Goal: Task Accomplishment & Management: Use online tool/utility

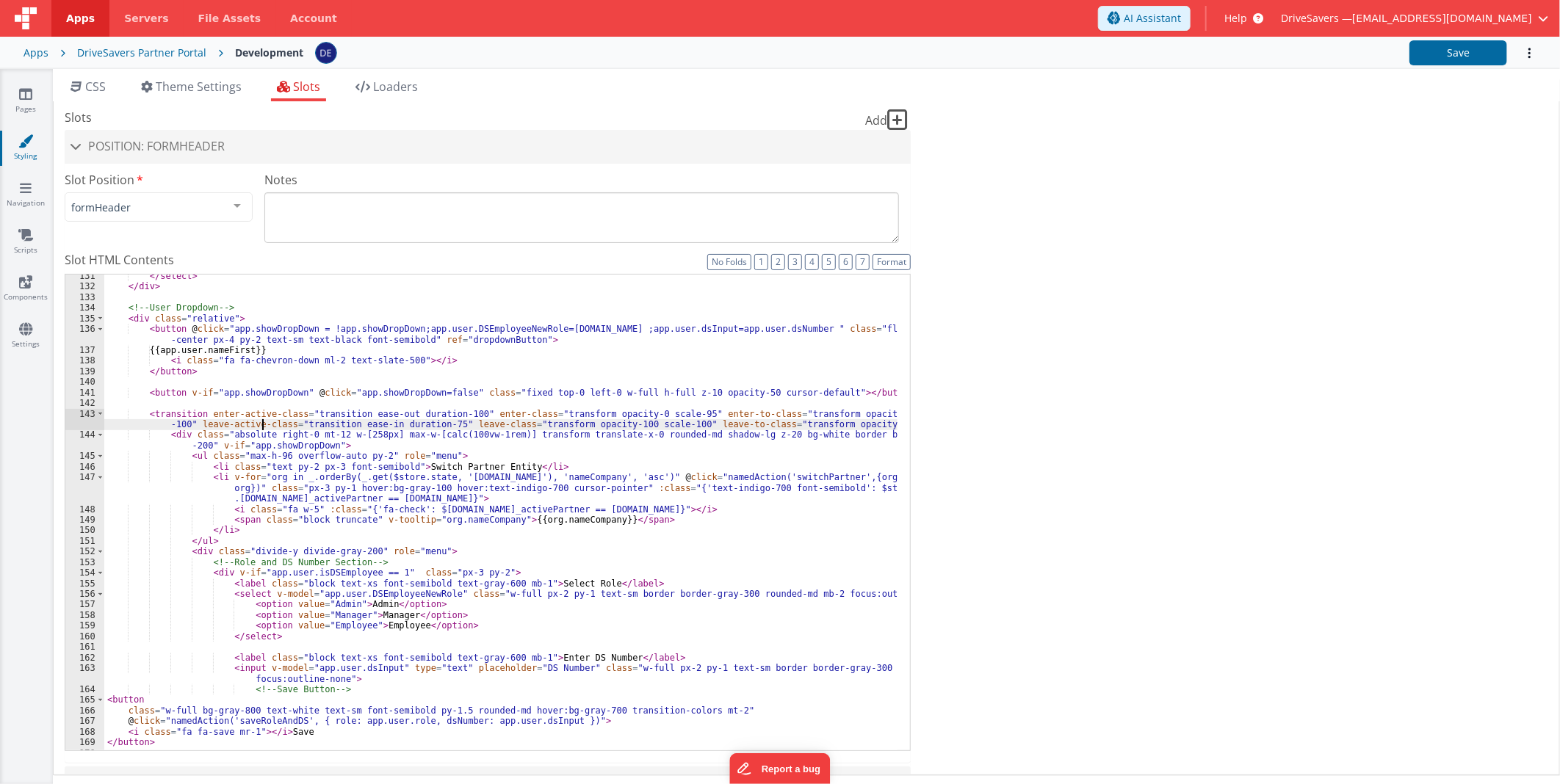
click at [260, 429] on div "</ select > </ div > <!-- User Dropdown --> < div class = "relative" > < button…" at bounding box center [501, 519] width 793 height 497
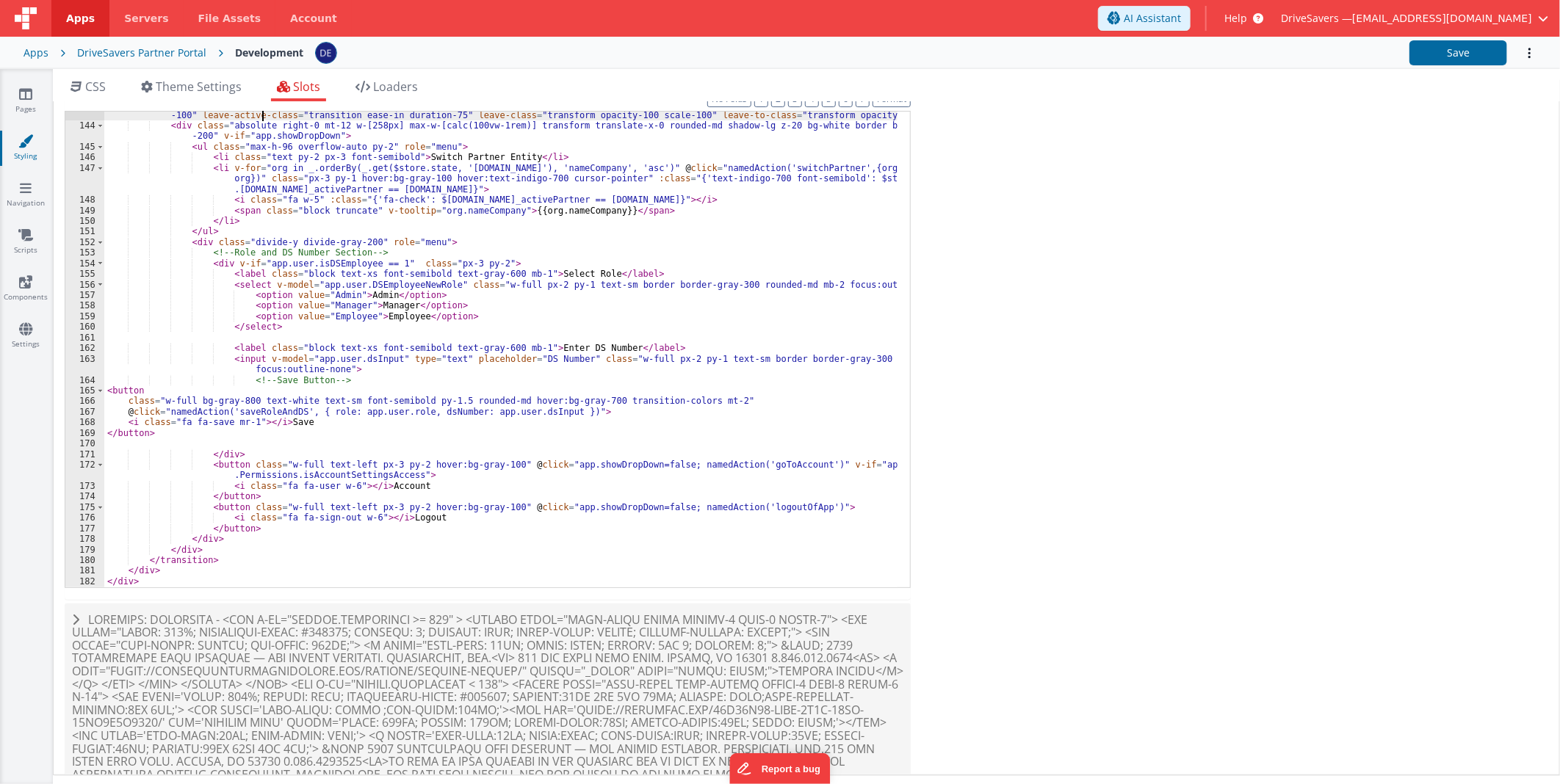
scroll to position [232, 0]
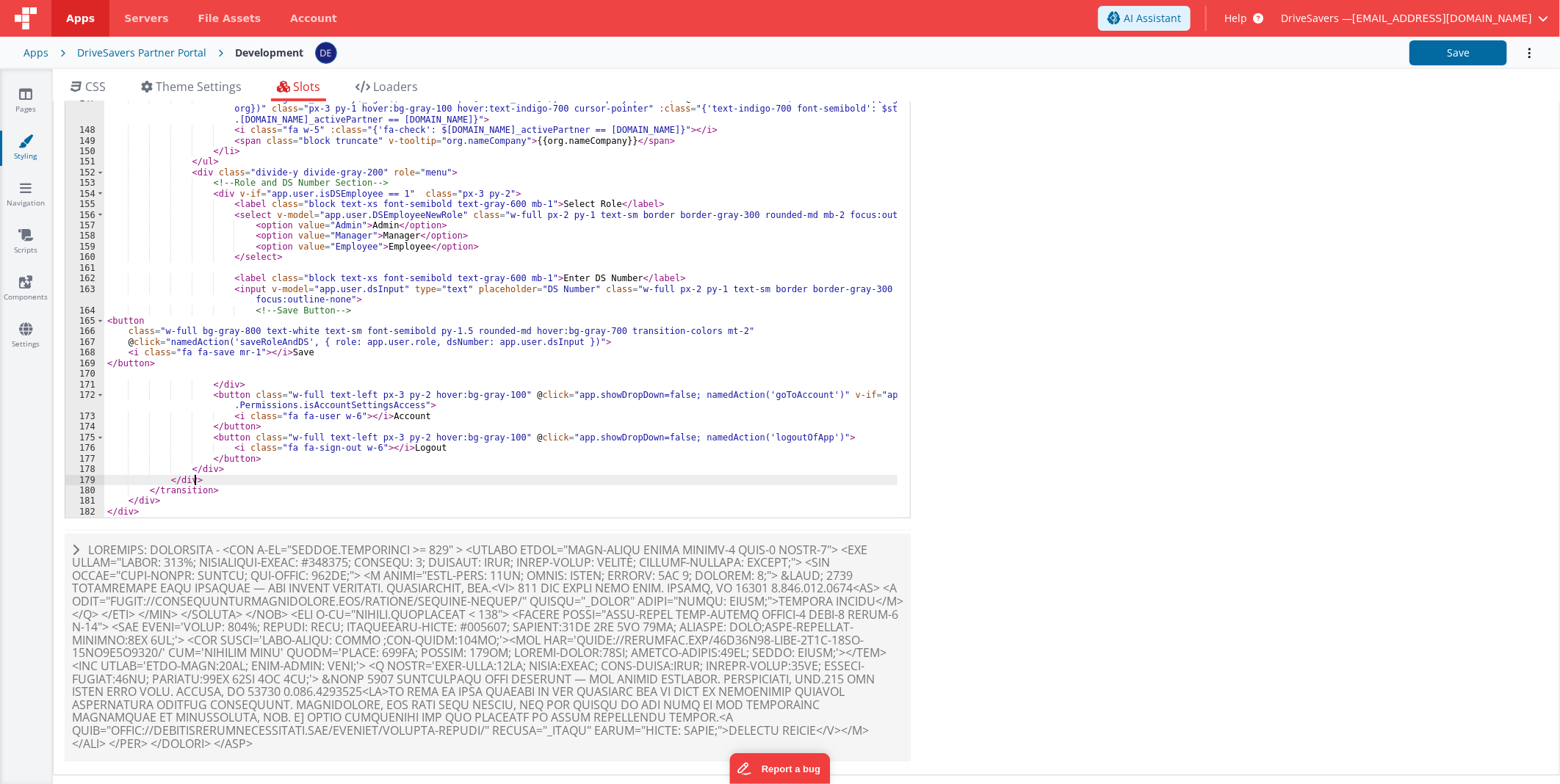
click at [556, 481] on div "< transition enter-active-class = "transition ease-out duration-100" enter-clas…" at bounding box center [501, 283] width 793 height 507
click at [542, 441] on div "< transition enter-active-class = "transition ease-out duration-100" enter-clas…" at bounding box center [501, 283] width 793 height 507
click at [288, 400] on div "< transition enter-active-class = "transition ease-out duration-100" enter-clas…" at bounding box center [501, 283] width 793 height 507
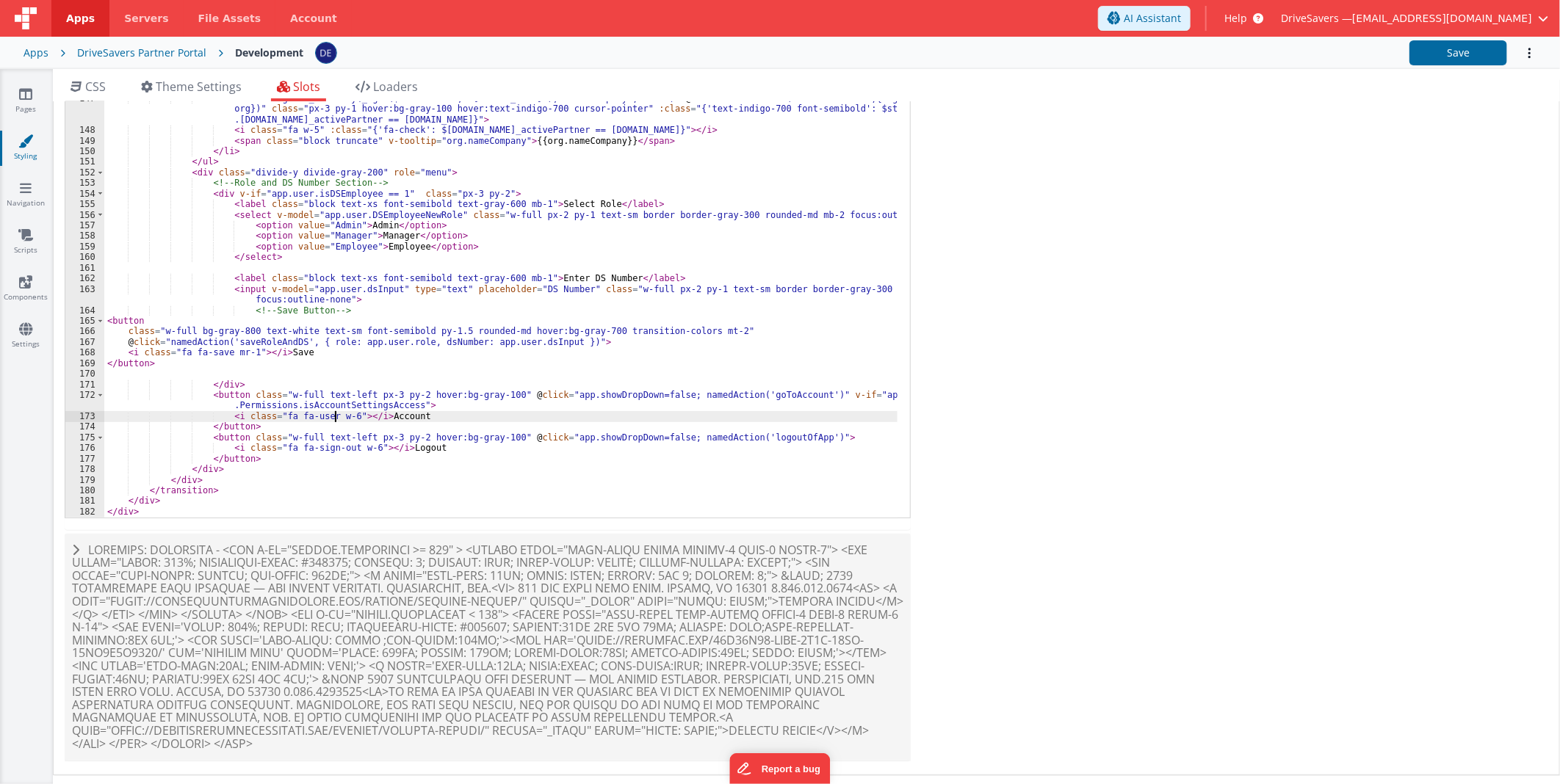
click at [332, 412] on div "< transition enter-active-class = "transition ease-out duration-100" enter-clas…" at bounding box center [501, 283] width 793 height 507
click at [225, 394] on div "< transition enter-active-class = "transition ease-out duration-100" enter-clas…" at bounding box center [501, 283] width 793 height 507
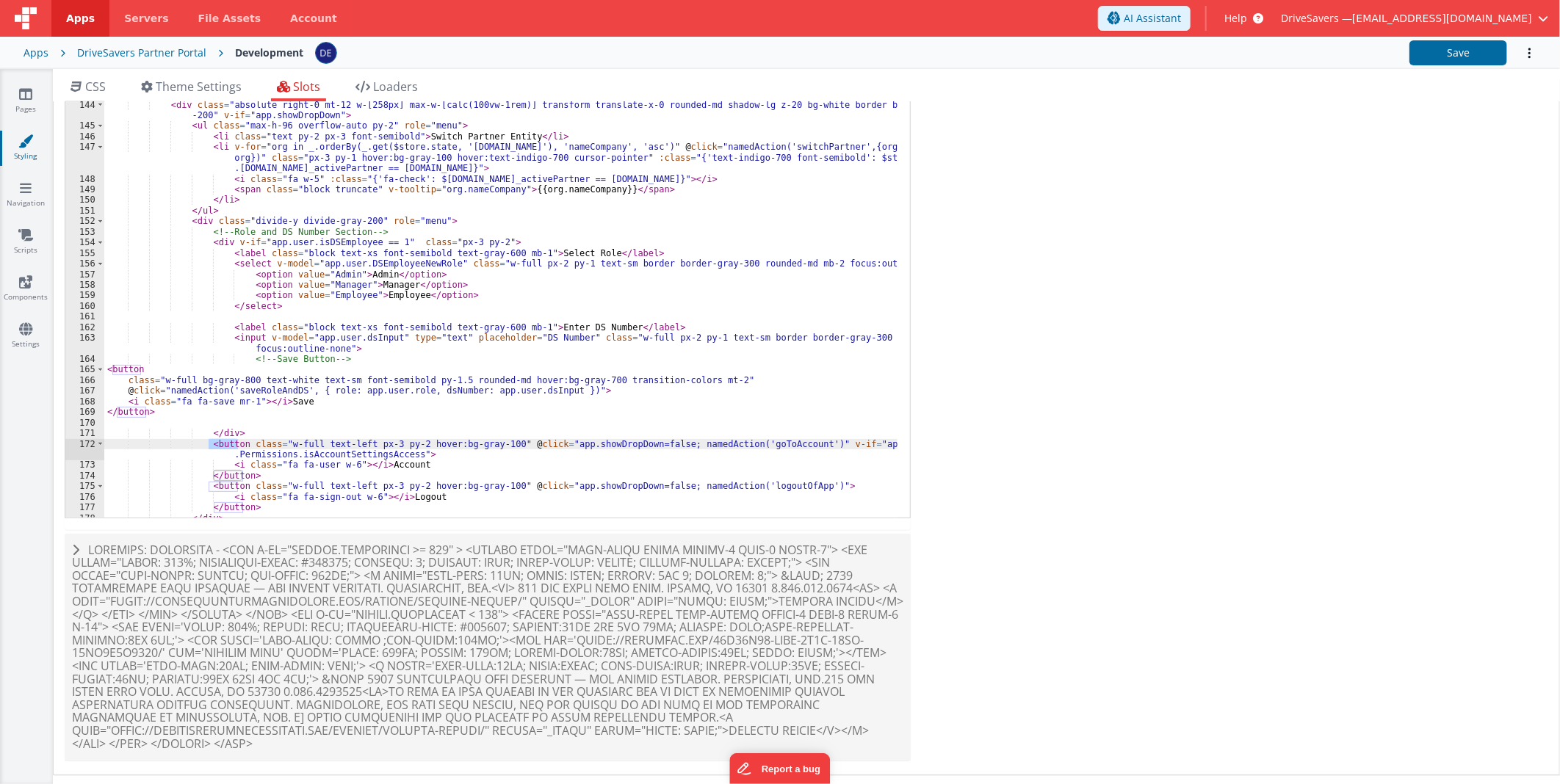
click at [350, 217] on div "</ button > < button v-if = "app.showDropDown" @ click = "app.showDropDown=fals…" at bounding box center [501, 284] width 793 height 497
drag, startPoint x: 350, startPoint y: 217, endPoint x: 303, endPoint y: 222, distance: 47.3
click at [303, 222] on div "</ button > < button v-if = "app.showDropDown" @ click = "app.showDropDown=fals…" at bounding box center [501, 284] width 793 height 497
click at [398, 236] on div "</ button > < button v-if = "app.showDropDown" @ click = "app.showDropDown=fals…" at bounding box center [501, 284] width 793 height 497
click at [531, 253] on div "</ button > < button v-if = "app.showDropDown" @ click = "app.showDropDown=fals…" at bounding box center [501, 284] width 793 height 497
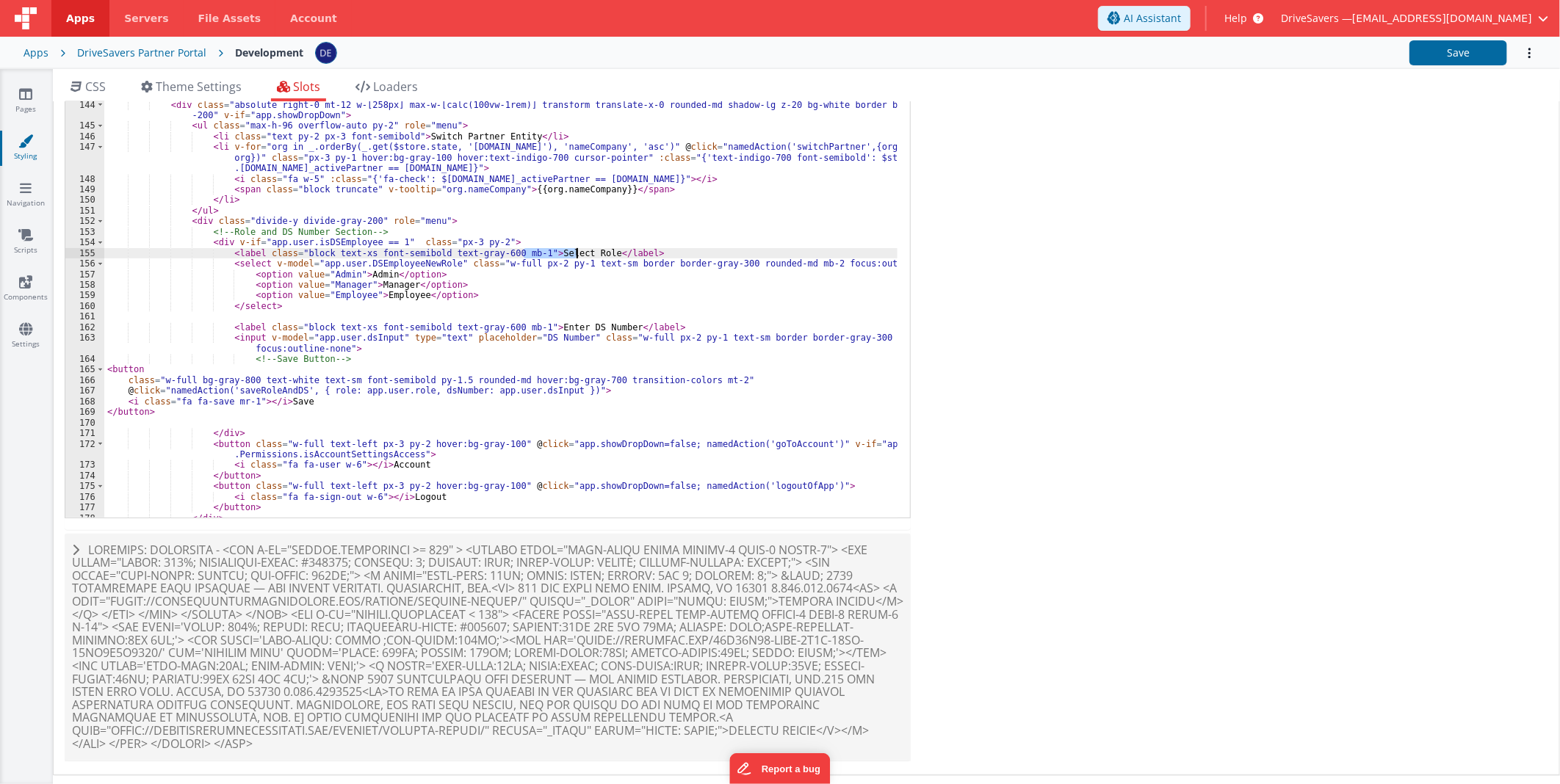
drag, startPoint x: 531, startPoint y: 253, endPoint x: 563, endPoint y: 253, distance: 32.0
click at [563, 253] on div "</ button > < button v-if = "app.showDropDown" @ click = "app.showDropDown=fals…" at bounding box center [501, 284] width 793 height 497
click at [597, 339] on div "</ button > < button v-if = "app.showDropDown" @ click = "app.showDropDown=fals…" at bounding box center [501, 284] width 793 height 497
click at [535, 327] on div "</ button > < button v-if = "app.showDropDown" @ click = "app.showDropDown=fals…" at bounding box center [501, 284] width 793 height 497
drag, startPoint x: 535, startPoint y: 327, endPoint x: 578, endPoint y: 328, distance: 43.0
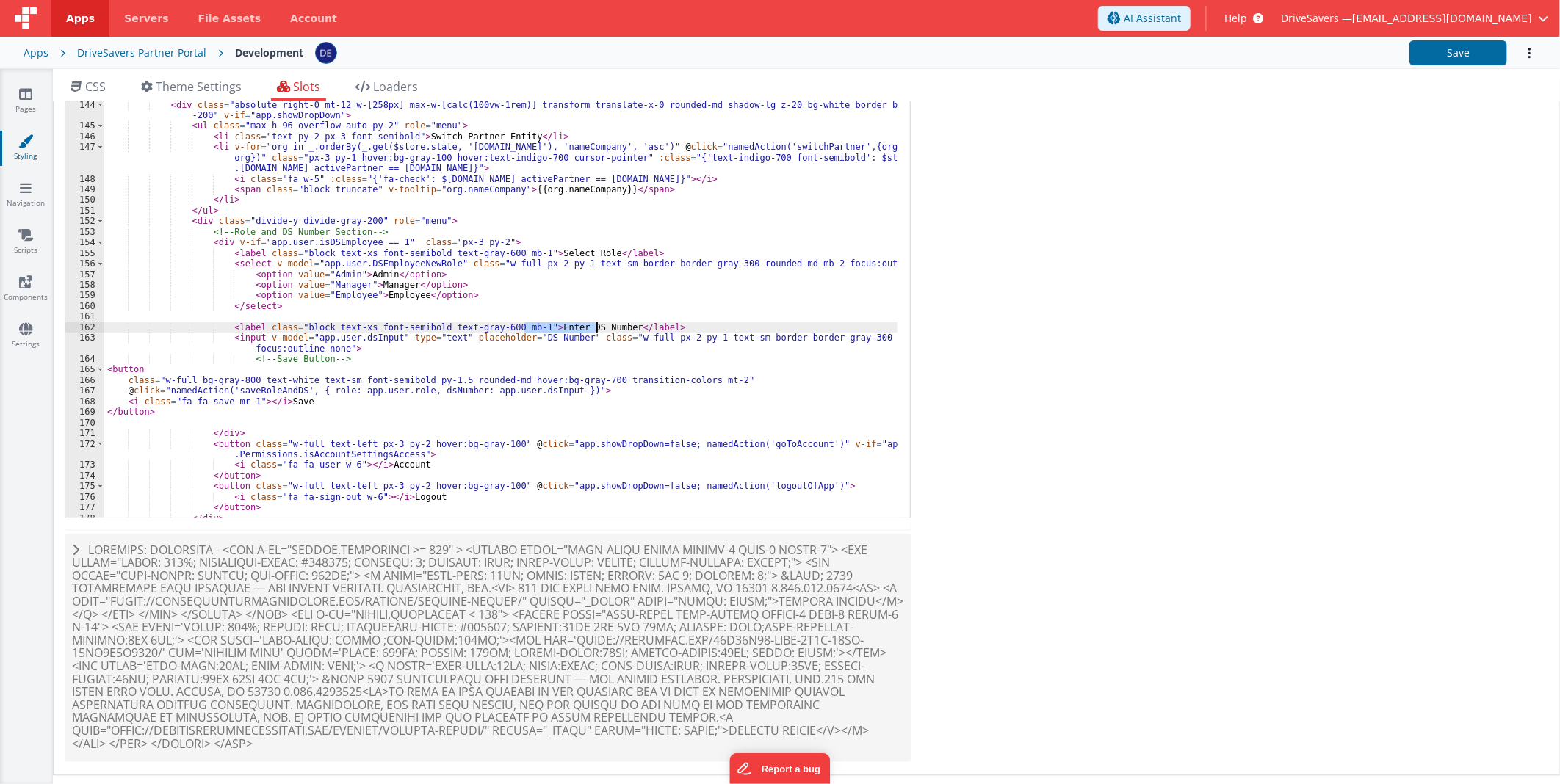
click at [578, 328] on div "</ button > < button v-if = "app.showDropDown" @ click = "app.showDropDown=fals…" at bounding box center [501, 284] width 793 height 497
click at [291, 404] on div "</ button > < button v-if = "app.showDropDown" @ click = "app.showDropDown=fals…" at bounding box center [501, 284] width 793 height 497
click at [474, 380] on div "</ button > < button v-if = "app.showDropDown" @ click = "app.showDropDown=fals…" at bounding box center [501, 284] width 793 height 497
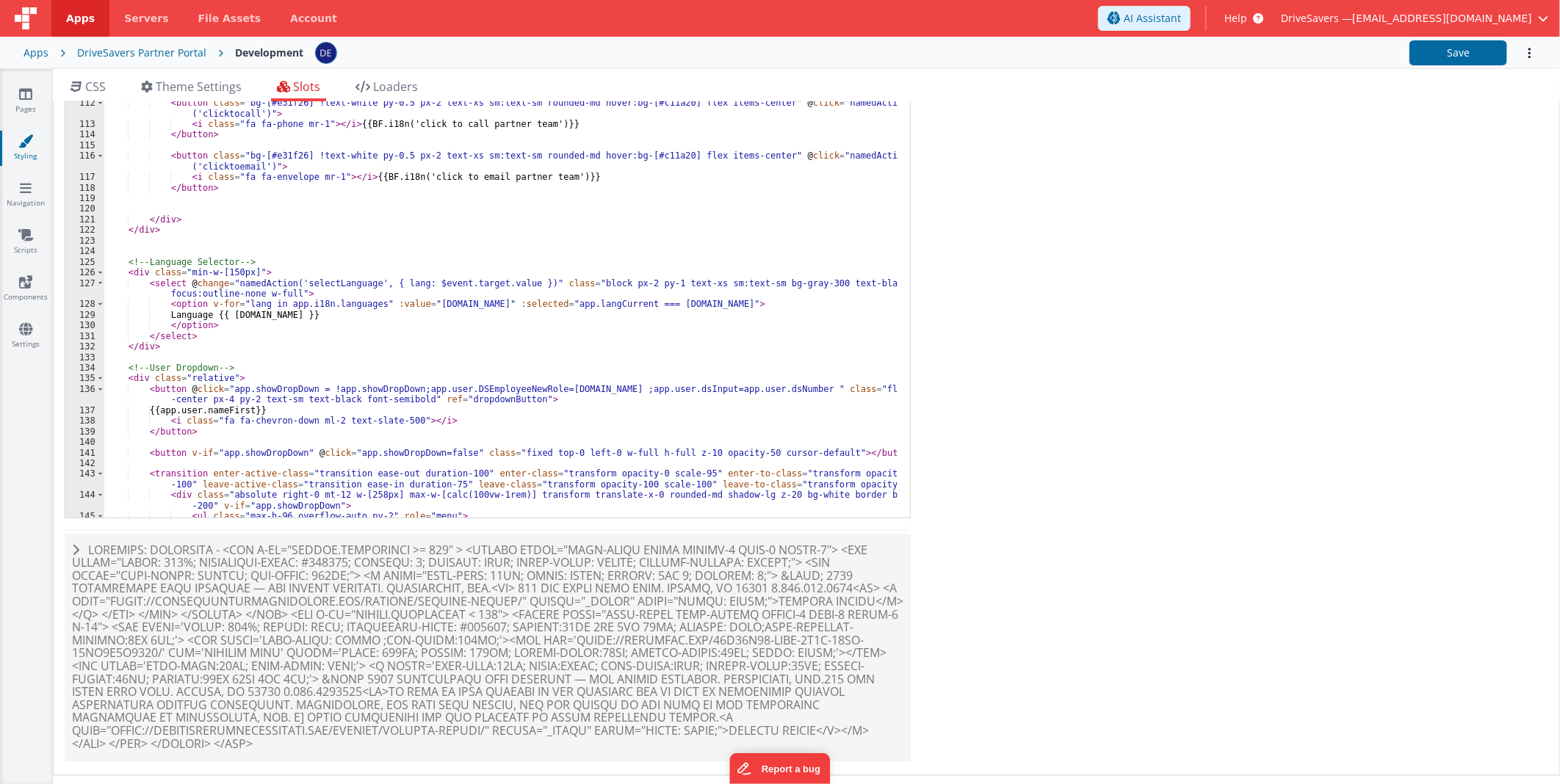
scroll to position [1332, 0]
drag, startPoint x: 567, startPoint y: 177, endPoint x: 357, endPoint y: 176, distance: 210.0
click at [357, 176] on div "< button class = "bg-[#e31f26] !text-white py-0.5 px-2 text-xs sm:text-sm round…" at bounding box center [501, 287] width 793 height 507
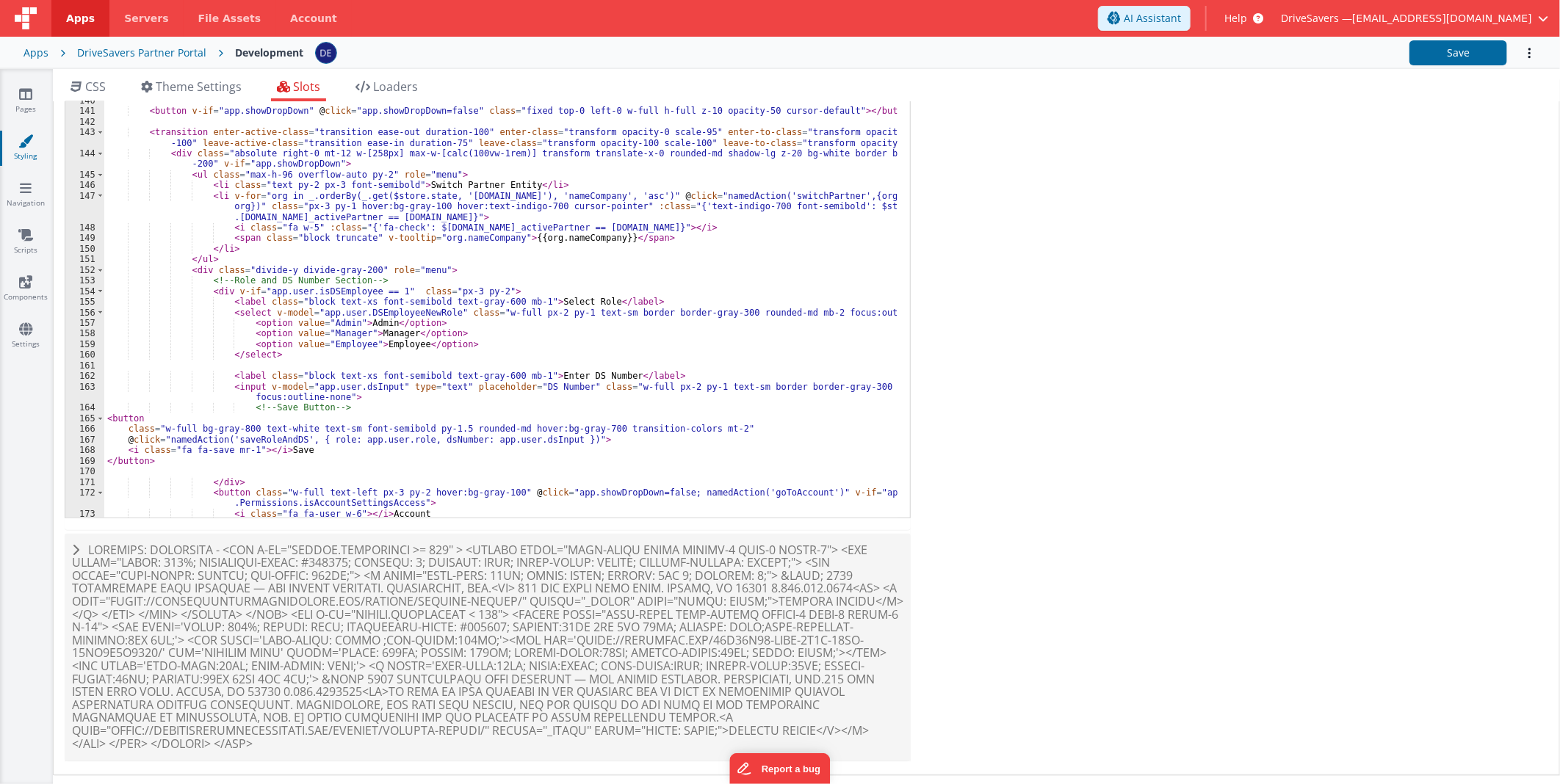
scroll to position [1772, 0]
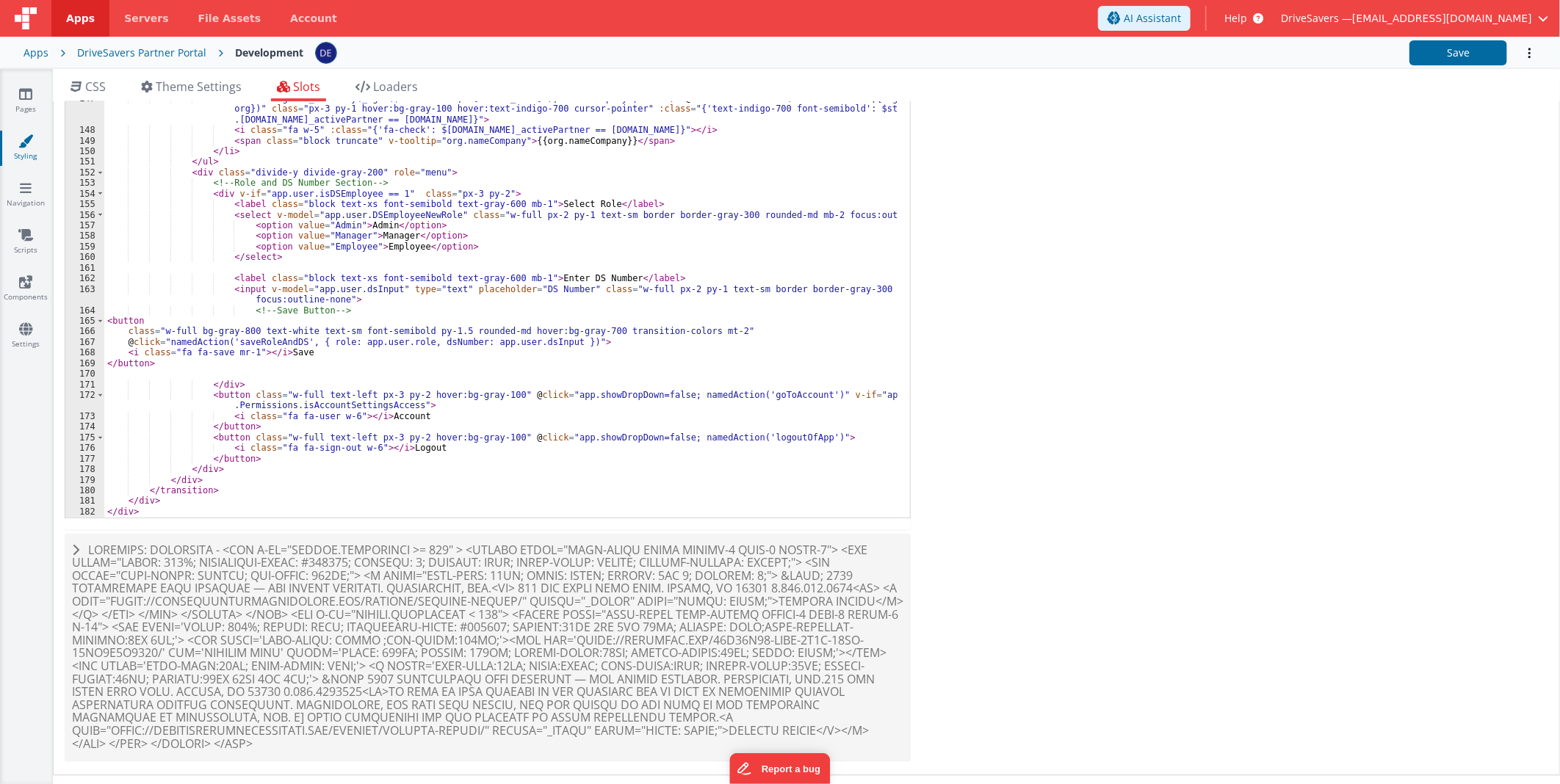
click at [310, 351] on div "< transition enter-active-class = "transition ease-out duration-100" enter-clas…" at bounding box center [501, 283] width 793 height 507
click at [288, 353] on div "< transition enter-active-class = "transition ease-out duration-100" enter-clas…" at bounding box center [501, 283] width 793 height 507
click at [349, 353] on div "< transition enter-active-class = "transition ease-out duration-100" enter-clas…" at bounding box center [501, 283] width 793 height 507
drag, startPoint x: 349, startPoint y: 353, endPoint x: 460, endPoint y: 353, distance: 111.0
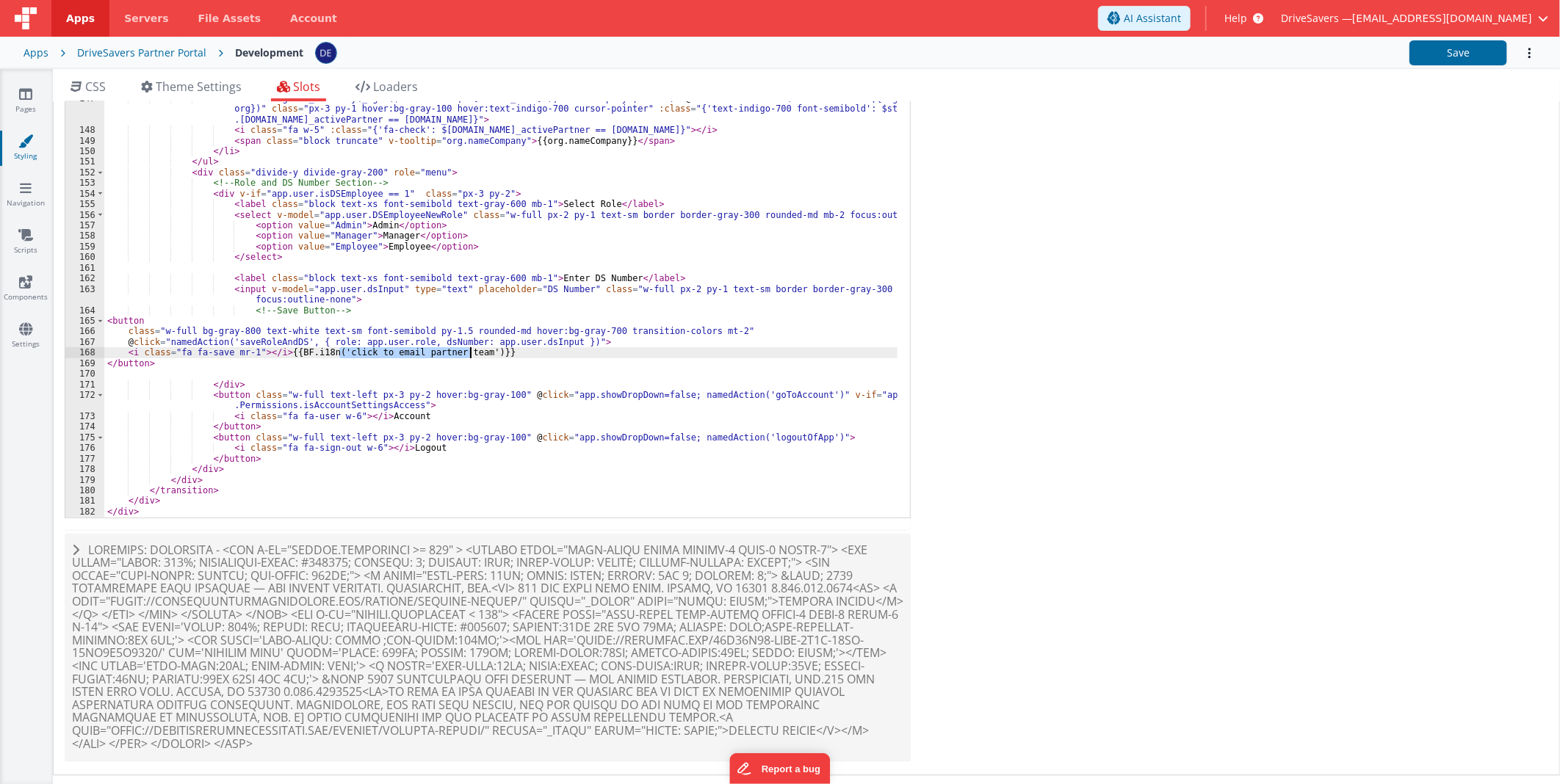
click at [460, 353] on div "< transition enter-active-class = "transition ease-out duration-100" enter-clas…" at bounding box center [501, 283] width 793 height 507
click at [285, 353] on div "< transition enter-active-class = "transition ease-out duration-100" enter-clas…" at bounding box center [501, 283] width 793 height 507
drag, startPoint x: 370, startPoint y: 350, endPoint x: 276, endPoint y: 354, distance: 94.1
click at [276, 354] on div "< transition enter-active-class = "transition ease-out duration-100" enter-clas…" at bounding box center [501, 283] width 793 height 507
click at [522, 278] on div "< transition enter-active-class = "transition ease-out duration-100" enter-clas…" at bounding box center [501, 283] width 793 height 507
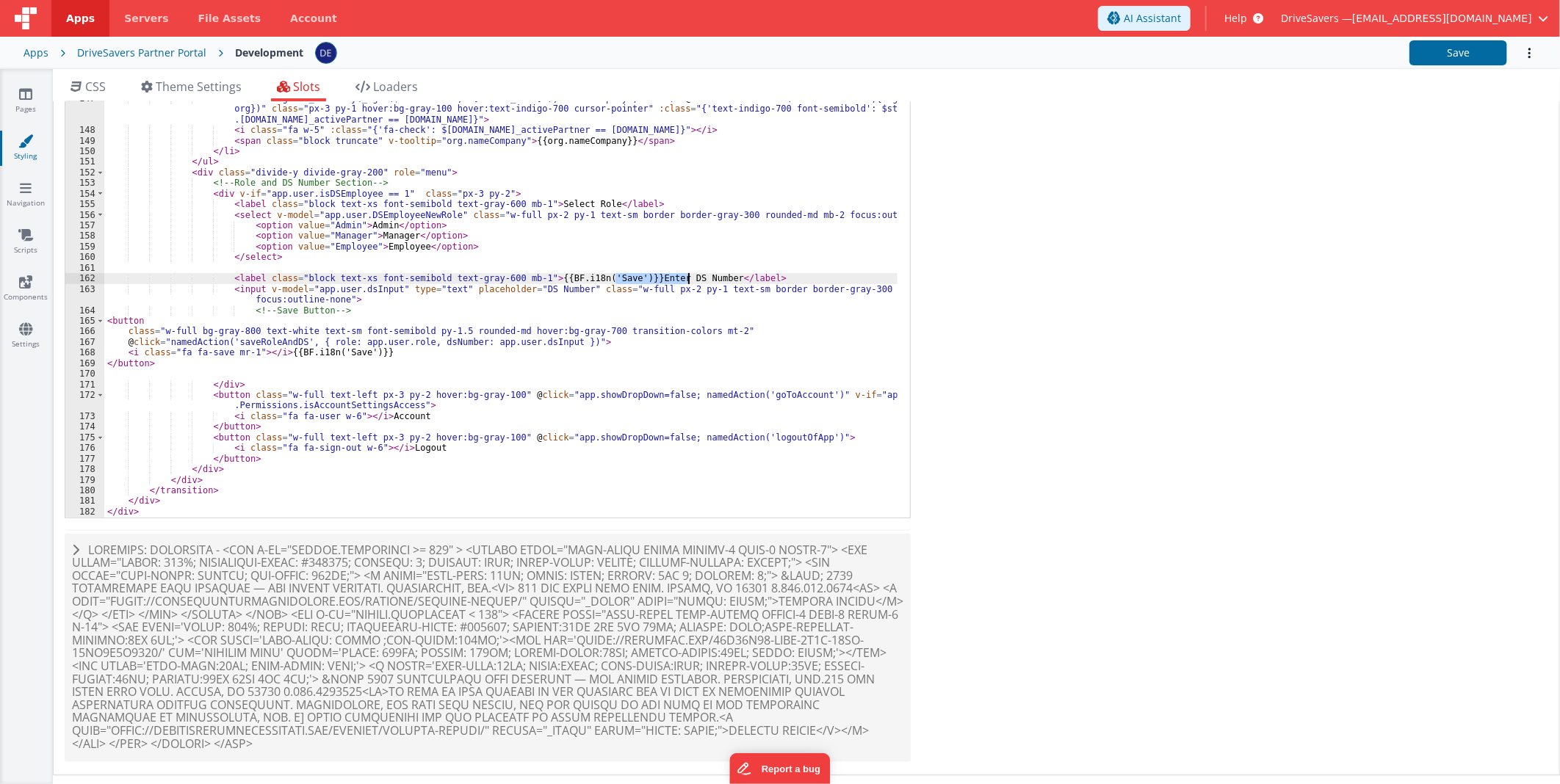
drag, startPoint x: 614, startPoint y: 278, endPoint x: 689, endPoint y: 275, distance: 75.1
click at [689, 275] on div "< transition enter-active-class = "transition ease-out duration-100" enter-clas…" at bounding box center [501, 283] width 793 height 507
click at [585, 277] on div "< transition enter-active-class = "transition ease-out duration-100" enter-clas…" at bounding box center [501, 283] width 793 height 507
drag, startPoint x: 668, startPoint y: 276, endPoint x: 524, endPoint y: 279, distance: 144.0
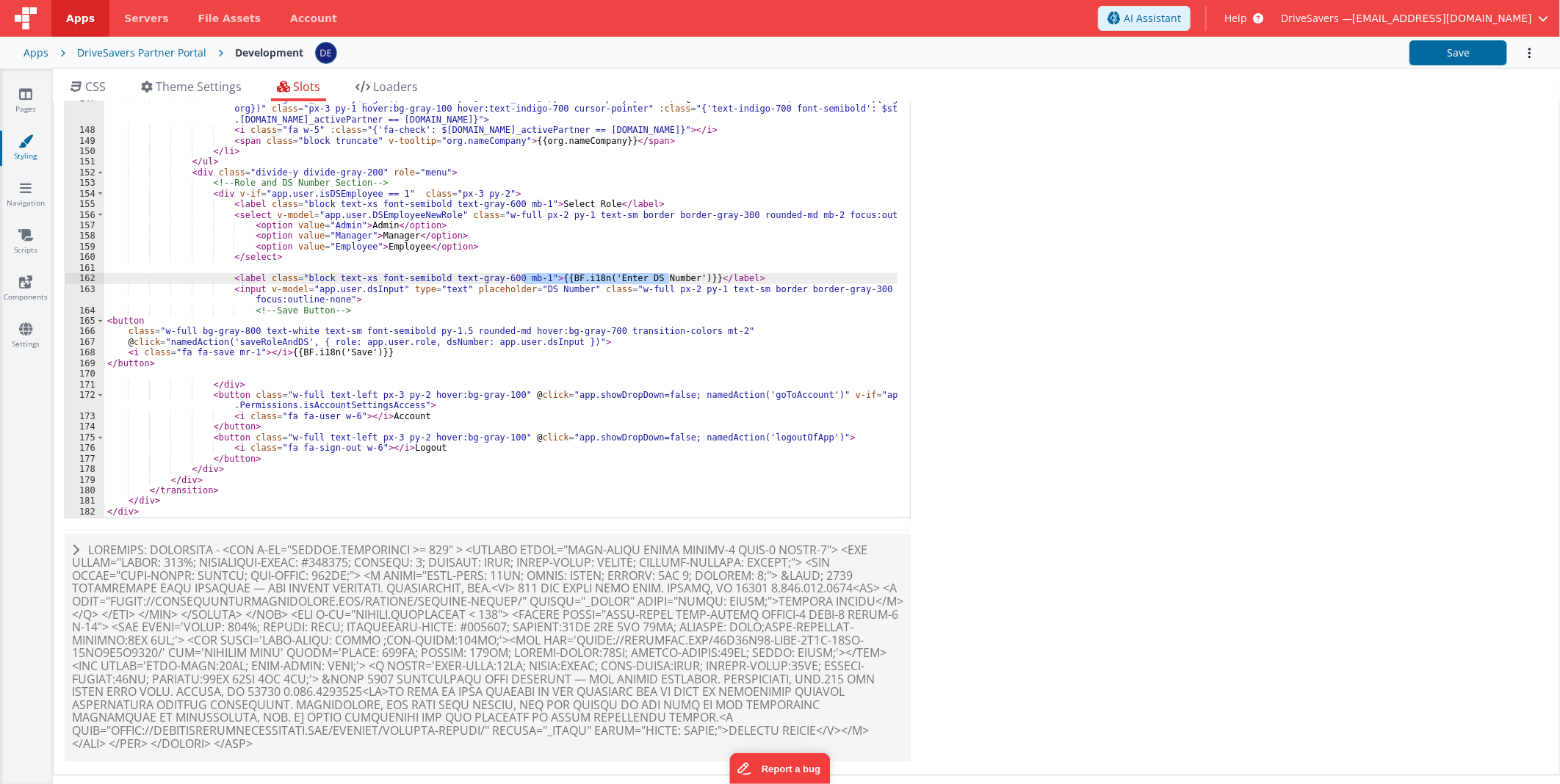
click at [524, 279] on div "< transition enter-active-class = "transition ease-out duration-100" enter-clas…" at bounding box center [501, 283] width 793 height 507
click at [523, 203] on div "< transition enter-active-class = "transition ease-out duration-100" enter-clas…" at bounding box center [501, 283] width 793 height 507
drag, startPoint x: 668, startPoint y: 203, endPoint x: 722, endPoint y: 203, distance: 54.0
click at [722, 203] on div "< transition enter-active-class = "transition ease-out duration-100" enter-clas…" at bounding box center [501, 283] width 793 height 507
click at [628, 202] on div "< transition enter-active-class = "transition ease-out duration-100" enter-clas…" at bounding box center [501, 283] width 793 height 507
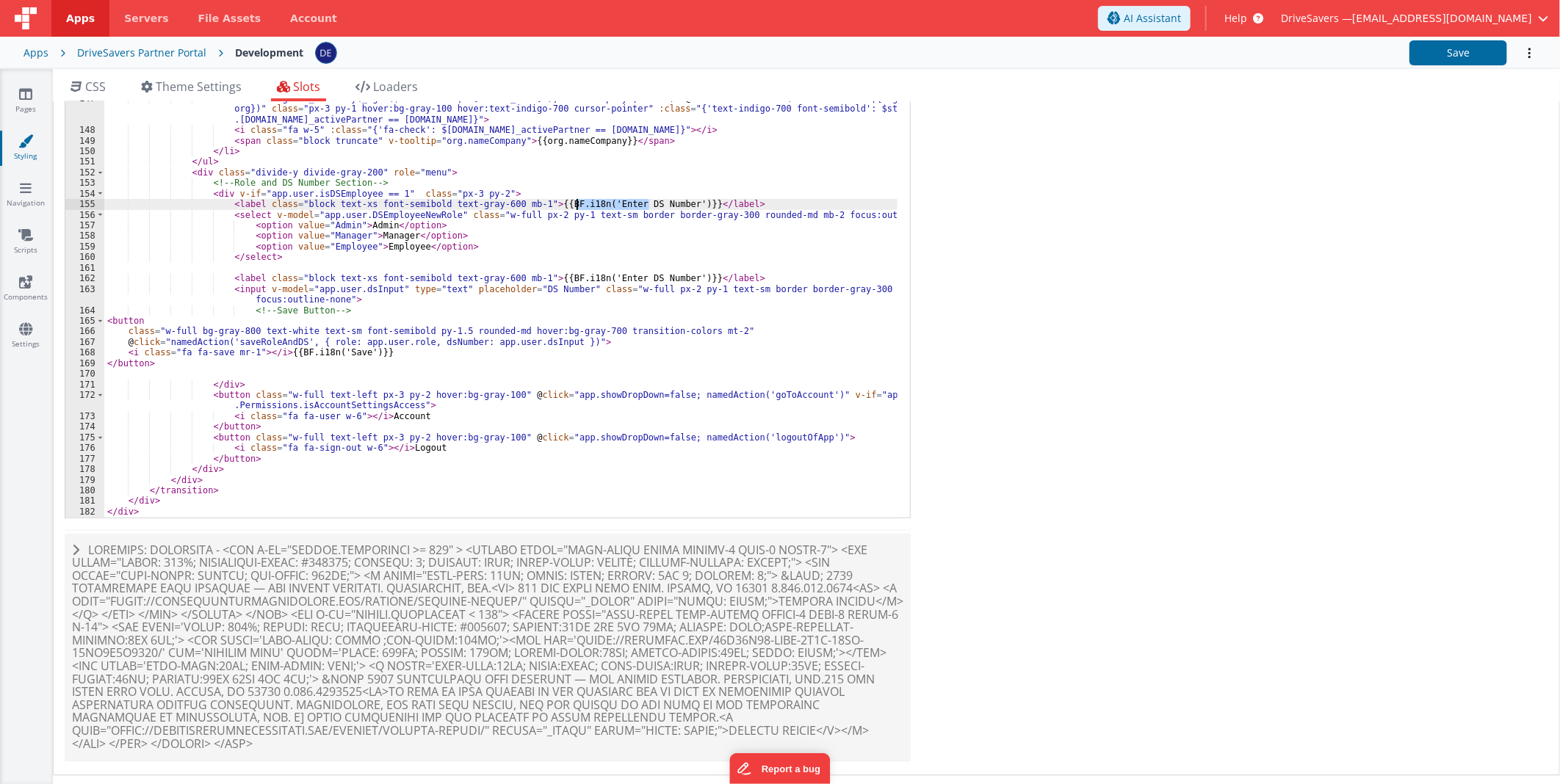
drag, startPoint x: 628, startPoint y: 202, endPoint x: 595, endPoint y: 203, distance: 33.0
click at [595, 203] on div "< transition enter-active-class = "transition ease-out duration-100" enter-clas…" at bounding box center [501, 283] width 793 height 507
click at [1466, 59] on button "Save" at bounding box center [1458, 53] width 98 height 25
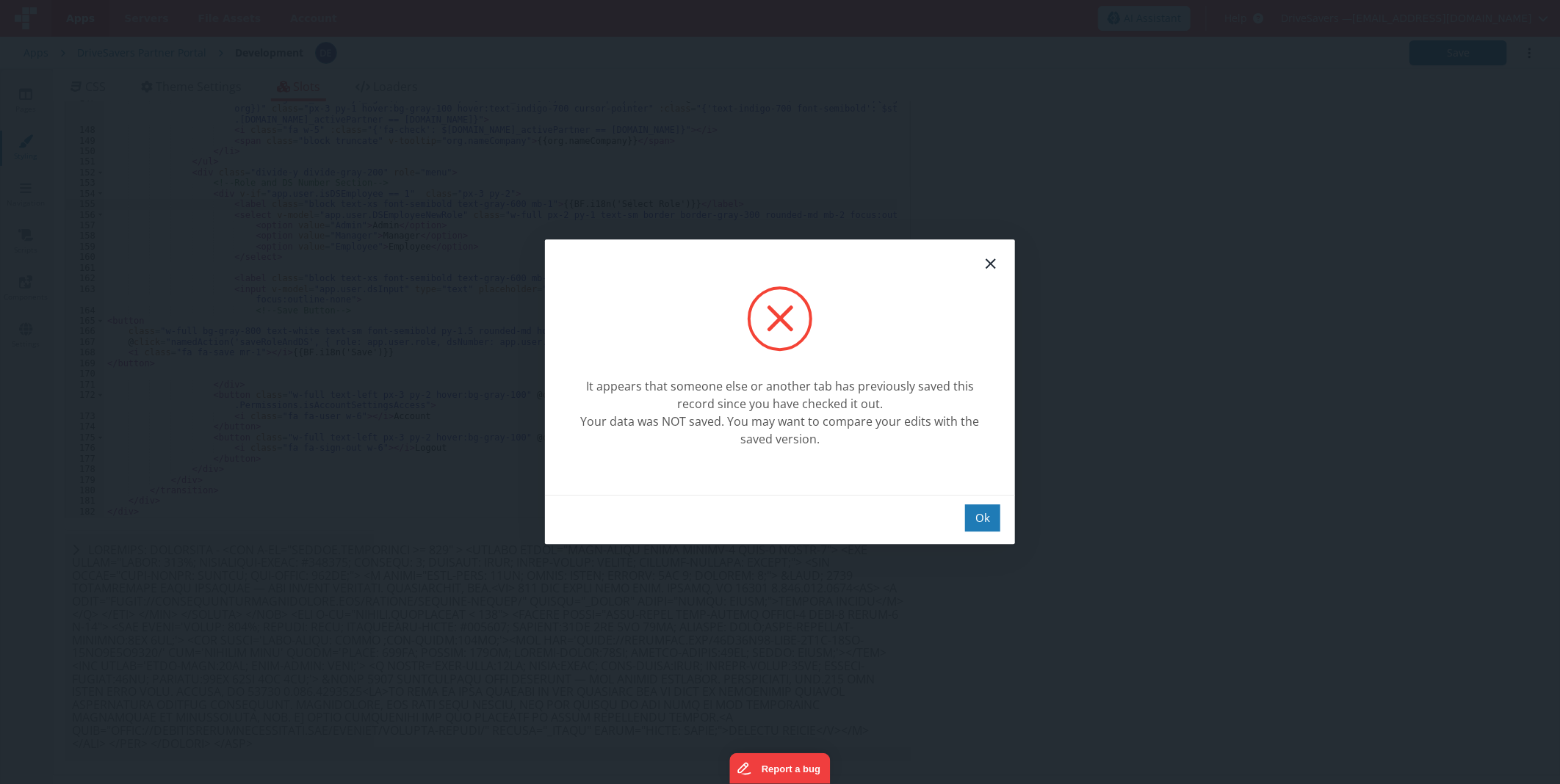
click at [964, 504] on div "Ok" at bounding box center [780, 519] width 470 height 49
click at [972, 509] on div "Ok" at bounding box center [983, 517] width 35 height 27
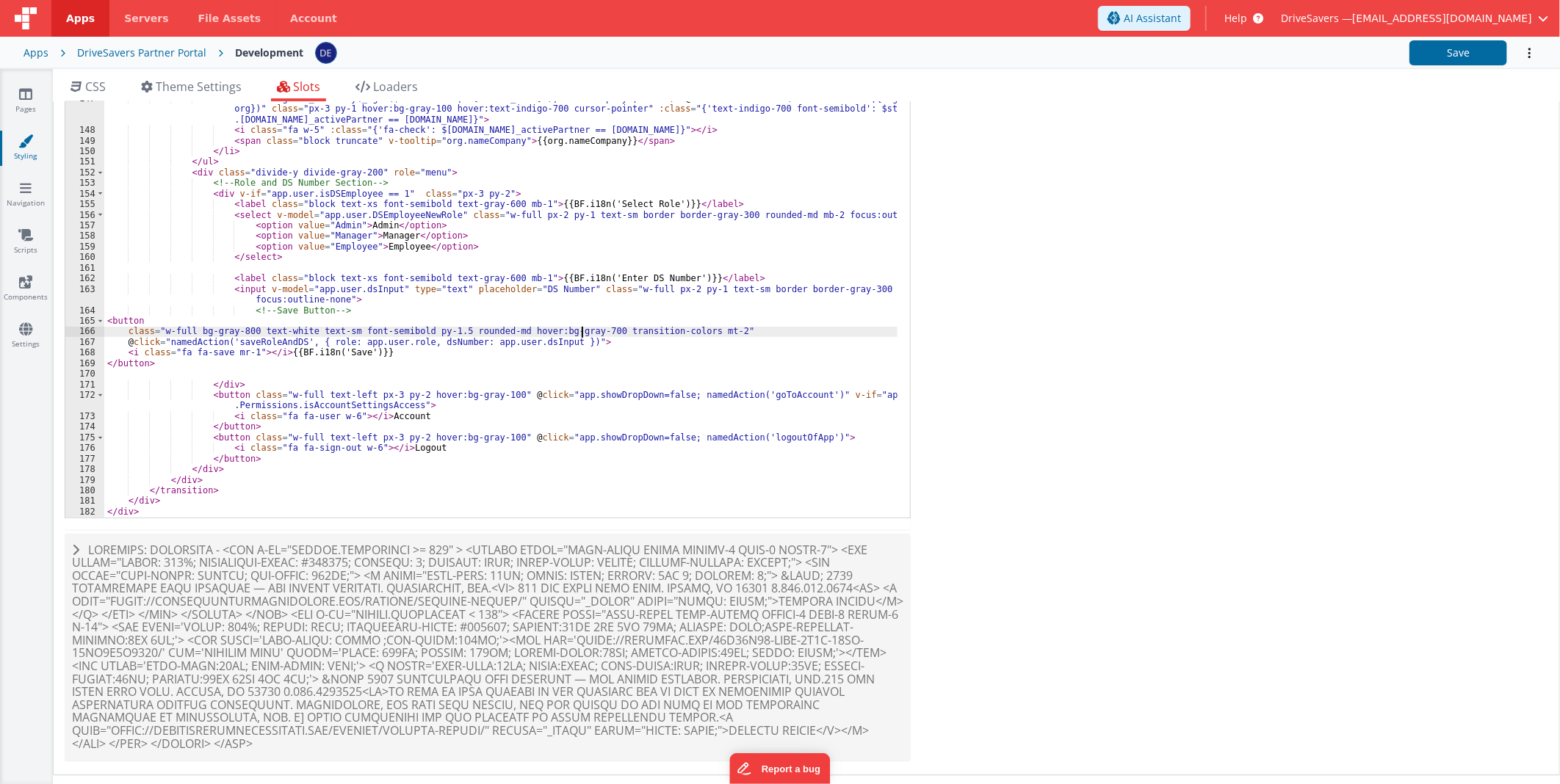
click at [581, 336] on div "< transition enter-active-class = "transition ease-out duration-100" enter-clas…" at bounding box center [501, 283] width 793 height 507
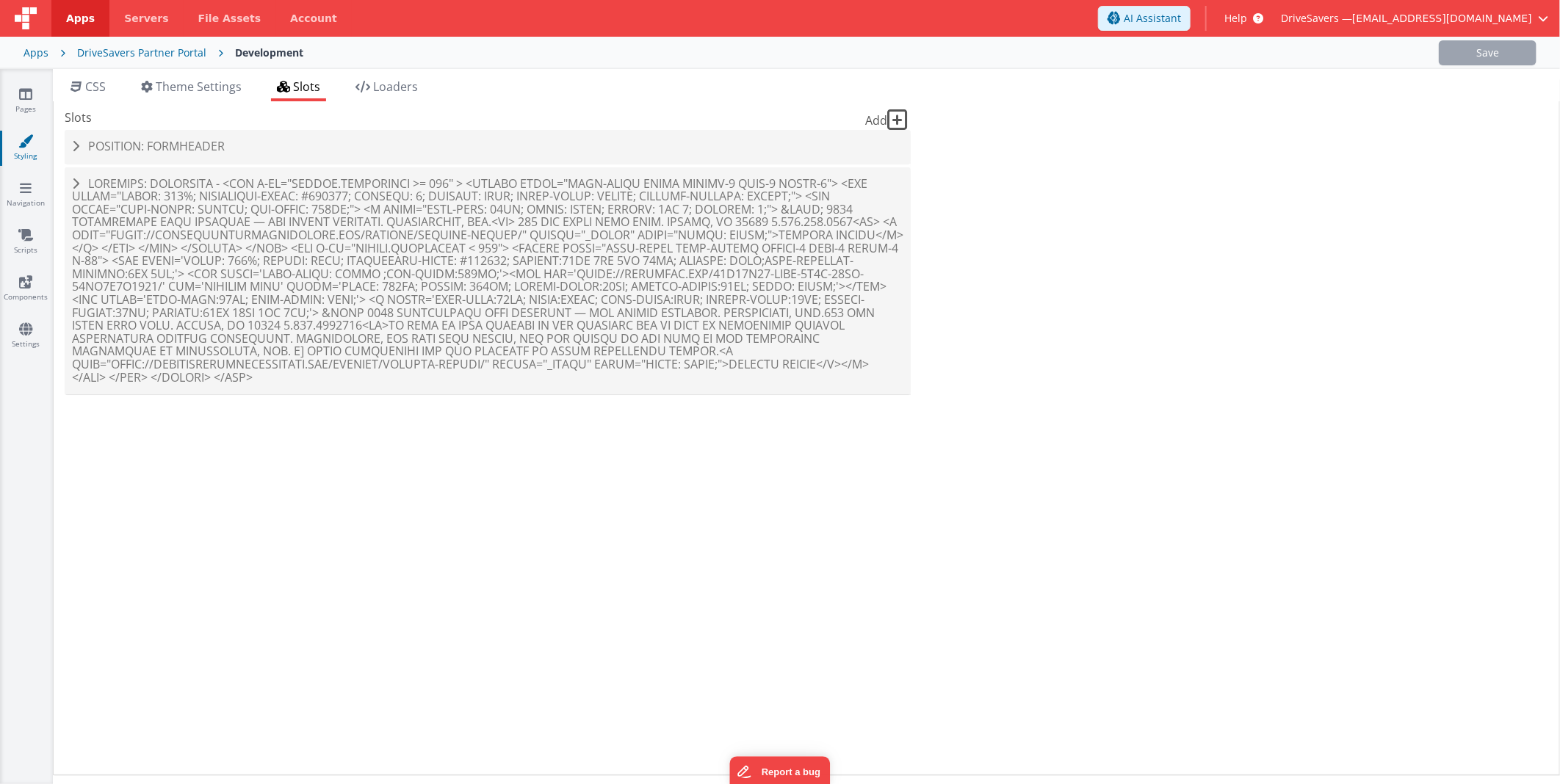
click at [316, 91] on span "Slots" at bounding box center [306, 87] width 27 height 16
click at [314, 149] on h4 "Position: formHeader" at bounding box center [487, 147] width 831 height 13
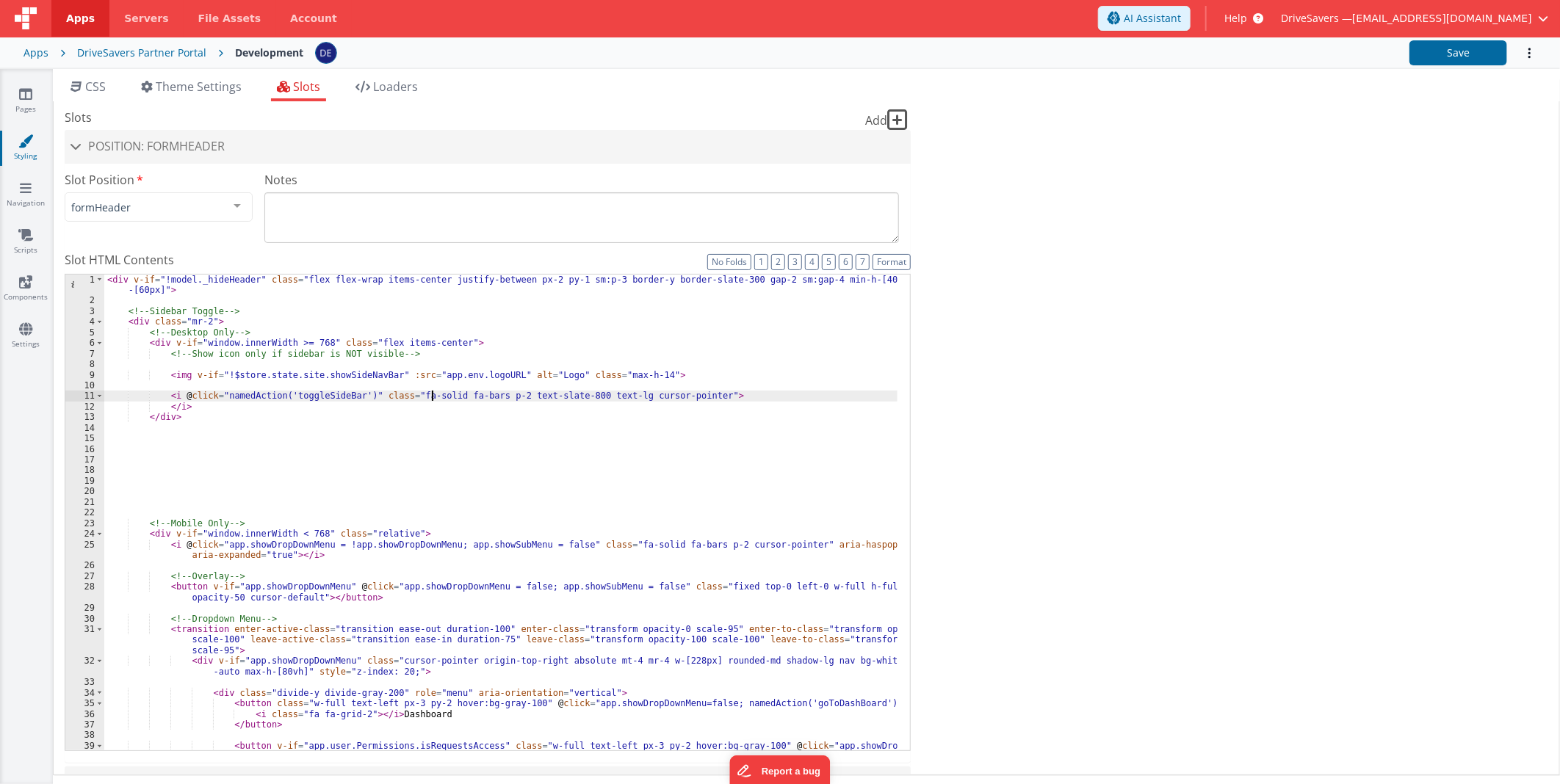
click at [431, 394] on div "< div v-if = "!model._hideHeader" class = "flex flex-wrap items-center justify-…" at bounding box center [501, 534] width 793 height 518
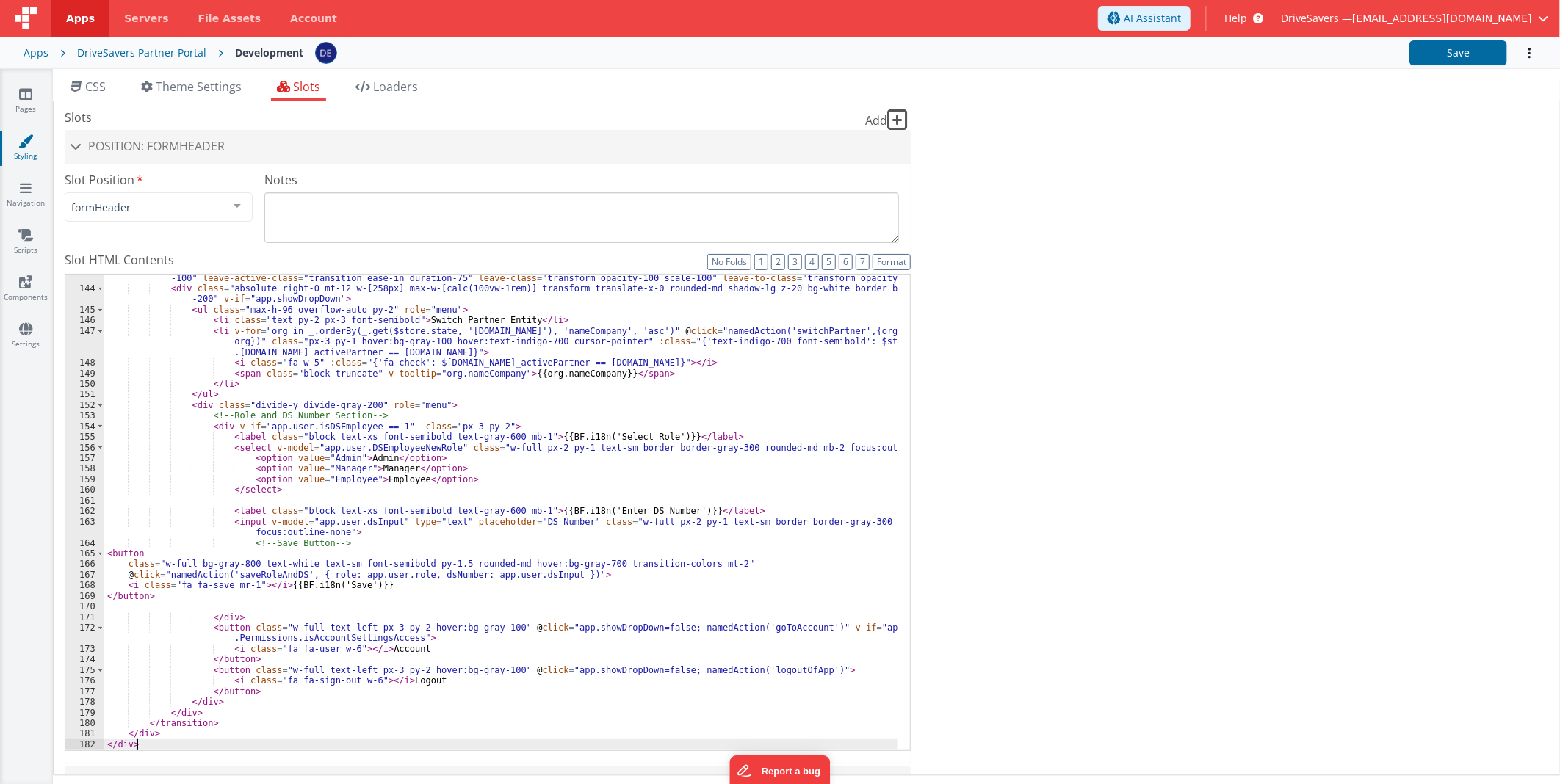
scroll to position [1772, 0]
click at [1491, 53] on button "Save" at bounding box center [1458, 53] width 98 height 25
click at [35, 335] on link "Settings" at bounding box center [26, 336] width 53 height 30
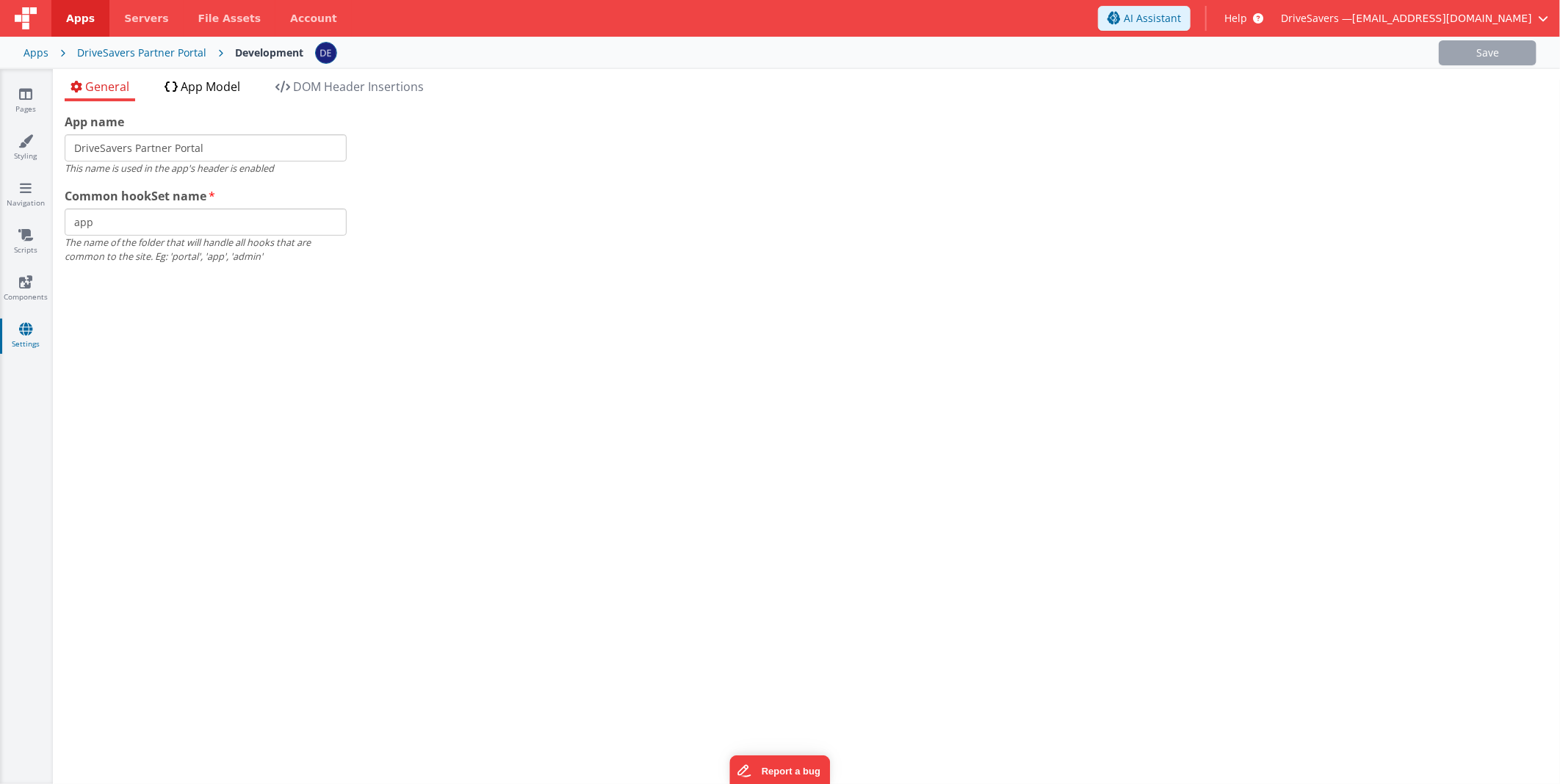
click at [224, 88] on span "App Model" at bounding box center [210, 87] width 59 height 16
click at [217, 81] on span "App Model" at bounding box center [210, 87] width 59 height 16
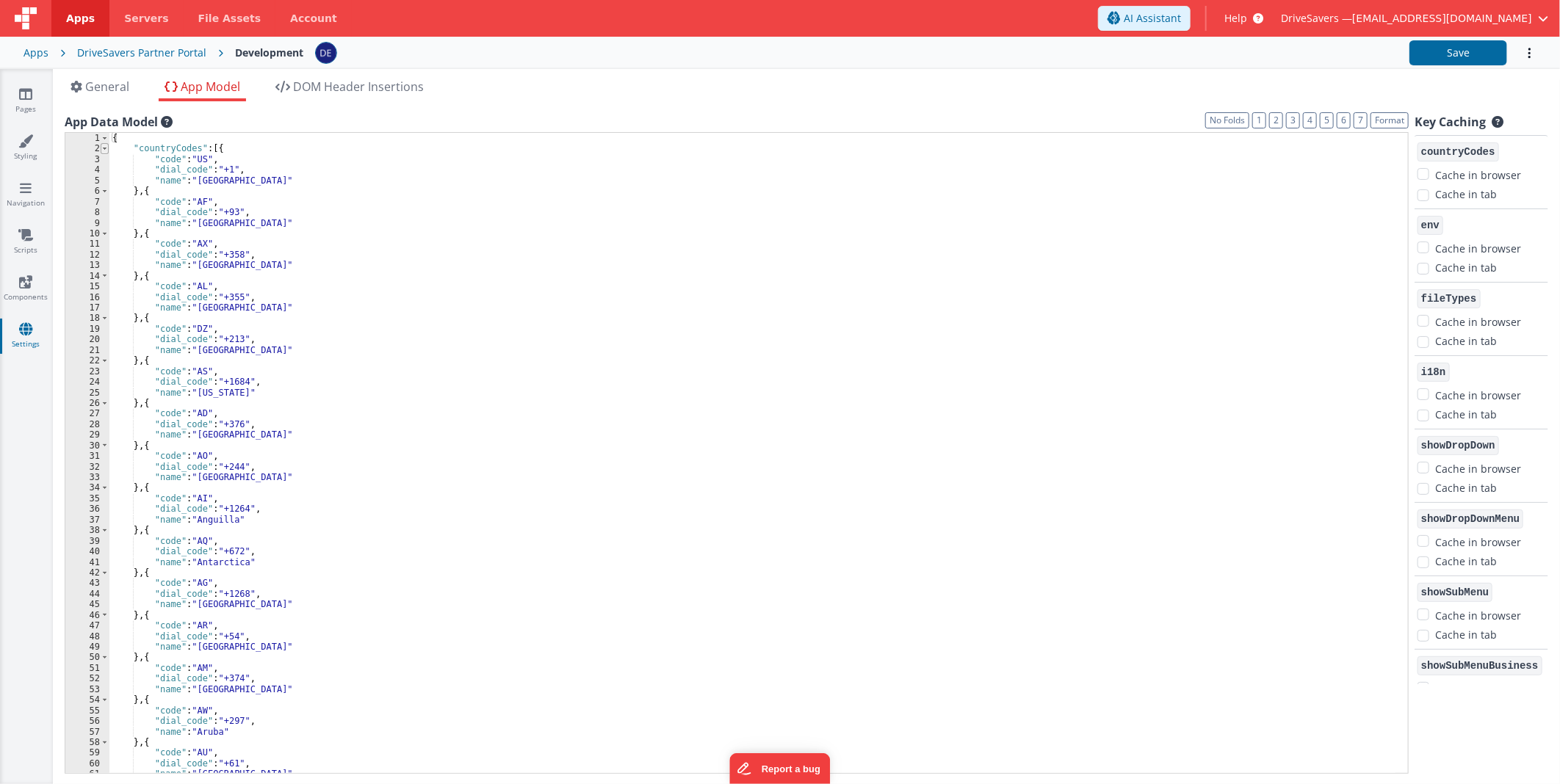
click at [104, 147] on span at bounding box center [105, 148] width 8 height 10
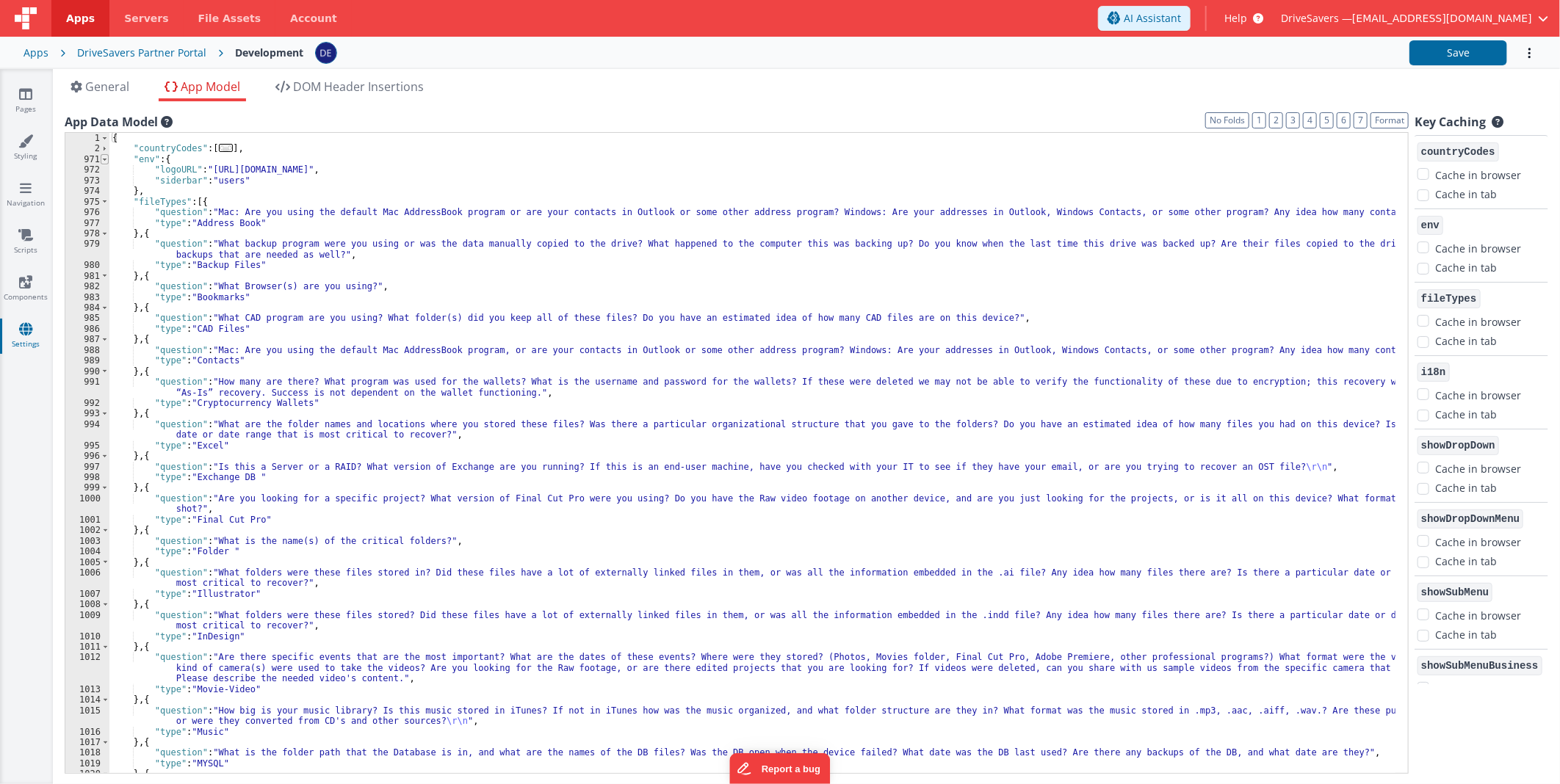
click at [105, 158] on span at bounding box center [105, 159] width 8 height 10
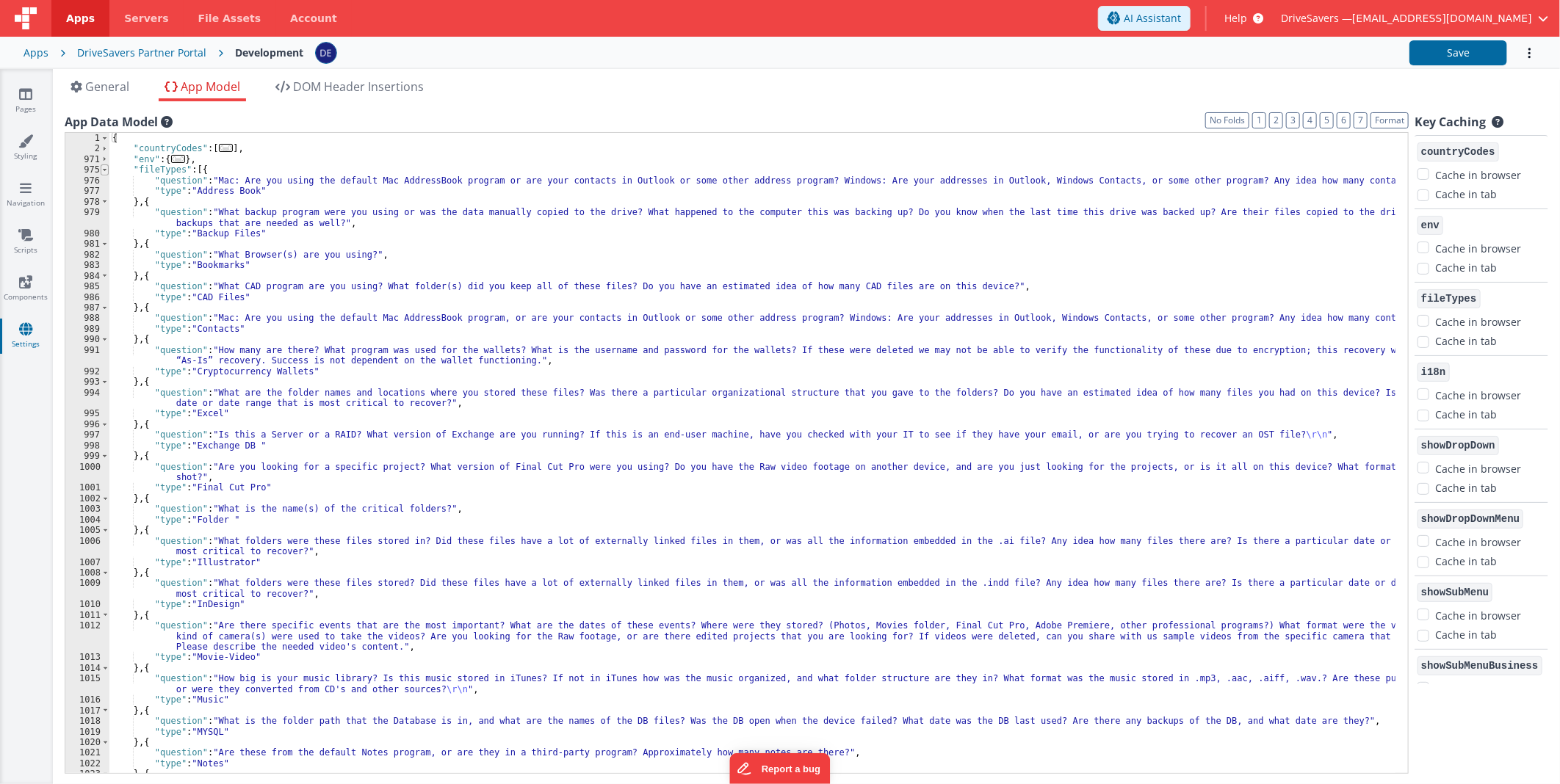
click at [105, 168] on span at bounding box center [105, 169] width 8 height 10
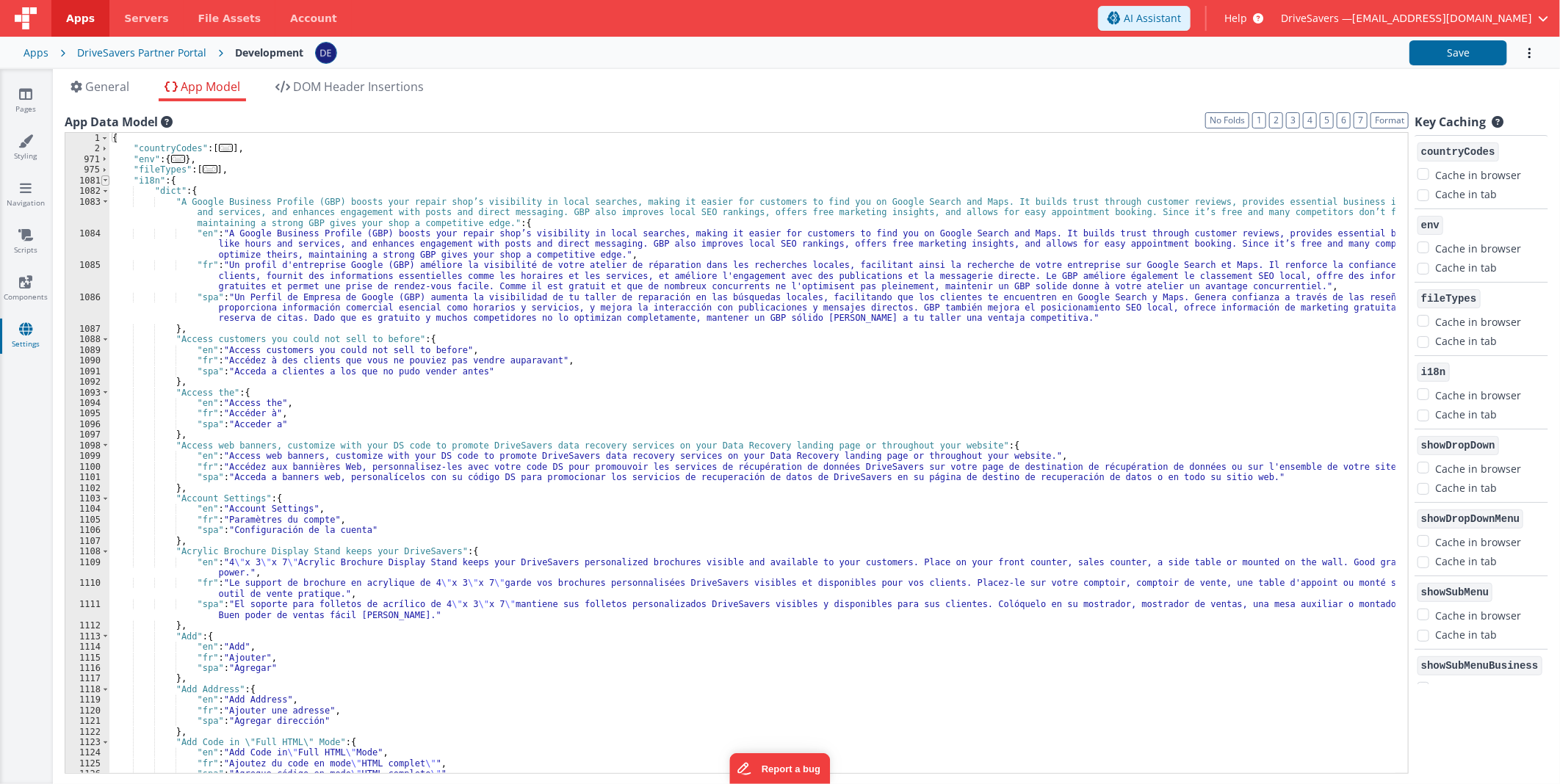
click at [105, 180] on span at bounding box center [105, 180] width 8 height 10
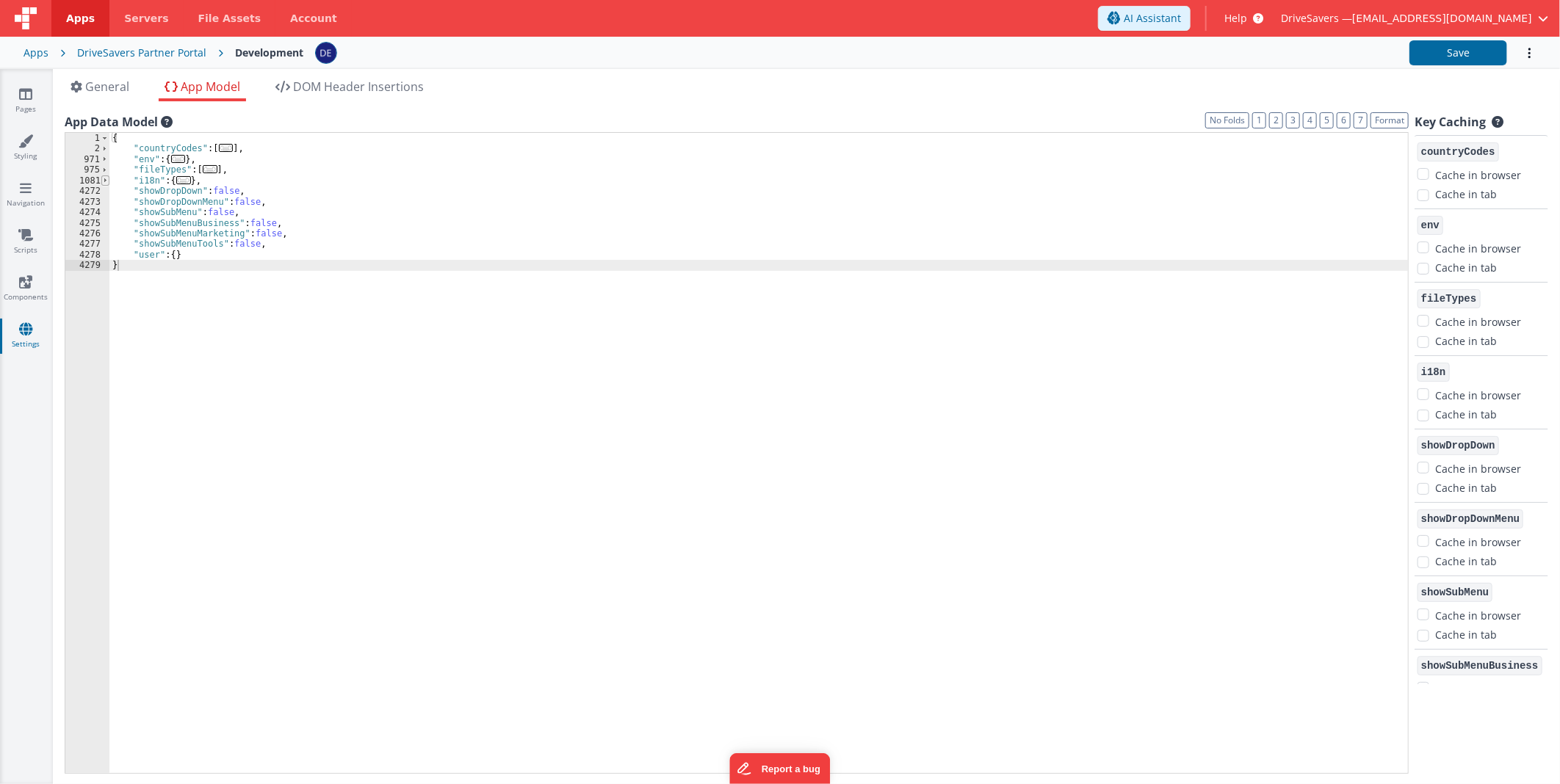
click at [105, 180] on span at bounding box center [105, 180] width 8 height 10
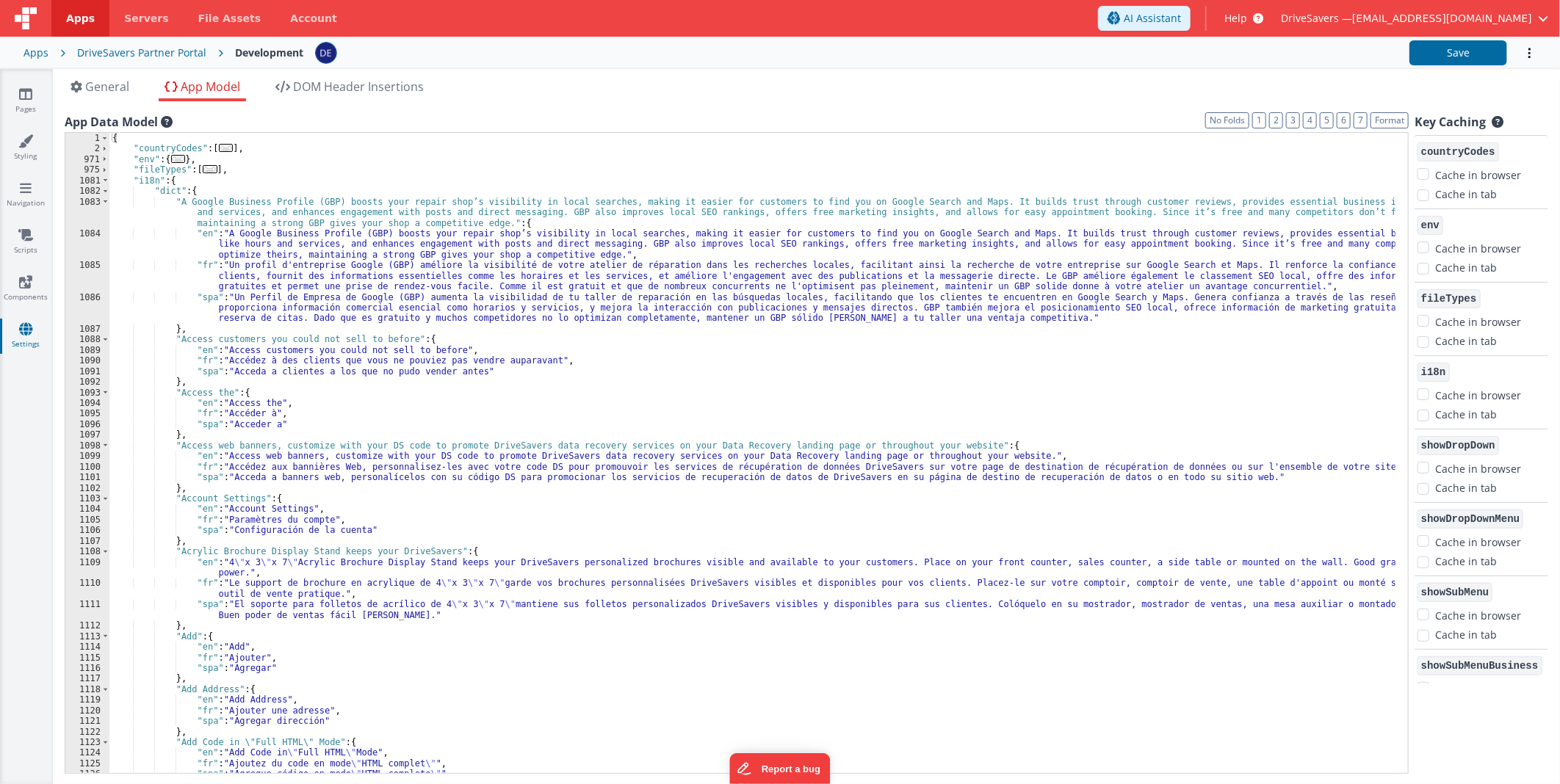
click at [311, 433] on div "{ "countryCodes" : [ ... ] , "env" : { ... } , "fileTypes" : [ ... ] , "i18n" :…" at bounding box center [752, 463] width 1286 height 662
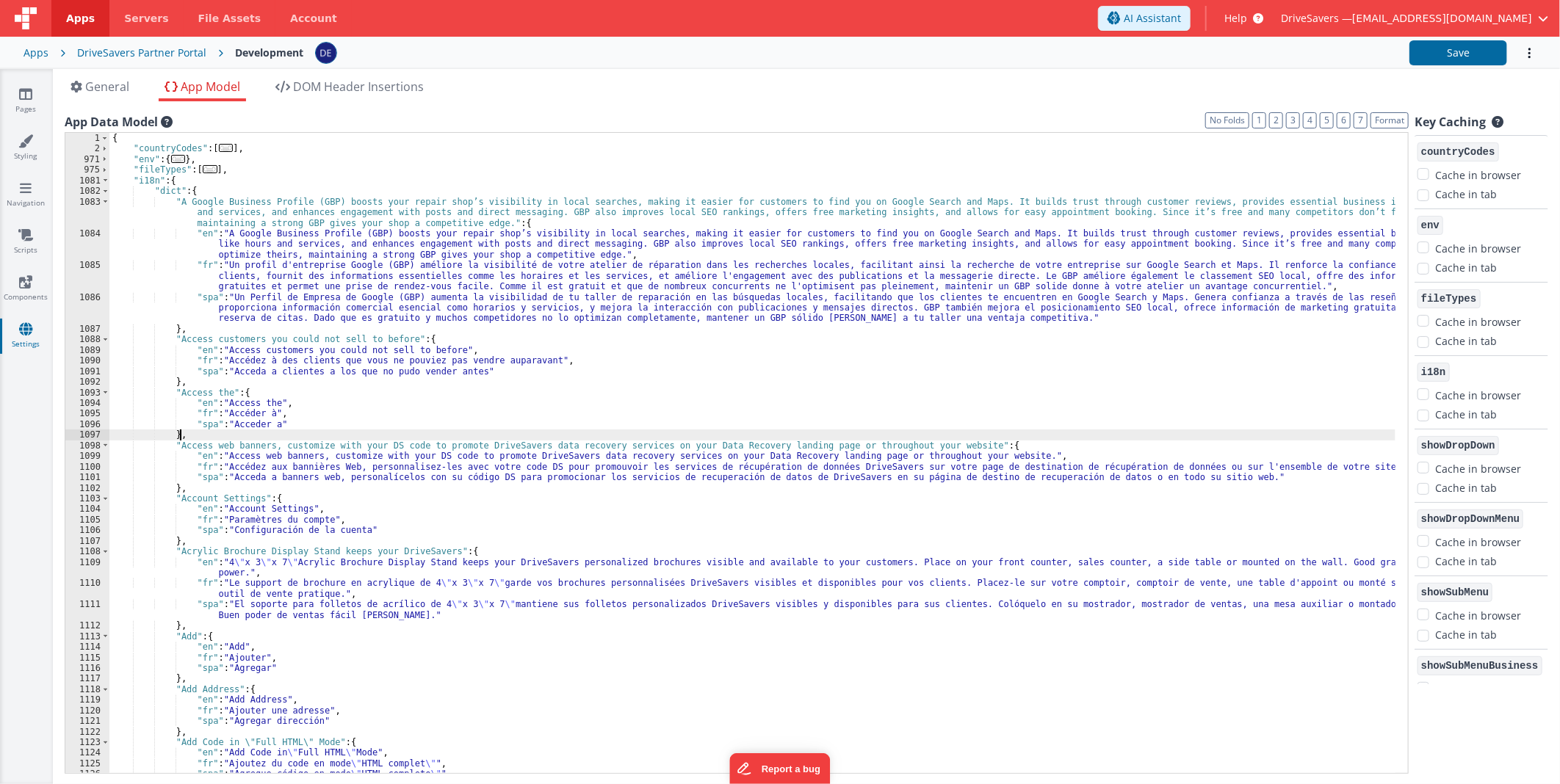
paste textarea
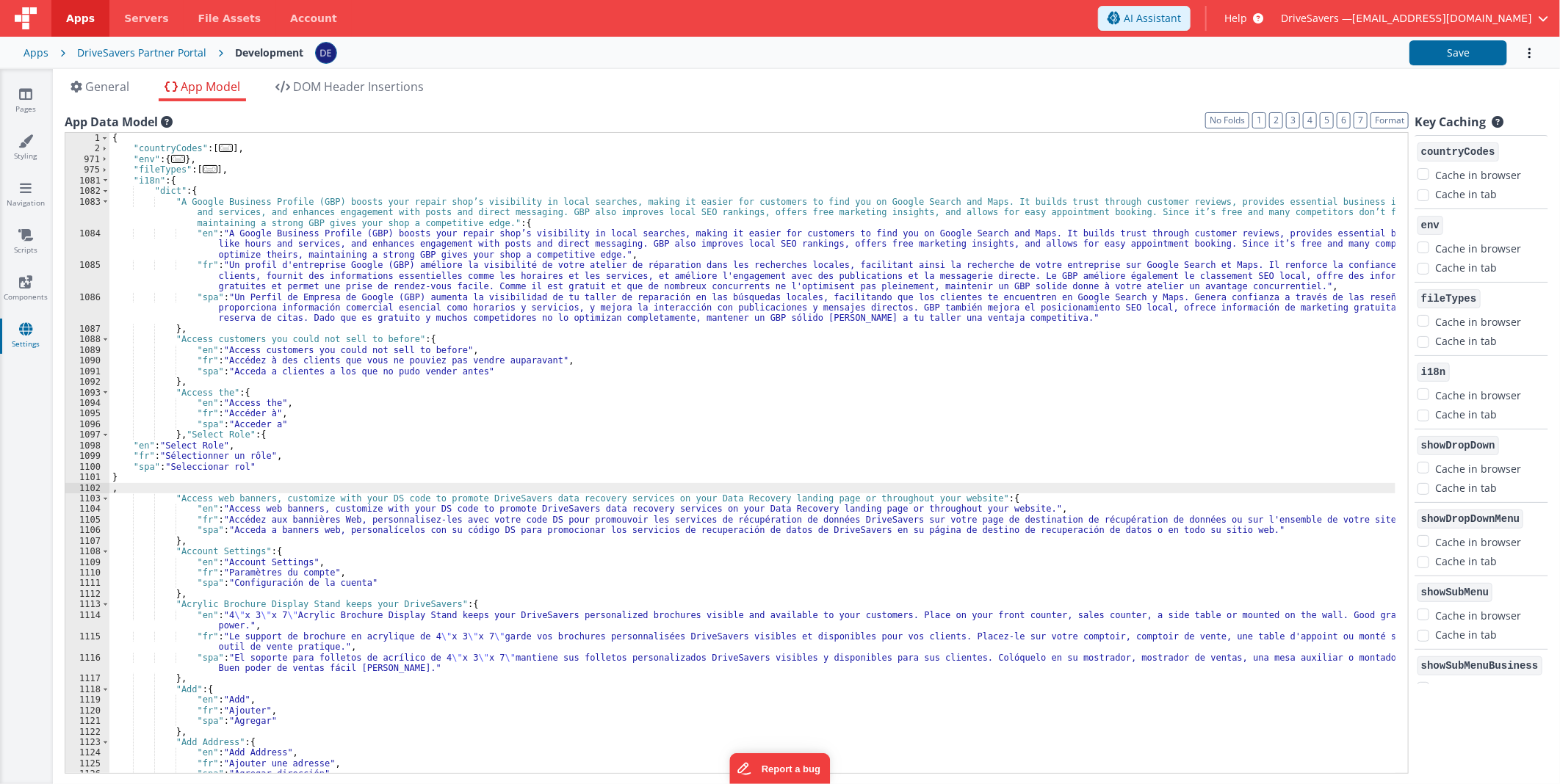
click at [247, 488] on div "{ "countryCodes" : [ ... ] , "env" : { ... } , "fileTypes" : [ ... ] , "i18n" :…" at bounding box center [752, 463] width 1286 height 662
click at [251, 487] on div "{ "countryCodes" : [ ... ] , "env" : { ... } , "fileTypes" : [ ... ] , "i18n" :…" at bounding box center [752, 463] width 1286 height 662
paste textarea
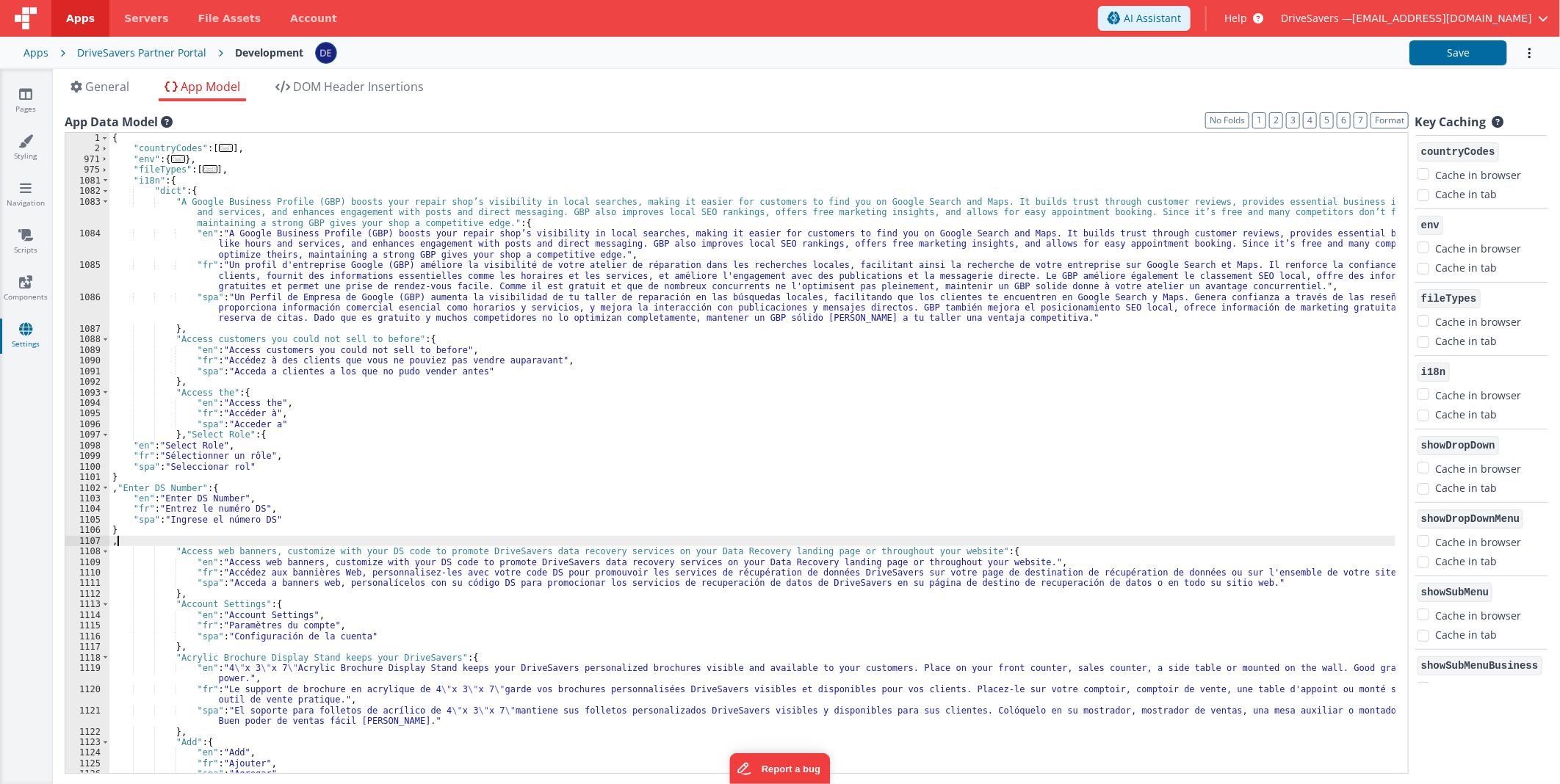
click at [170, 543] on div "{ "countryCodes" : [ ... ] , "env" : { ... } , "fileTypes" : [ ... ] , "i18n" :…" at bounding box center [752, 463] width 1286 height 662
click at [173, 541] on div "{ "countryCodes" : [ ... ] , "env" : { ... } , "fileTypes" : [ ... ] , "i18n" :…" at bounding box center [752, 463] width 1286 height 662
paste textarea
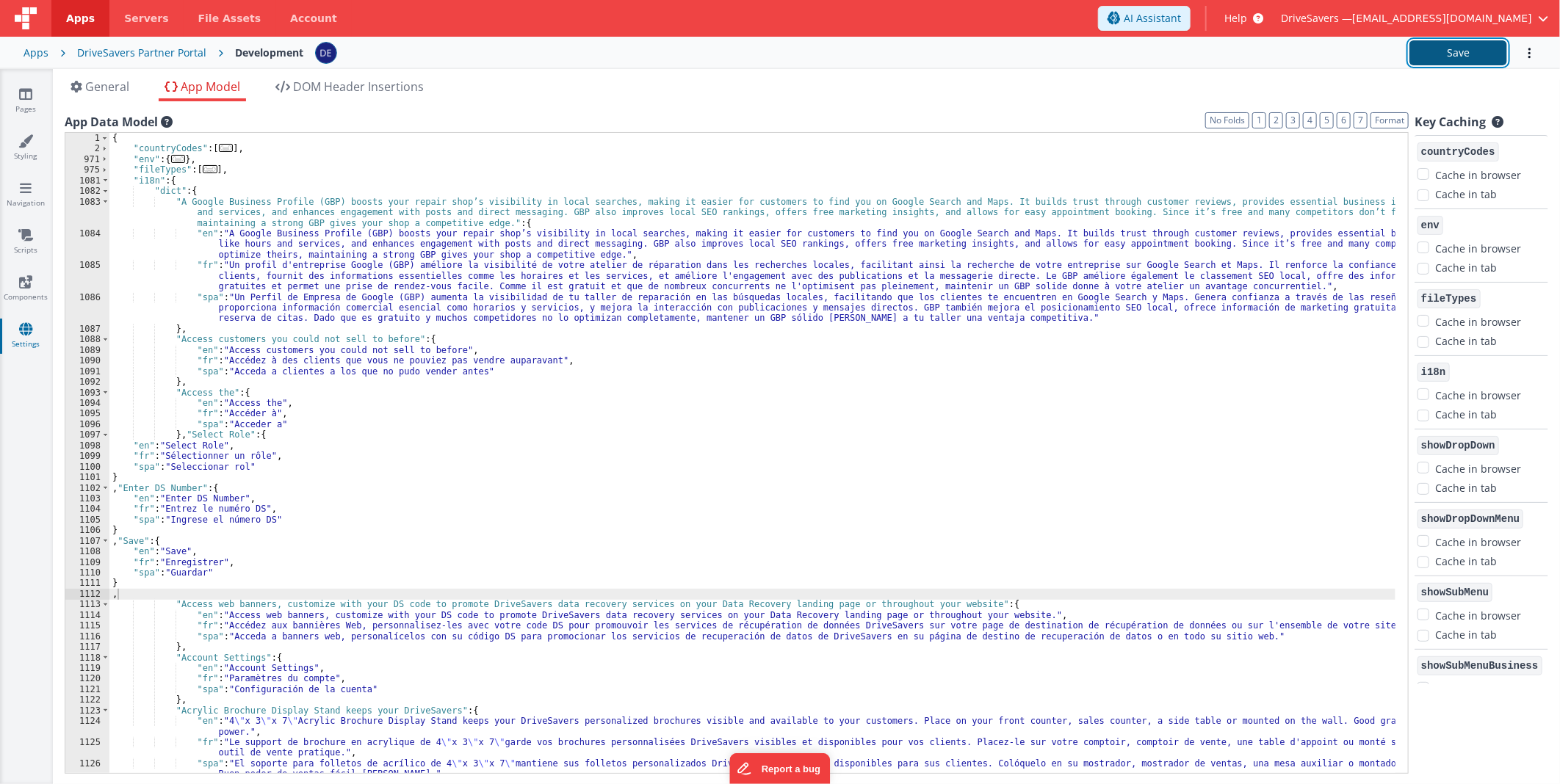
click at [1413, 48] on button "Save" at bounding box center [1458, 53] width 98 height 25
click at [43, 49] on div "Apps" at bounding box center [36, 52] width 25 height 15
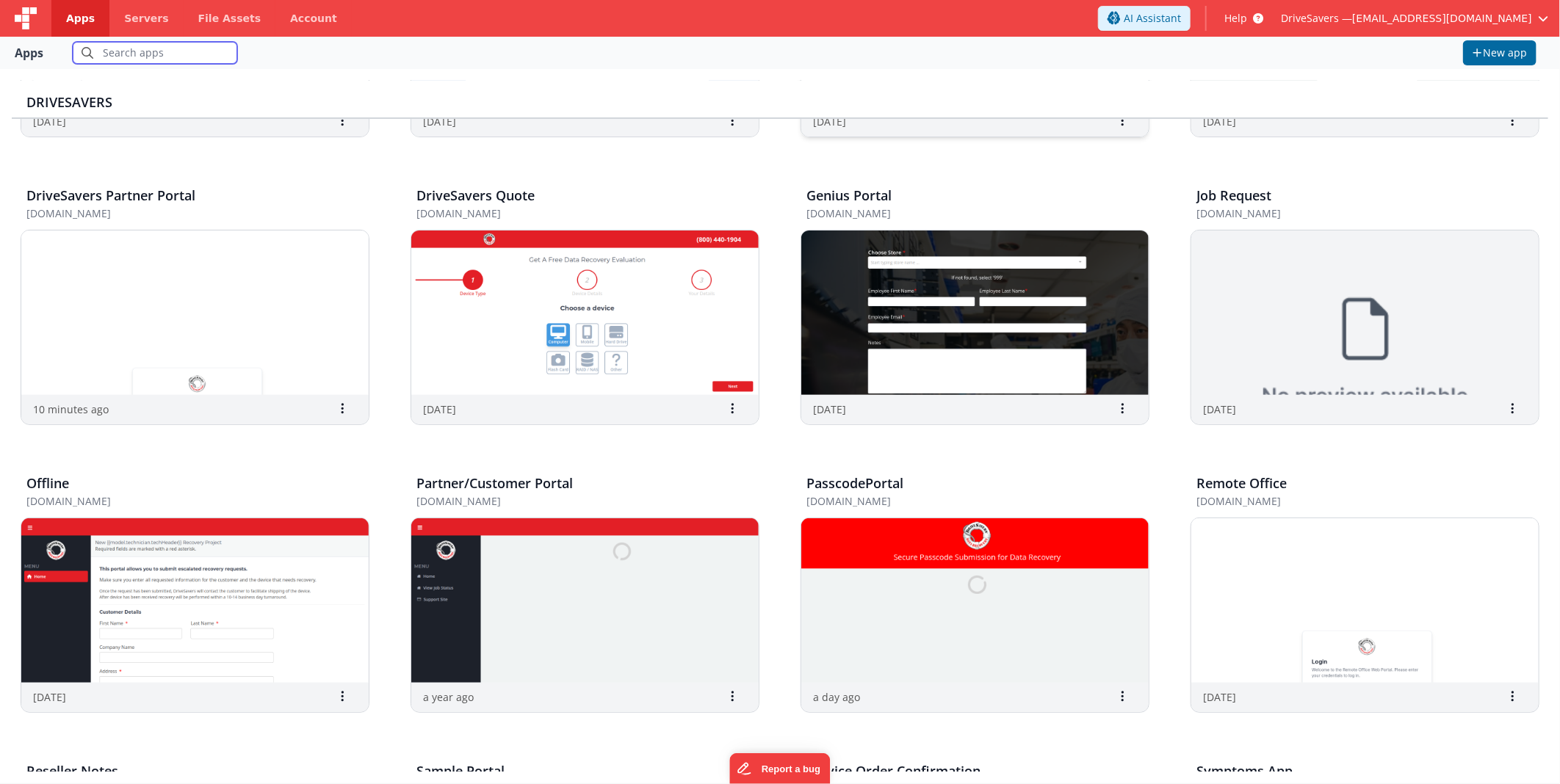
scroll to position [407, 0]
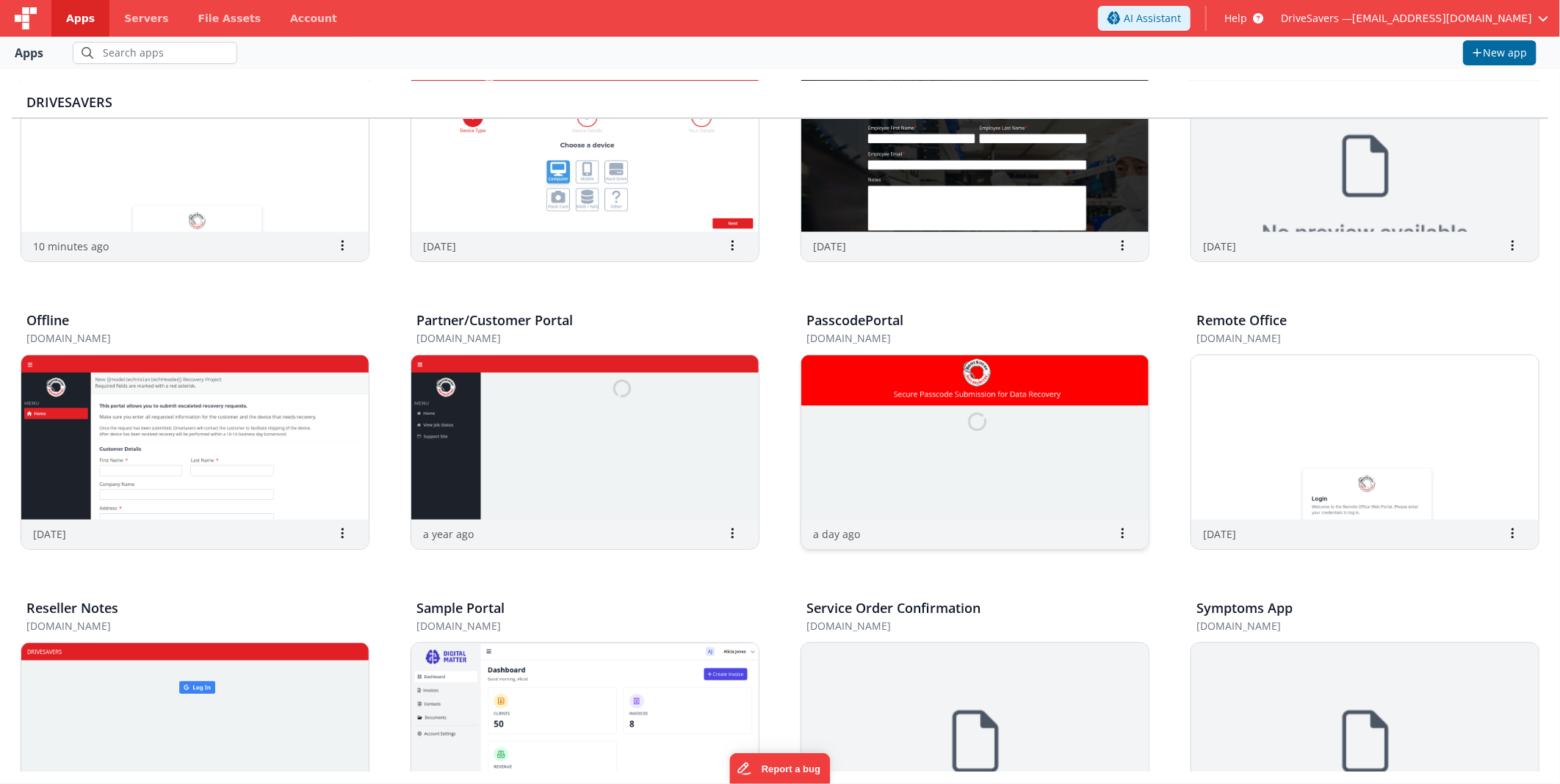
click at [999, 400] on img at bounding box center [975, 437] width 347 height 165
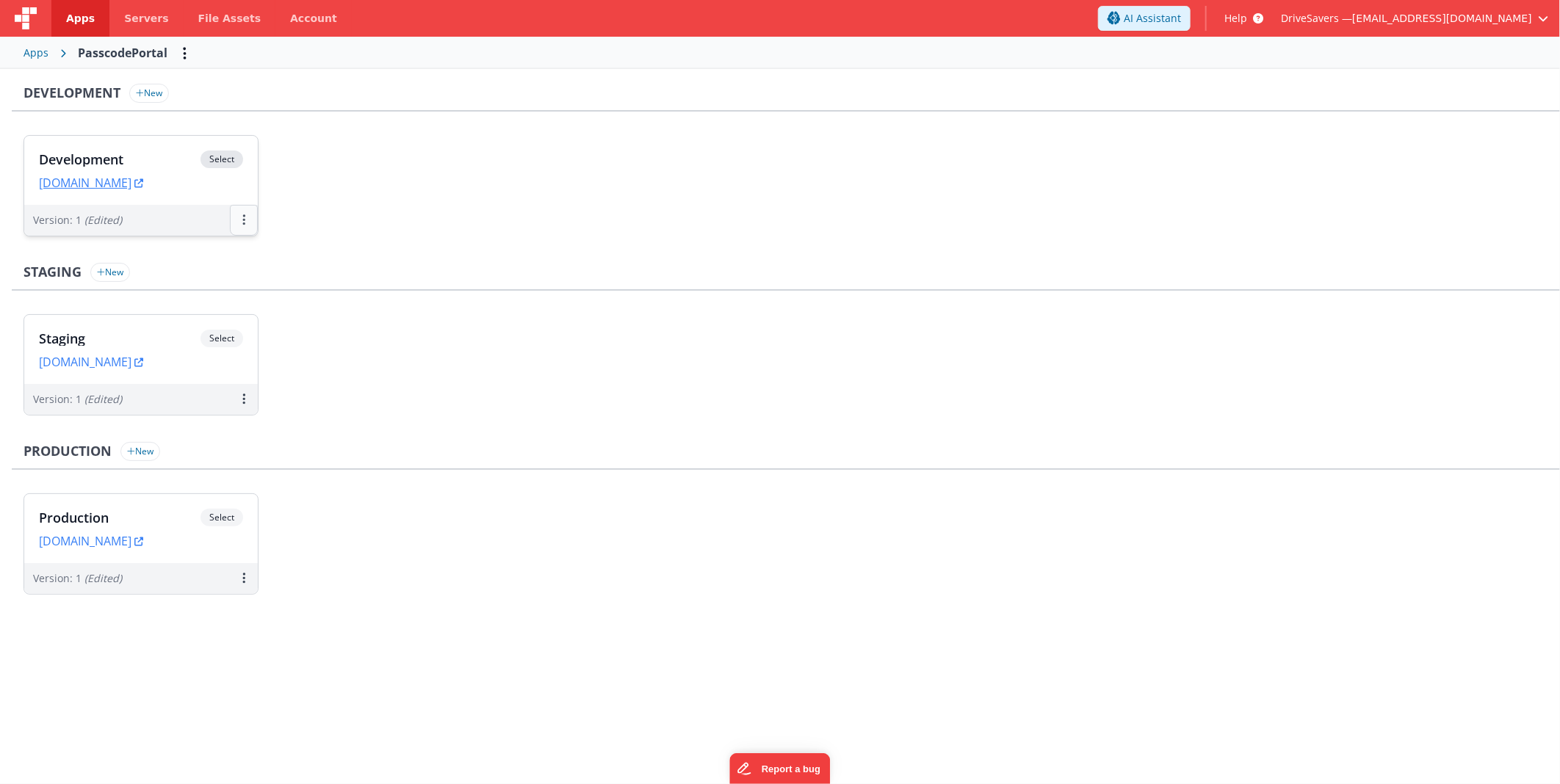
click at [240, 218] on button at bounding box center [244, 221] width 28 height 31
click at [210, 277] on span "Open Helper" at bounding box center [189, 279] width 63 height 14
click at [442, 211] on div at bounding box center [780, 392] width 1560 height 784
click at [236, 215] on button at bounding box center [244, 221] width 28 height 31
click at [186, 259] on link "Edit" at bounding box center [194, 254] width 130 height 27
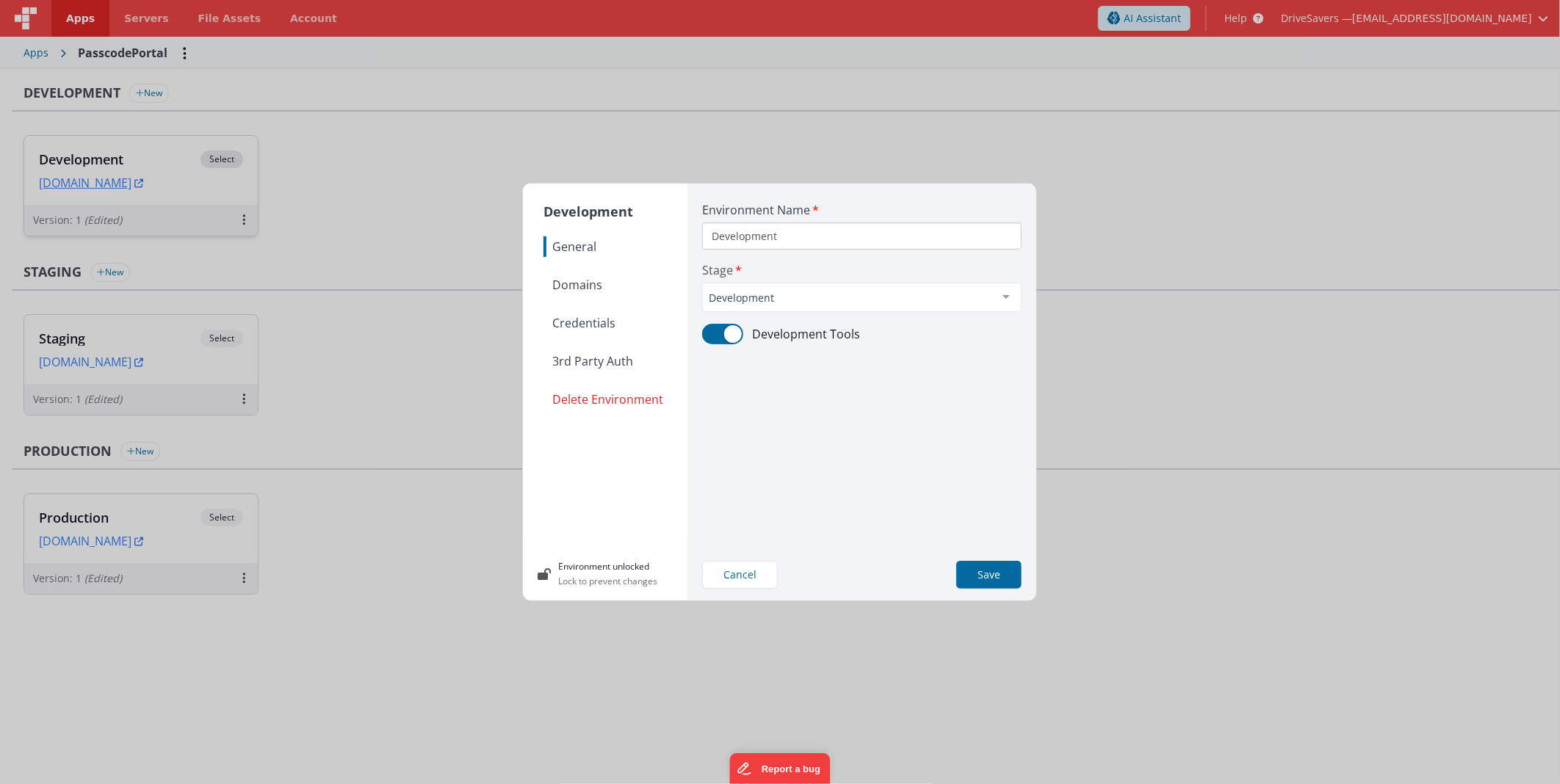
click at [604, 273] on nav "General Domains Credentials 3rd Party Auth Delete Environment" at bounding box center [615, 386] width 144 height 300
click at [606, 282] on span "Domains" at bounding box center [615, 285] width 144 height 20
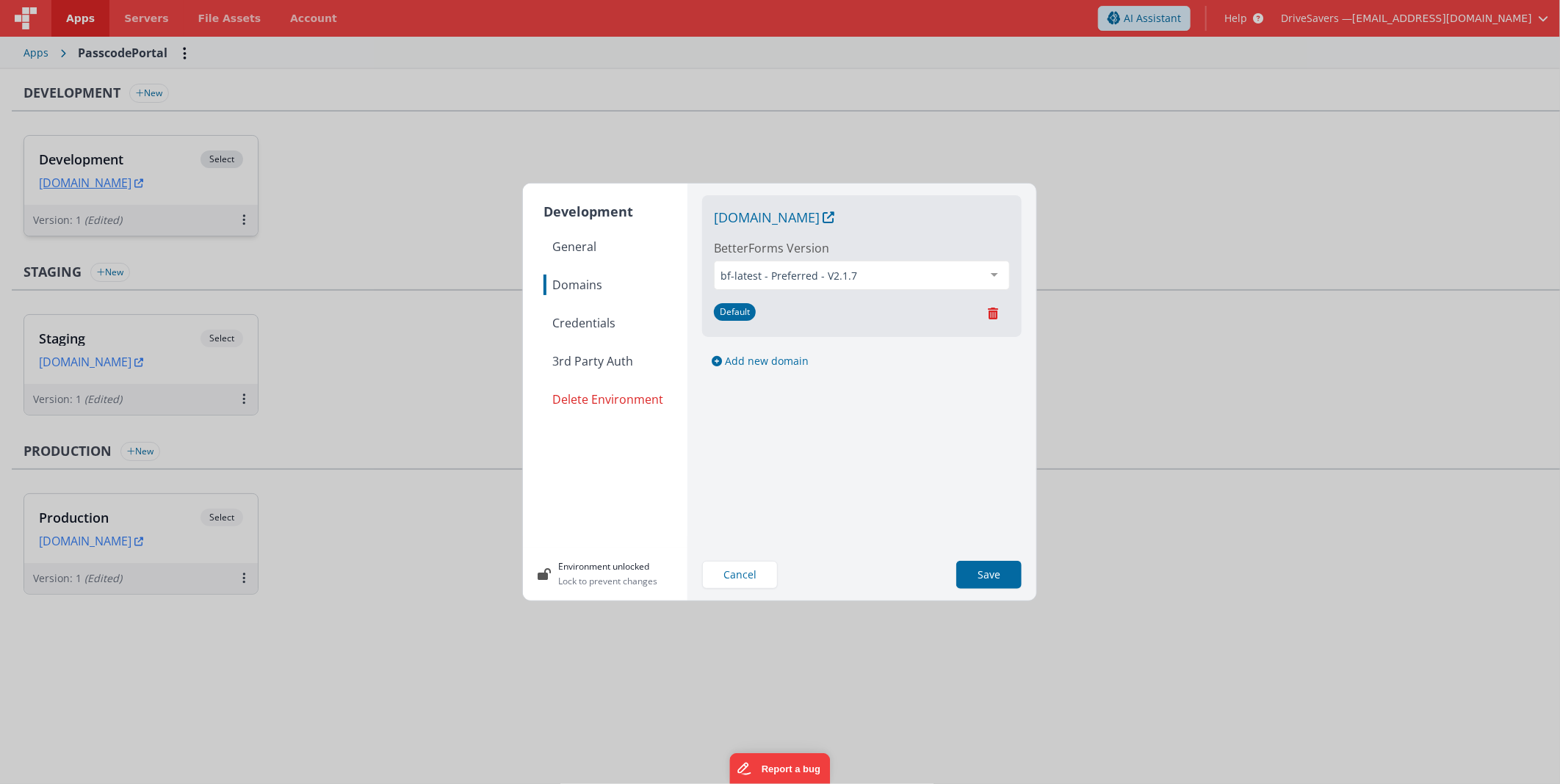
click at [589, 318] on span "Credentials" at bounding box center [615, 323] width 144 height 20
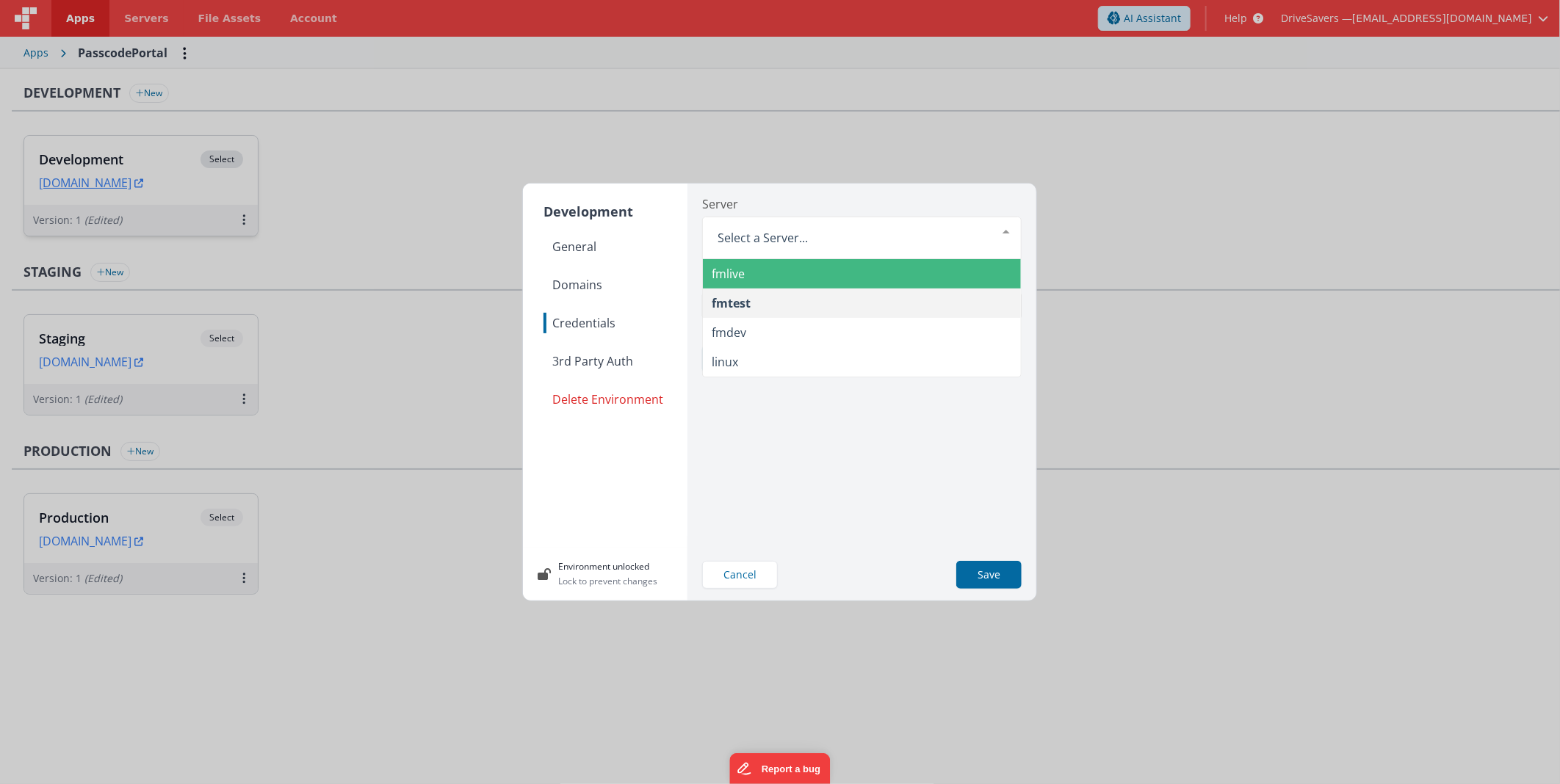
click at [738, 204] on div "Server fmlive fmtest fmdev linux List is empty." at bounding box center [862, 227] width 319 height 64
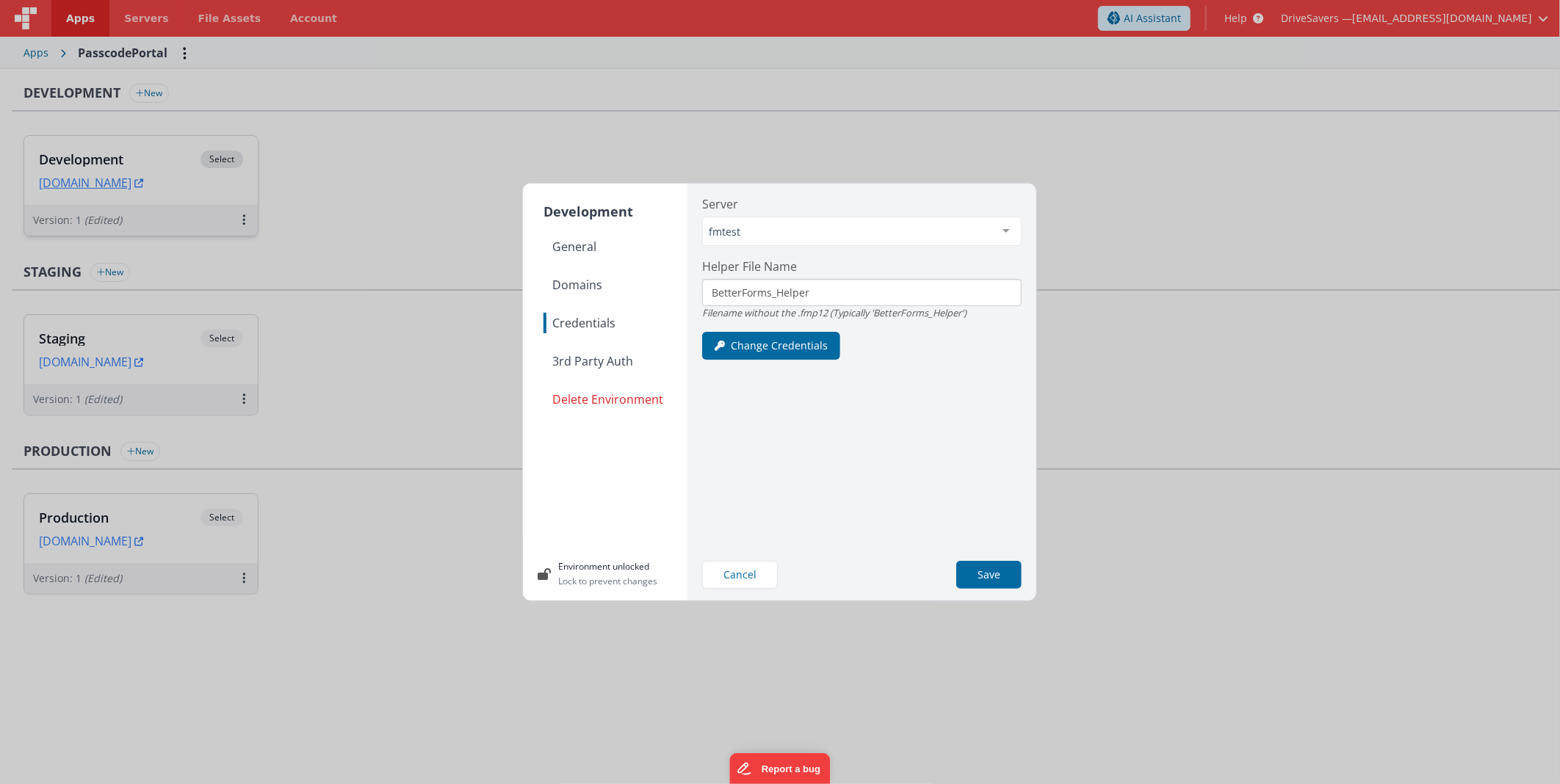
click at [590, 351] on span "3rd Party Auth" at bounding box center [615, 361] width 144 height 20
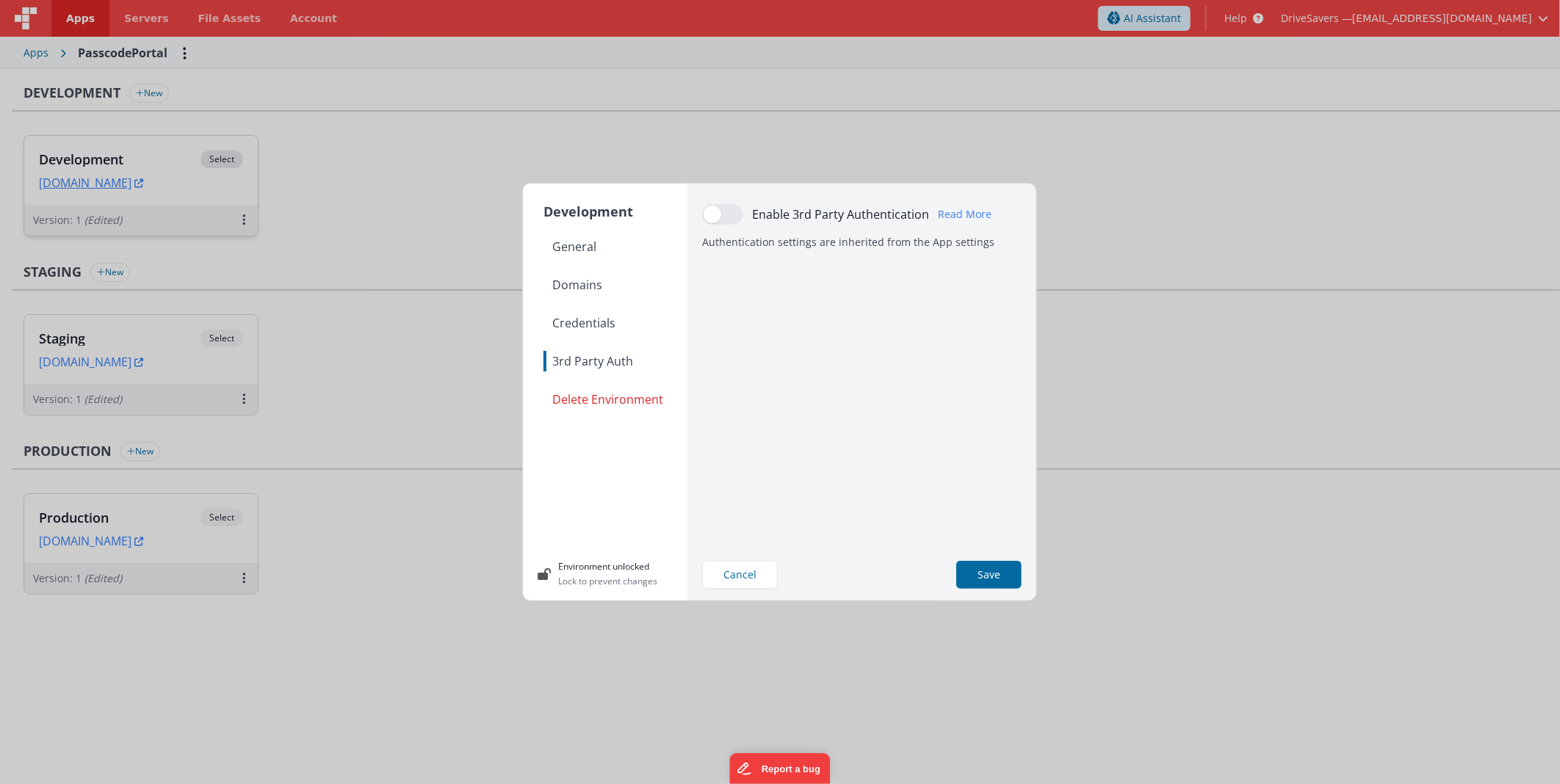
click at [590, 329] on span "Credentials" at bounding box center [615, 323] width 144 height 20
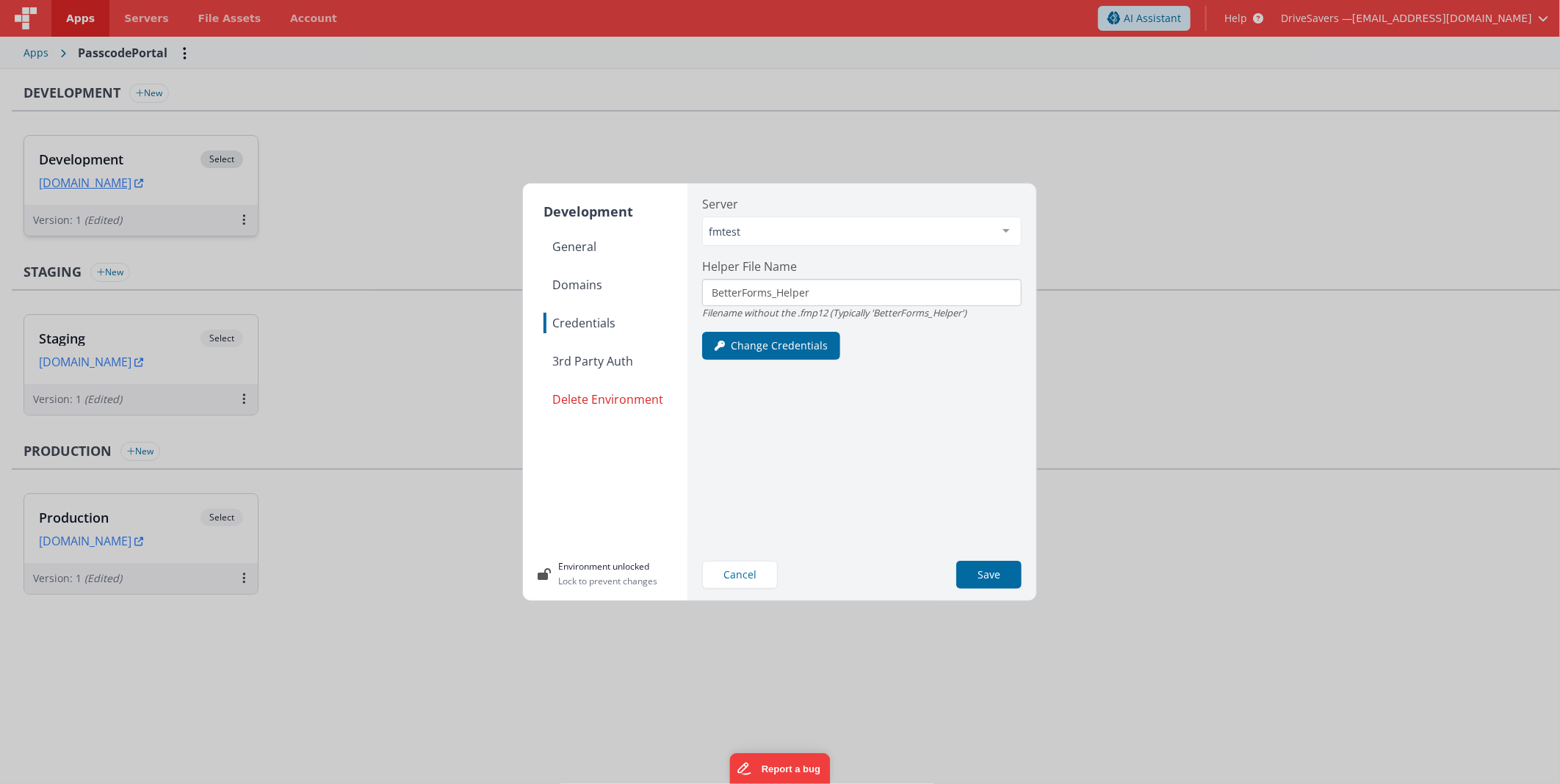
click at [588, 295] on nav "General Domains Credentials 3rd Party Auth Delete Environment" at bounding box center [615, 386] width 144 height 300
click at [585, 288] on span "Domains" at bounding box center [615, 285] width 144 height 20
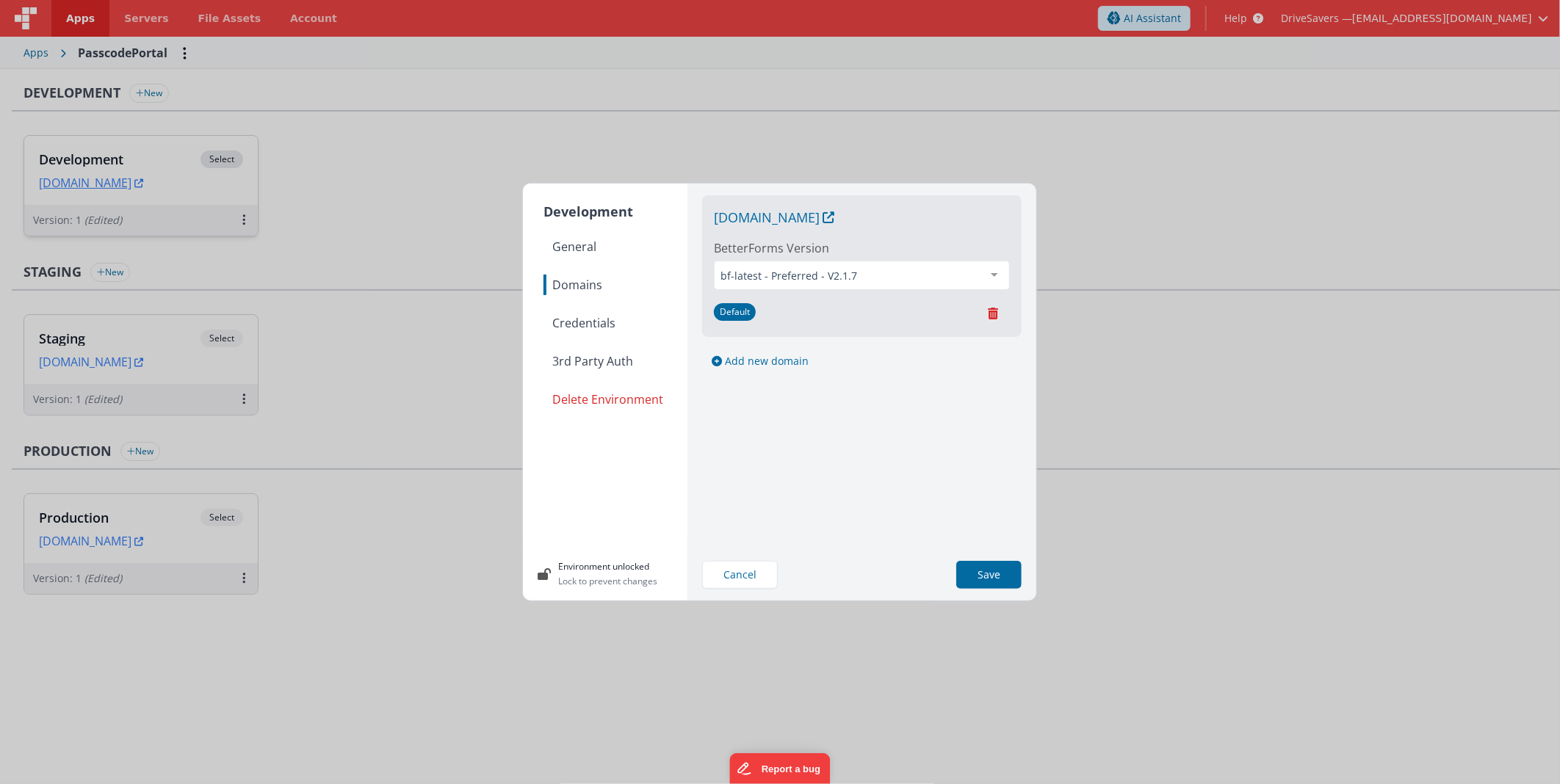
click at [575, 257] on nav "General Domains Credentials 3rd Party Auth Delete Environment" at bounding box center [615, 386] width 144 height 300
click at [578, 238] on span "General" at bounding box center [615, 247] width 144 height 20
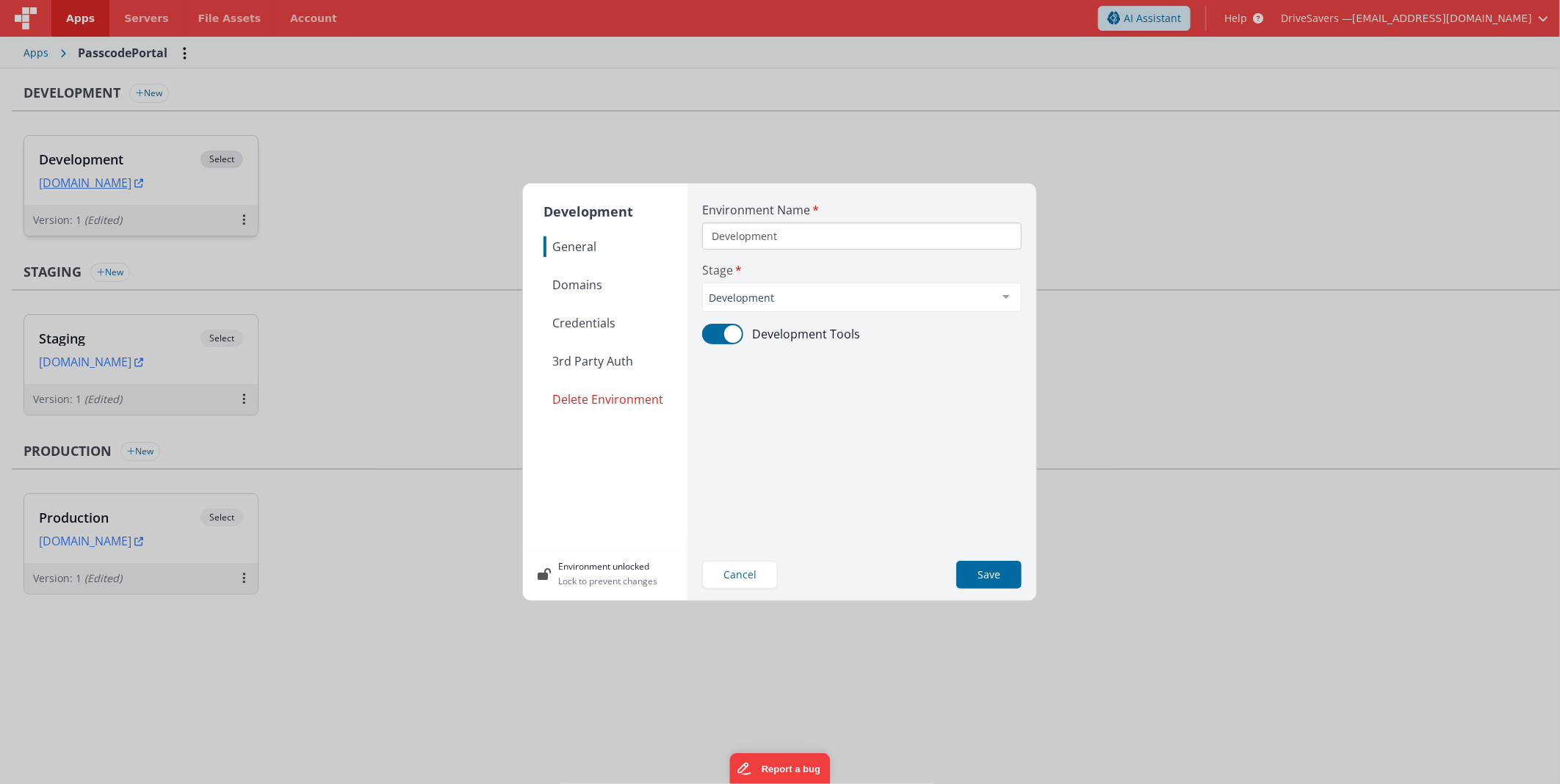
click at [580, 275] on span "Domains" at bounding box center [615, 285] width 144 height 20
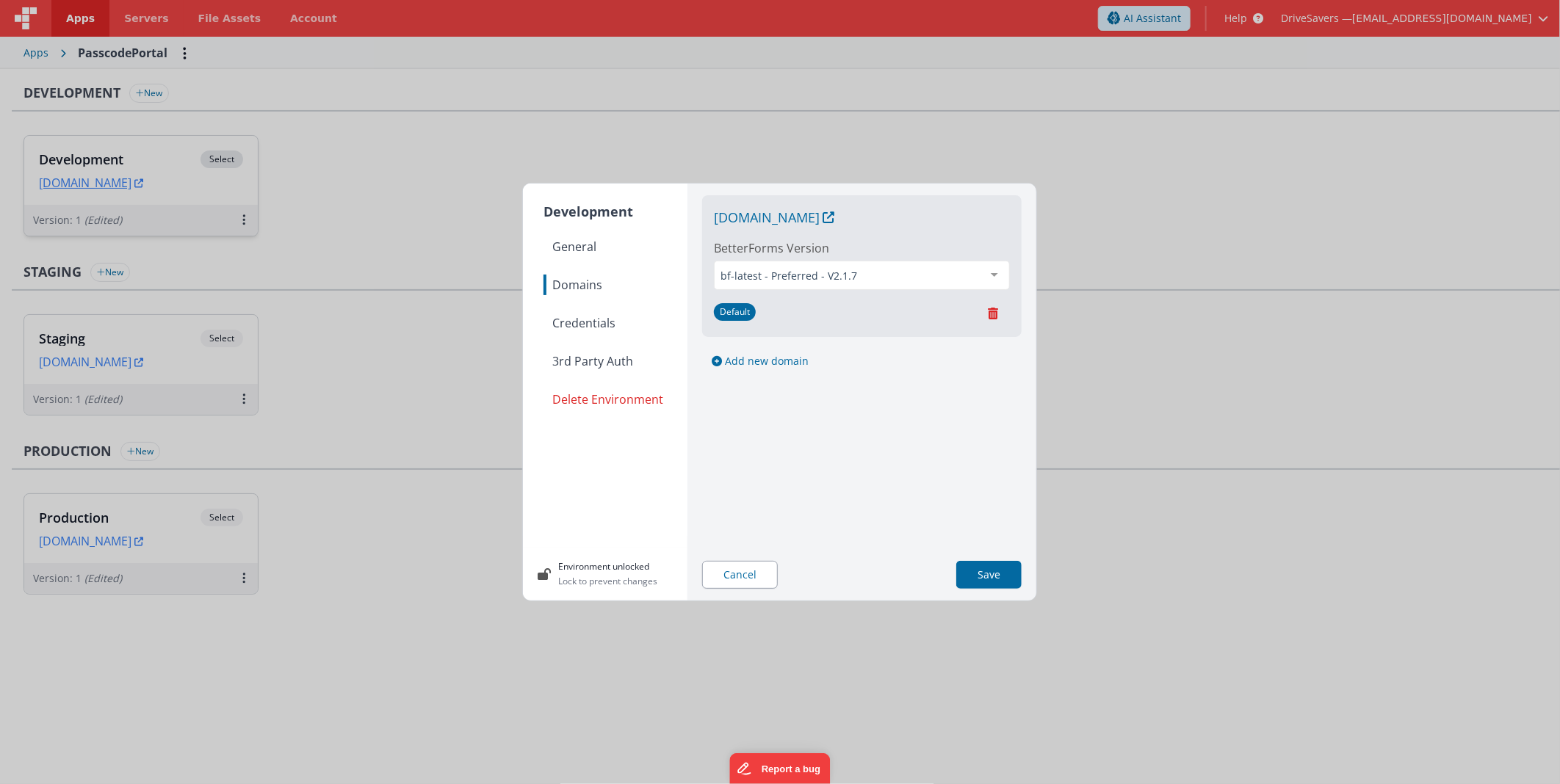
click at [747, 582] on button "Cancel" at bounding box center [740, 575] width 76 height 28
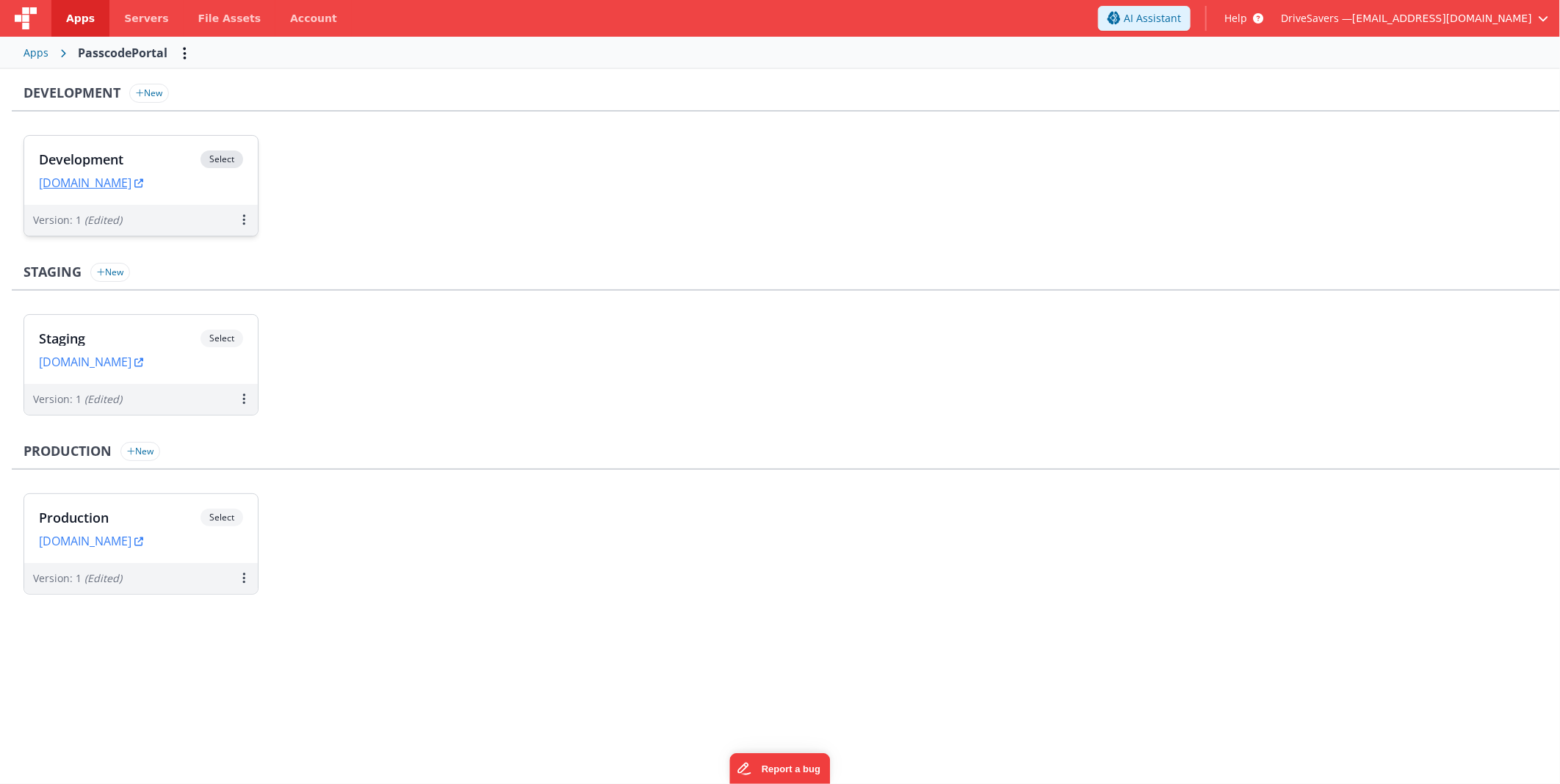
click at [91, 154] on h3 "Development" at bounding box center [119, 159] width 162 height 15
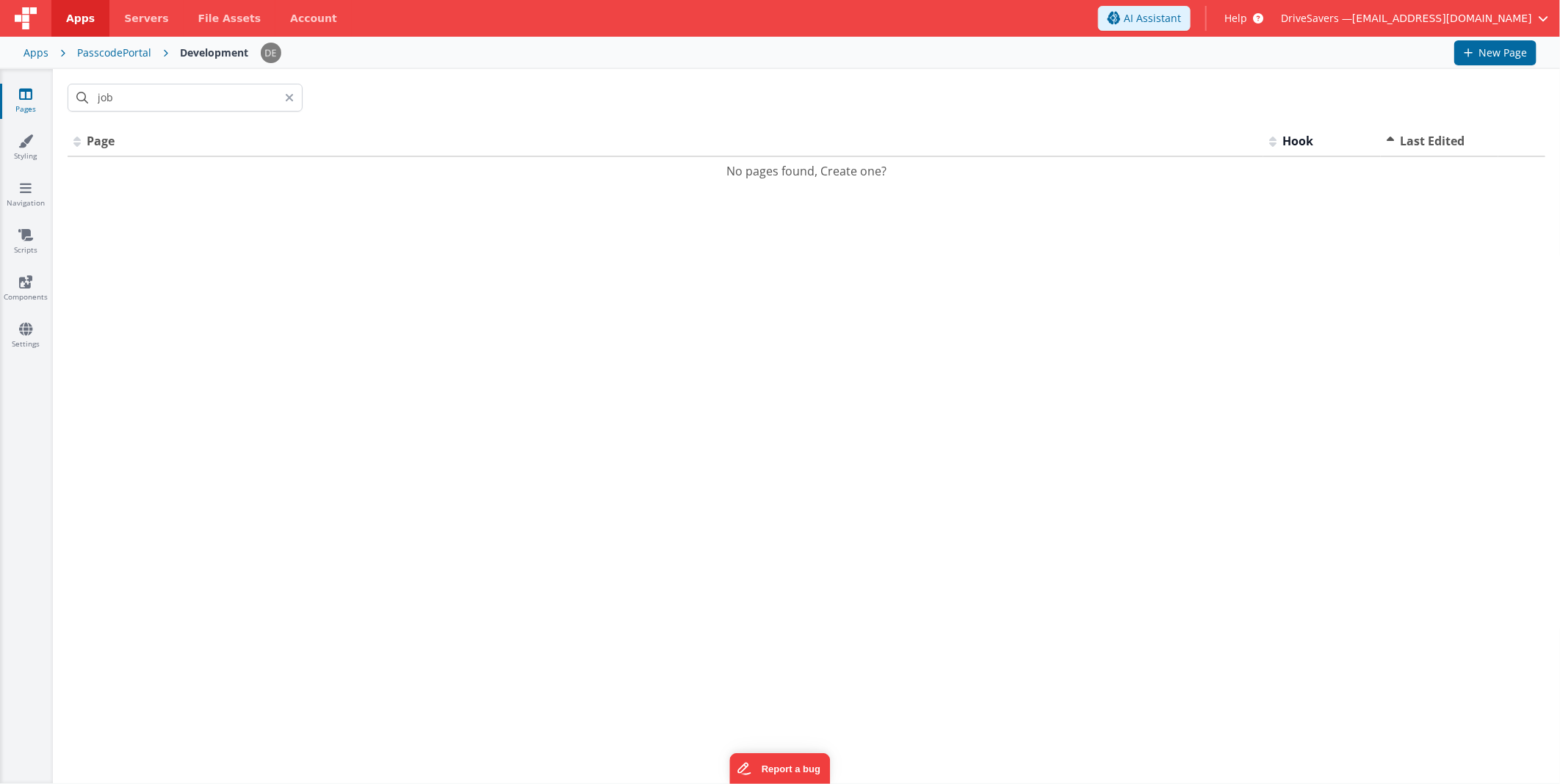
click at [88, 51] on div "PasscodePortal" at bounding box center [114, 52] width 74 height 15
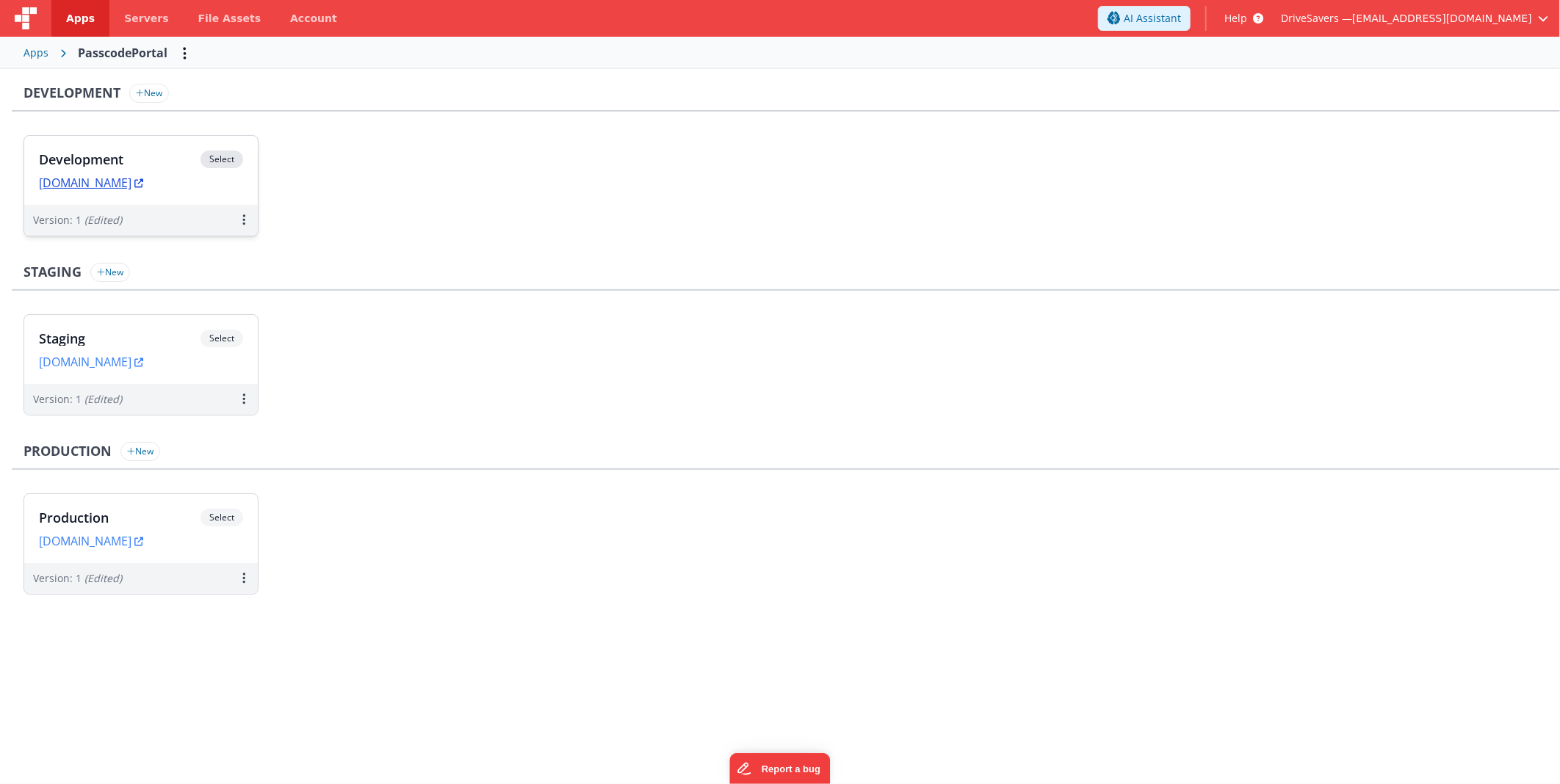
click at [144, 187] on link "[DOMAIN_NAME]" at bounding box center [91, 183] width 105 height 15
click at [169, 152] on h3 "Development" at bounding box center [119, 159] width 162 height 15
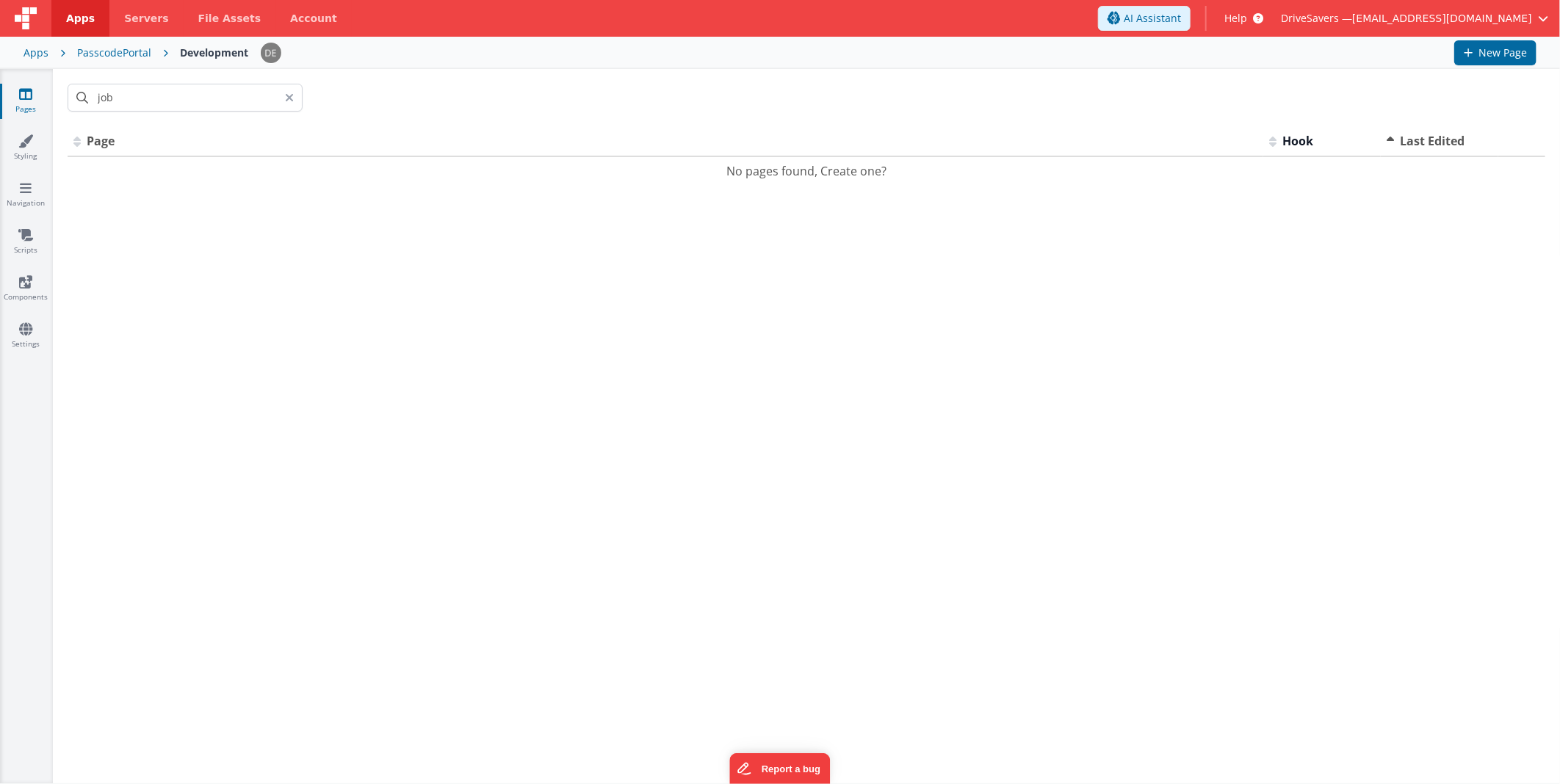
click at [286, 103] on icon at bounding box center [289, 98] width 9 height 12
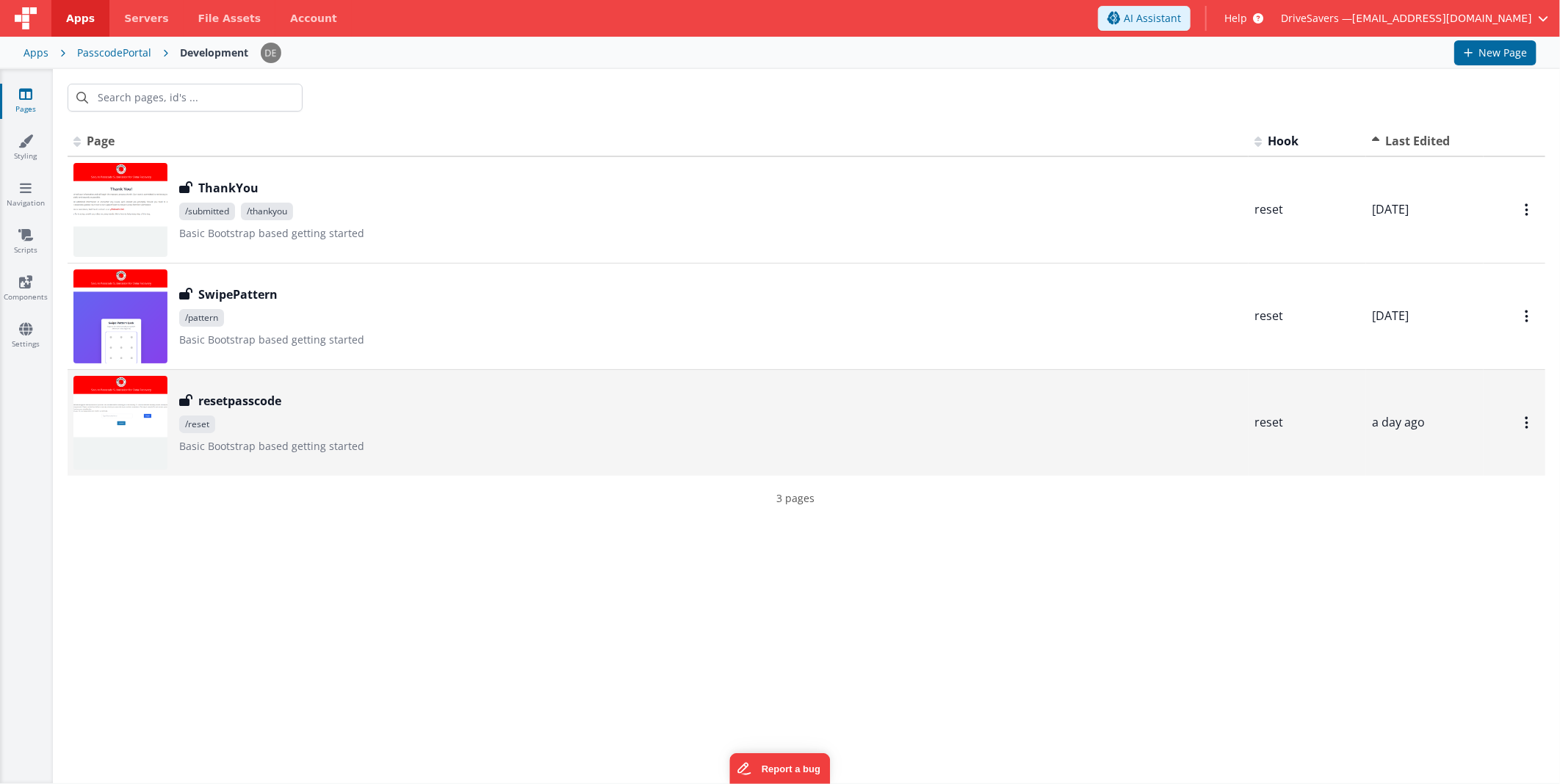
click at [388, 416] on span "/reset" at bounding box center [711, 424] width 1064 height 18
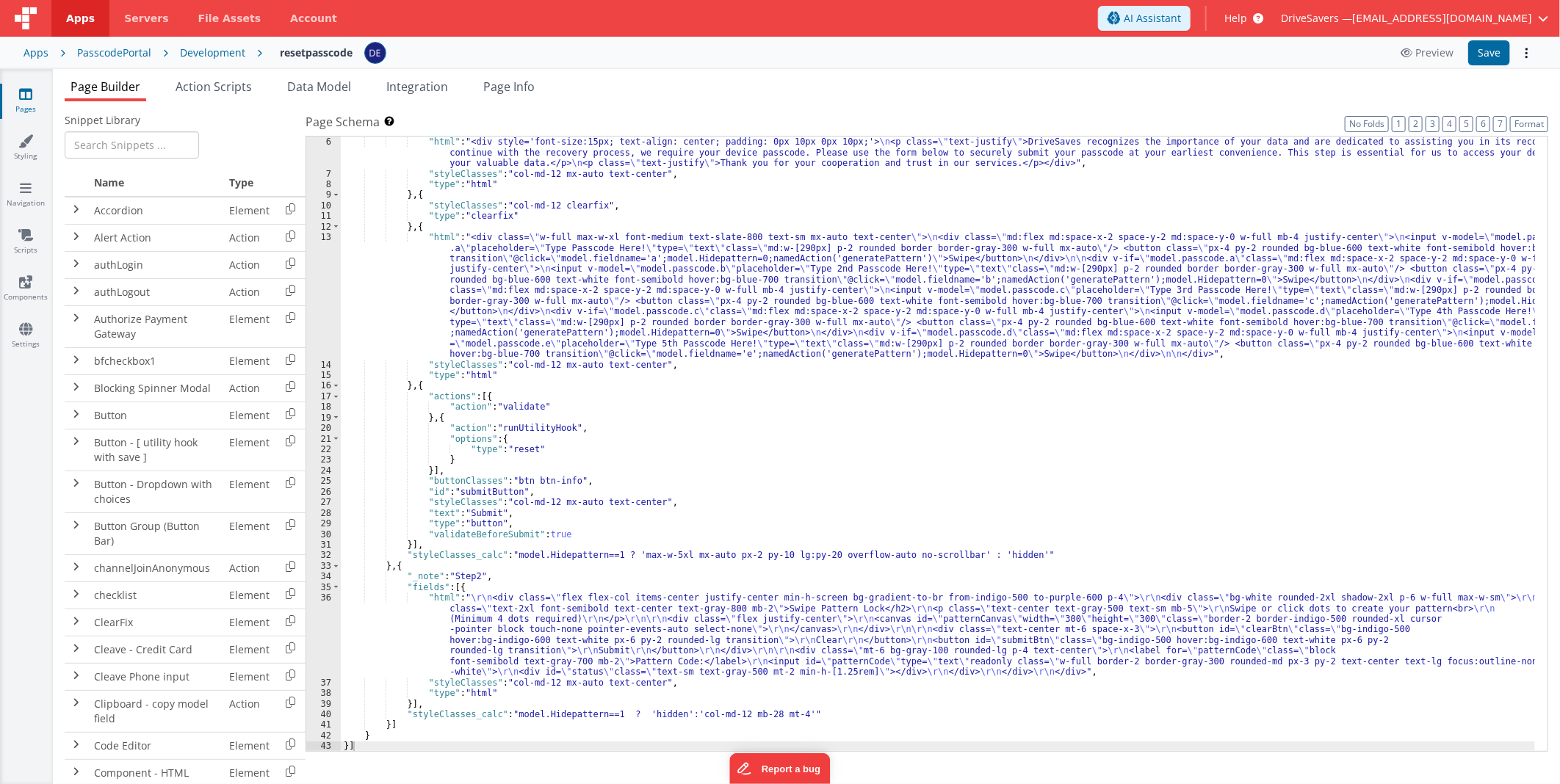
scroll to position [53, 0]
click at [1439, 61] on button "Preview" at bounding box center [1427, 53] width 70 height 23
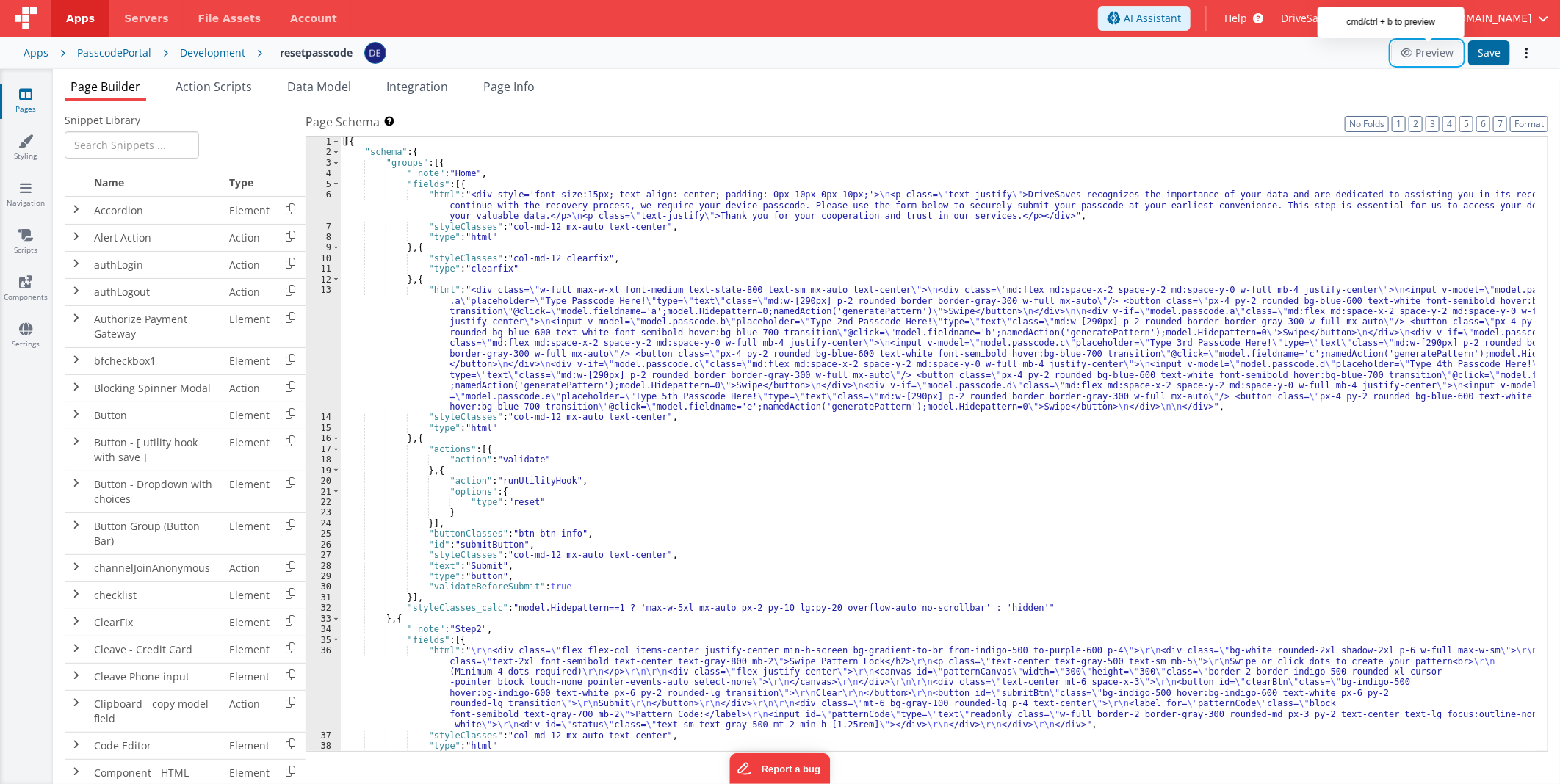
scroll to position [0, 0]
click at [626, 364] on div "[{ "schema" : { "groups" : [{ "_note" : "Home" , "fields" : [{ "html" : "<div s…" at bounding box center [938, 455] width 1194 height 637
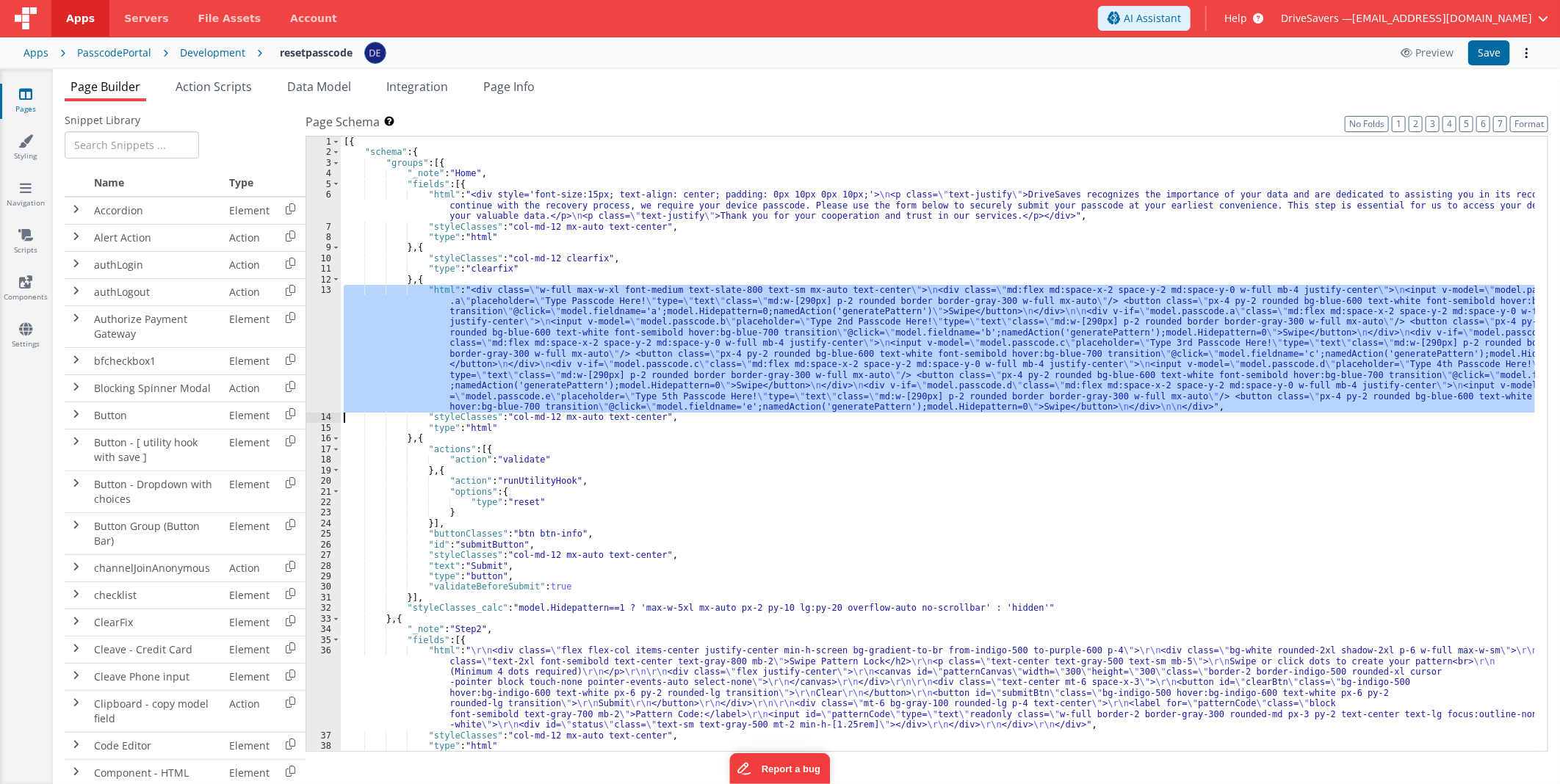
click at [326, 330] on div "13" at bounding box center [323, 348] width 34 height 127
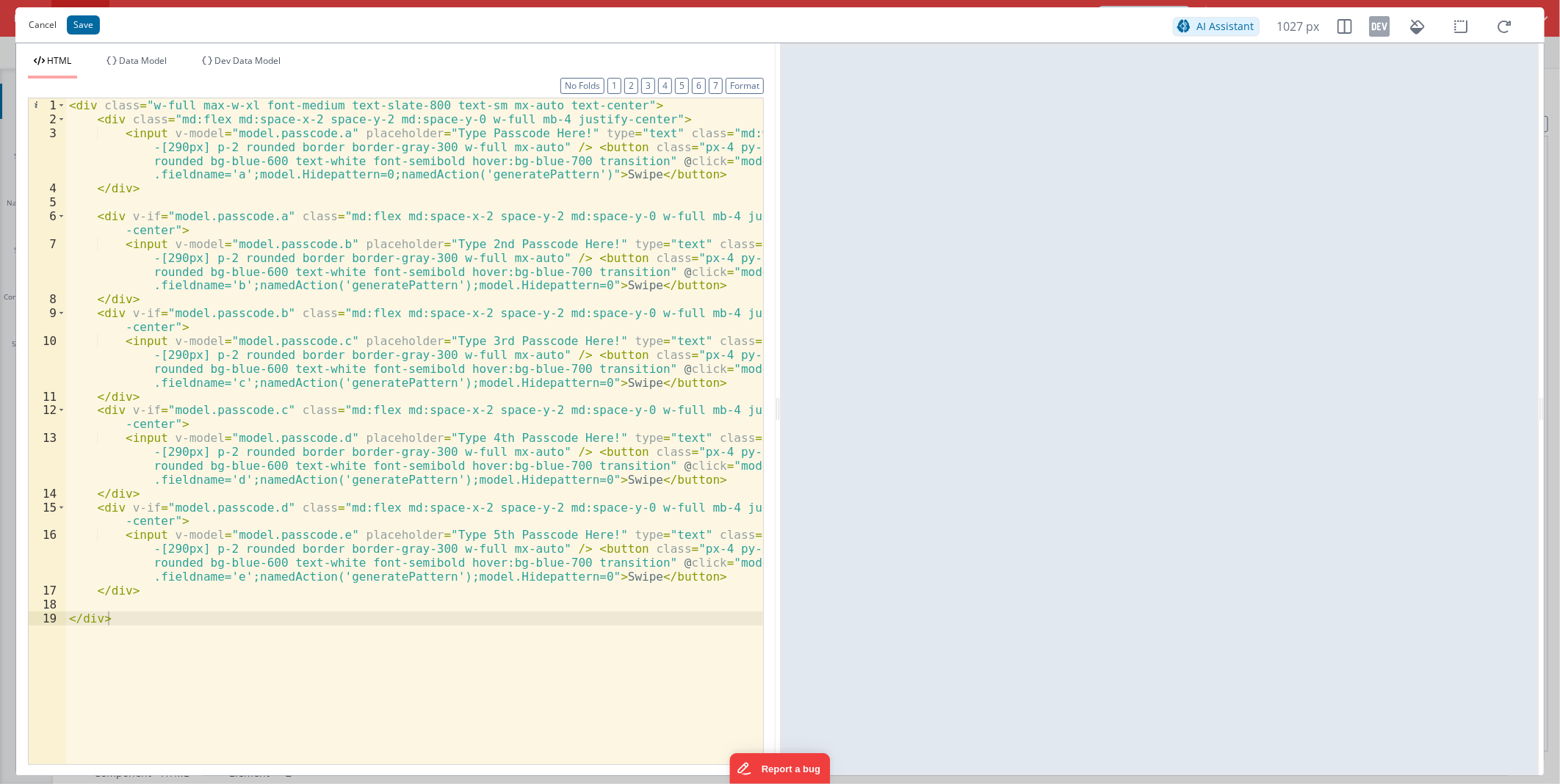
click at [41, 23] on button "Cancel" at bounding box center [42, 25] width 43 height 20
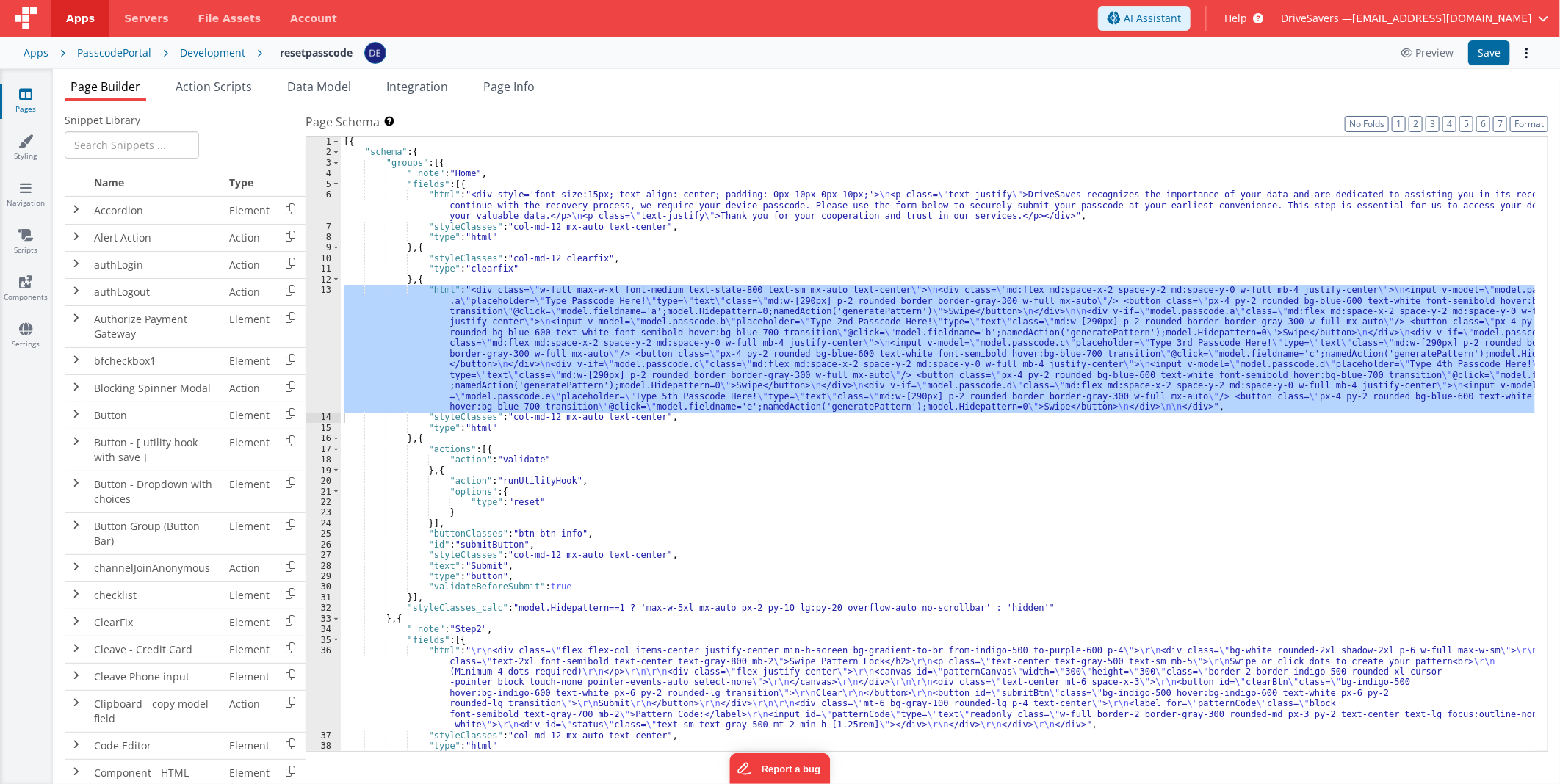
click at [586, 497] on div "[{ "schema" : { "groups" : [{ "_note" : "Home" , "fields" : [{ "html" : "<div s…" at bounding box center [938, 455] width 1194 height 637
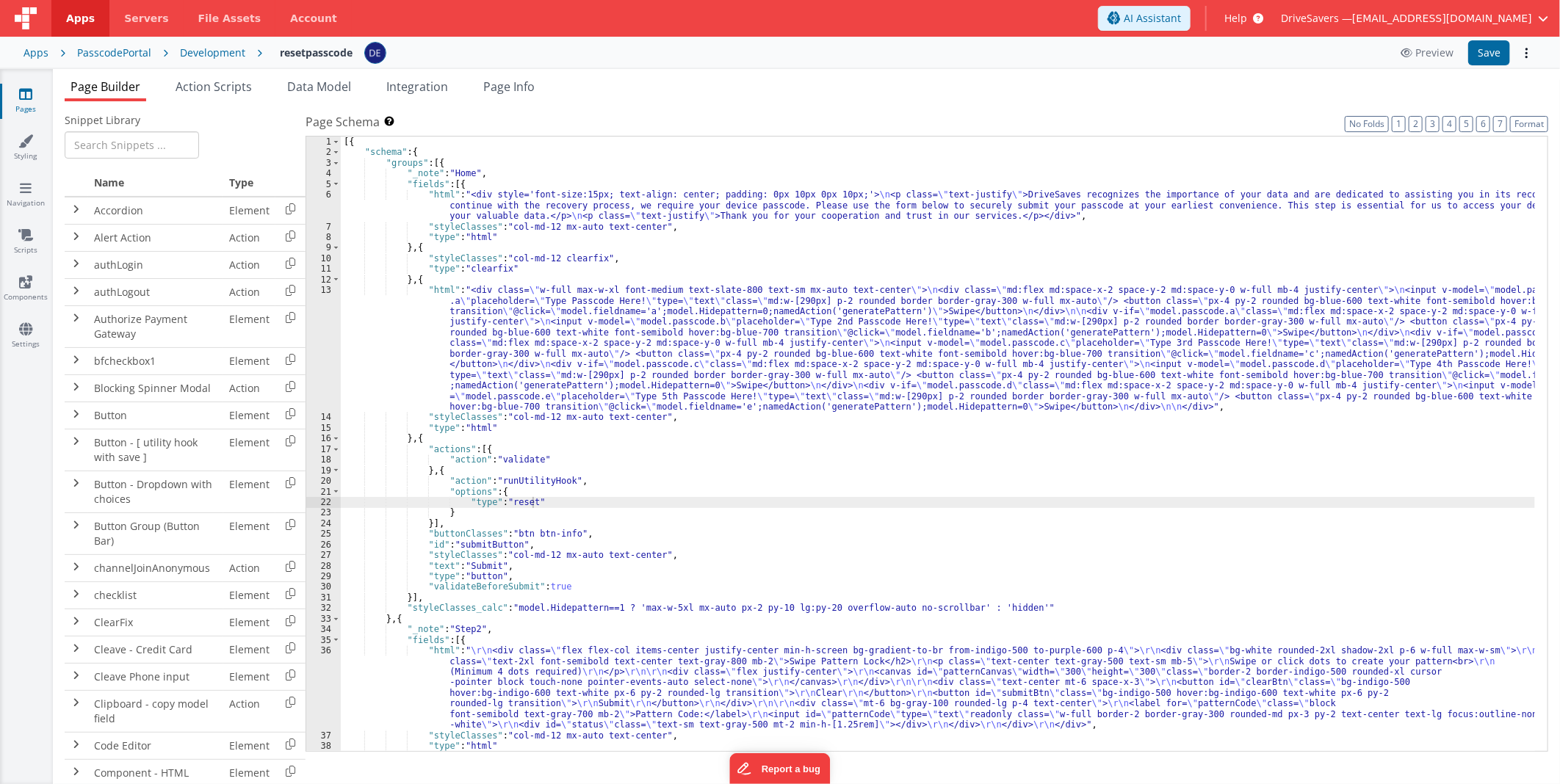
click at [144, 52] on div "PasscodePortal" at bounding box center [114, 52] width 74 height 15
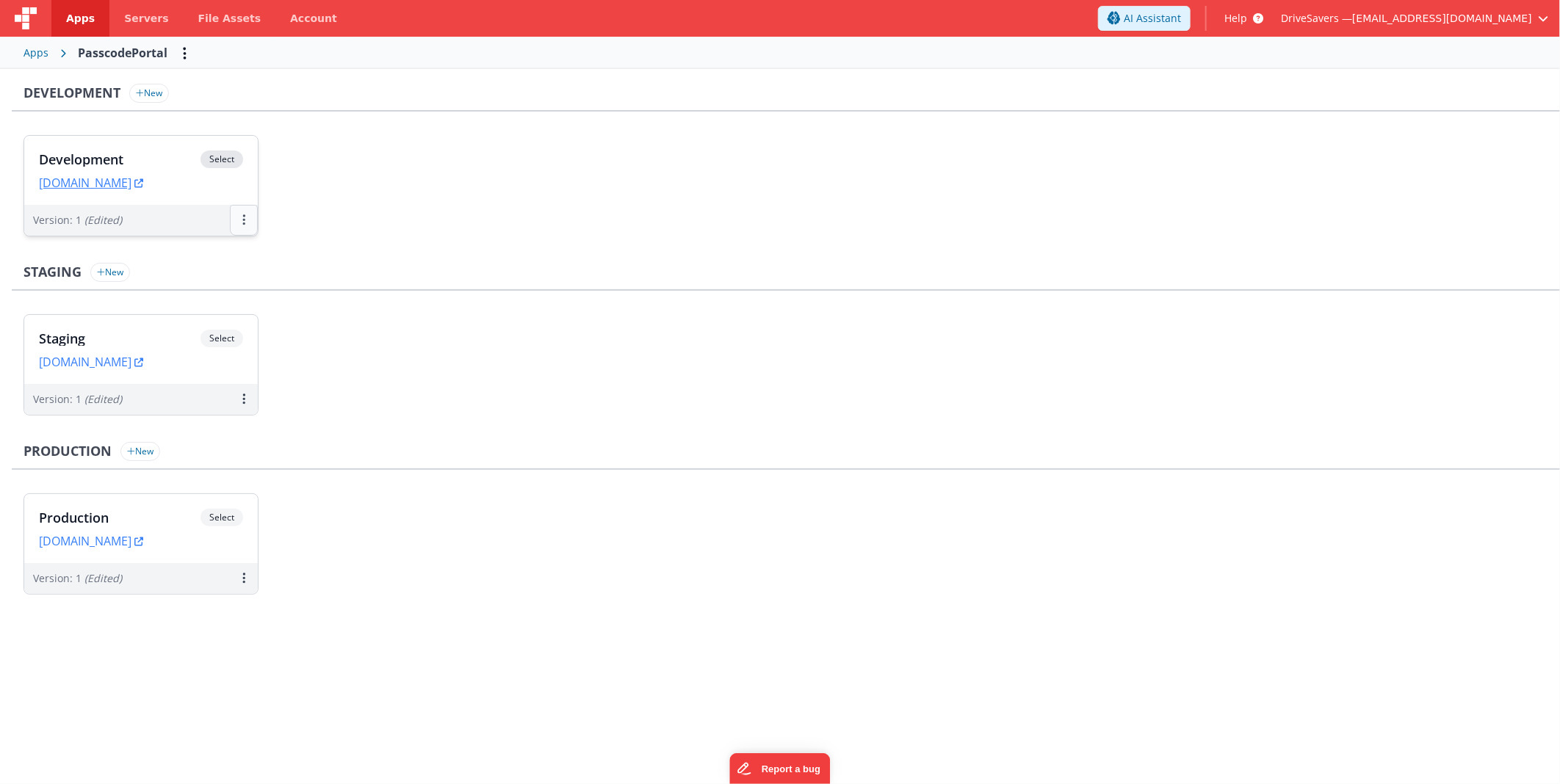
click at [243, 219] on icon at bounding box center [244, 219] width 3 height 1
click at [222, 282] on link "Open Helper" at bounding box center [194, 280] width 130 height 27
click at [160, 144] on div at bounding box center [780, 392] width 1560 height 784
click at [151, 148] on div "Development Select URLs [DOMAIN_NAME]" at bounding box center [140, 170] width 233 height 69
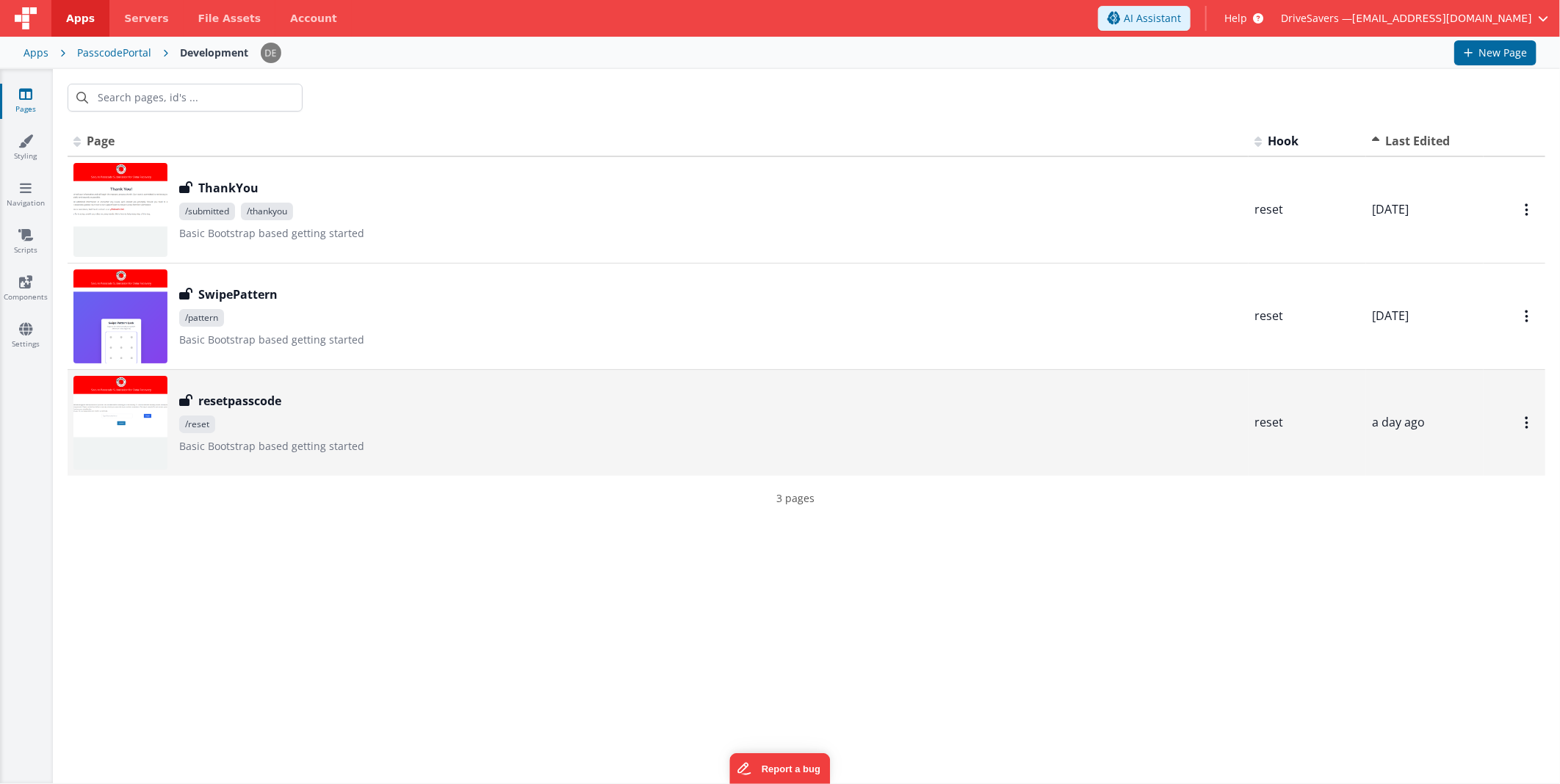
click at [300, 399] on div "resetpasscode" at bounding box center [711, 401] width 1064 height 18
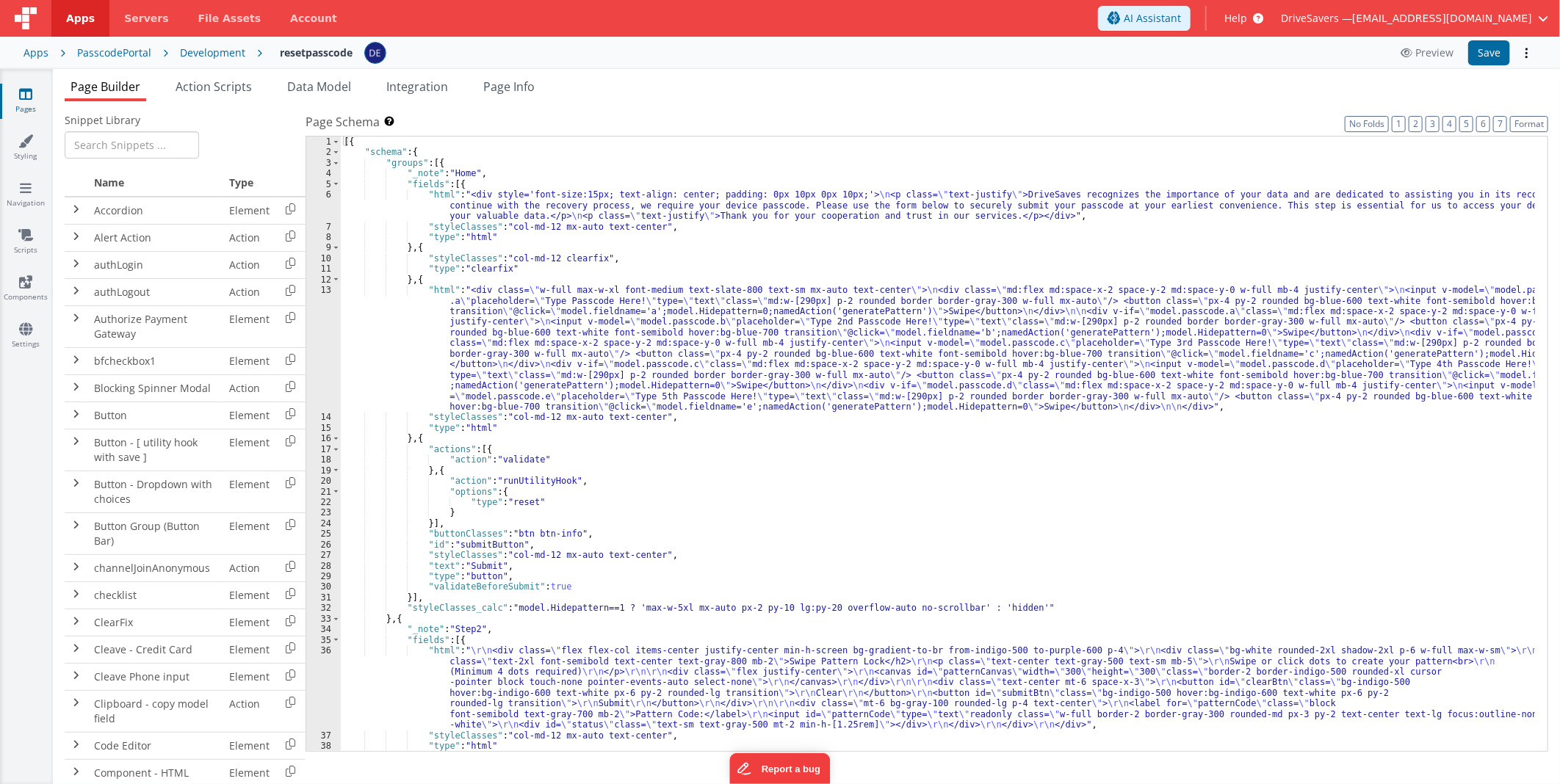
click at [530, 214] on div "[{ "schema" : { "groups" : [{ "_note" : "Home" , "fields" : [{ "html" : "<div s…" at bounding box center [938, 455] width 1194 height 637
click at [628, 385] on div "[{ "schema" : { "groups" : [{ "_note" : "Home" , "fields" : [{ "html" : "<div s…" at bounding box center [938, 455] width 1194 height 637
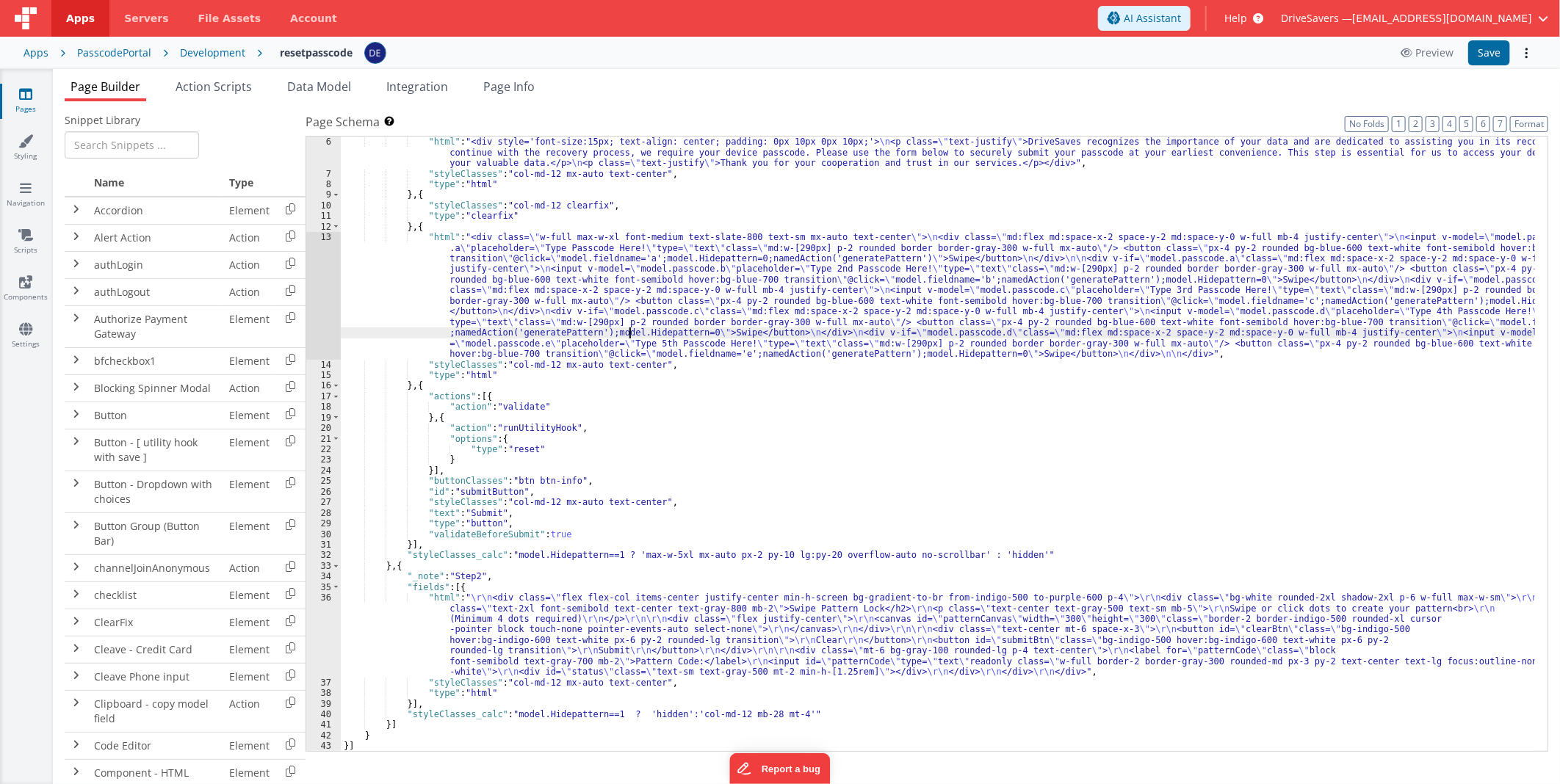
scroll to position [53, 0]
click at [329, 268] on div "13" at bounding box center [323, 295] width 34 height 127
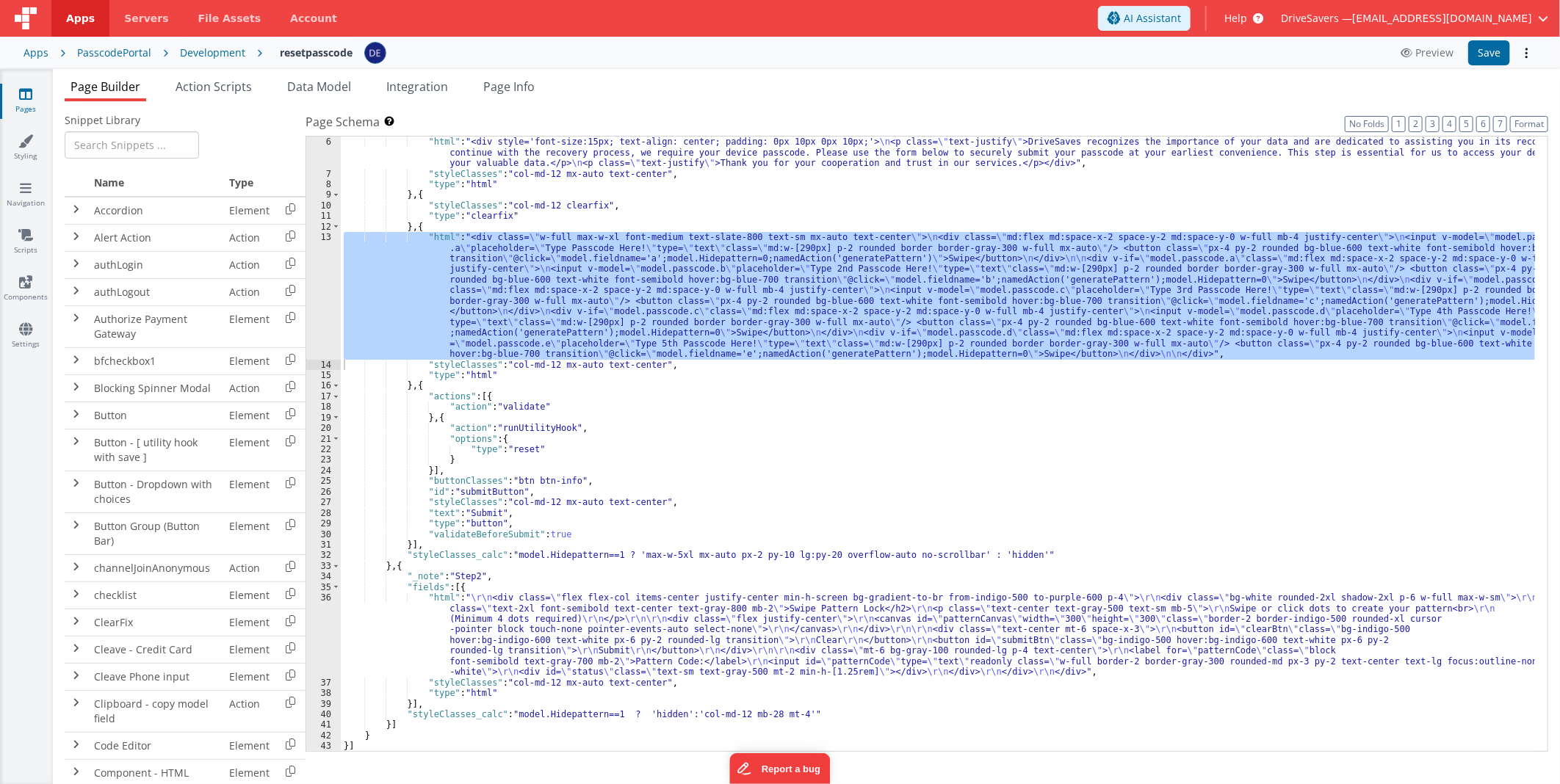
click at [488, 389] on div ""fields" : [{ "html" : "<div style='font-size:15px; text-align: center; padding…" at bounding box center [938, 445] width 1194 height 637
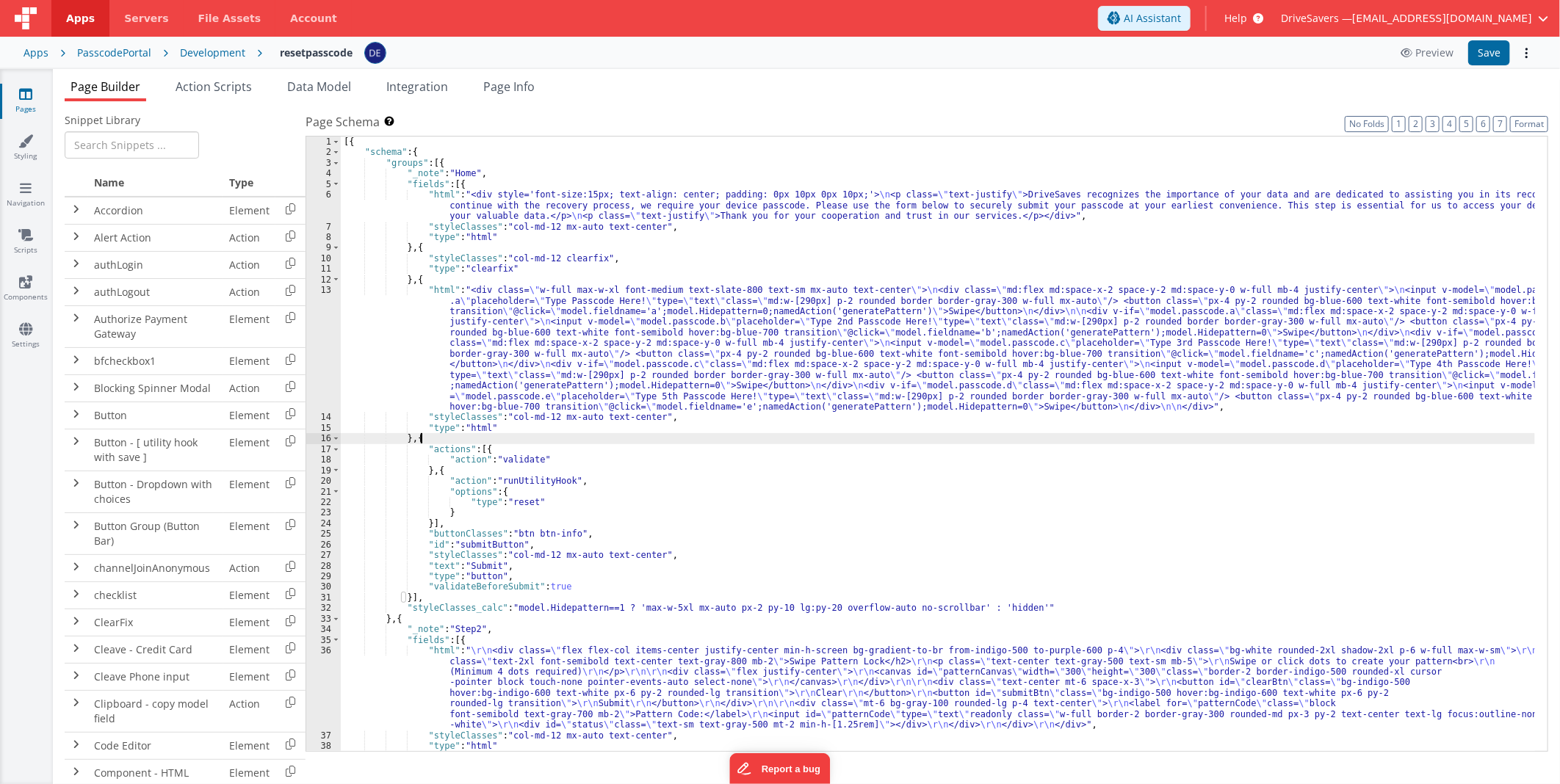
scroll to position [0, 0]
click at [495, 444] on div "[{ "schema" : { "groups" : [{ "_note" : "Home" , "fields" : [{ "html" : "<div s…" at bounding box center [938, 455] width 1194 height 637
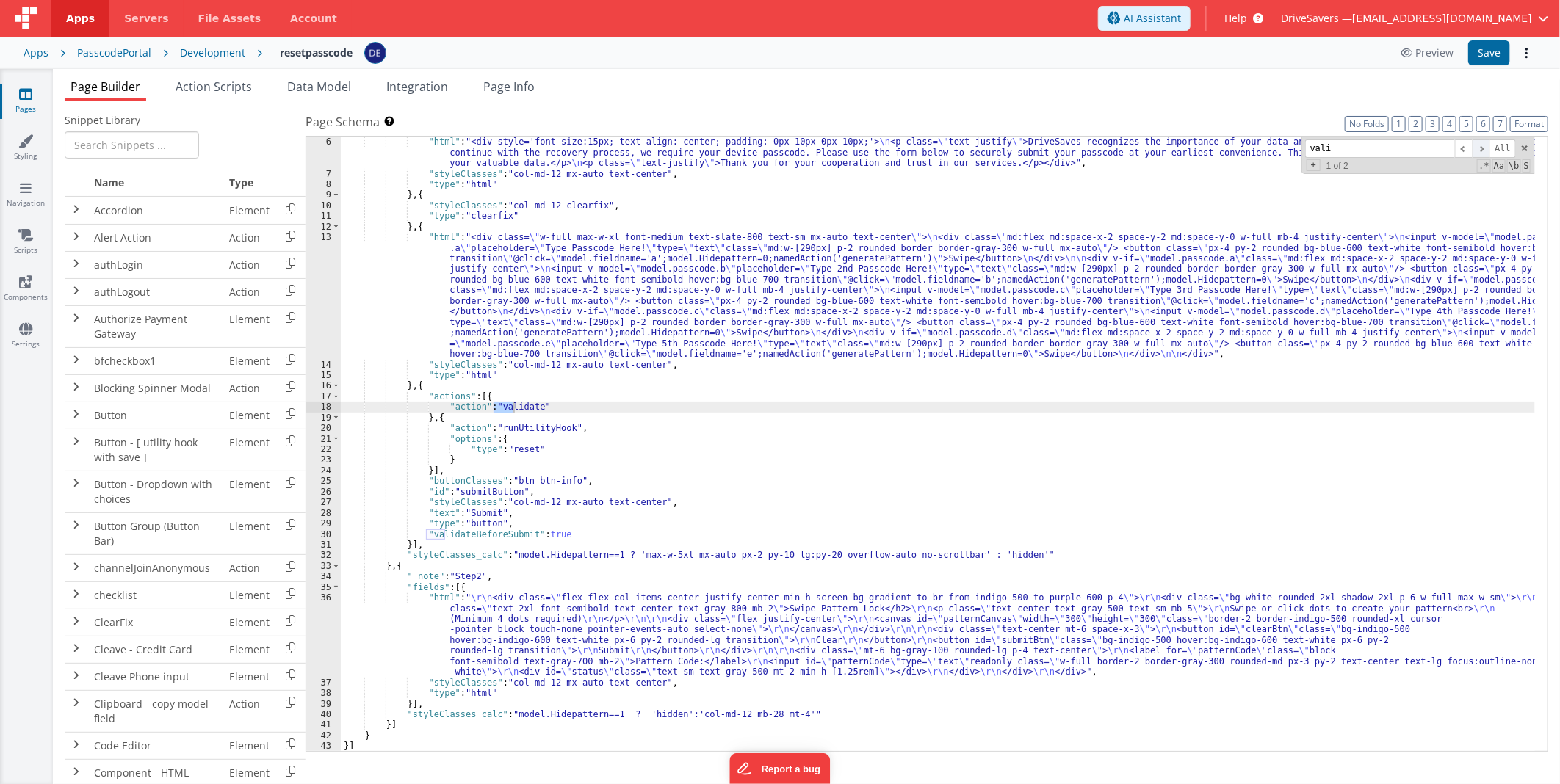
type input "vali"
click at [1478, 144] on span at bounding box center [1481, 149] width 18 height 19
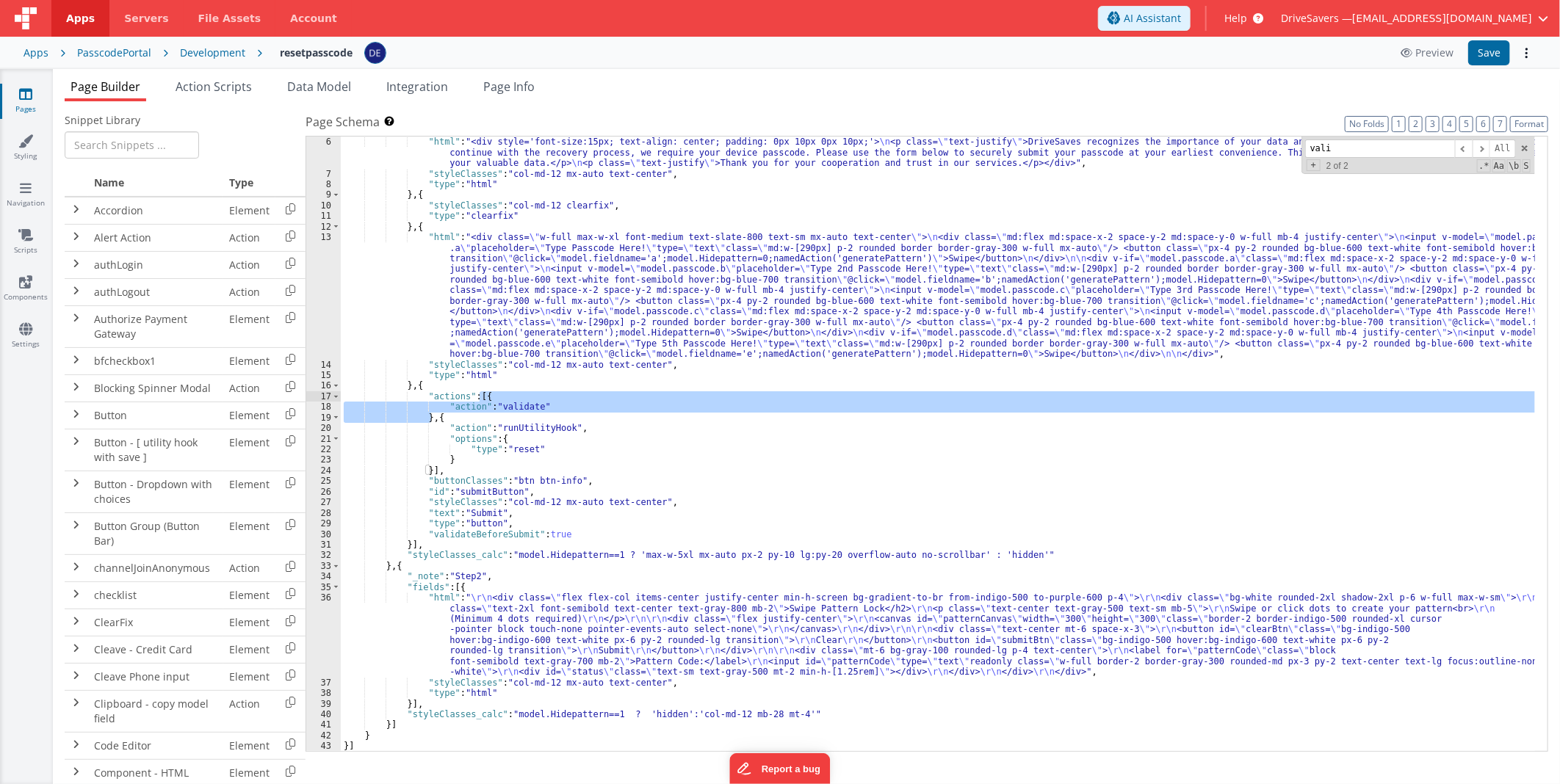
drag, startPoint x: 431, startPoint y: 418, endPoint x: 478, endPoint y: 395, distance: 52.3
click at [478, 395] on div ""fields" : [{ "html" : "<div style='font-size:15px; text-align: center; padding…" at bounding box center [938, 445] width 1194 height 637
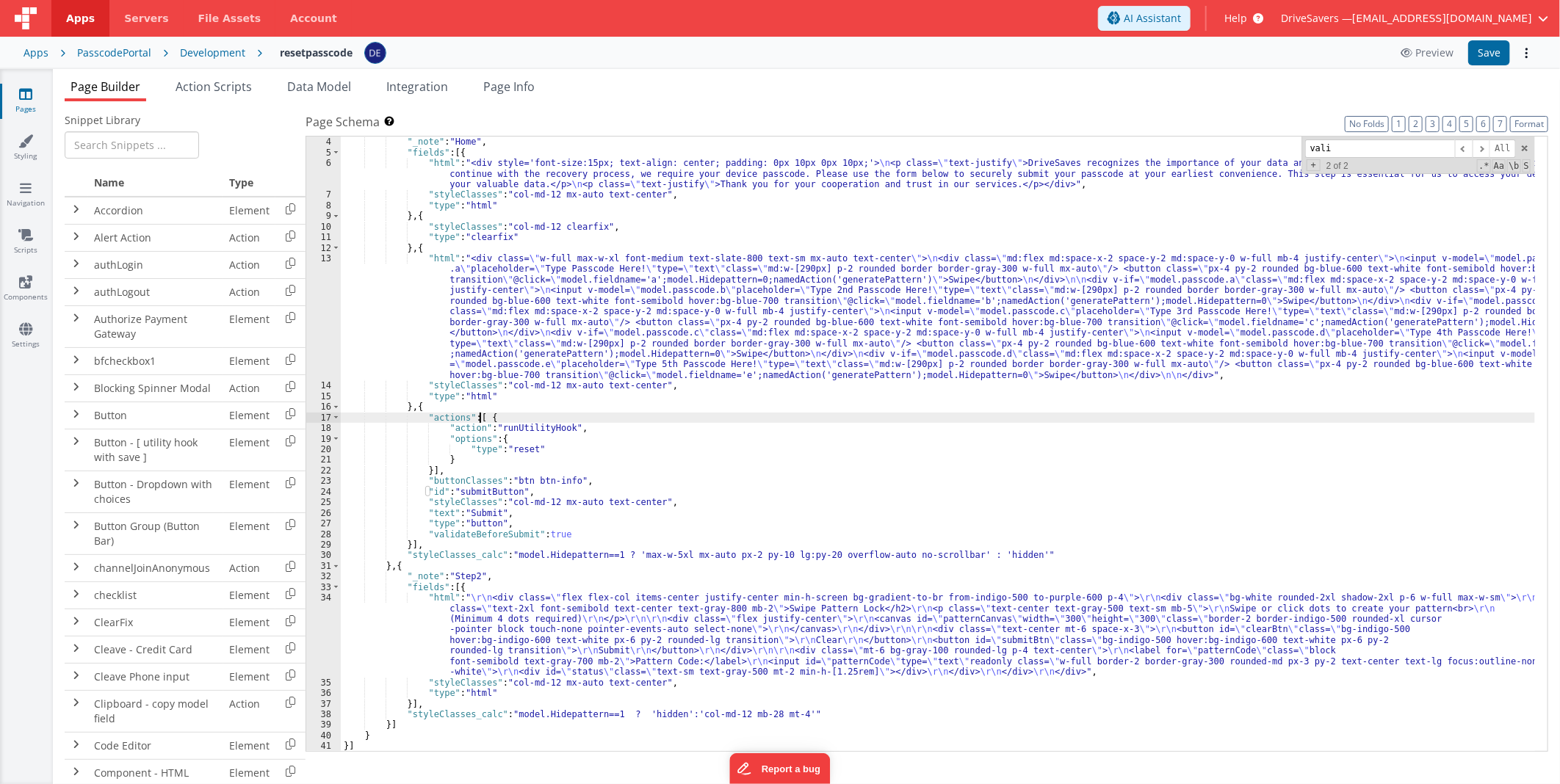
scroll to position [31, 0]
click at [1473, 59] on button "Save" at bounding box center [1489, 53] width 42 height 25
click at [1422, 56] on button "Preview" at bounding box center [1427, 53] width 70 height 23
click at [439, 406] on div ""groups" : [{ "_note" : "Home" , "fields" : [{ "html" : "<div style='font-size:…" at bounding box center [938, 445] width 1194 height 637
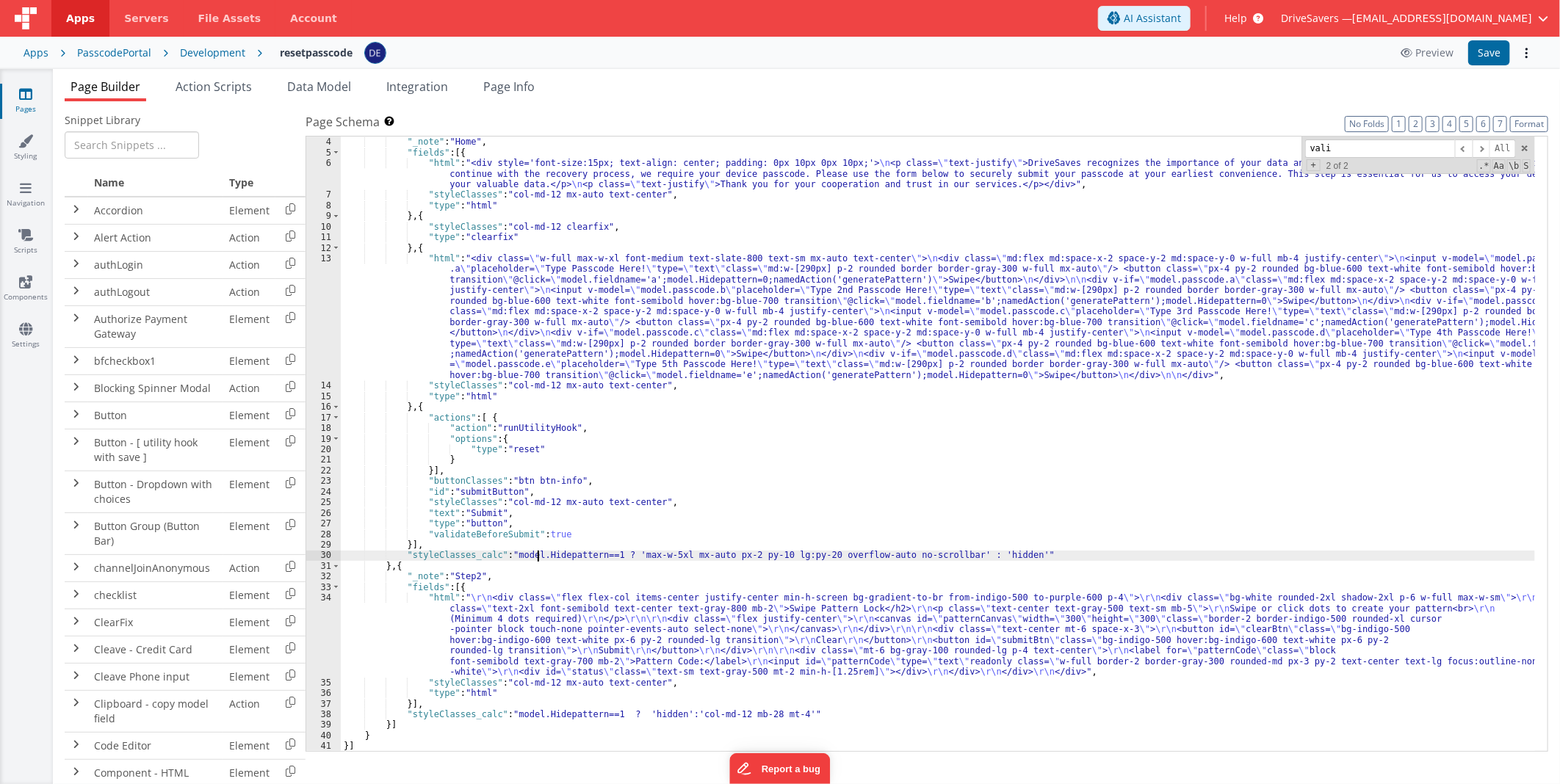
click at [538, 556] on div ""groups" : [{ "_note" : "Home" , "fields" : [{ "html" : "<div style='font-size:…" at bounding box center [938, 445] width 1194 height 637
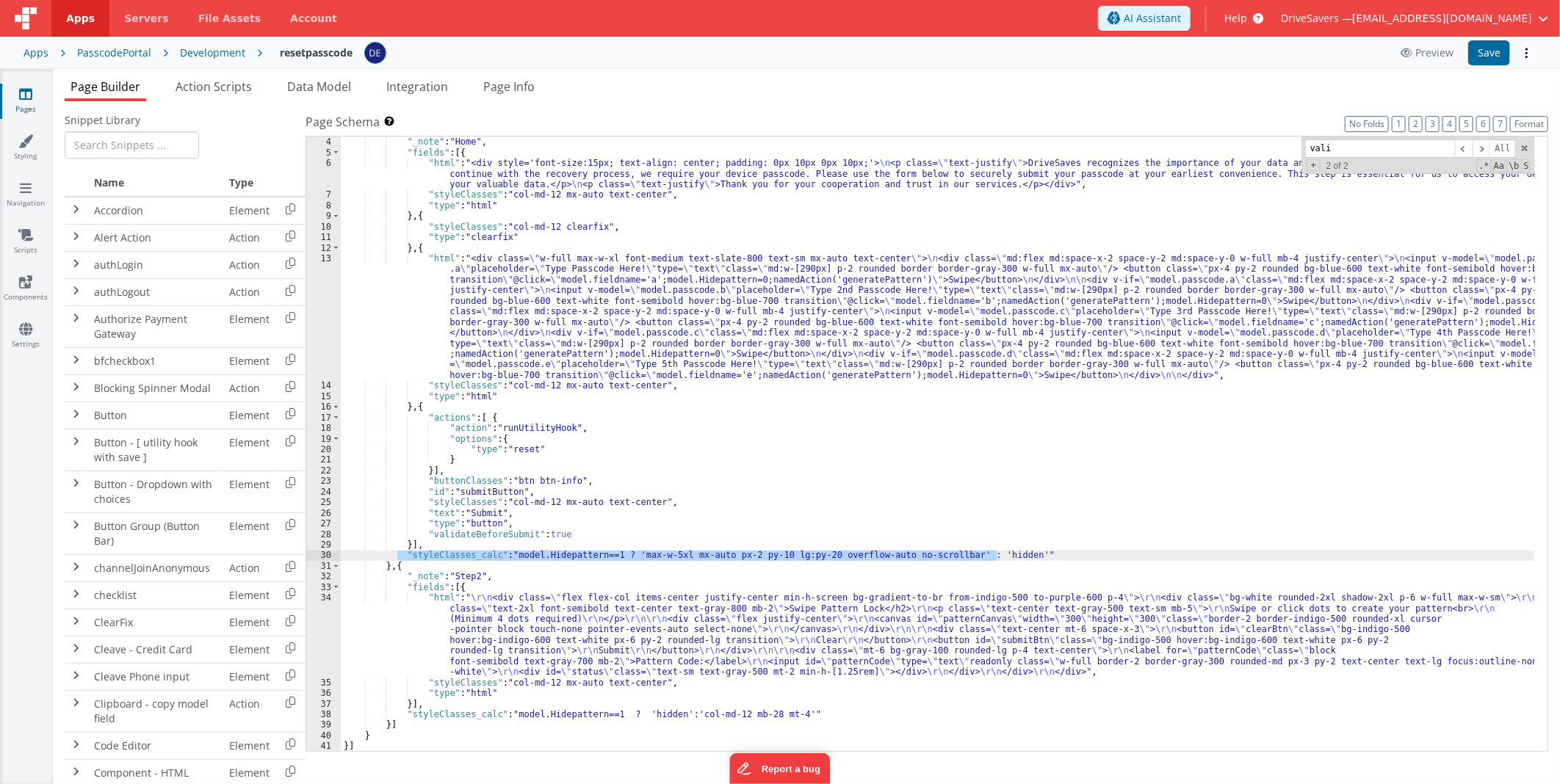
drag, startPoint x: 397, startPoint y: 554, endPoint x: 1004, endPoint y: 556, distance: 607.0
click at [1004, 556] on div ""groups" : [{ "_note" : "Home" , "fields" : [{ "html" : "<div style='font-size:…" at bounding box center [938, 445] width 1194 height 637
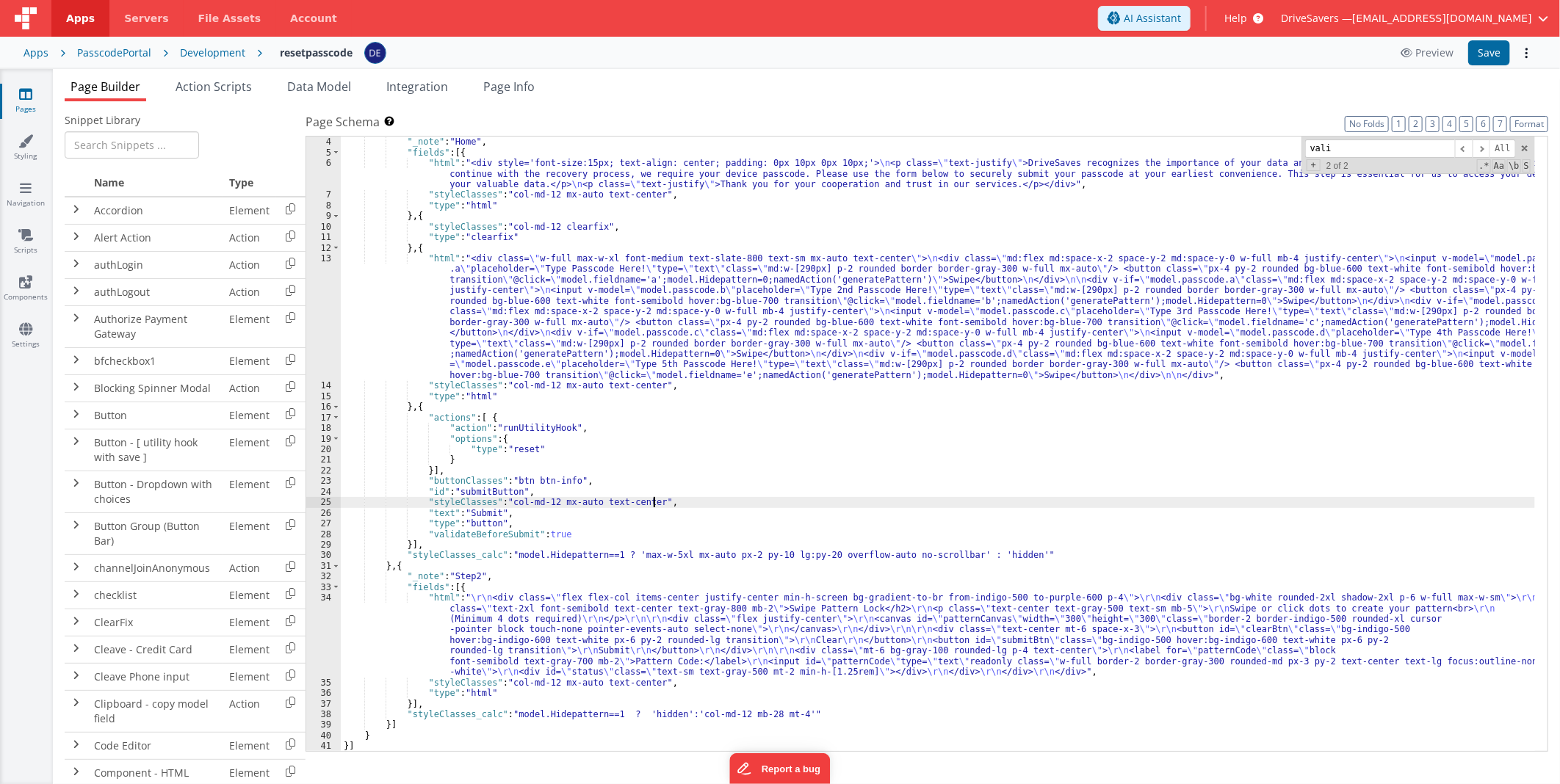
click at [658, 502] on div ""groups" : [{ "_note" : "Home" , "fields" : [{ "html" : "<div style='font-size:…" at bounding box center [938, 445] width 1194 height 637
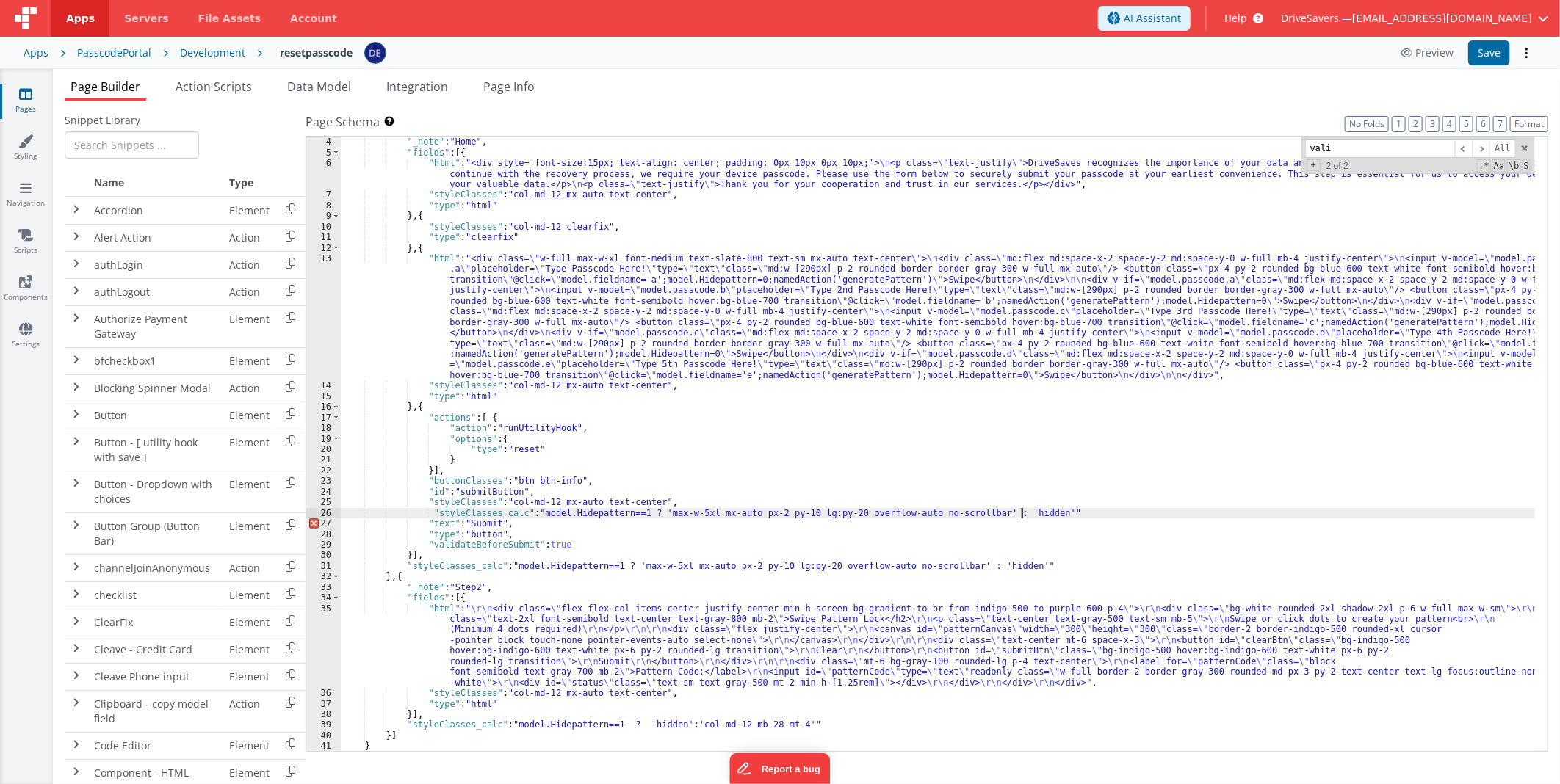
click at [631, 502] on div ""groups" : [{ "_note" : "Home" , "fields" : [{ "html" : "<div style='font-size:…" at bounding box center [938, 445] width 1194 height 637
drag, startPoint x: 631, startPoint y: 502, endPoint x: 510, endPoint y: 502, distance: 121.0
click at [510, 502] on div ""groups" : [{ "_note" : "Home" , "fields" : [{ "html" : "<div style='font-size:…" at bounding box center [938, 445] width 1194 height 637
click at [700, 474] on div ""groups" : [{ "_note" : "Home" , "fields" : [{ "html" : "<div style='font-size:…" at bounding box center [938, 445] width 1194 height 637
click at [933, 538] on div ""groups" : [{ "_note" : "Home" , "fields" : [{ "html" : "<div style='font-size:…" at bounding box center [938, 445] width 1194 height 637
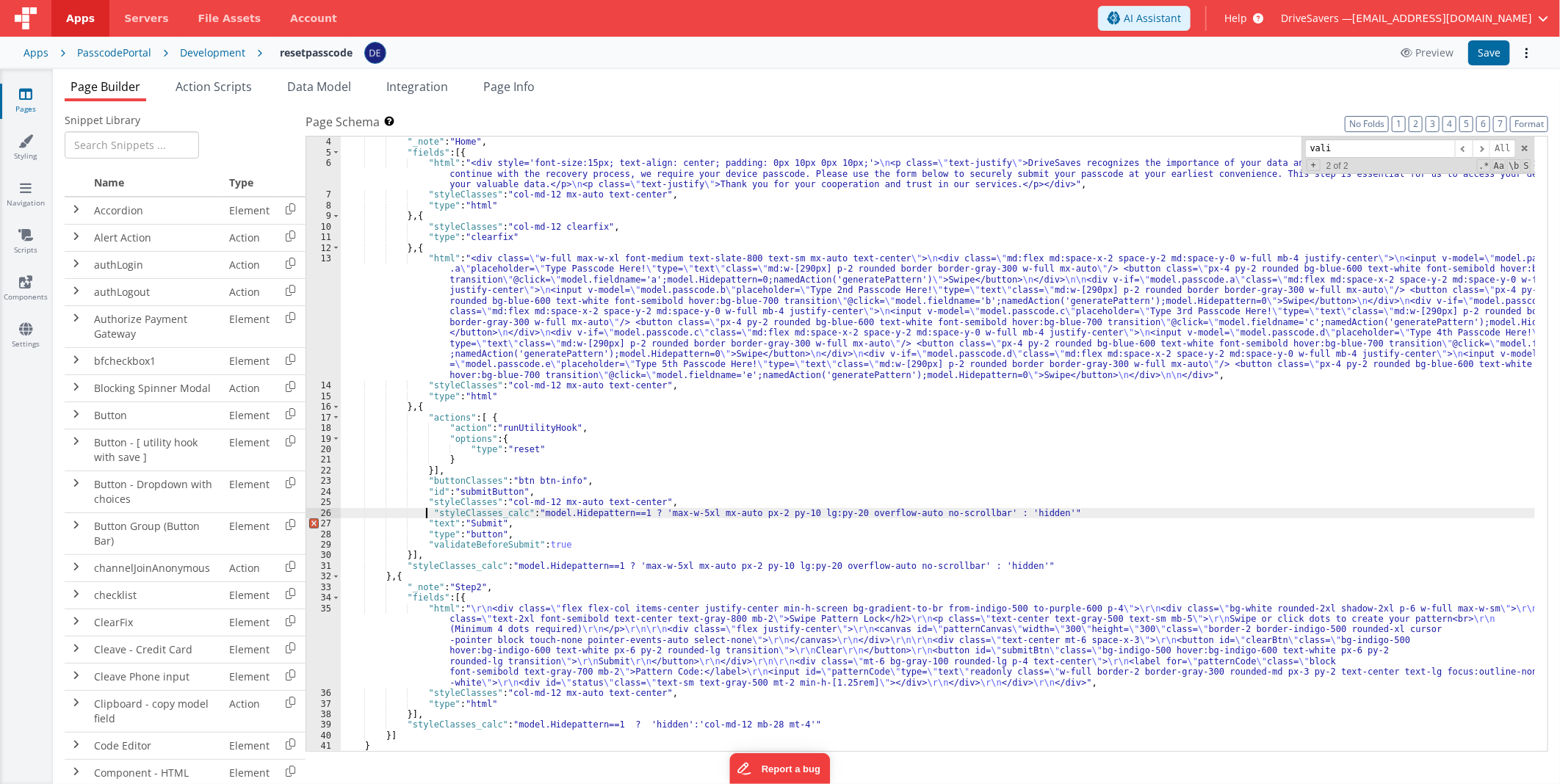
click at [428, 509] on div ""groups" : [{ "_note" : "Home" , "fields" : [{ "html" : "<div style='font-size:…" at bounding box center [938, 445] width 1194 height 637
click at [509, 502] on div ""groups" : [{ "_note" : "Home" , "fields" : [{ "html" : "<div style='font-size:…" at bounding box center [938, 445] width 1194 height 637
drag, startPoint x: 509, startPoint y: 502, endPoint x: 629, endPoint y: 504, distance: 120.0
click at [629, 504] on div ""groups" : [{ "_note" : "Home" , "fields" : [{ "html" : "<div style='font-size:…" at bounding box center [938, 445] width 1194 height 637
click at [652, 512] on div ""groups" : [{ "_note" : "Home" , "fields" : [{ "html" : "<div style='font-size:…" at bounding box center [938, 445] width 1194 height 637
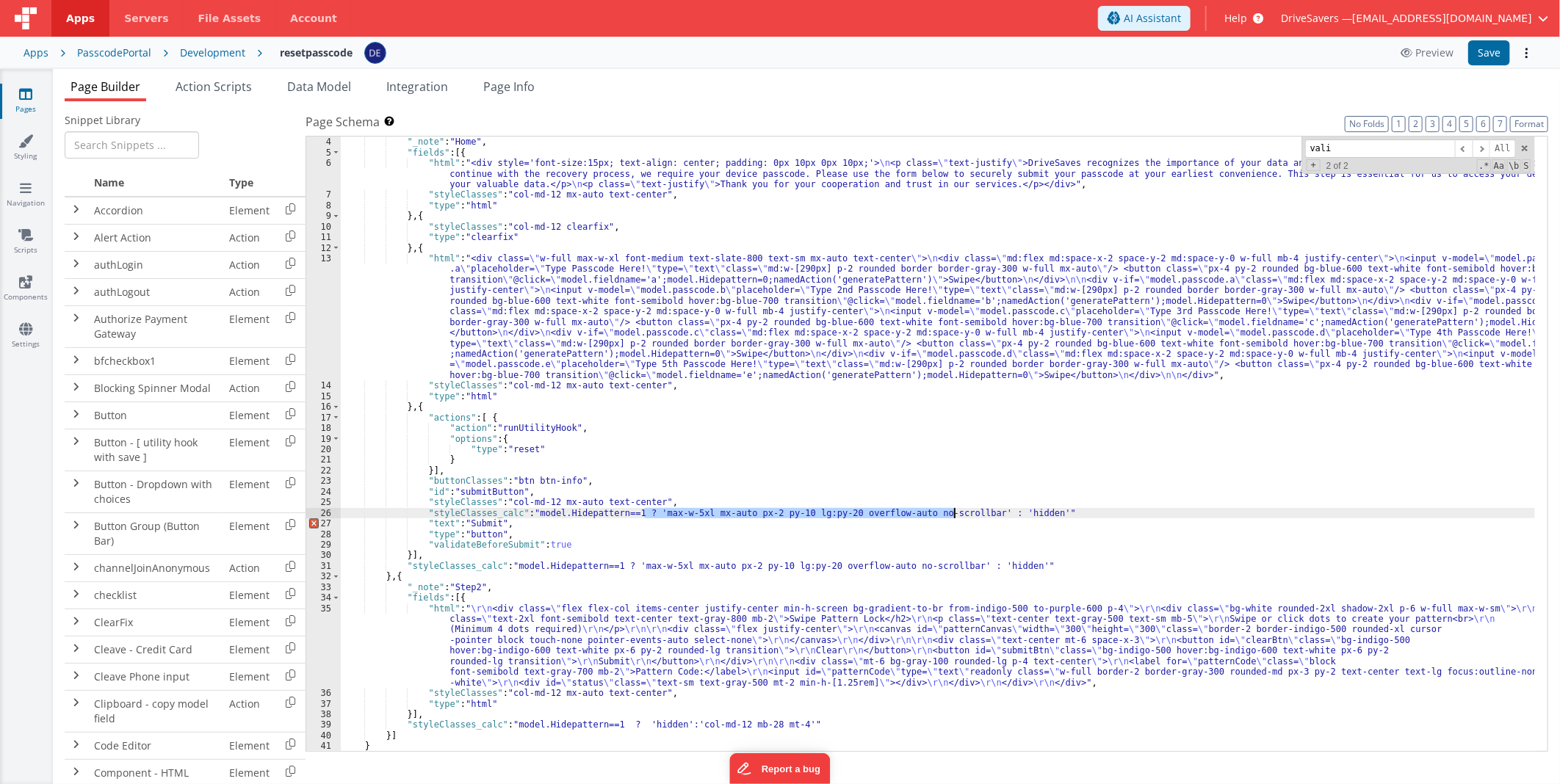
drag, startPoint x: 652, startPoint y: 512, endPoint x: 928, endPoint y: 511, distance: 276.0
click at [928, 511] on div ""groups" : [{ "_note" : "Home" , "fields" : [{ "html" : "<div style='font-size:…" at bounding box center [938, 445] width 1194 height 637
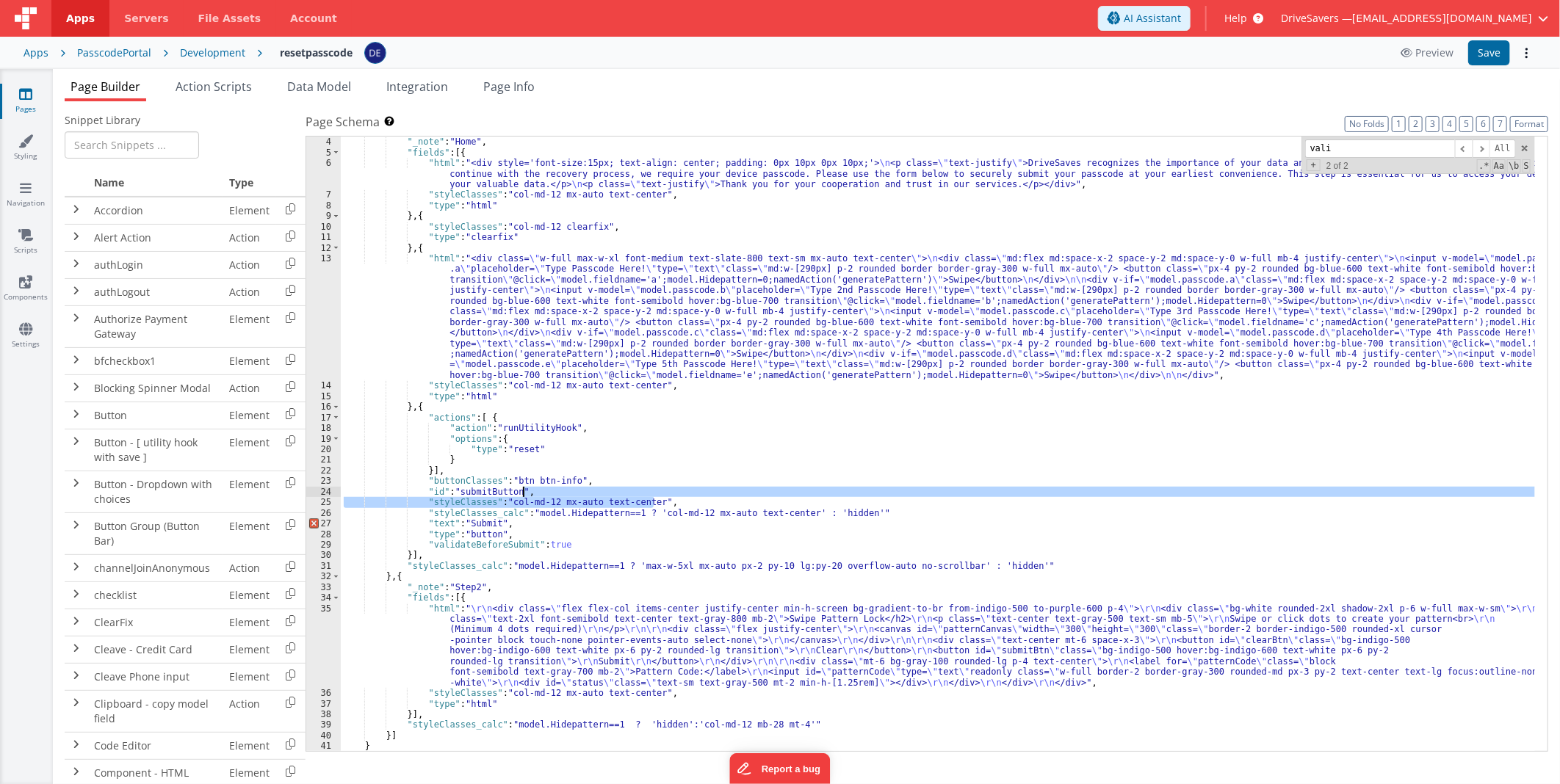
click at [659, 495] on div ""groups" : [{ "_note" : "Home" , "fields" : [{ "html" : "<div style='font-size:…" at bounding box center [938, 445] width 1194 height 637
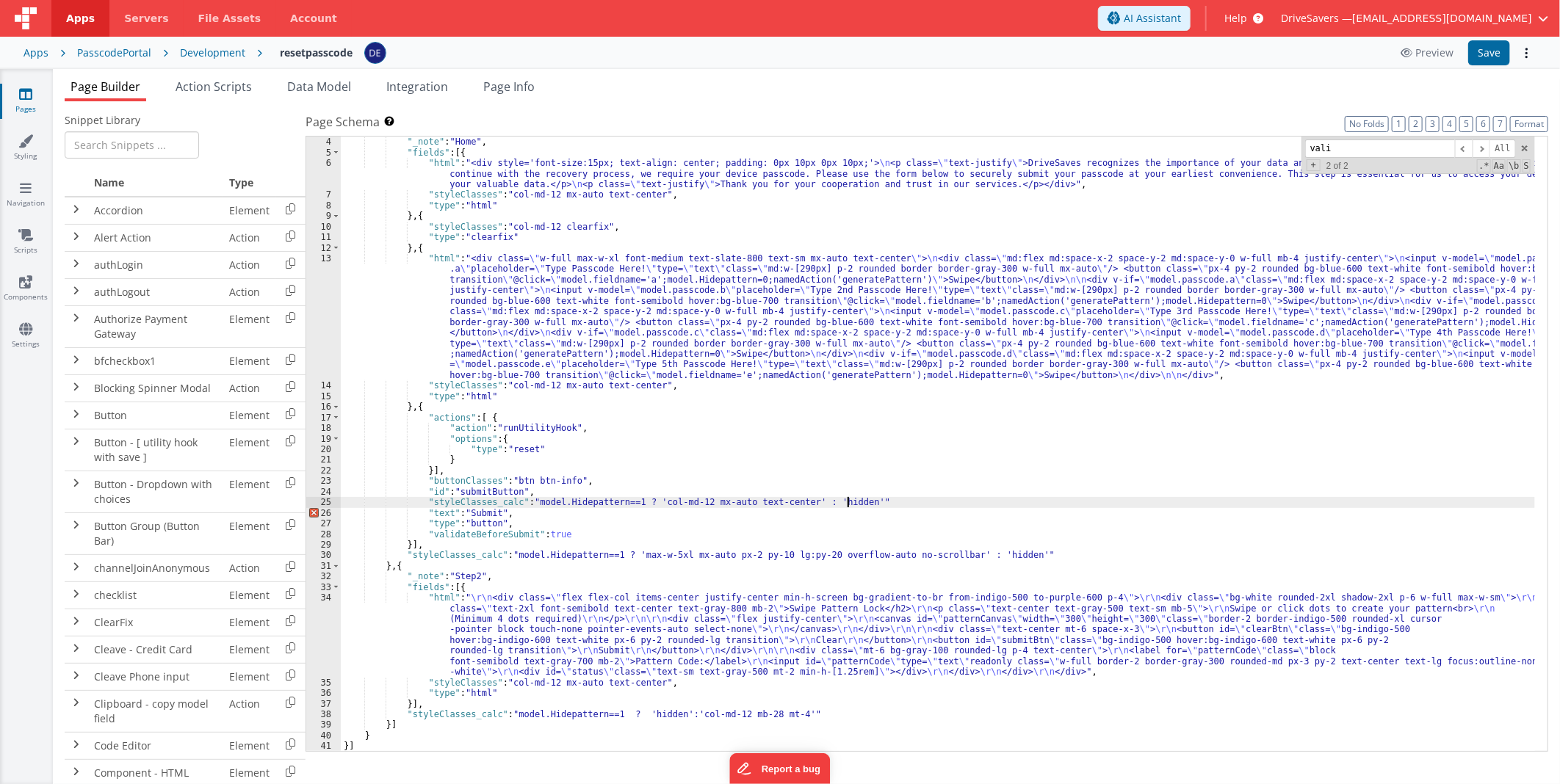
click at [862, 501] on div ""groups" : [{ "_note" : "Home" , "fields" : [{ "html" : "<div style='font-size:…" at bounding box center [938, 445] width 1194 height 637
click at [601, 504] on div ""groups" : [{ "_note" : "Home" , "fields" : [{ "html" : "<div style='font-size:…" at bounding box center [938, 445] width 1194 height 637
click at [528, 501] on div ""groups" : [{ "_note" : "Home" , "fields" : [{ "html" : "<div style='font-size:…" at bounding box center [938, 445] width 1194 height 637
drag, startPoint x: 629, startPoint y: 500, endPoint x: 613, endPoint y: 500, distance: 16.0
click at [613, 500] on div ""groups" : [{ "_note" : "Home" , "fields" : [{ "html" : "<div style='font-size:…" at bounding box center [938, 445] width 1194 height 637
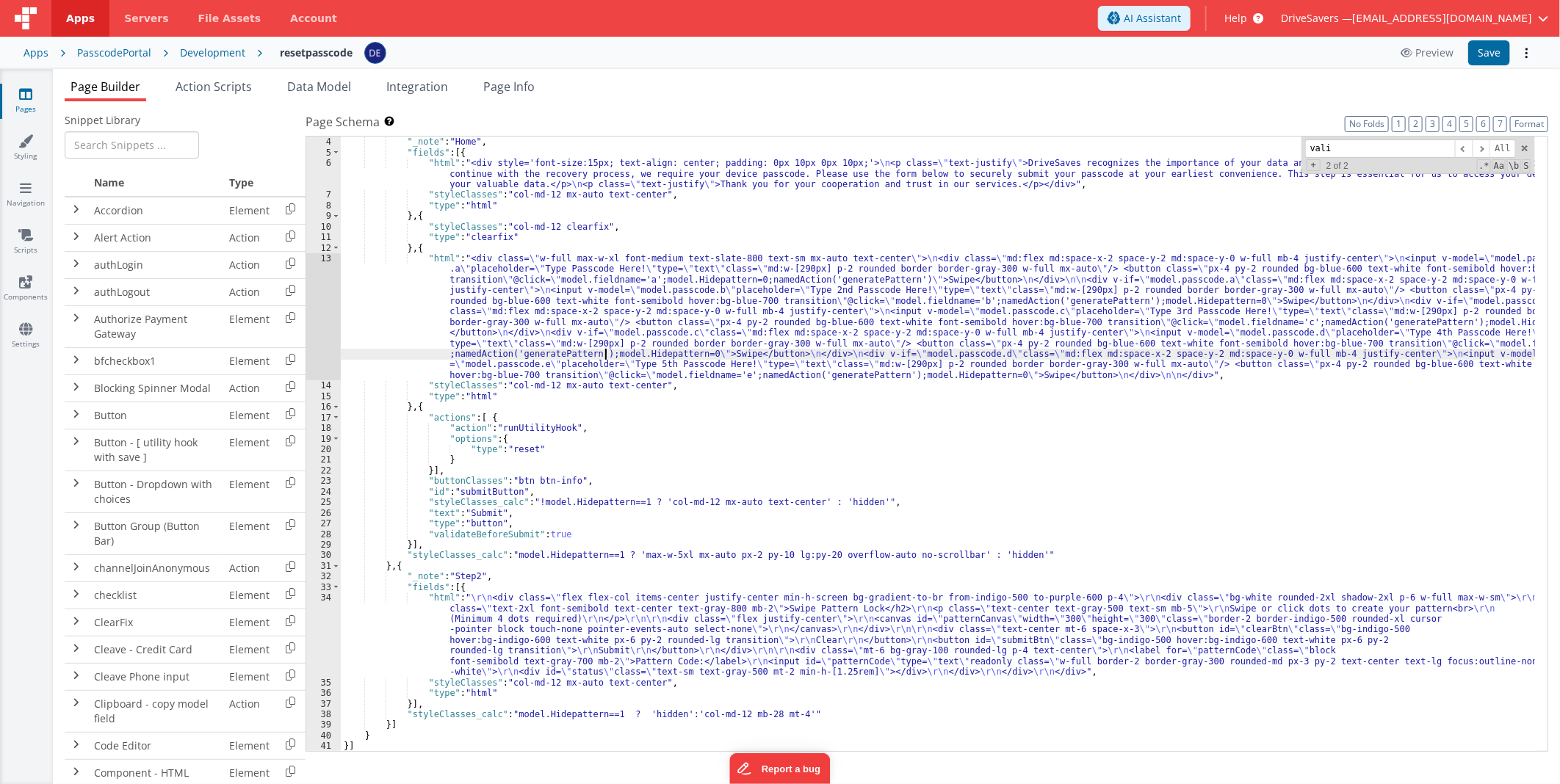
click at [605, 351] on div ""groups" : [{ "_note" : "Home" , "fields" : [{ "html" : "<div style='font-size:…" at bounding box center [938, 445] width 1194 height 637
click at [321, 312] on div "13" at bounding box center [323, 317] width 34 height 127
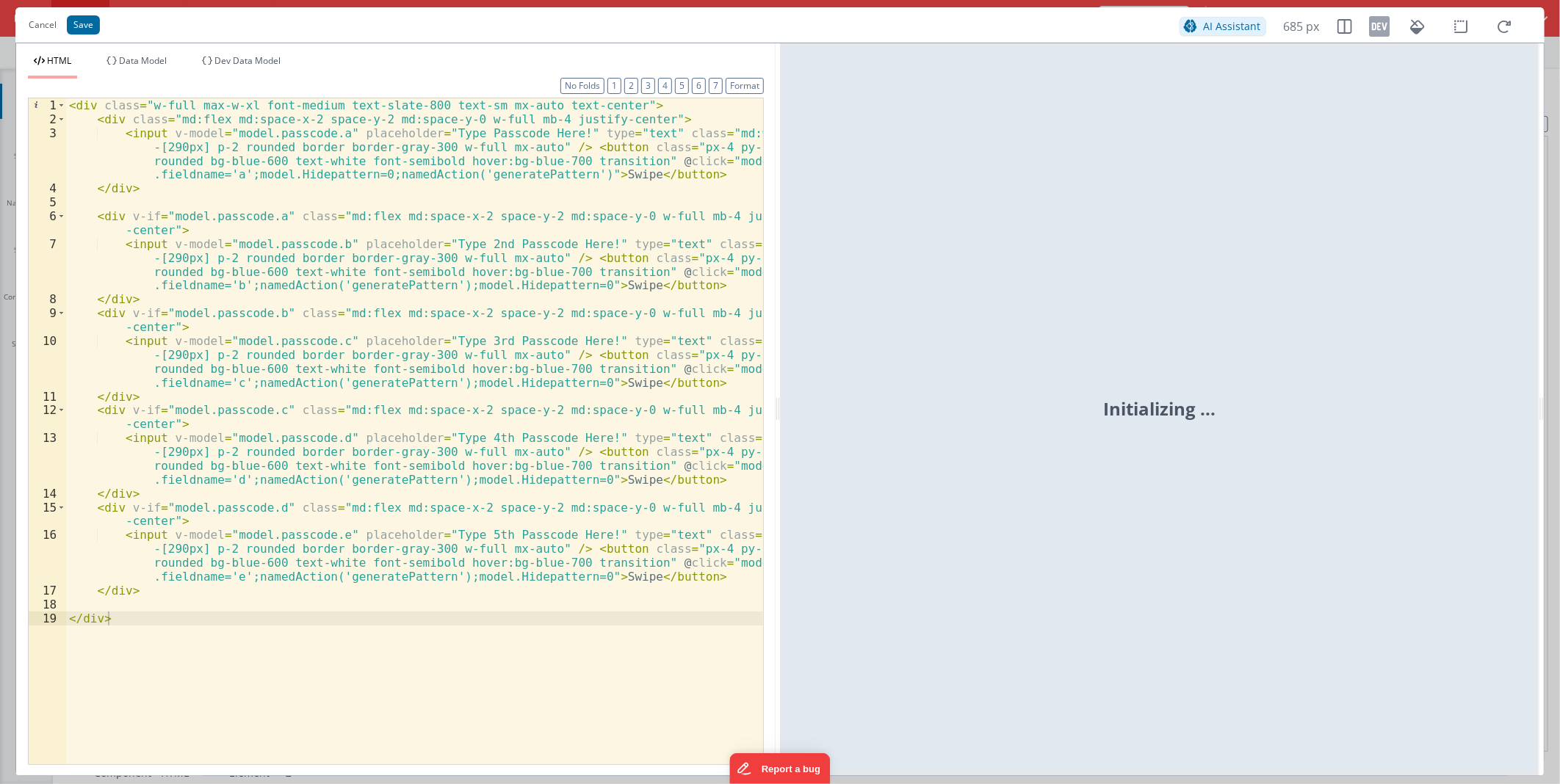
click at [182, 213] on div "< div class = "w-full max-w-xl font-medium text-slate-800 text-sm mx-auto text-…" at bounding box center [414, 445] width 697 height 693
drag, startPoint x: 182, startPoint y: 213, endPoint x: 268, endPoint y: 217, distance: 86.1
click at [268, 216] on div "< div class = "w-full max-w-xl font-medium text-slate-800 text-sm mx-auto text-…" at bounding box center [414, 445] width 697 height 693
click at [41, 31] on button "Cancel" at bounding box center [42, 25] width 43 height 20
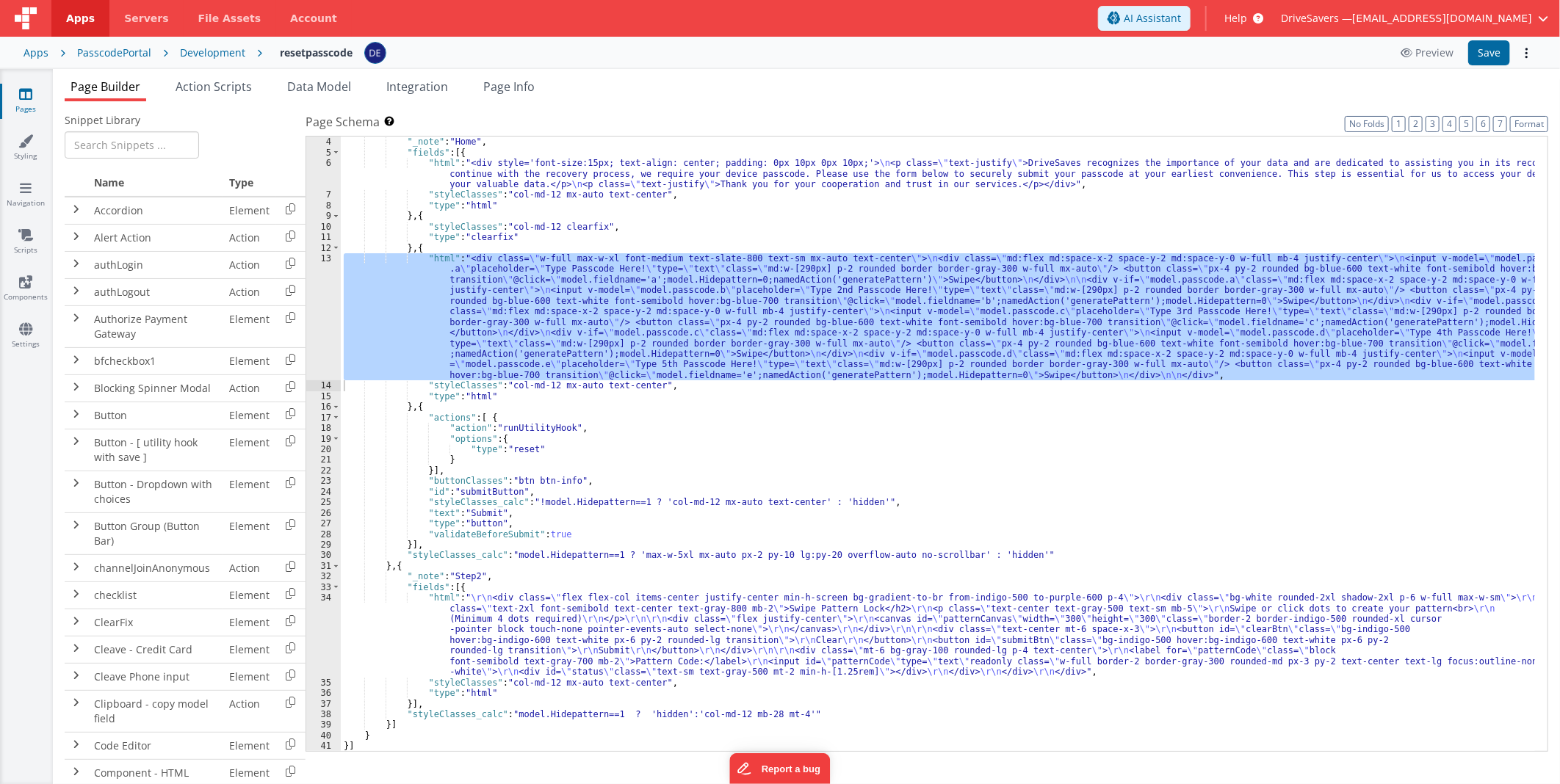
click at [548, 424] on div ""groups" : [{ "_note" : "Home" , "fields" : [{ "html" : "<div style='font-size:…" at bounding box center [938, 445] width 1194 height 637
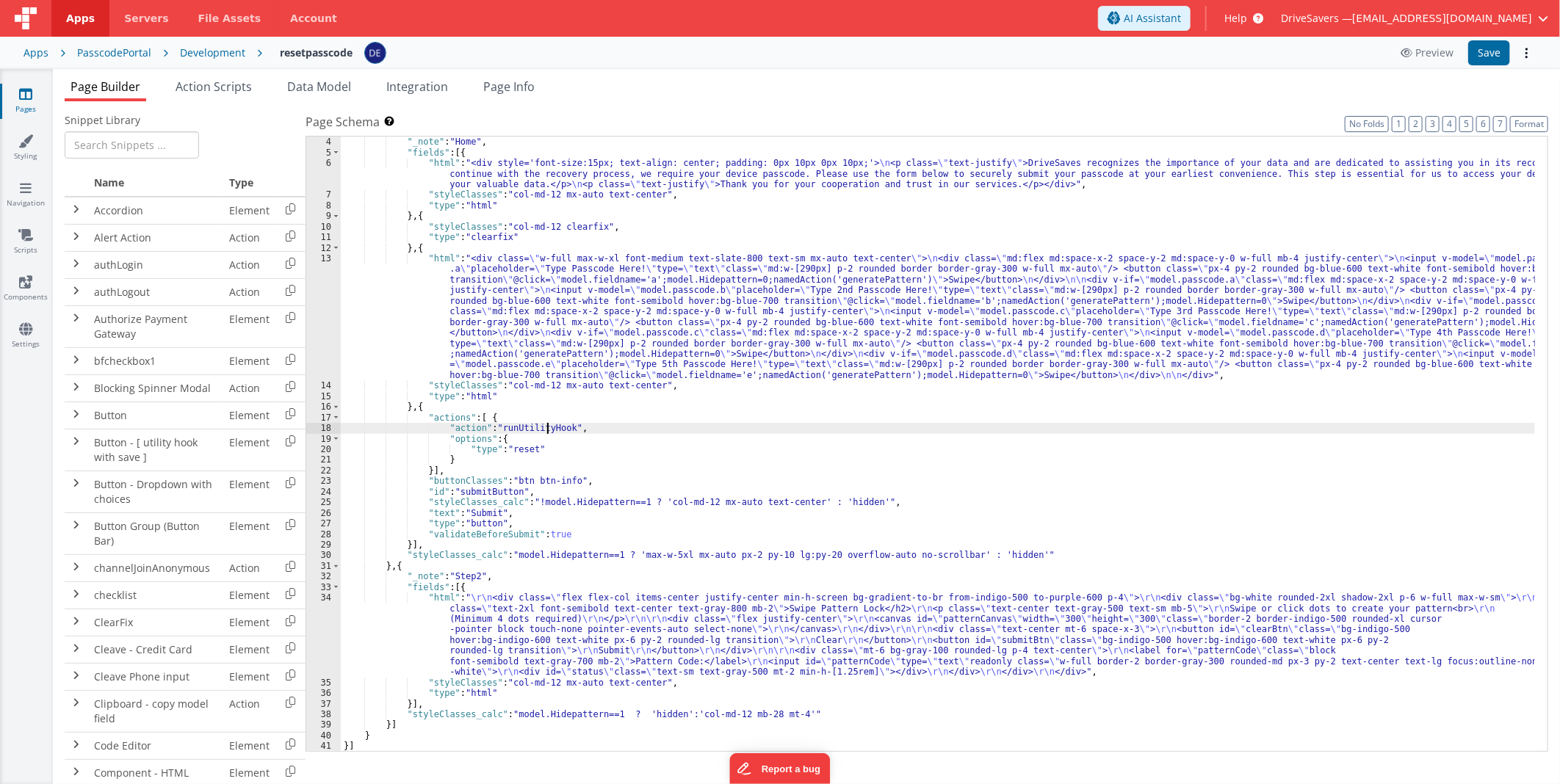
click at [544, 502] on div ""groups" : [{ "_note" : "Home" , "fields" : [{ "html" : "<div style='font-size:…" at bounding box center [938, 445] width 1194 height 637
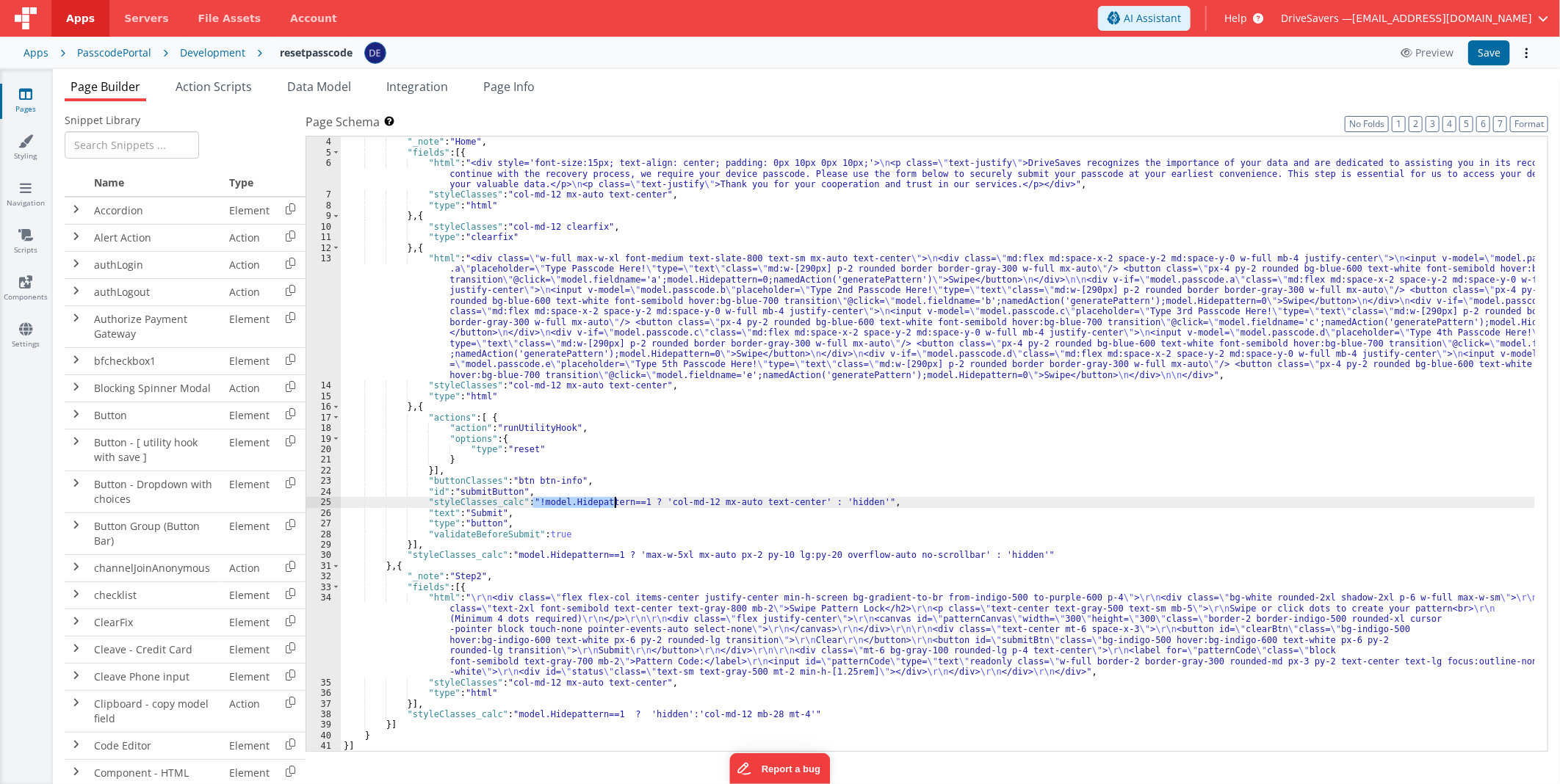
drag, startPoint x: 544, startPoint y: 502, endPoint x: 586, endPoint y: 500, distance: 42.0
click at [586, 500] on div ""groups" : [{ "_note" : "Home" , "fields" : [{ "html" : "<div style='font-size:…" at bounding box center [938, 445] width 1194 height 637
click at [531, 499] on div ""groups" : [{ "_note" : "Home" , "fields" : [{ "html" : "<div style='font-size:…" at bounding box center [938, 445] width 1194 height 637
drag, startPoint x: 827, startPoint y: 498, endPoint x: 776, endPoint y: 498, distance: 51.0
click at [776, 498] on div ""groups" : [{ "_note" : "Home" , "fields" : [{ "html" : "<div style='font-size:…" at bounding box center [938, 445] width 1194 height 637
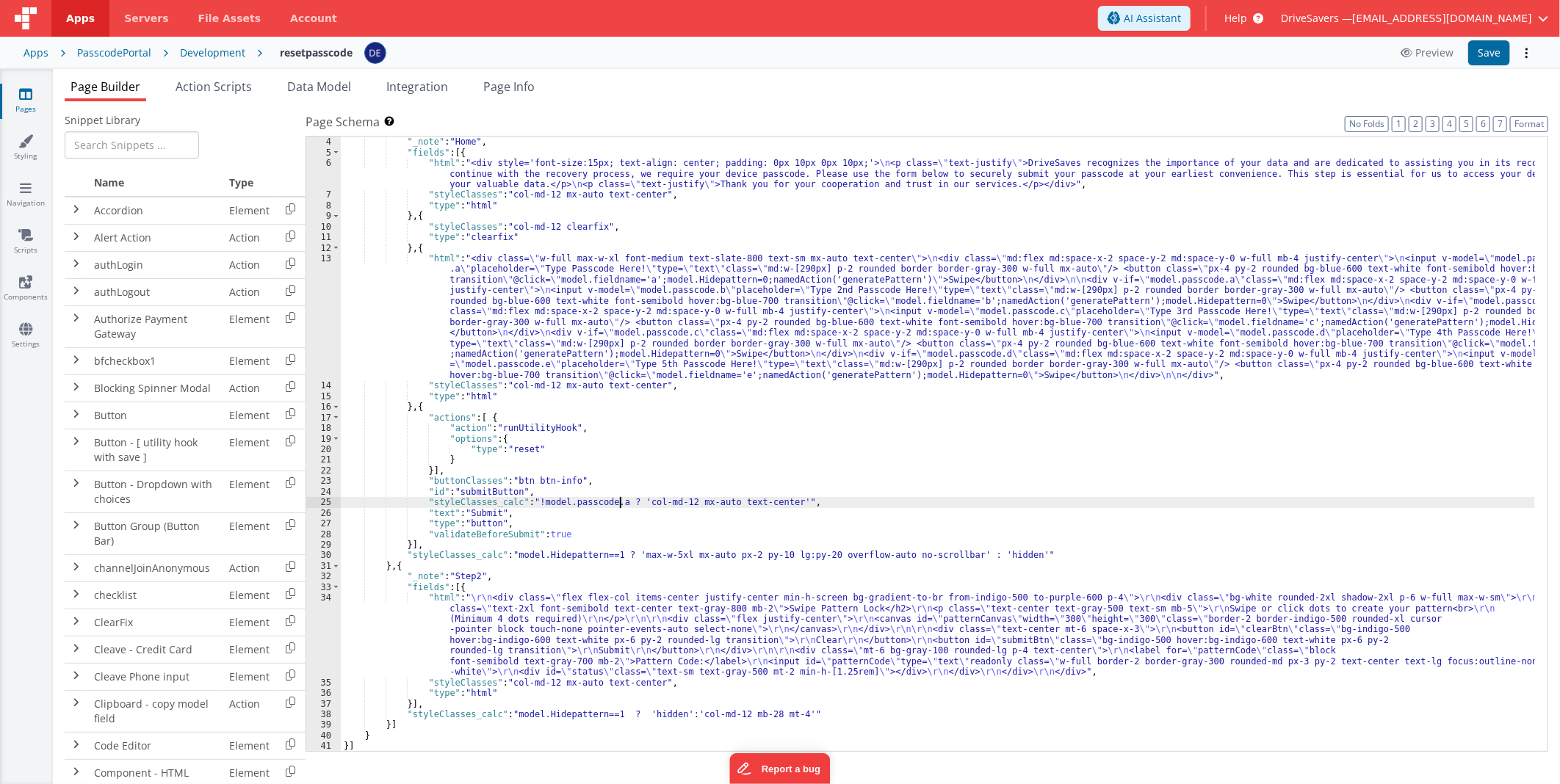
click at [622, 501] on div ""groups" : [{ "_note" : "Home" , "fields" : [{ "html" : "<div style='font-size:…" at bounding box center [938, 445] width 1194 height 637
paste textarea
click at [632, 499] on div ""groups" : [{ "_note" : "Home" , "fields" : [{ "html" : "<div style='font-size:…" at bounding box center [938, 445] width 1194 height 637
click at [1491, 47] on button "Save" at bounding box center [1489, 53] width 42 height 25
click at [1434, 59] on button "Preview" at bounding box center [1427, 53] width 70 height 23
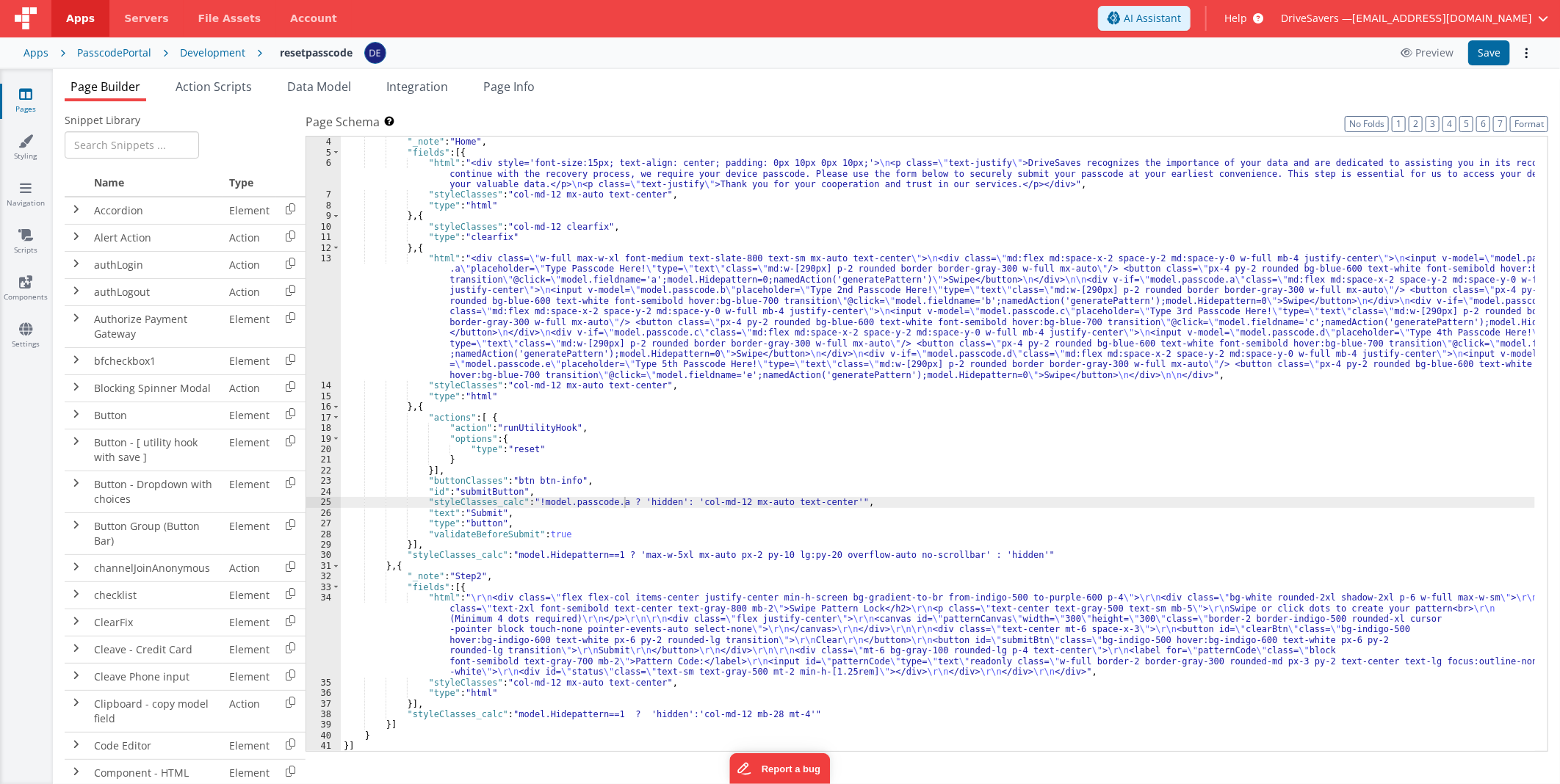
click at [226, 55] on div "Development" at bounding box center [213, 52] width 66 height 15
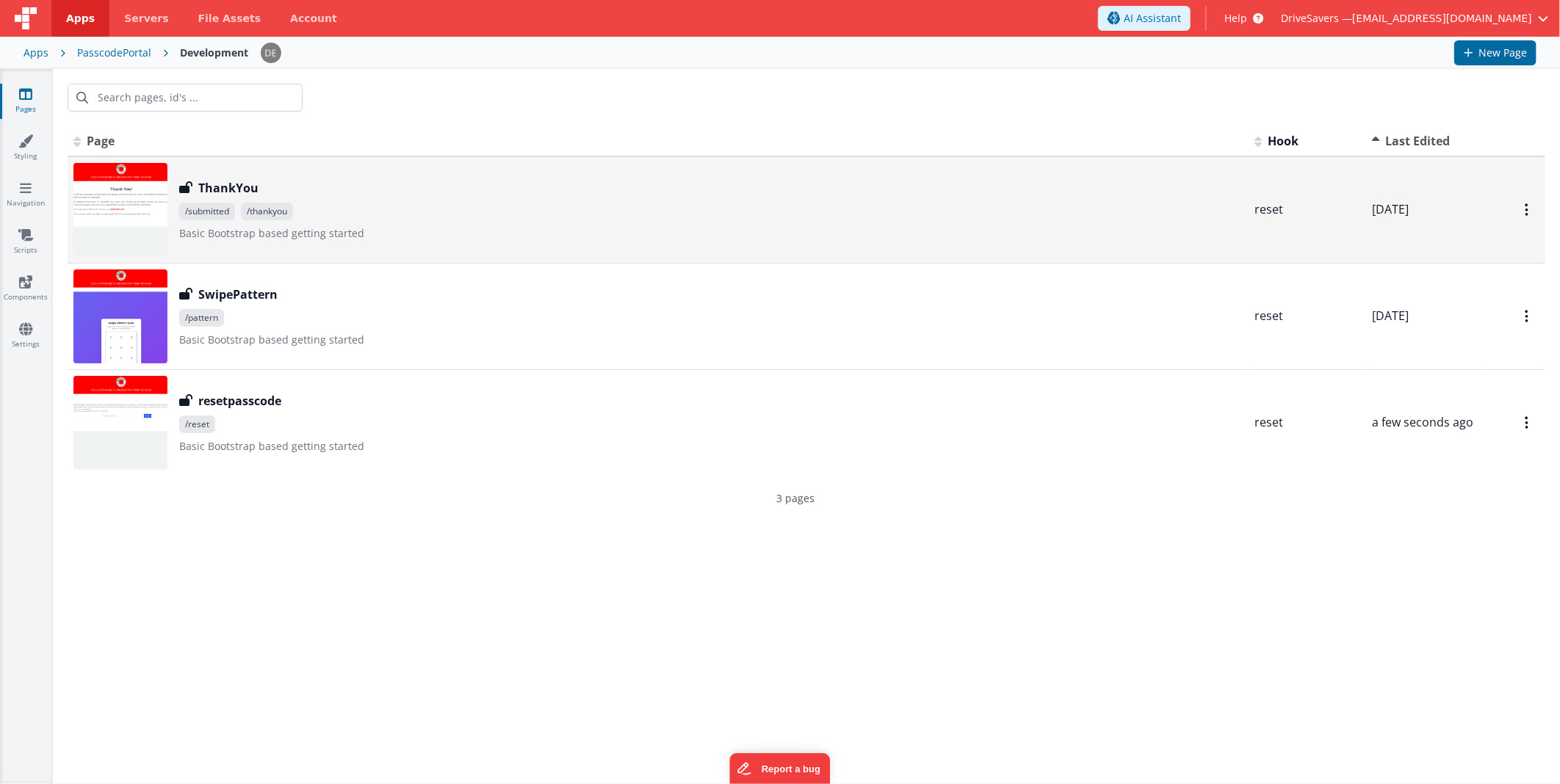
click at [489, 215] on span "/submitted /thankyou" at bounding box center [711, 211] width 1064 height 18
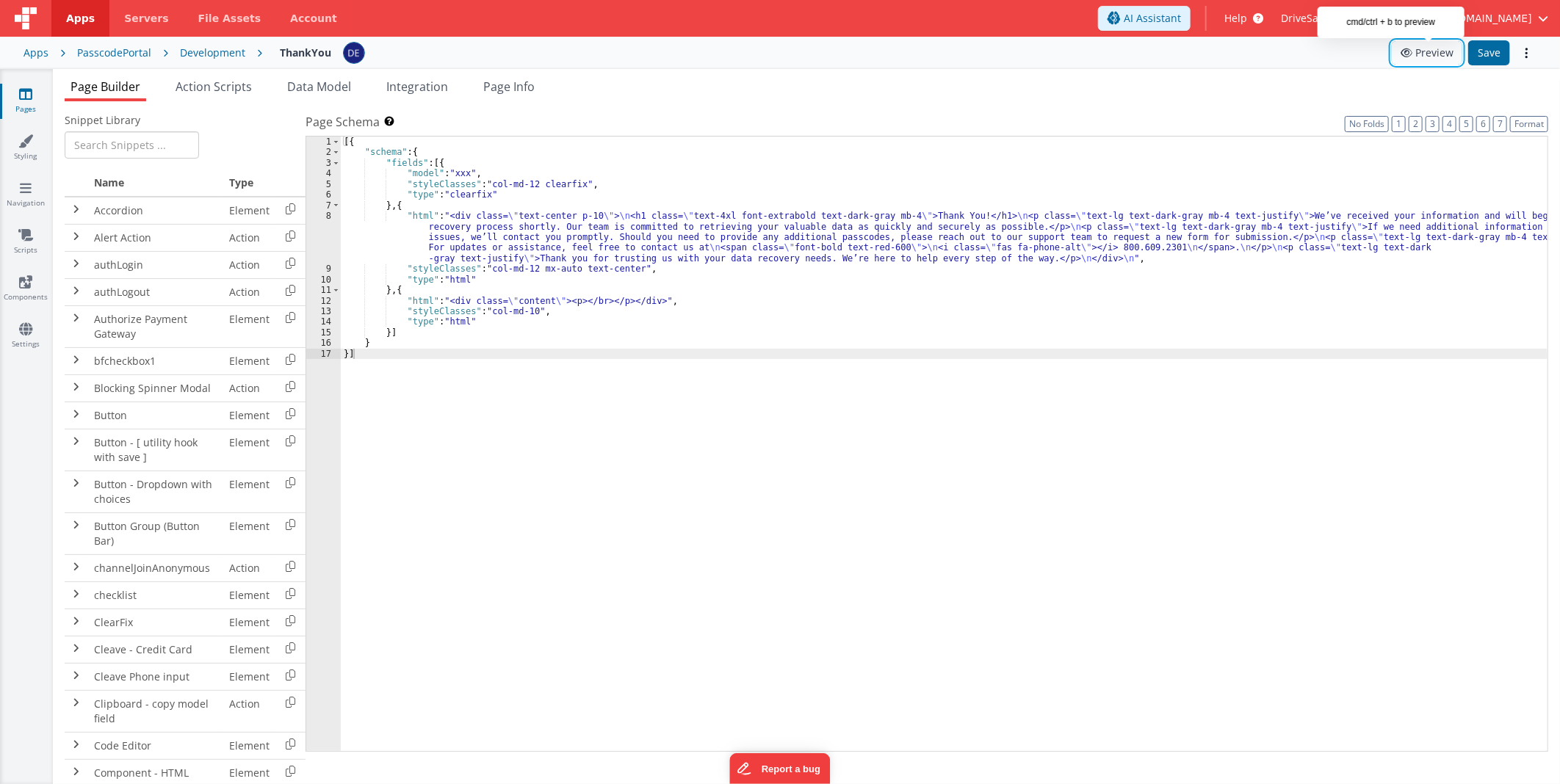
click at [1429, 55] on button "Preview" at bounding box center [1427, 53] width 70 height 23
click at [33, 145] on link "Styling" at bounding box center [26, 148] width 53 height 30
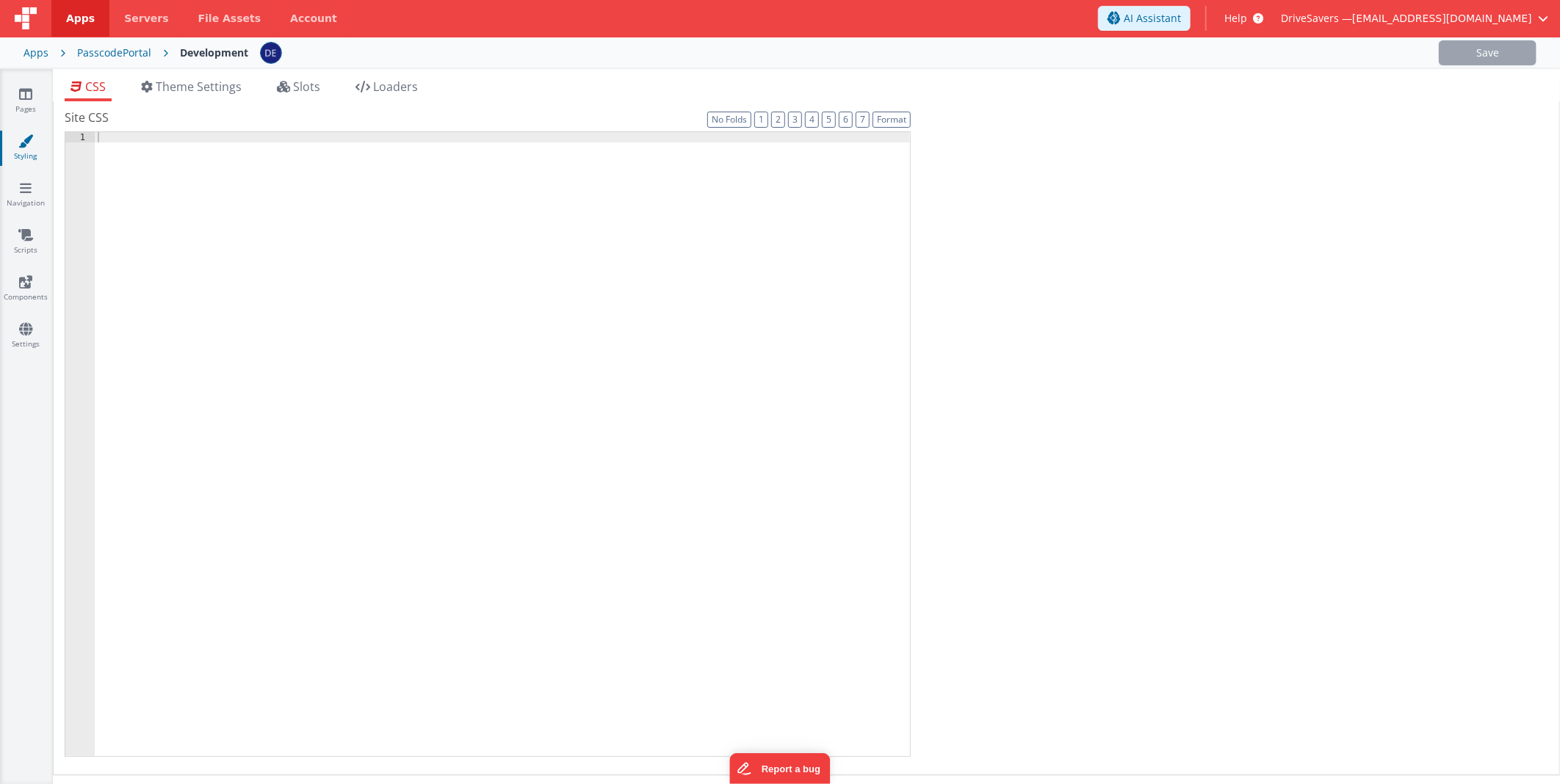
click at [17, 193] on link "Navigation" at bounding box center [26, 195] width 53 height 30
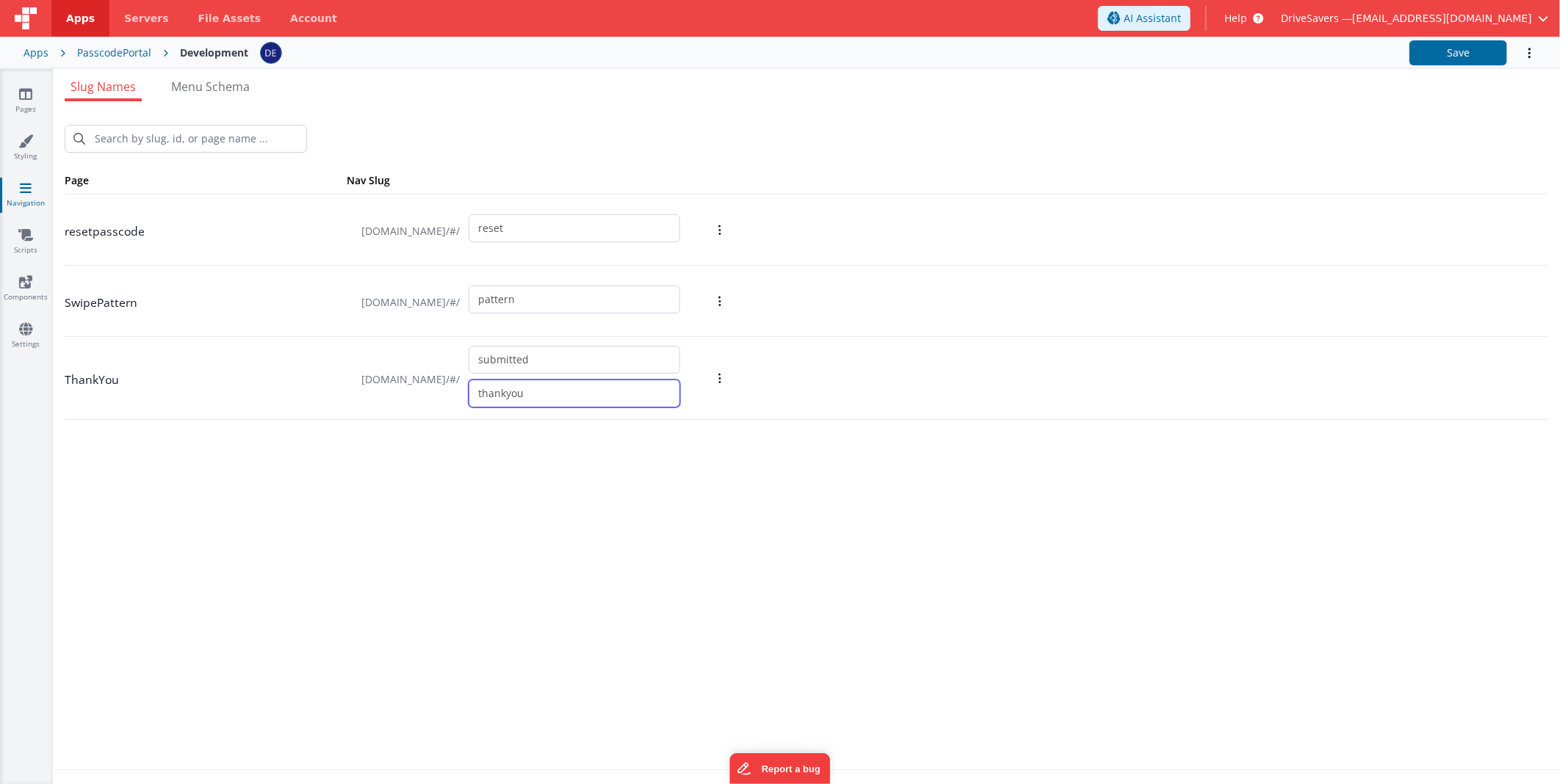
click at [581, 394] on input "thankyou" at bounding box center [574, 394] width 211 height 28
click at [586, 368] on input "submitted" at bounding box center [574, 360] width 211 height 28
drag, startPoint x: 589, startPoint y: 364, endPoint x: 404, endPoint y: 335, distance: 187.3
click at [404, 335] on div "Page Nav Slug resetpasscode [DOMAIN_NAME]/#/ reset SwipePattern [DOMAIN_NAME]/#…" at bounding box center [806, 292] width 1484 height 255
click at [18, 98] on link "Pages" at bounding box center [26, 101] width 53 height 30
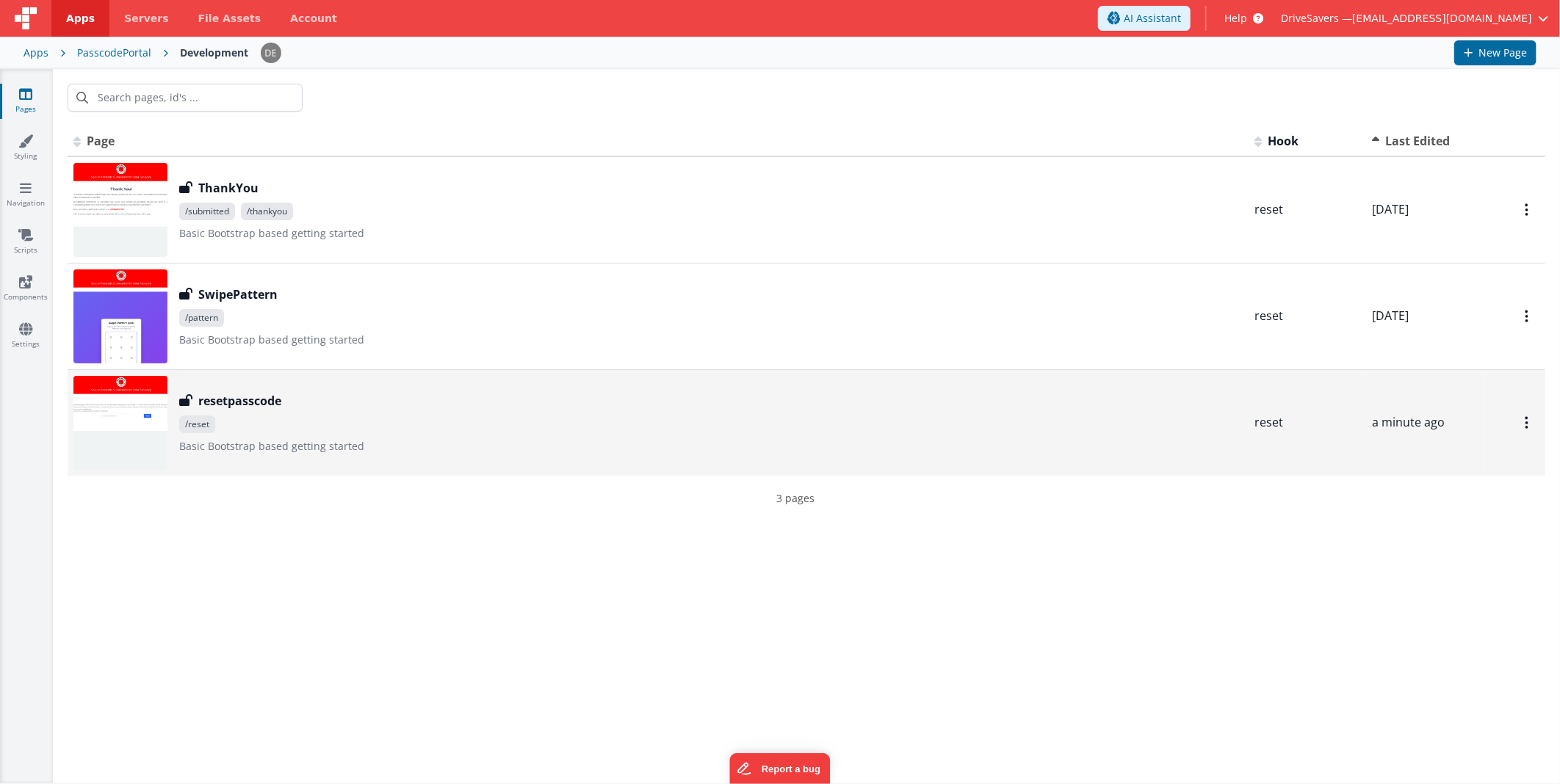
click at [332, 399] on div "resetpasscode" at bounding box center [711, 401] width 1064 height 18
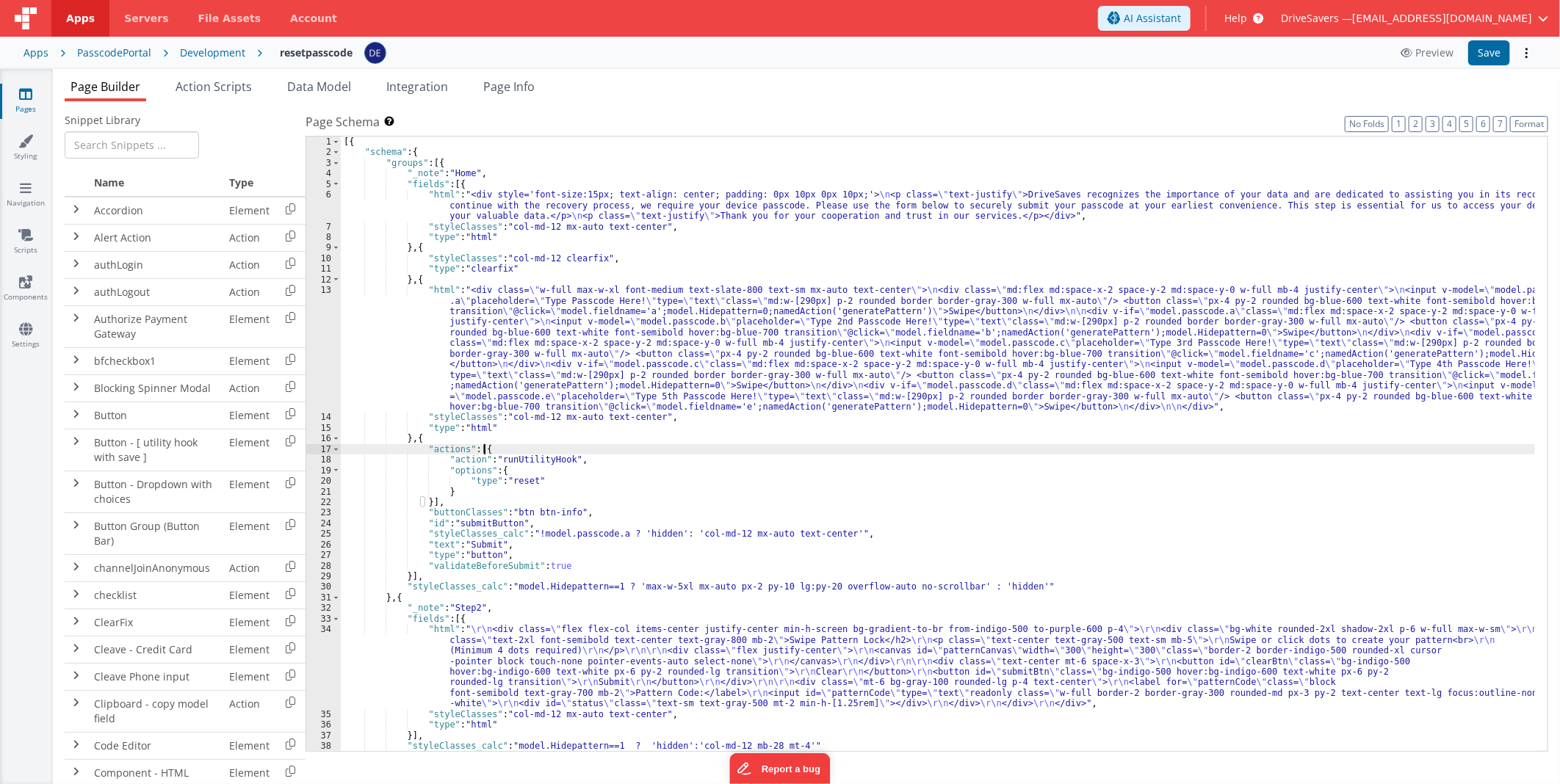
click at [503, 450] on div "[{ "schema" : { "groups" : [{ "_note" : "Home" , "fields" : [{ "html" : "<div s…" at bounding box center [938, 455] width 1194 height 637
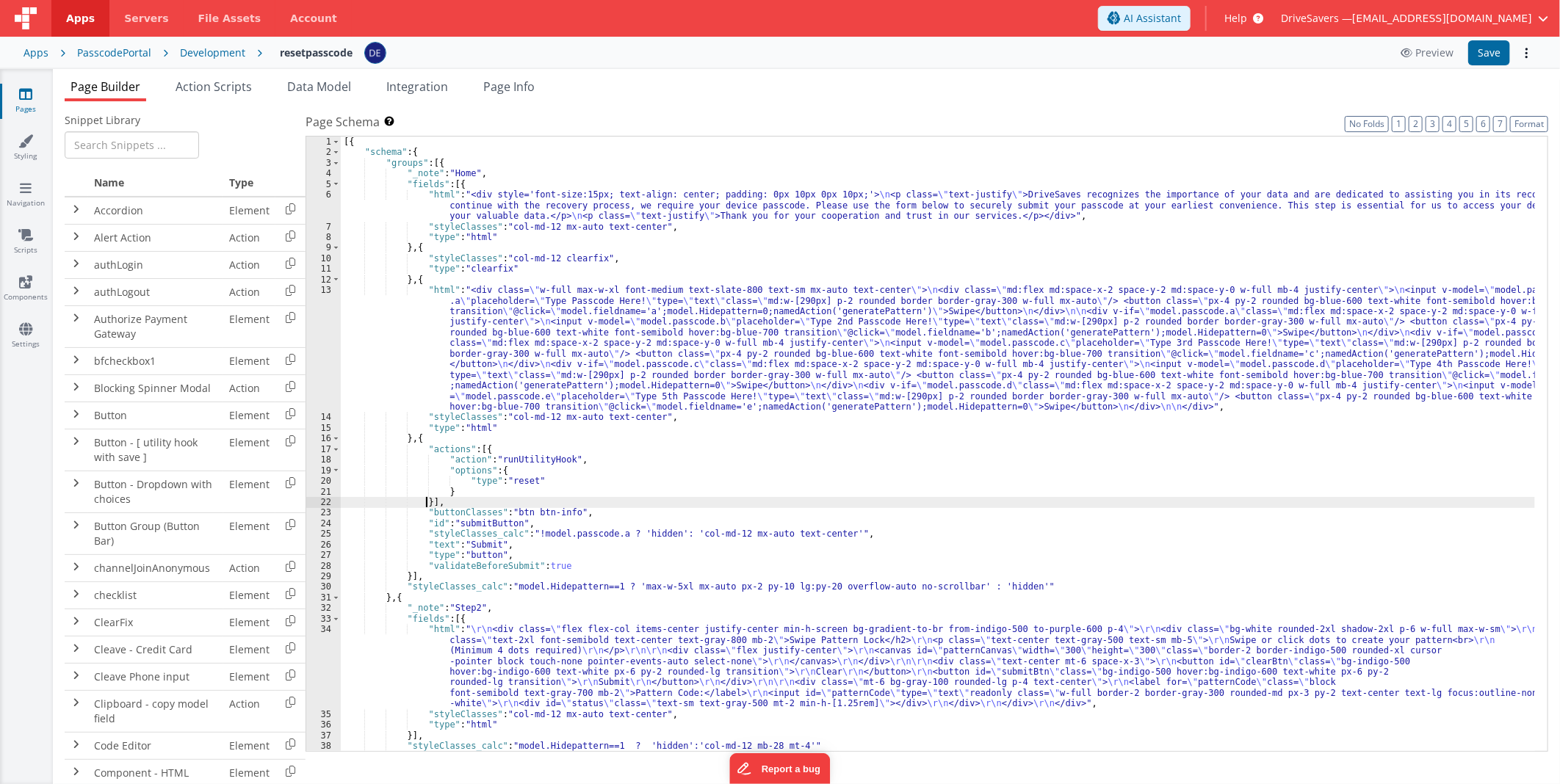
click at [428, 503] on div "[{ "schema" : { "groups" : [{ "_note" : "Home" , "fields" : [{ "html" : "<div s…" at bounding box center [938, 455] width 1194 height 637
click at [158, 149] on input "text" at bounding box center [132, 144] width 134 height 27
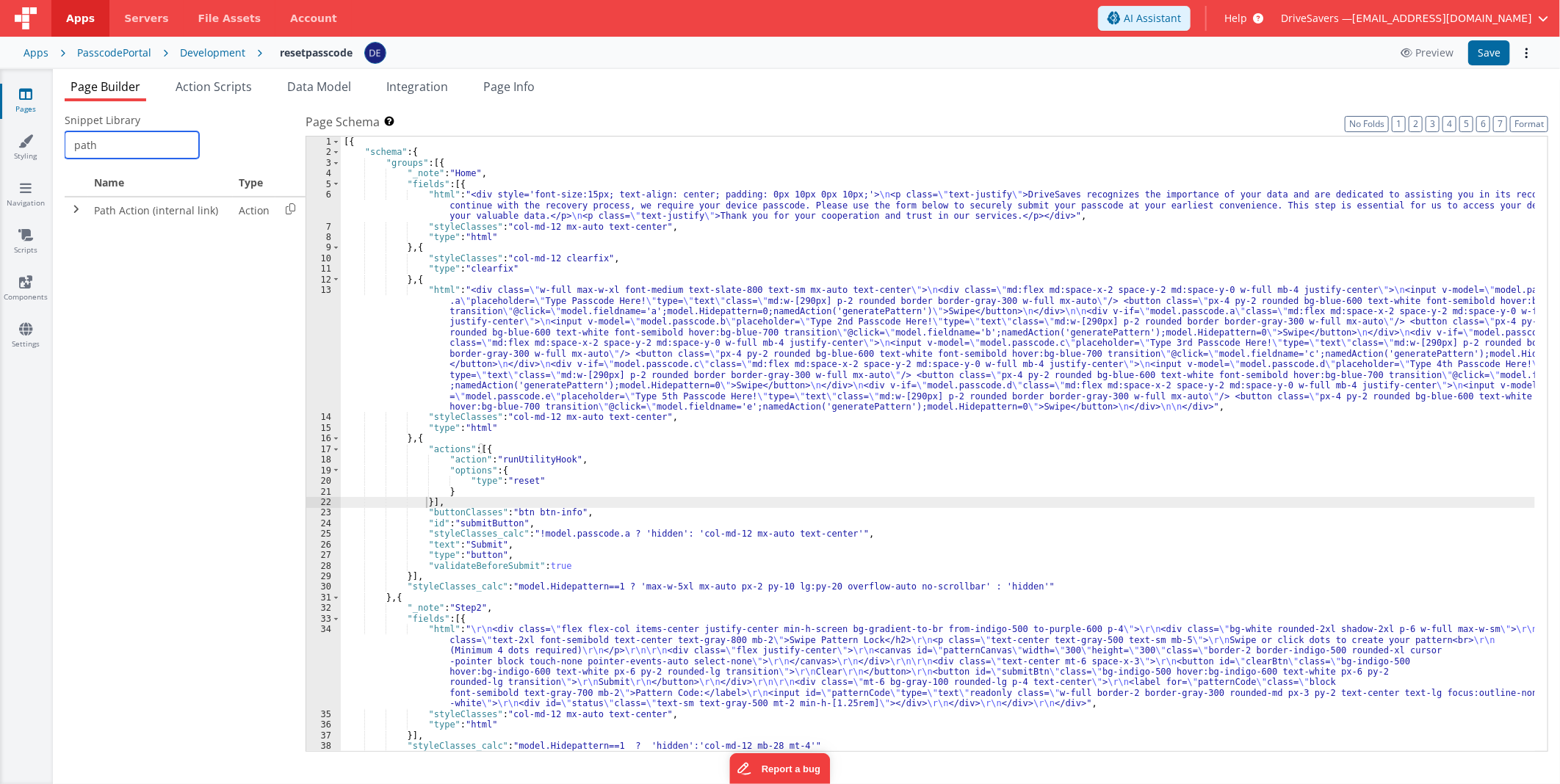
type input "path"
click at [453, 499] on div "[{ "schema" : { "groups" : [{ "_note" : "Home" , "fields" : [{ "html" : "<div s…" at bounding box center [938, 455] width 1194 height 637
paste textarea
click at [426, 502] on div "[{ "schema" : { "groups" : [{ "_note" : "Home" , "fields" : [{ "html" : "<div s…" at bounding box center [938, 455] width 1194 height 637
click at [289, 211] on icon at bounding box center [290, 208] width 30 height 23
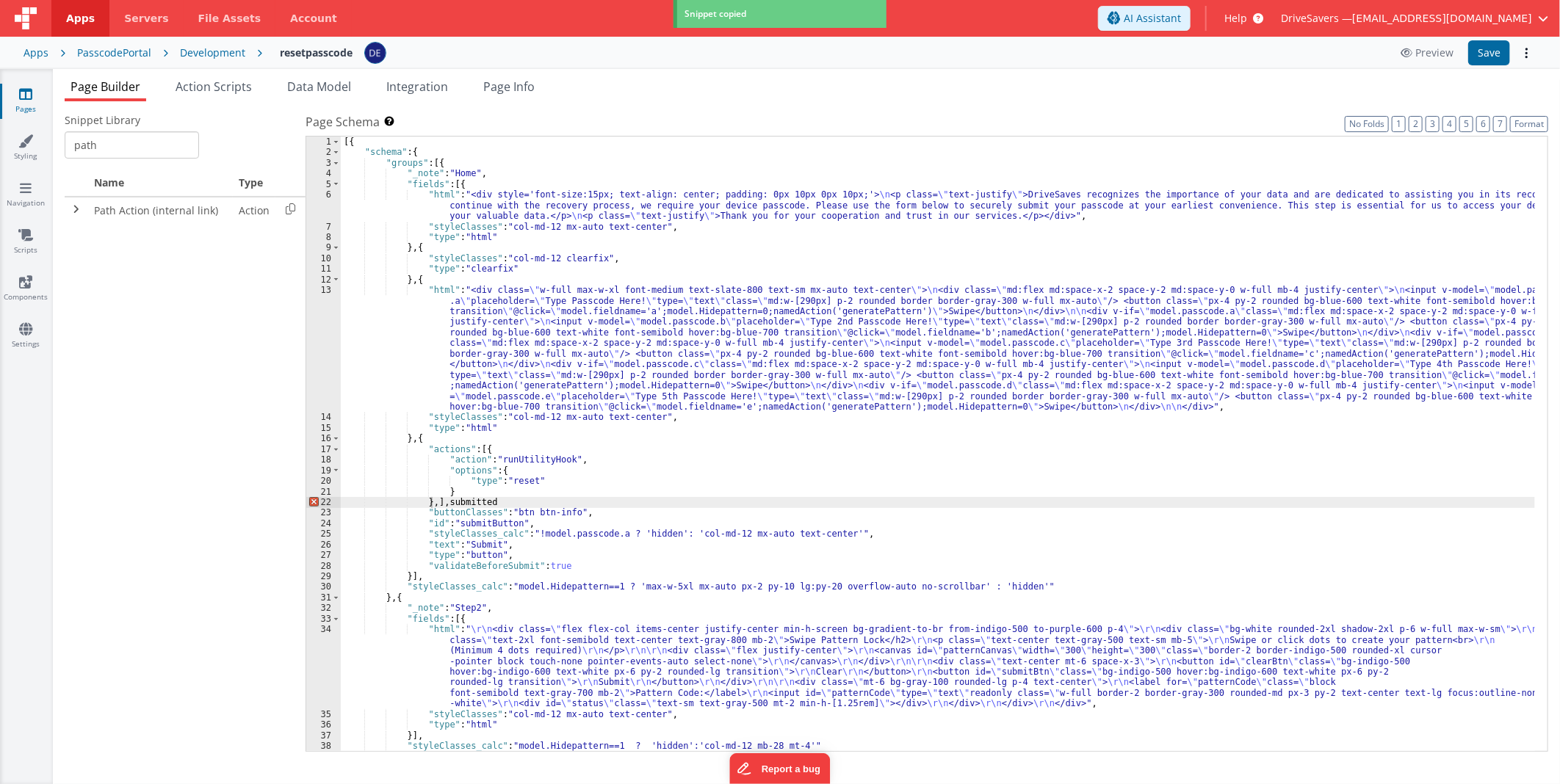
click at [432, 503] on div "[{ "schema" : { "groups" : [{ "_note" : "Home" , "fields" : [{ "html" : "<div s…" at bounding box center [938, 455] width 1194 height 637
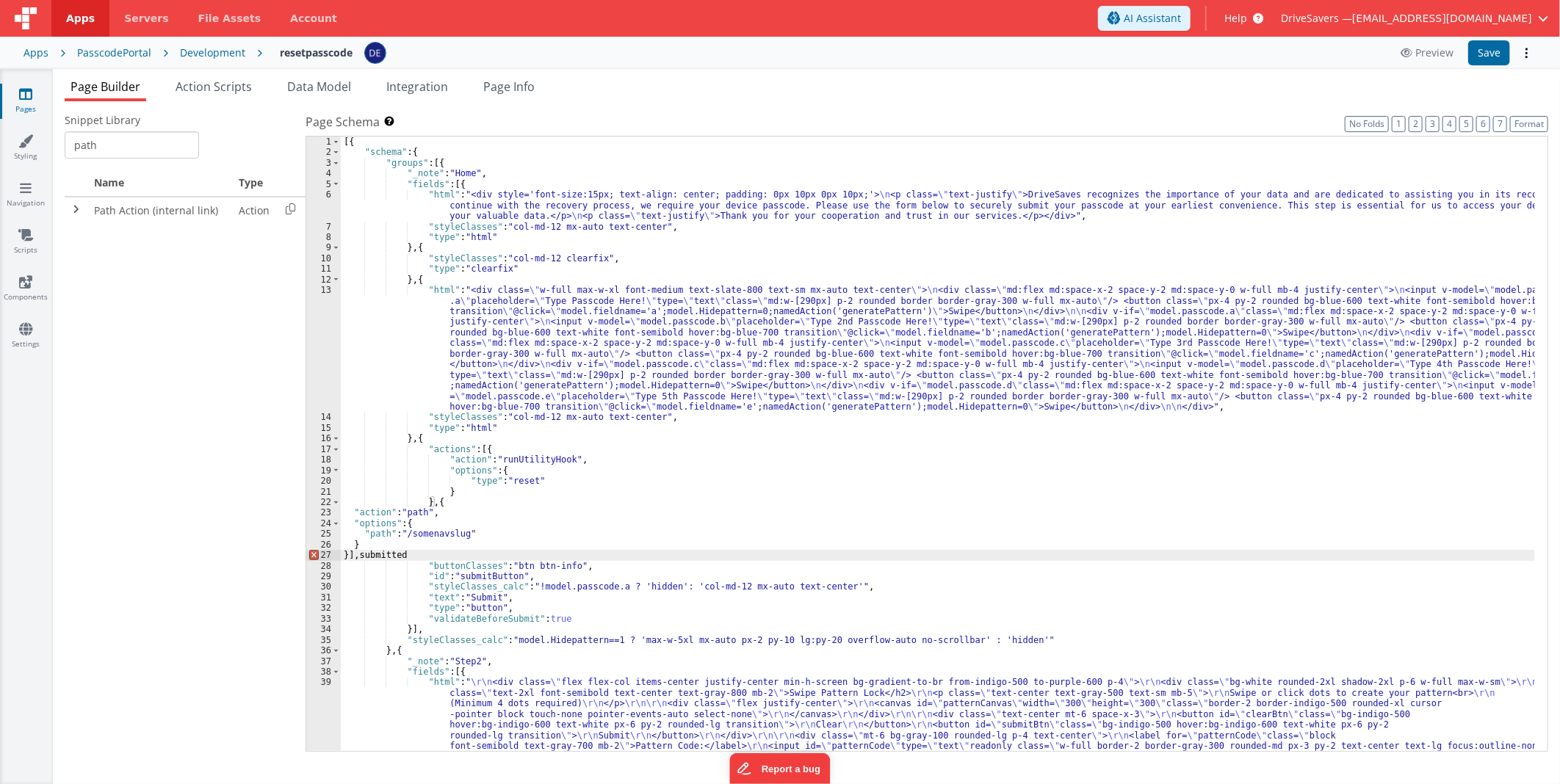
click at [371, 555] on div "[{ "schema" : { "groups" : [{ "_note" : "Home" , "fields" : [{ "html" : "<div s…" at bounding box center [938, 455] width 1194 height 637
click at [431, 536] on div "[{ "schema" : { "groups" : [{ "_note" : "Home" , "fields" : [{ "html" : "<div s…" at bounding box center [938, 455] width 1194 height 637
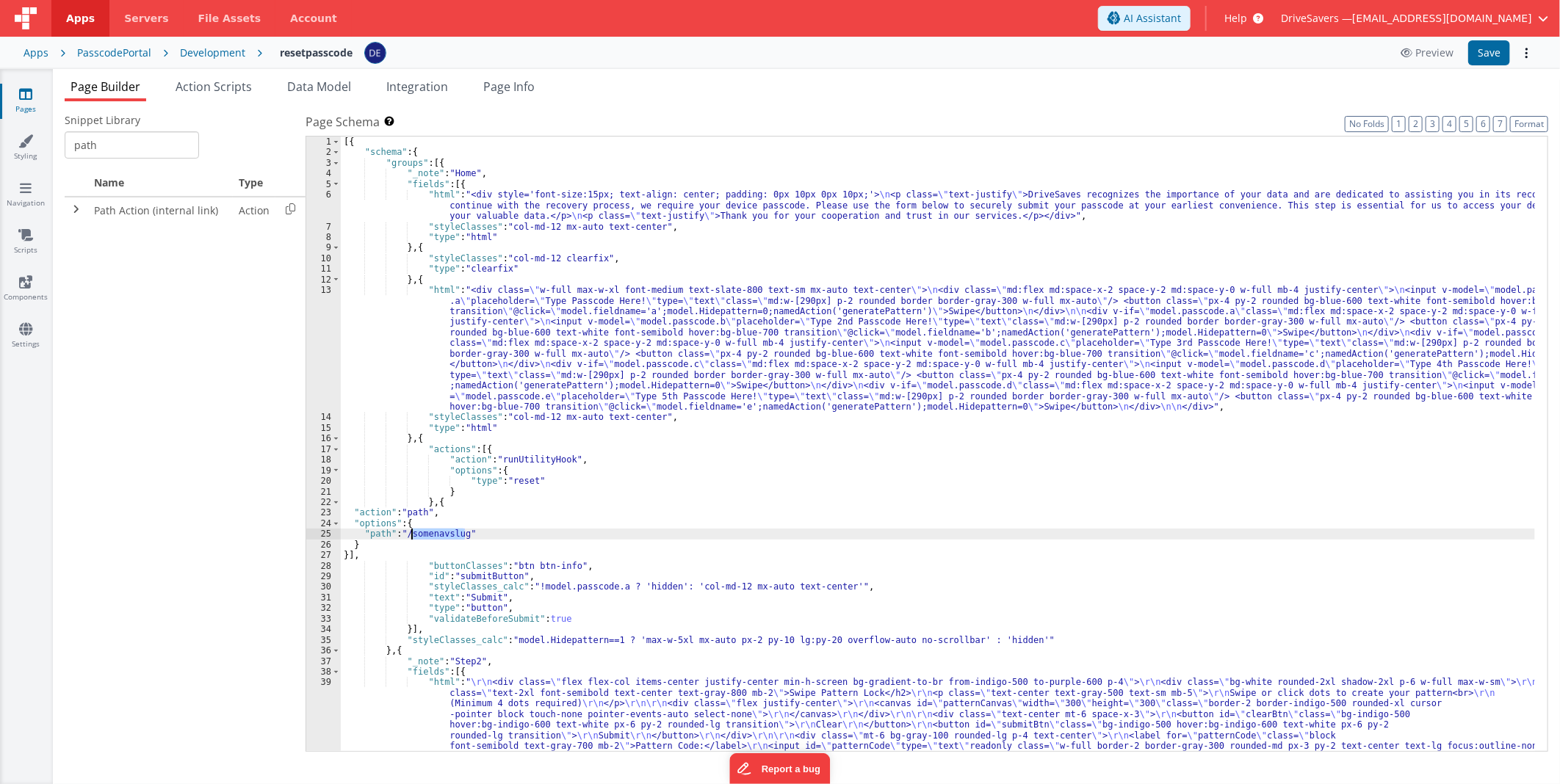
click at [431, 536] on div "[{ "schema" : { "groups" : [{ "_note" : "Home" , "fields" : [{ "html" : "<div s…" at bounding box center [938, 455] width 1194 height 637
click at [1513, 118] on button "Format" at bounding box center [1529, 124] width 38 height 16
click at [1489, 52] on button "Save" at bounding box center [1489, 53] width 42 height 25
click at [1421, 53] on button "Preview" at bounding box center [1427, 53] width 70 height 23
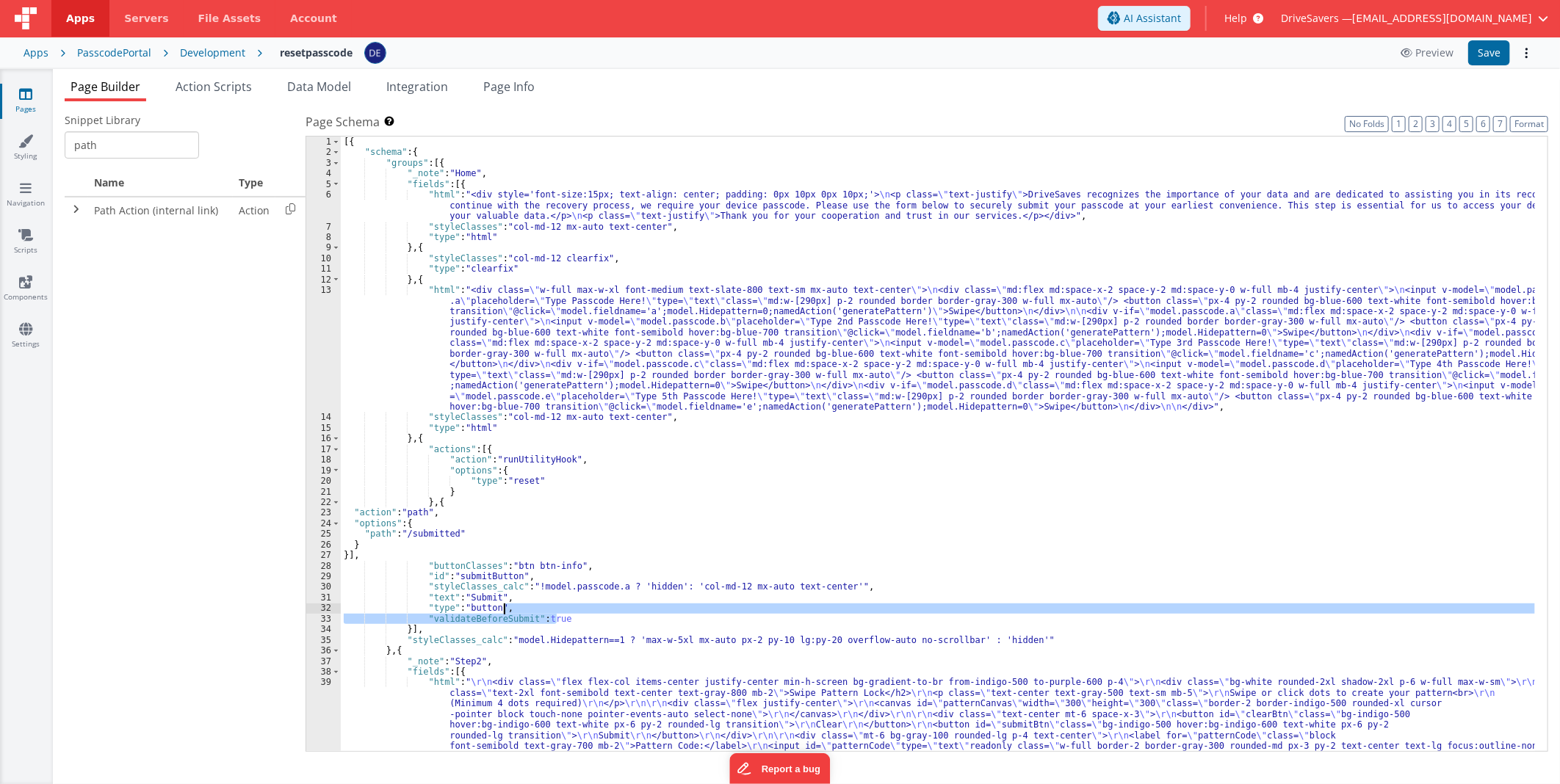
drag, startPoint x: 562, startPoint y: 616, endPoint x: 555, endPoint y: 611, distance: 8.6
click at [555, 611] on div "[{ "schema" : { "groups" : [{ "_note" : "Home" , "fields" : [{ "html" : "<div s…" at bounding box center [938, 455] width 1194 height 637
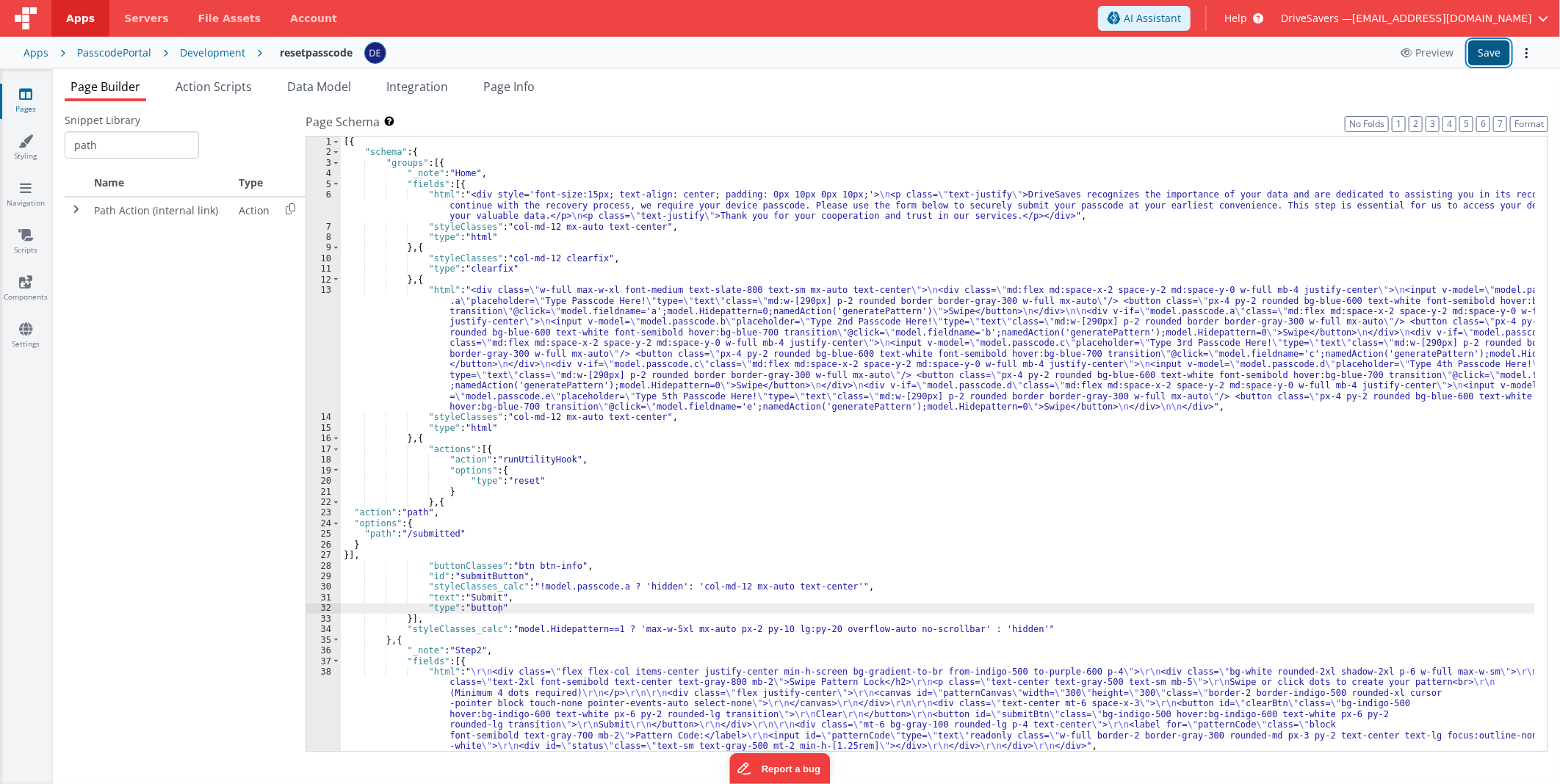
click at [1487, 54] on button "Save" at bounding box center [1489, 53] width 42 height 25
click at [1413, 54] on icon at bounding box center [1408, 52] width 15 height 10
click at [602, 364] on div "[{ "schema" : { "groups" : [{ "_note" : "Home" , "fields" : [{ "html" : "<div s…" at bounding box center [938, 455] width 1194 height 637
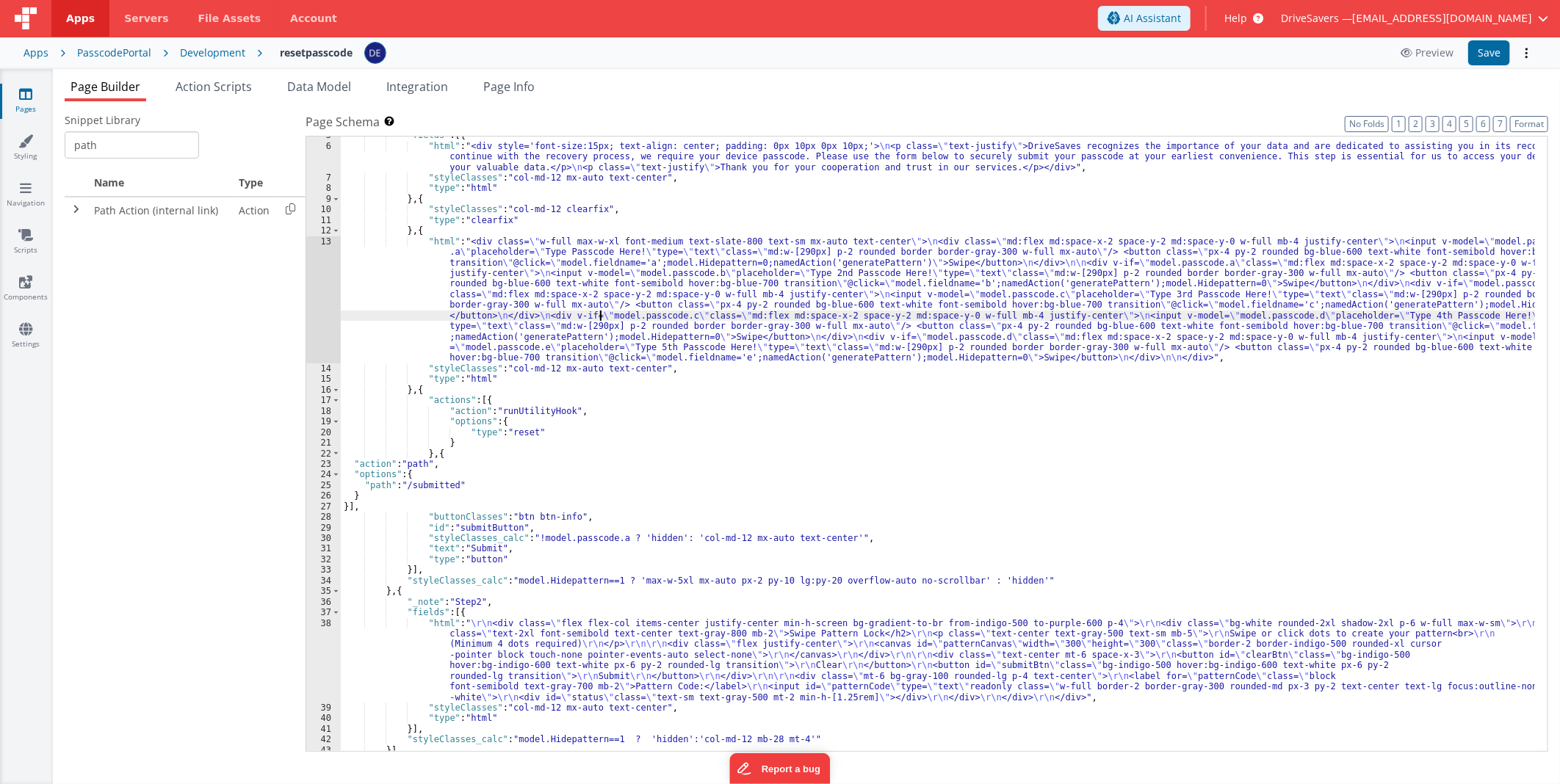
scroll to position [74, 0]
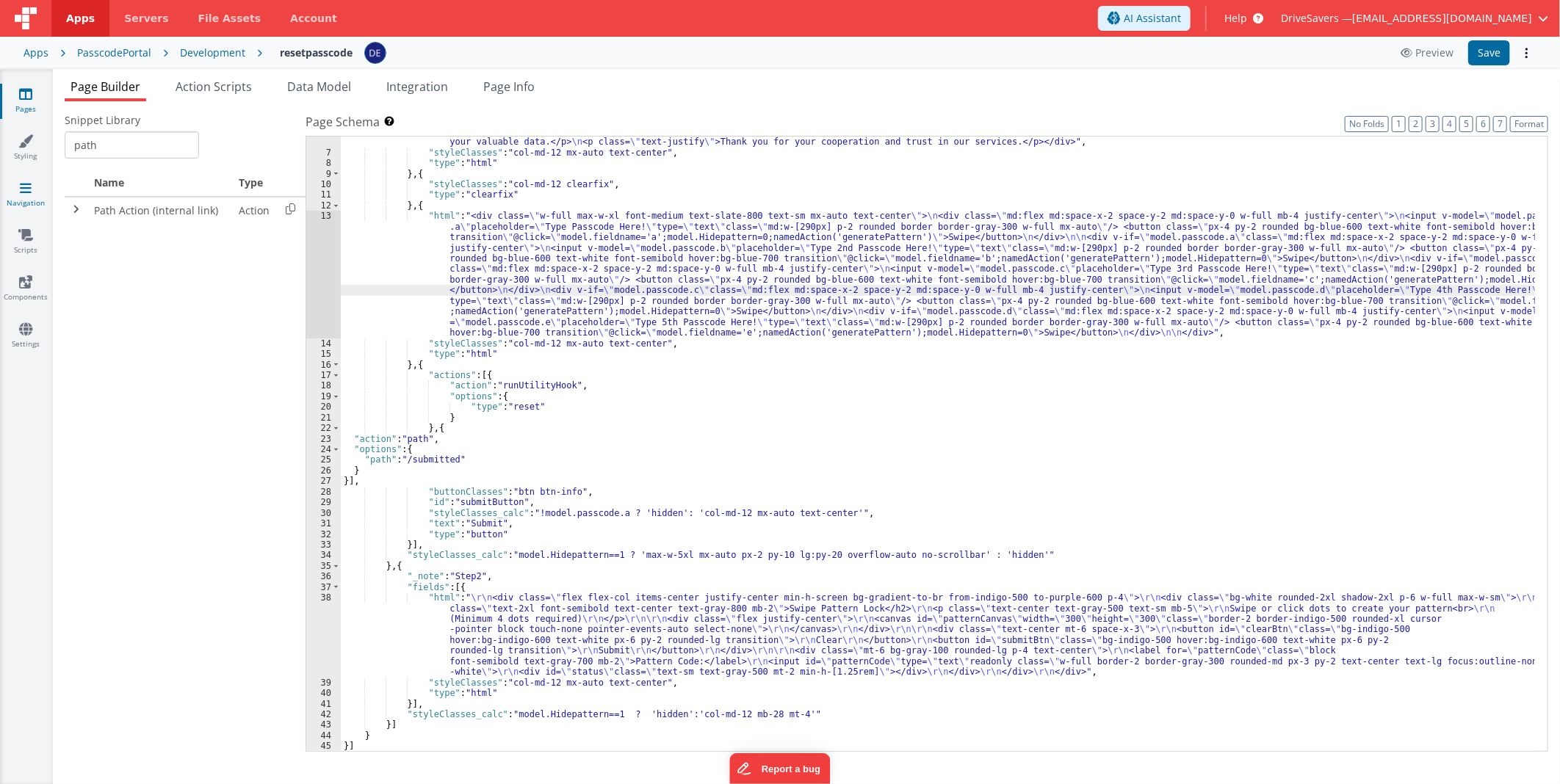
click at [25, 182] on icon at bounding box center [25, 187] width 12 height 15
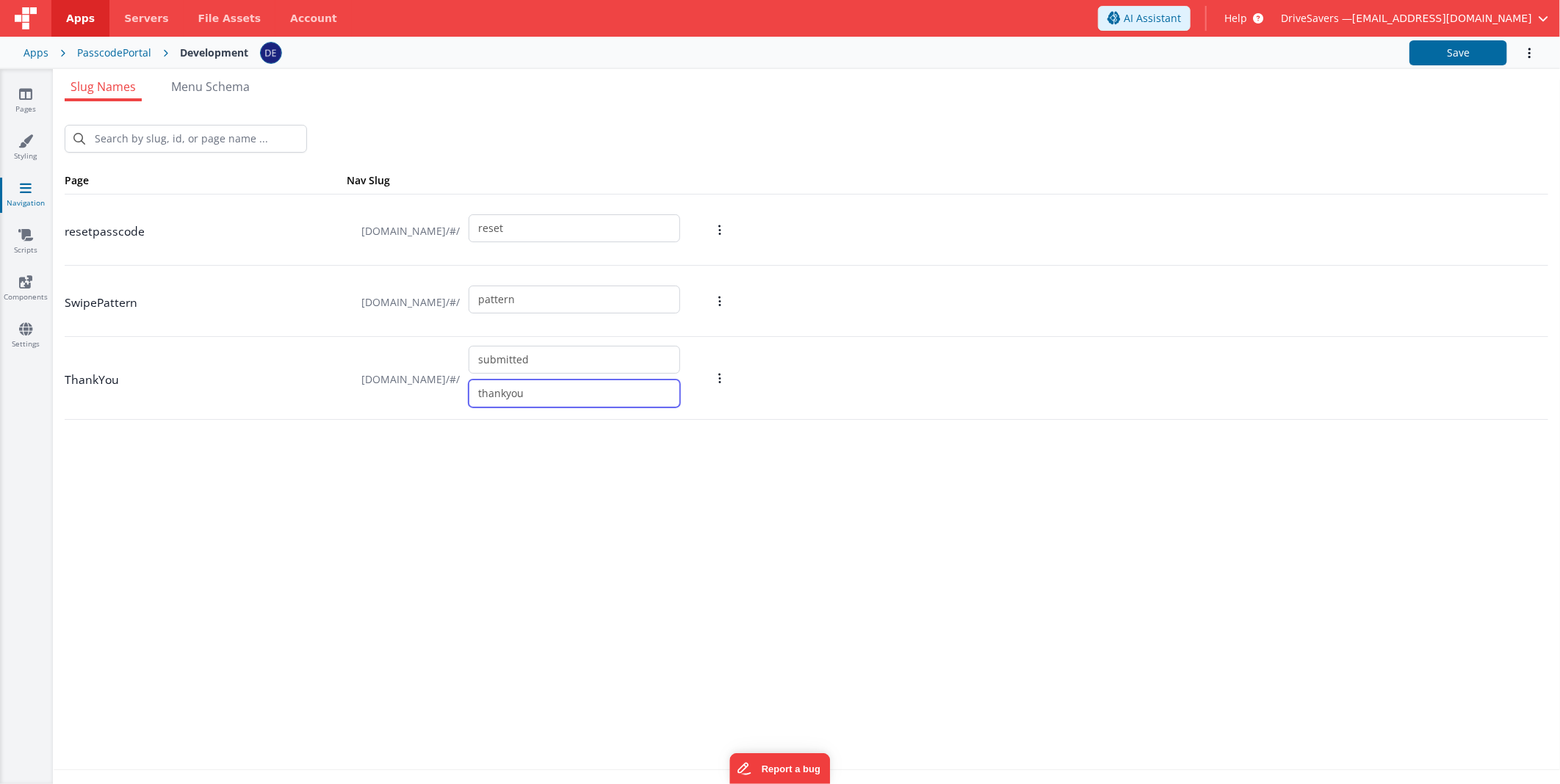
click at [553, 396] on input "thankyou" at bounding box center [574, 394] width 211 height 28
click at [554, 396] on input "thankyou" at bounding box center [574, 394] width 211 height 28
click at [19, 94] on icon at bounding box center [25, 94] width 13 height 15
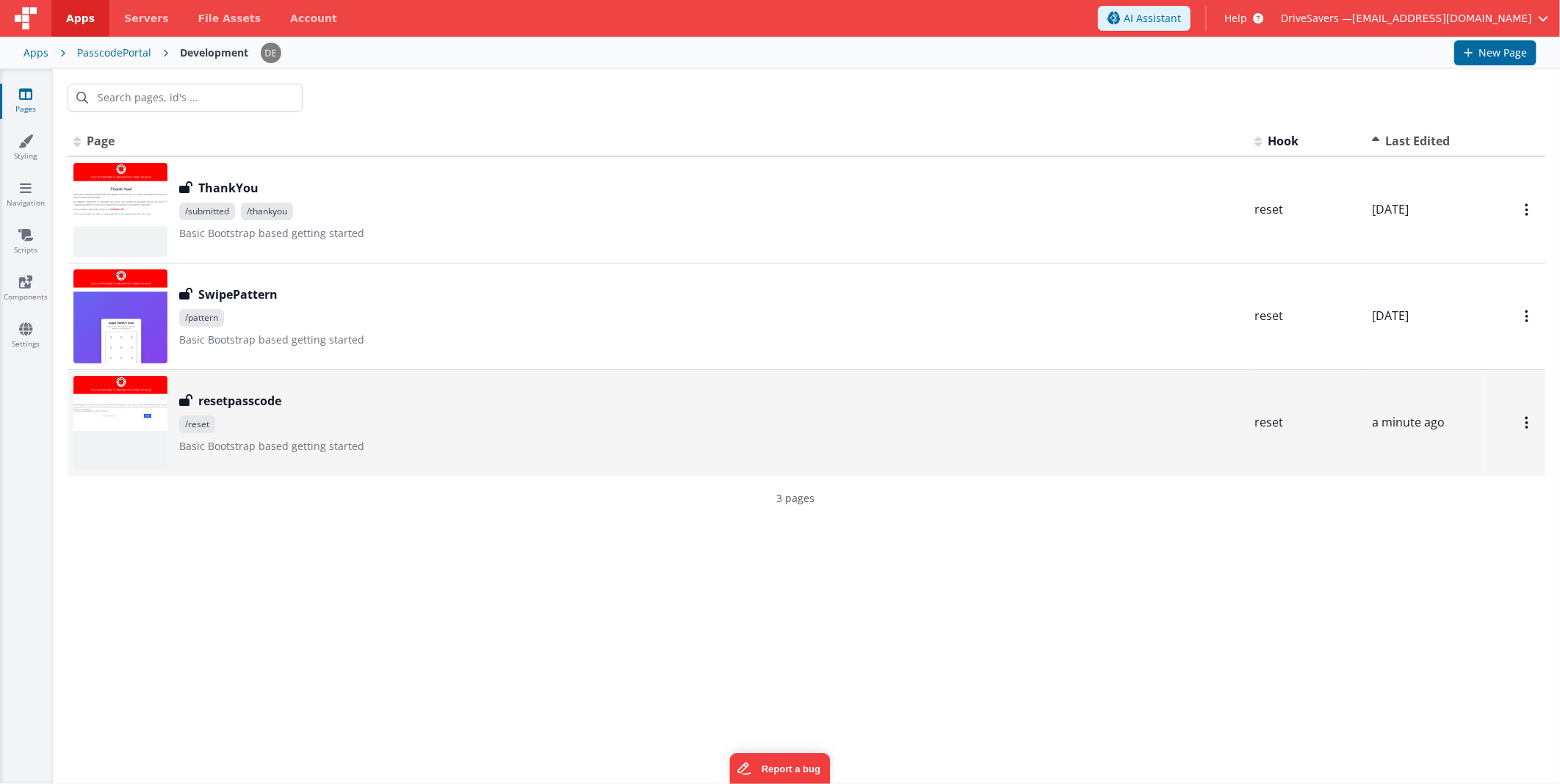
click at [349, 409] on div "resetpasscode resetpasscode /reset Basic Bootstrap based getting started" at bounding box center [711, 423] width 1064 height 62
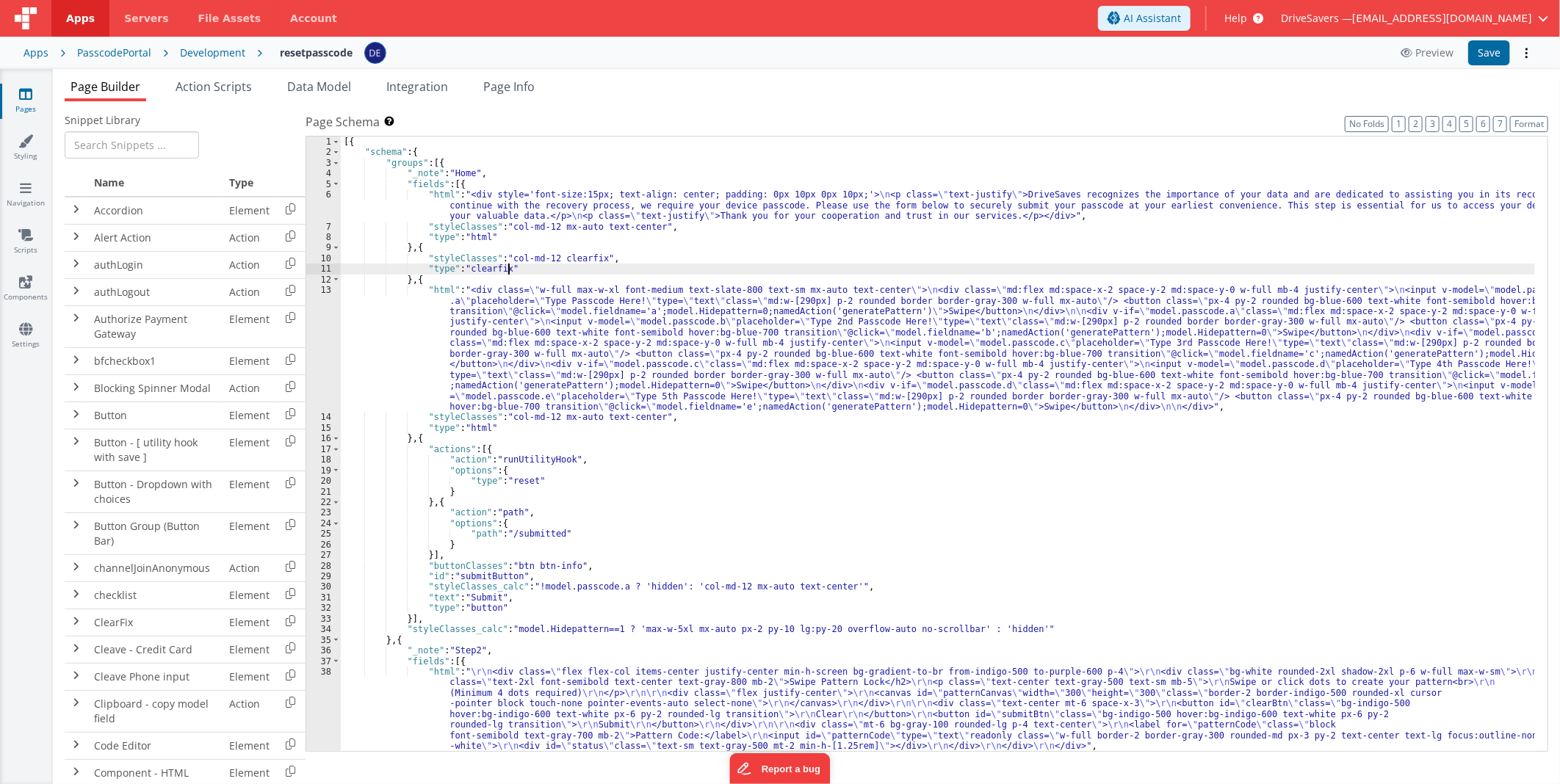
click at [1054, 266] on div "[{ "schema" : { "groups" : [{ "_note" : "Home" , "fields" : [{ "html" : "<div s…" at bounding box center [938, 455] width 1194 height 637
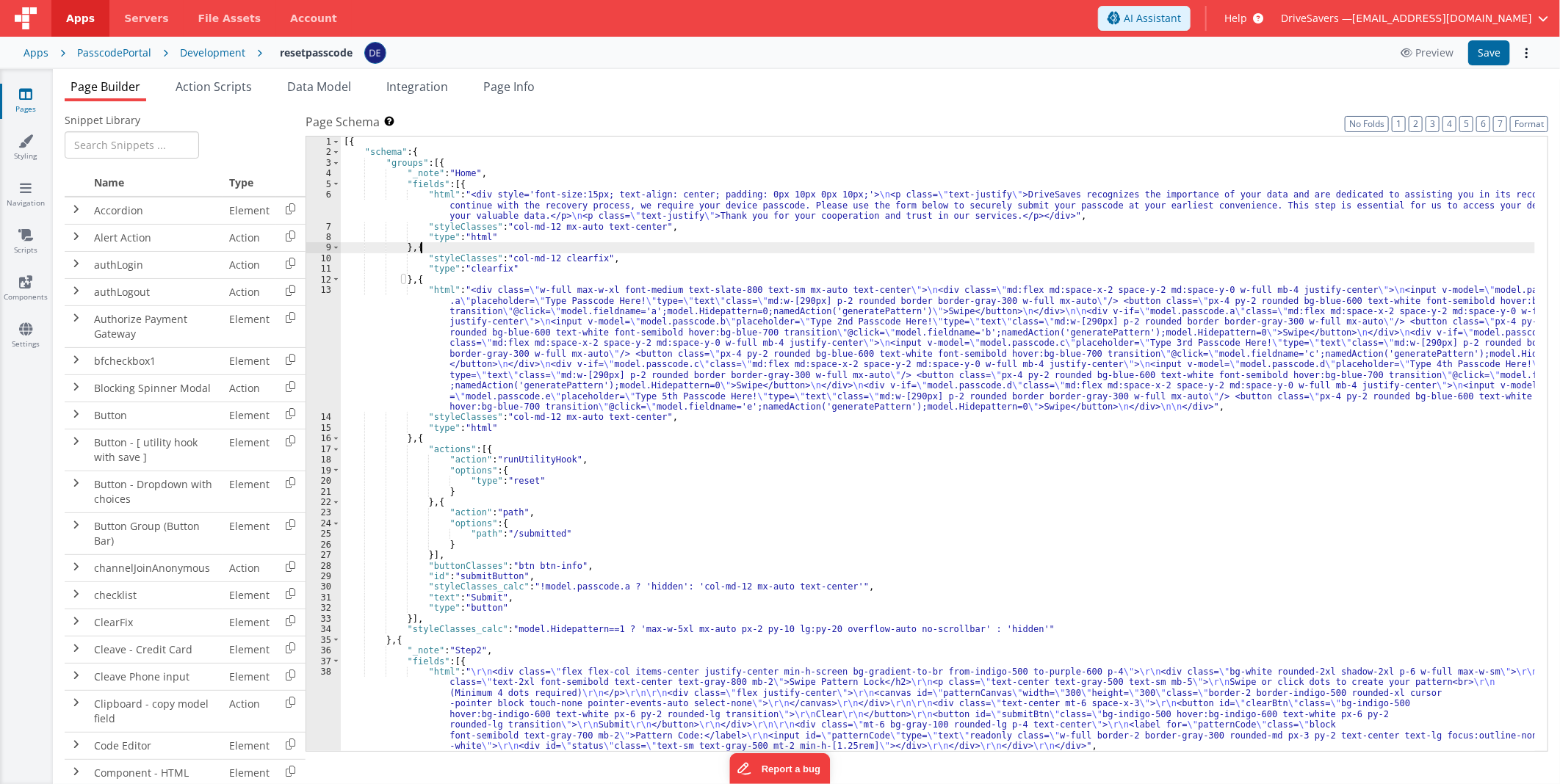
click at [715, 250] on div "[{ "schema" : { "groups" : [{ "_note" : "Home" , "fields" : [{ "html" : "<div s…" at bounding box center [938, 455] width 1194 height 637
click at [698, 257] on div "[{ "schema" : { "groups" : [{ "_note" : "Home" , "fields" : [{ "html" : "<div s…" at bounding box center [938, 455] width 1194 height 637
click at [592, 342] on div "[{ "schema" : { "groups" : [{ "_note" : "Home" , "fields" : [{ "html" : "<div s…" at bounding box center [938, 455] width 1194 height 637
click at [197, 54] on div "Development" at bounding box center [213, 52] width 66 height 15
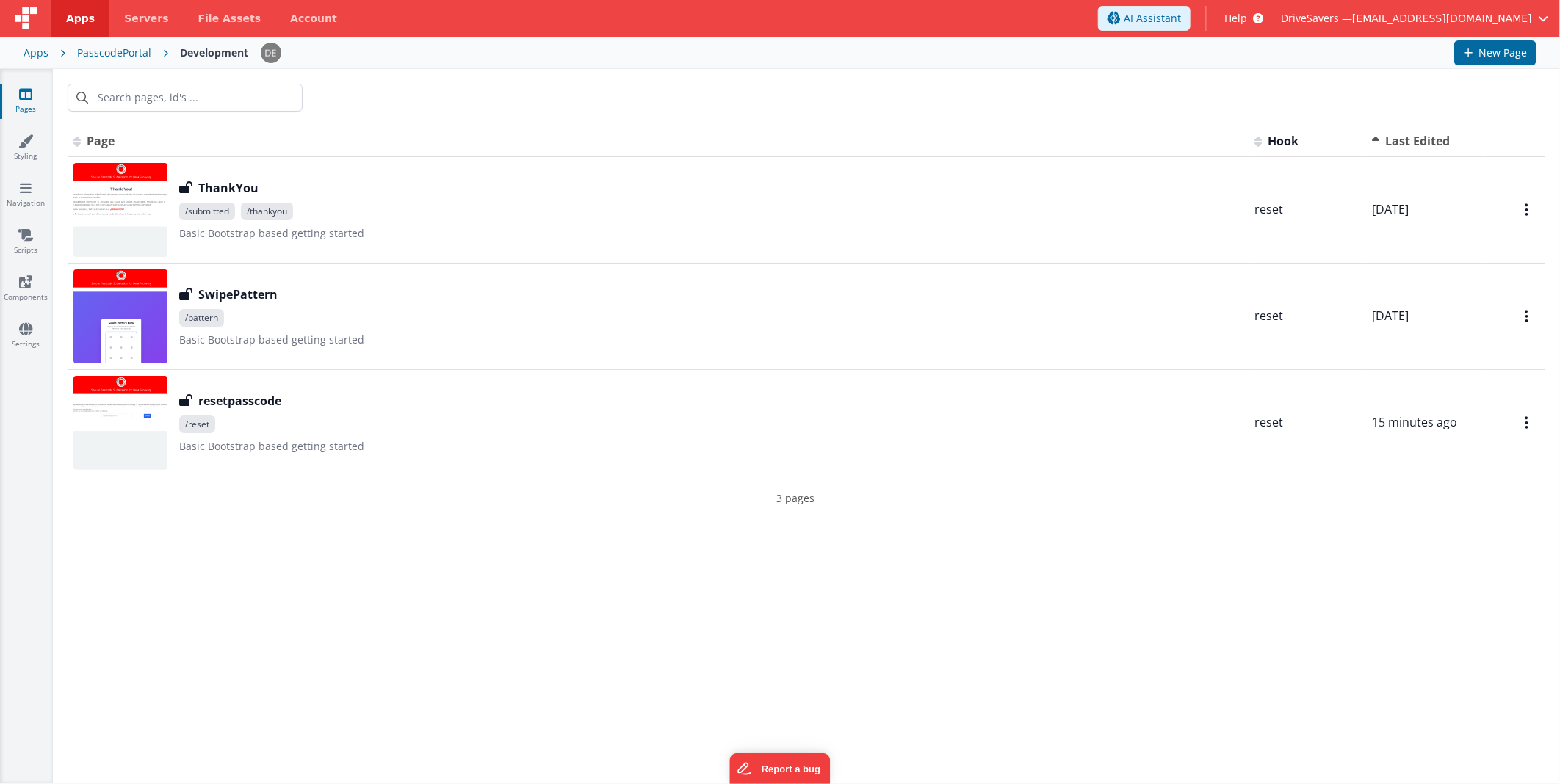
click at [128, 51] on div "PasscodePortal" at bounding box center [114, 52] width 74 height 15
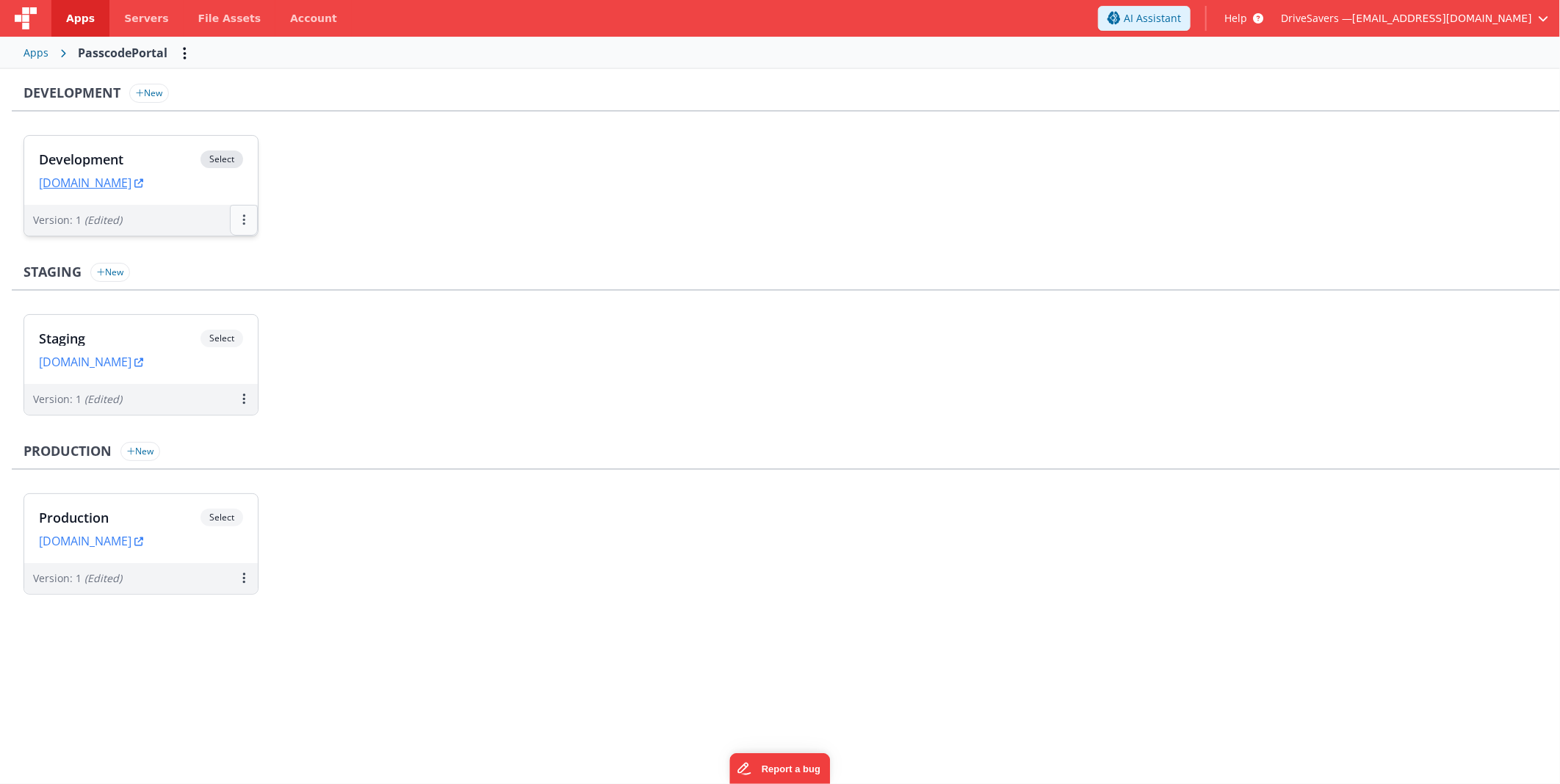
click at [238, 220] on button at bounding box center [244, 221] width 28 height 31
click at [196, 257] on link "Edit" at bounding box center [194, 254] width 130 height 27
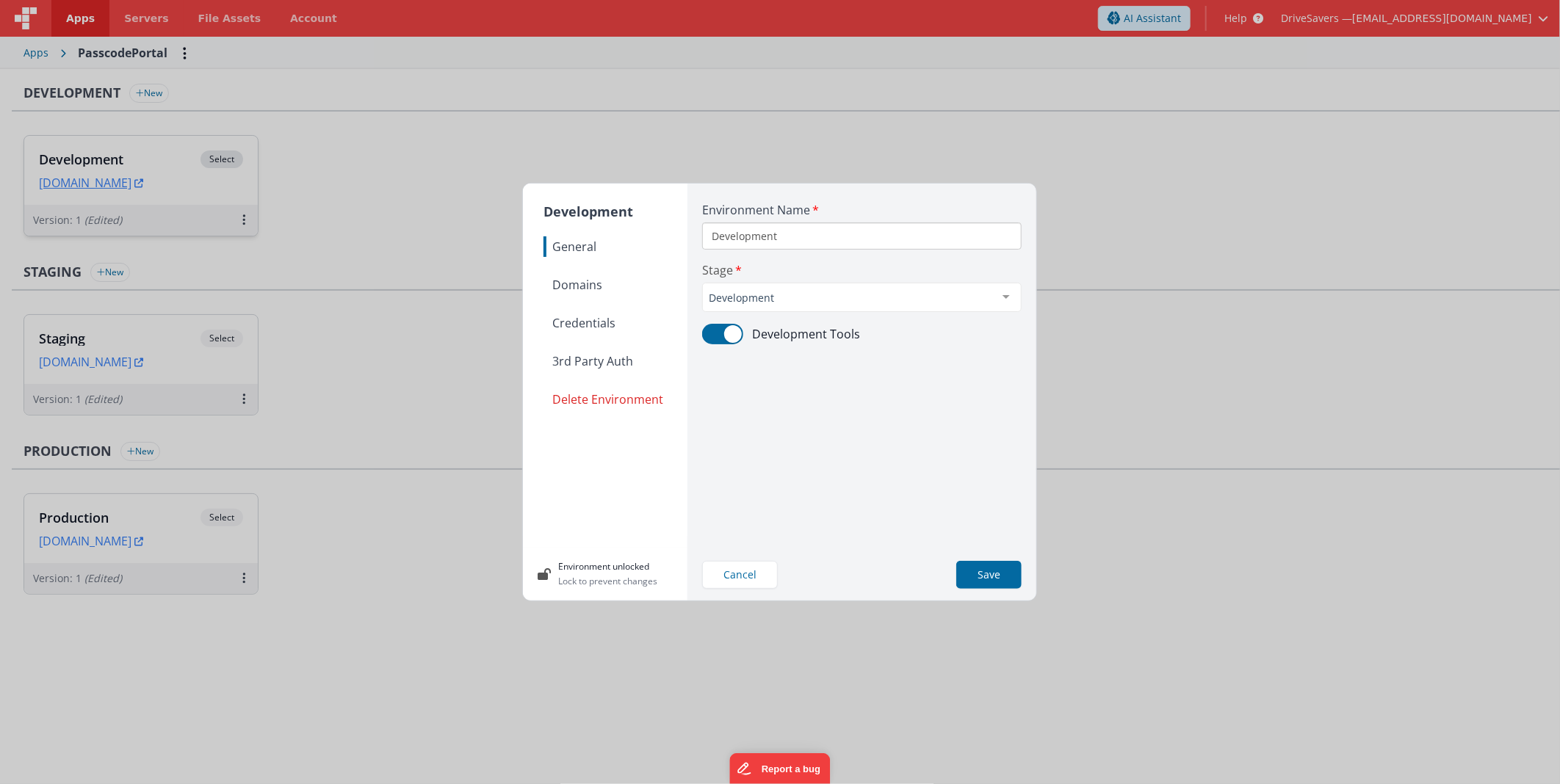
click at [629, 290] on span "Domains" at bounding box center [615, 285] width 144 height 20
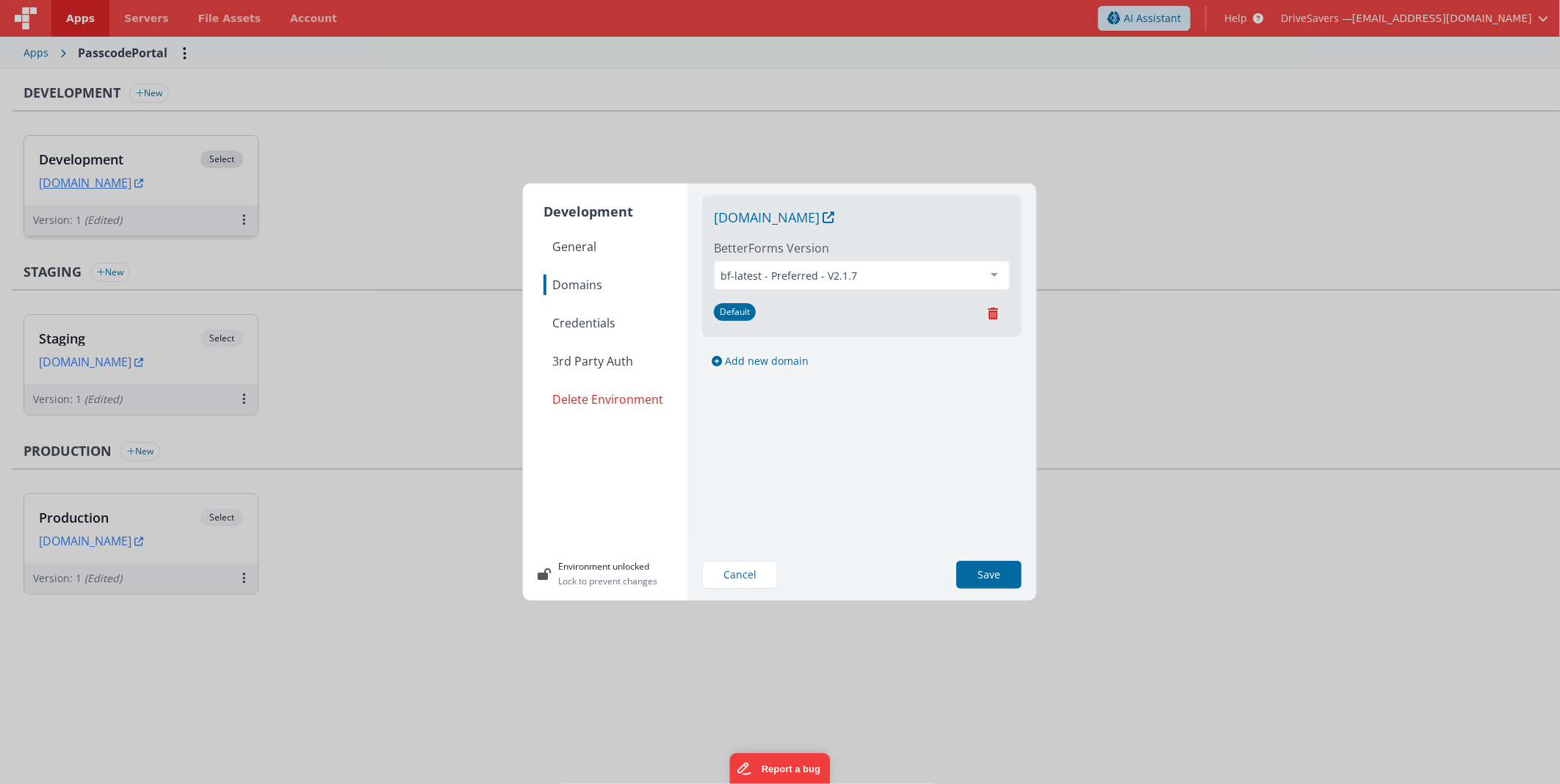
click at [620, 318] on span "Credentials" at bounding box center [615, 323] width 144 height 20
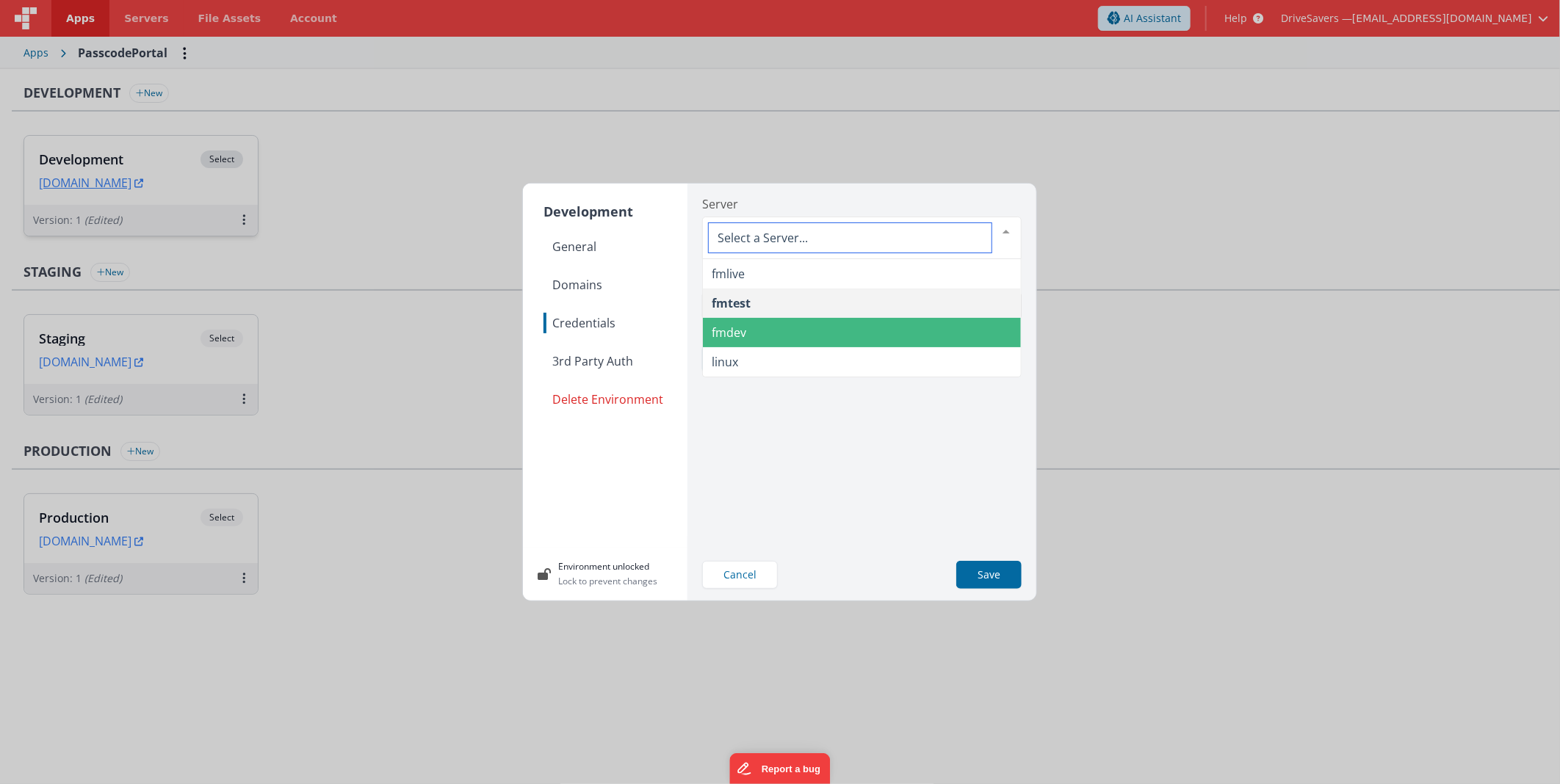
click at [747, 328] on span "fmdev" at bounding box center [862, 332] width 318 height 30
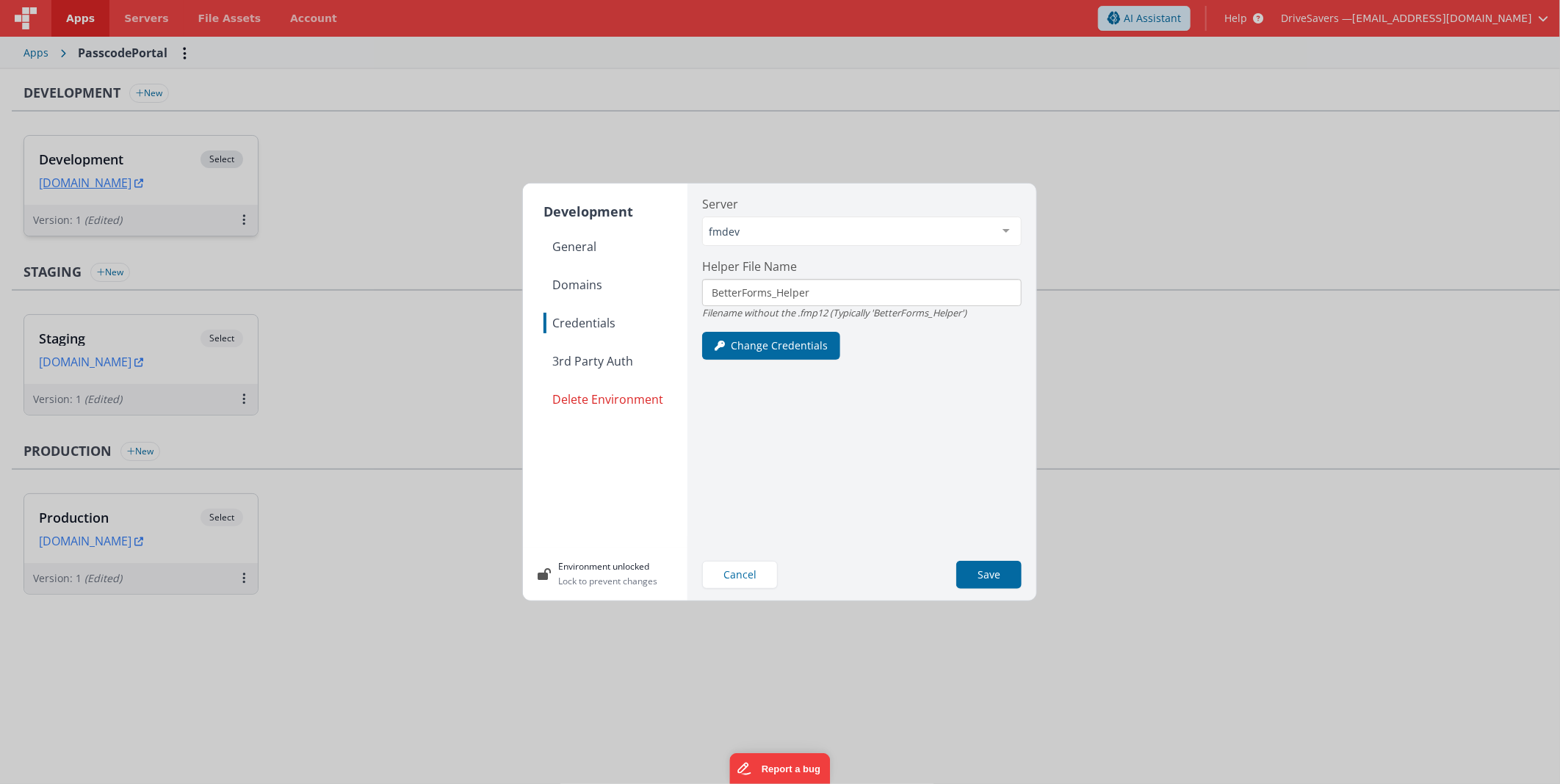
click at [836, 446] on div "Server fmdev fmlive fmtest fmdev linux List is empty. Helper File Name BetterFo…" at bounding box center [862, 366] width 343 height 366
click at [980, 566] on button "Save" at bounding box center [989, 575] width 66 height 28
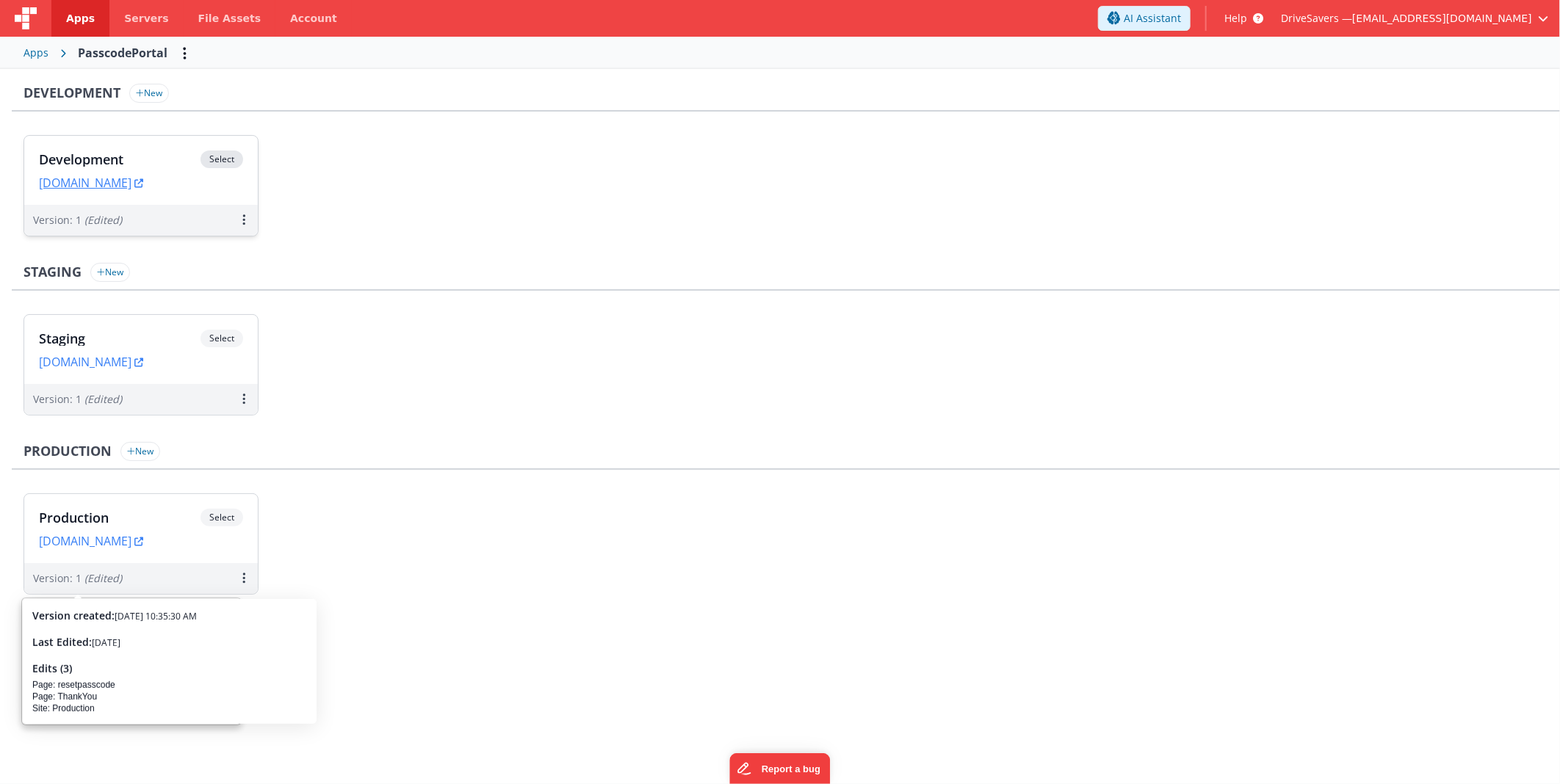
click at [735, 607] on ul "Production Select URLs [DOMAIN_NAME] Version: 1 (Edited)" at bounding box center [791, 551] width 1537 height 116
click at [218, 155] on span "Select" at bounding box center [222, 159] width 43 height 18
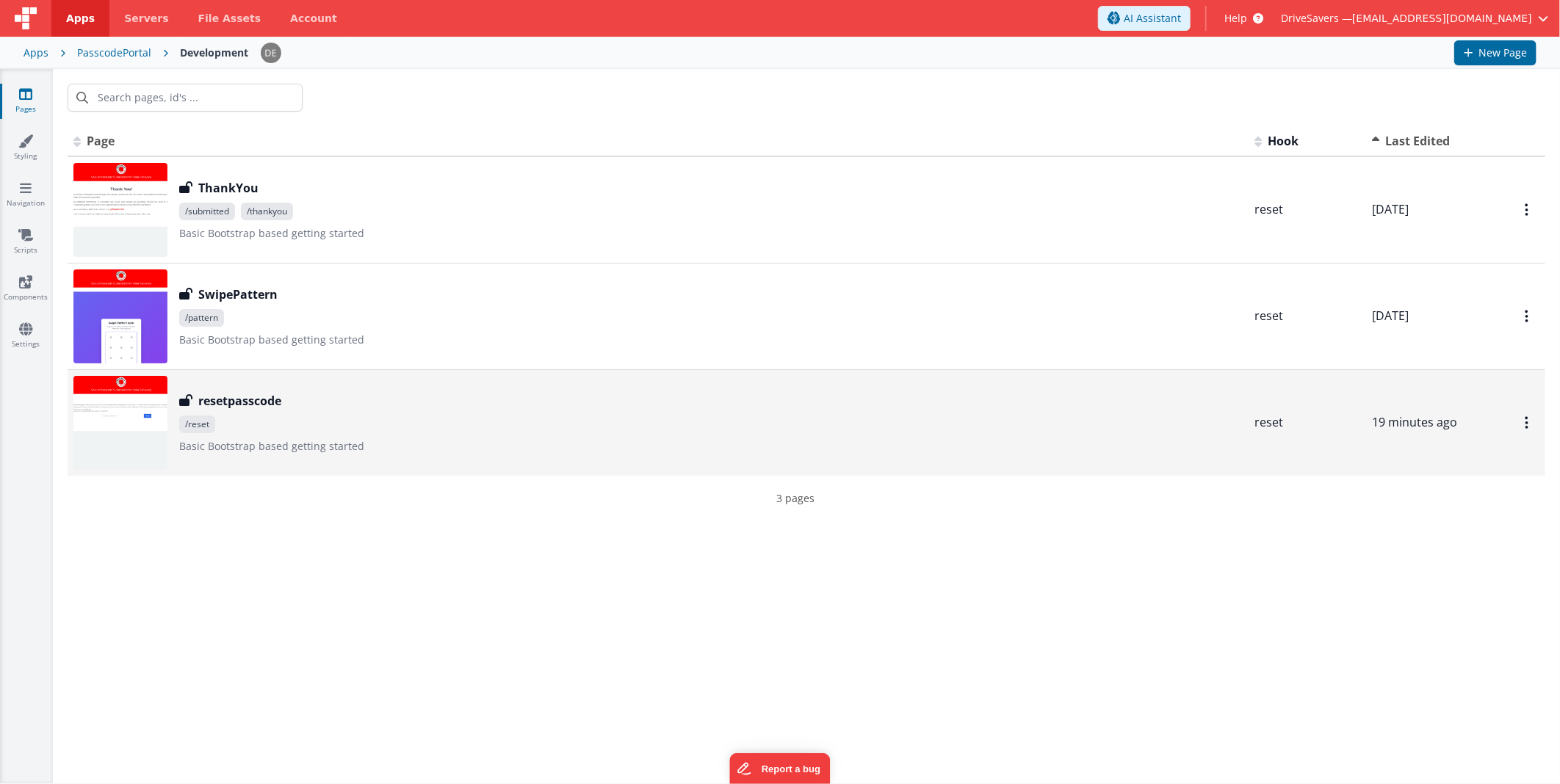
click at [350, 416] on span "/reset" at bounding box center [711, 424] width 1064 height 18
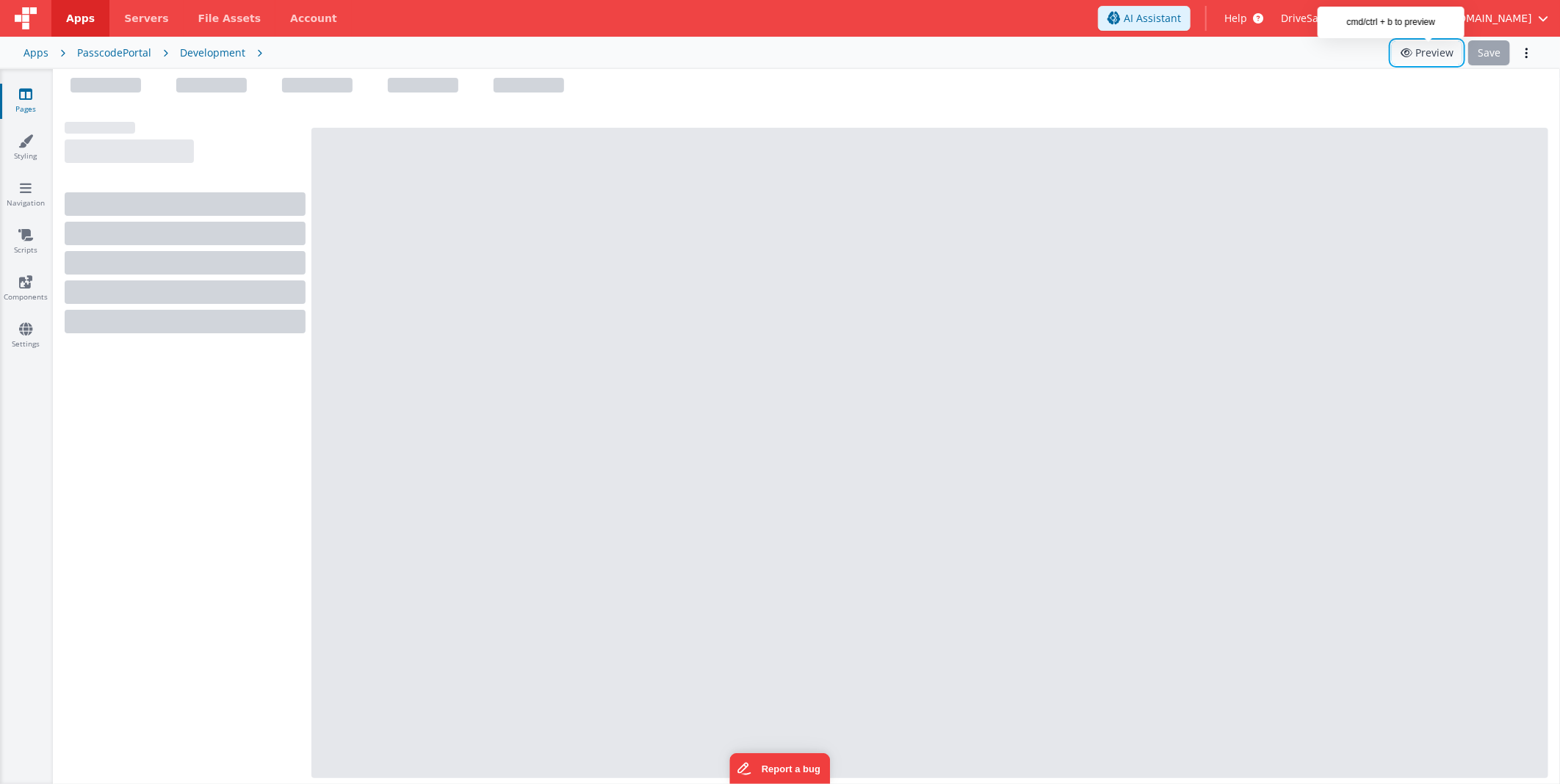
click at [1442, 55] on button "Preview" at bounding box center [1427, 53] width 70 height 23
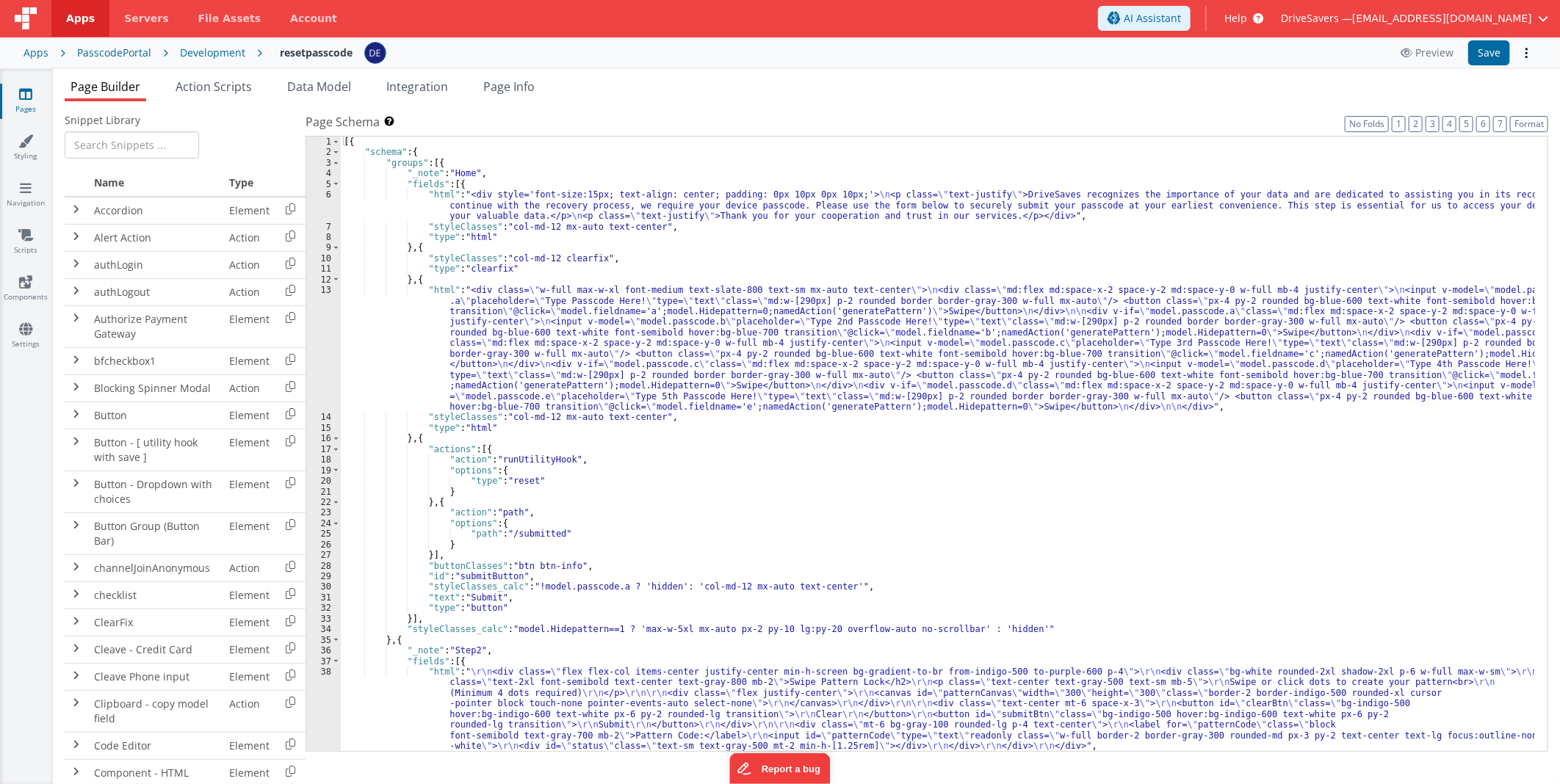
click at [202, 55] on div "Development" at bounding box center [213, 52] width 66 height 15
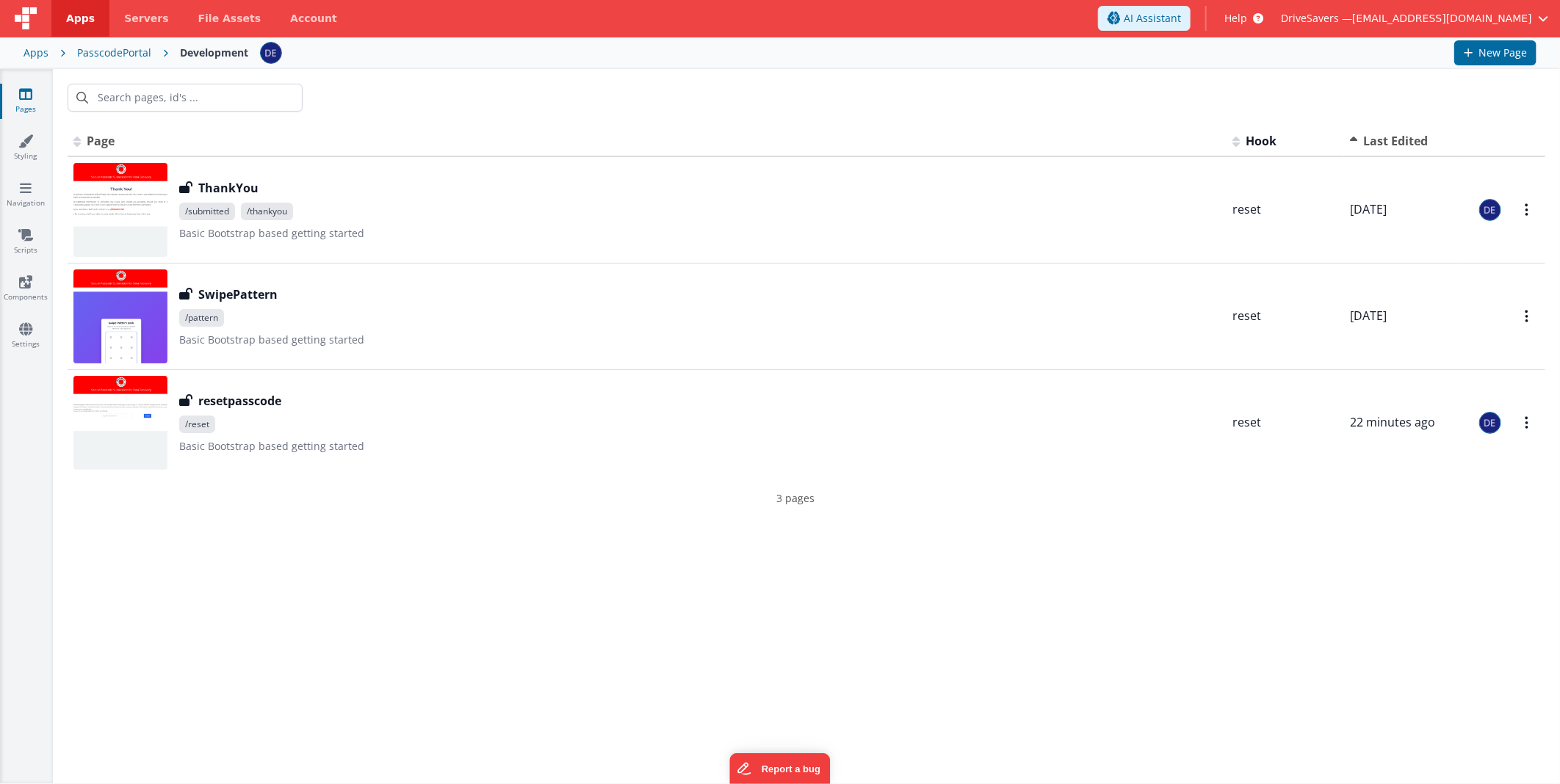
click at [119, 54] on div "PasscodePortal" at bounding box center [114, 52] width 74 height 15
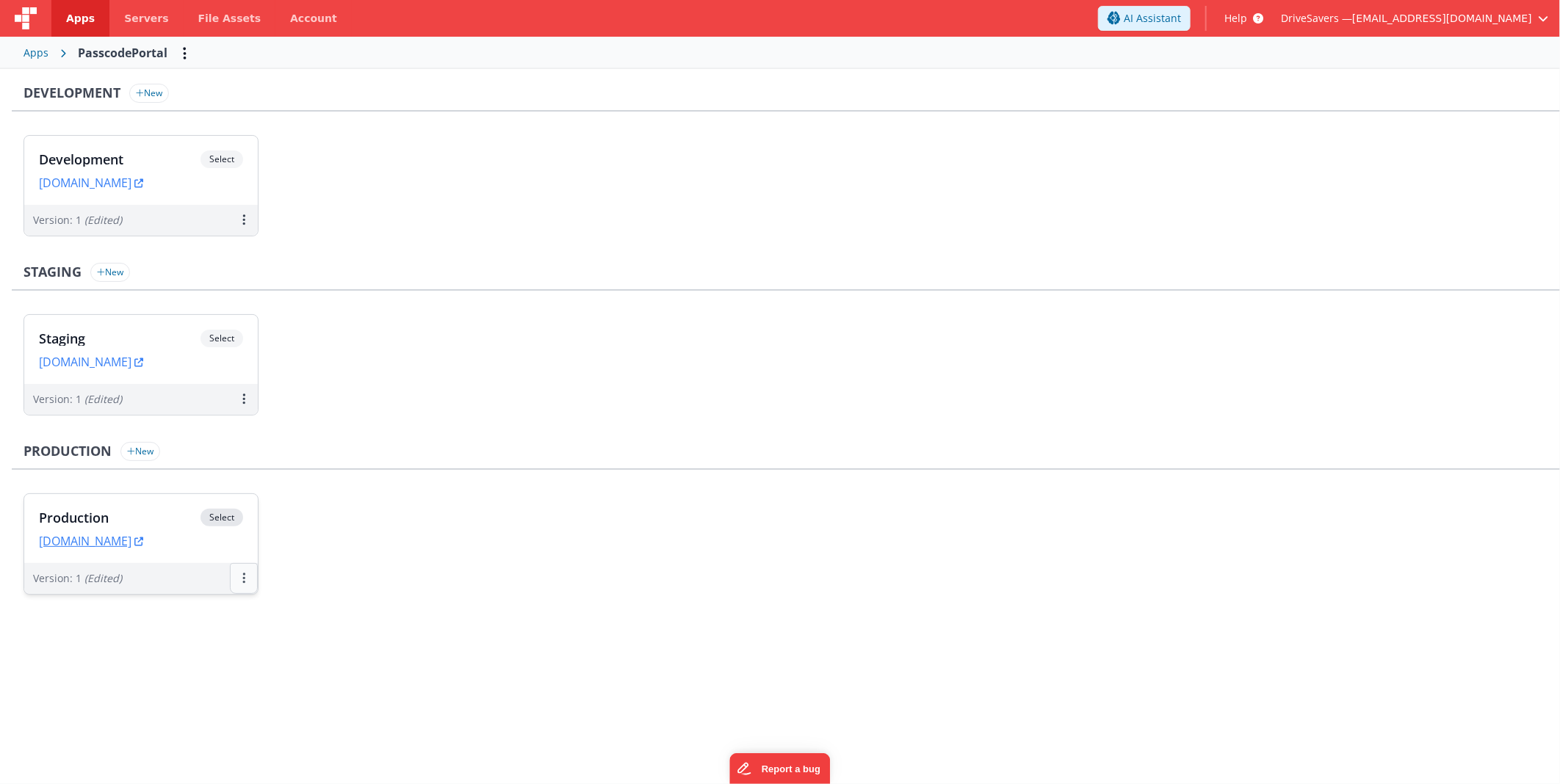
click at [243, 578] on icon at bounding box center [244, 578] width 3 height 1
click at [225, 604] on link "Edit" at bounding box center [194, 612] width 130 height 27
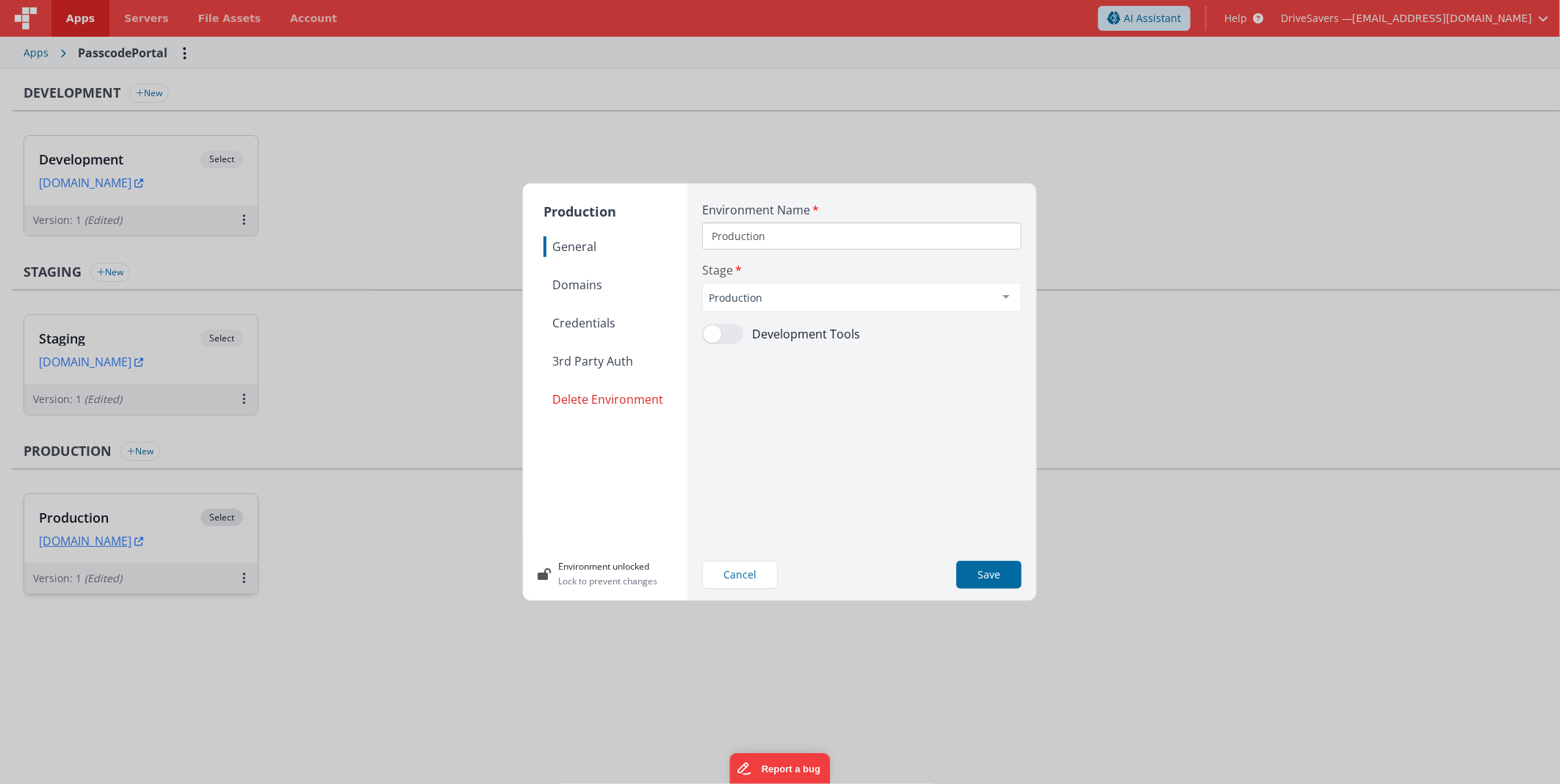
click at [585, 313] on span "Credentials" at bounding box center [615, 323] width 144 height 20
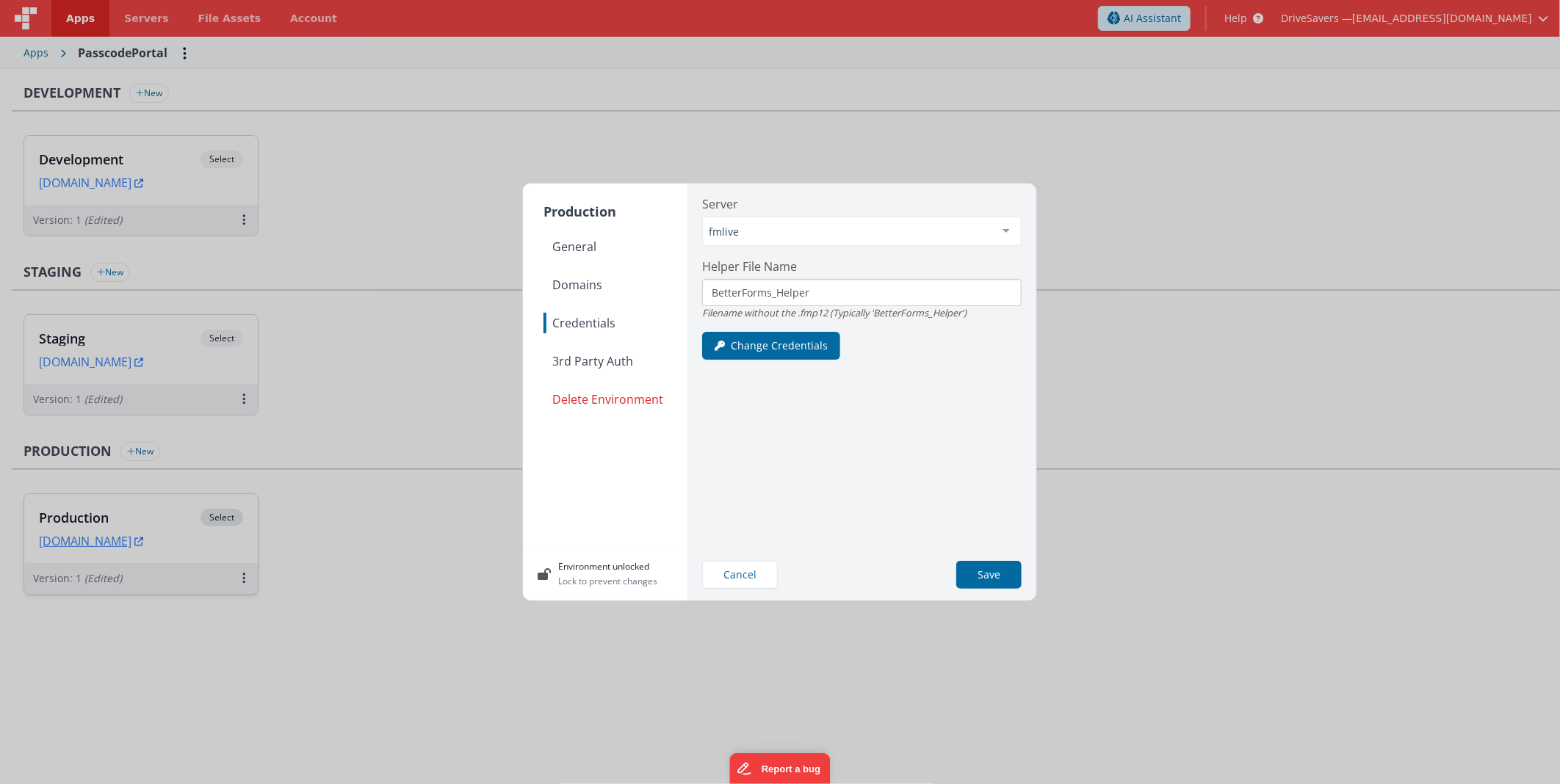
click at [592, 282] on span "Domains" at bounding box center [615, 285] width 144 height 20
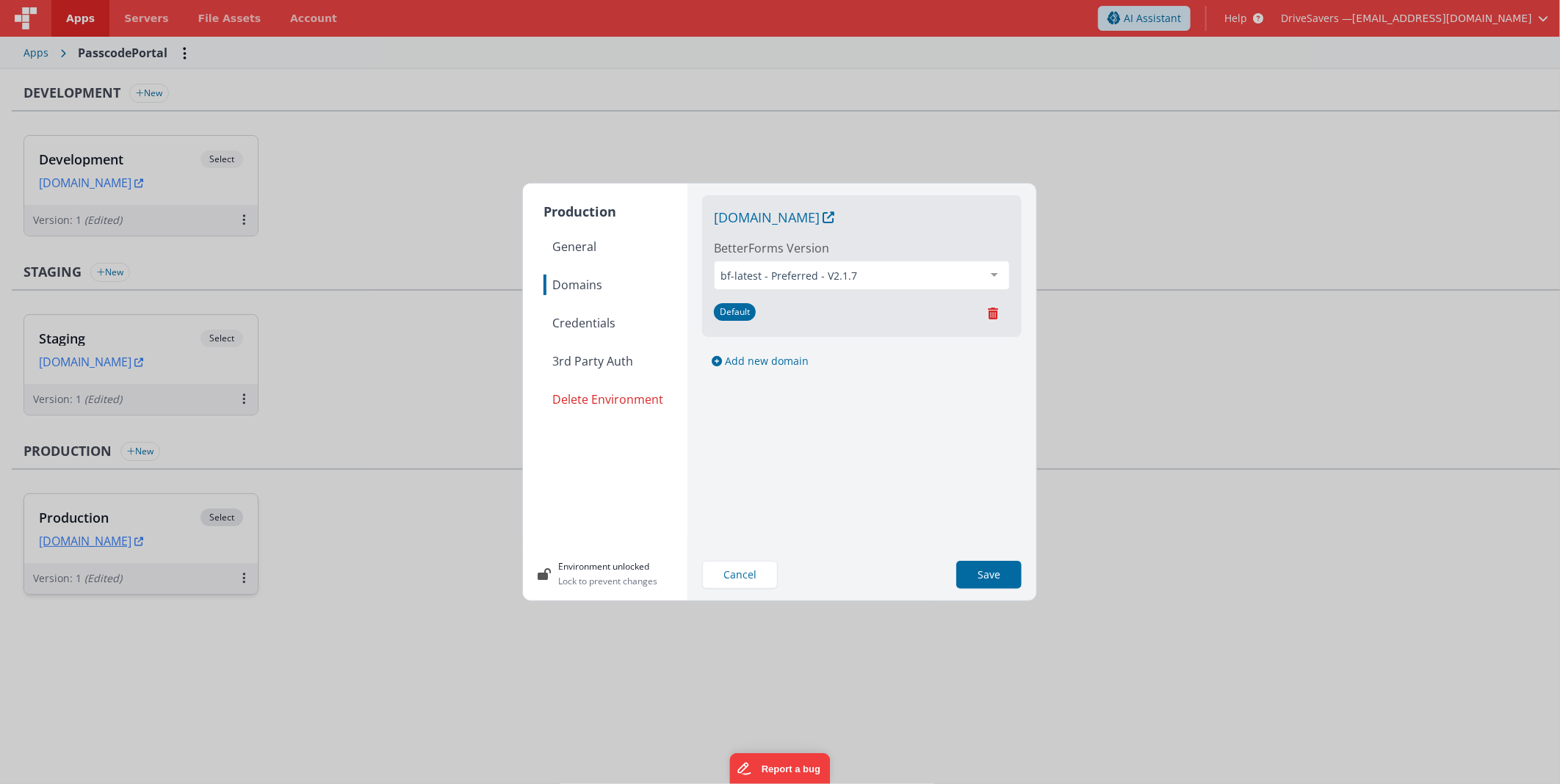
click at [593, 325] on span "Credentials" at bounding box center [615, 323] width 144 height 20
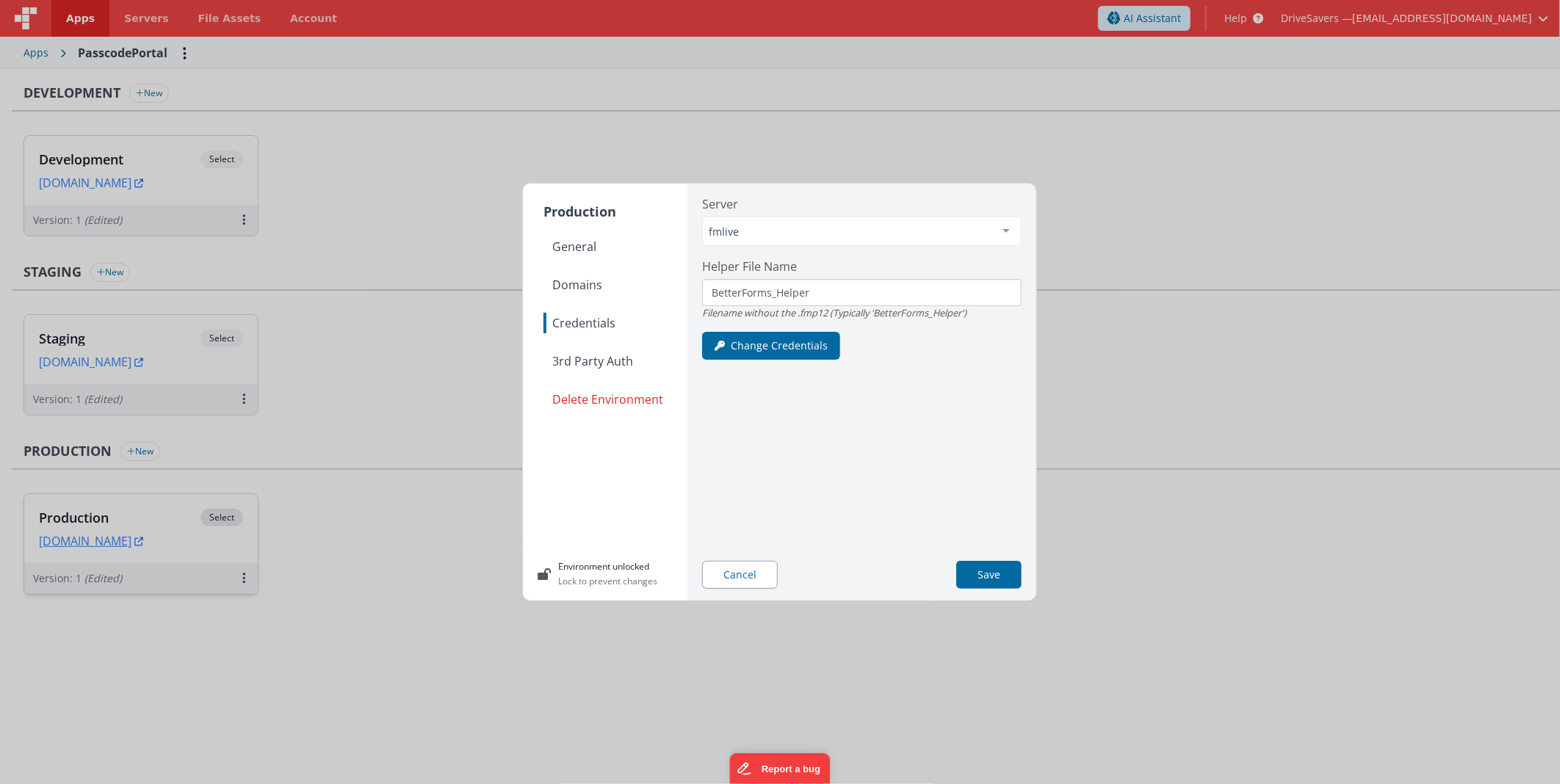
click at [766, 570] on button "Cancel" at bounding box center [740, 575] width 76 height 28
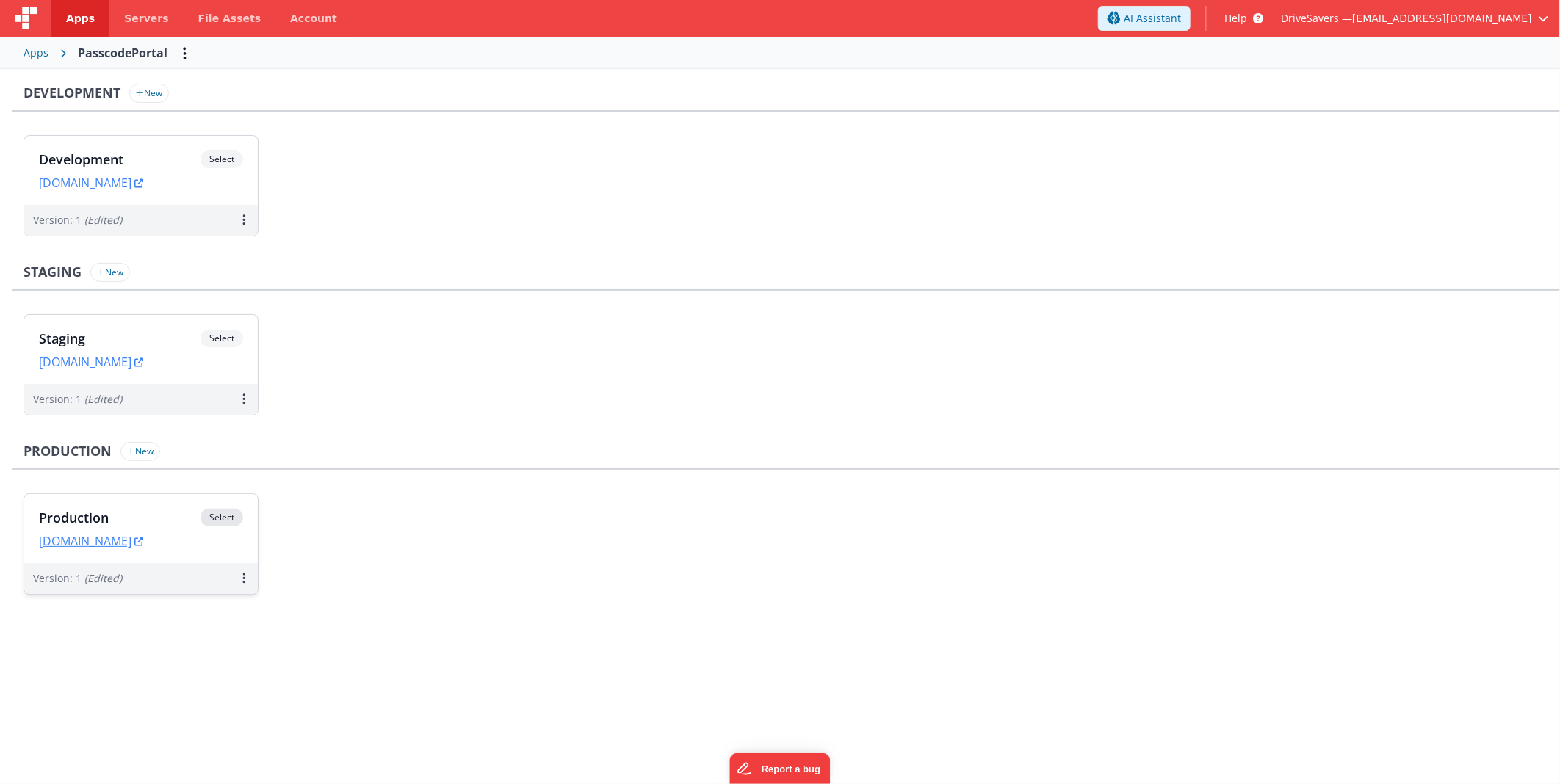
click at [606, 436] on div "Development New Development Select URLs [DOMAIN_NAME] Version: 1 (Edited) Stagi…" at bounding box center [786, 346] width 1548 height 526
click at [67, 180] on link "[DOMAIN_NAME]" at bounding box center [91, 183] width 105 height 15
click at [144, 541] on link "[DOMAIN_NAME]" at bounding box center [91, 541] width 105 height 15
click at [155, 509] on div "Production Select" at bounding box center [141, 521] width 204 height 25
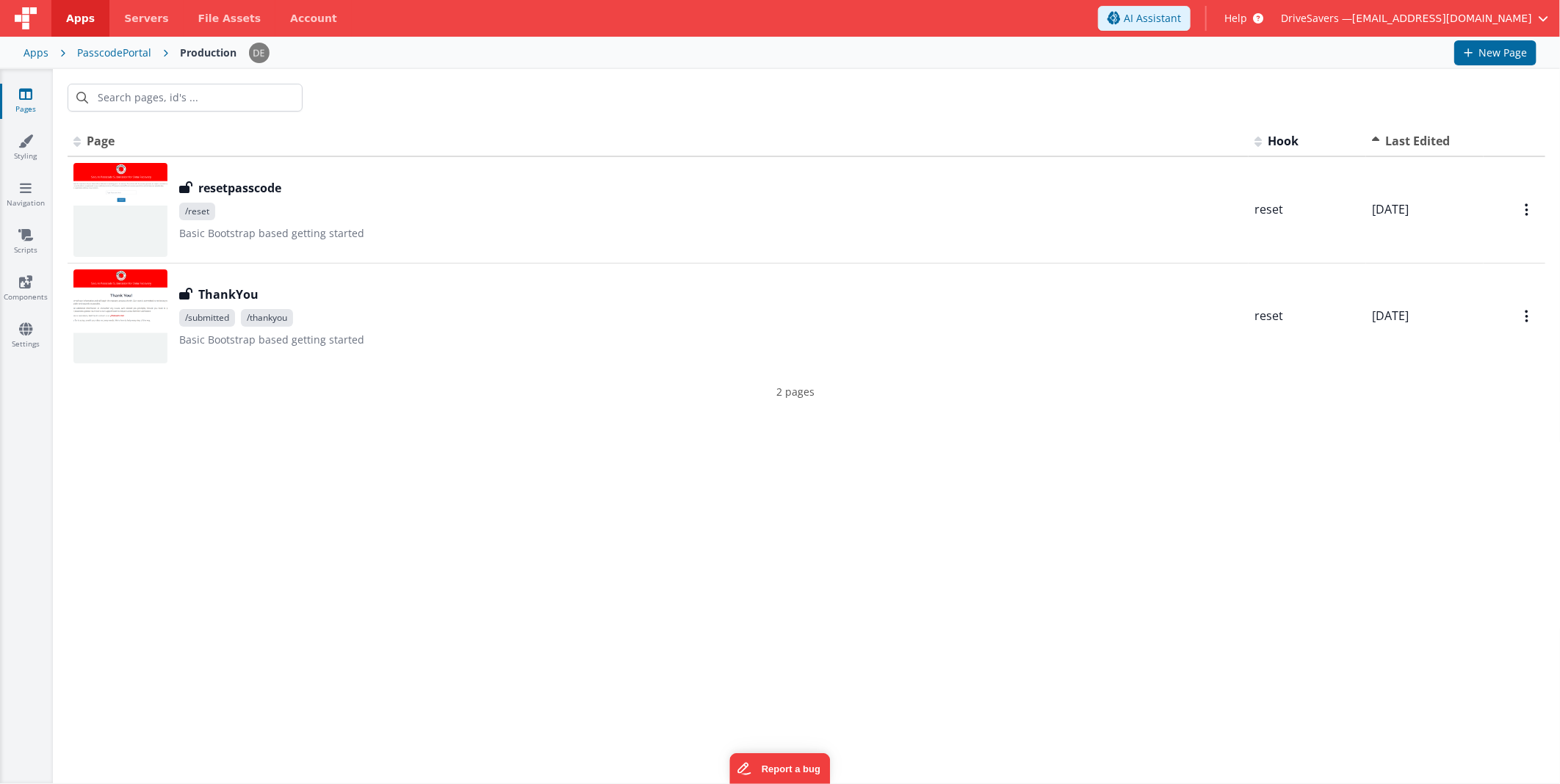
click at [260, 215] on span "/reset" at bounding box center [711, 211] width 1064 height 18
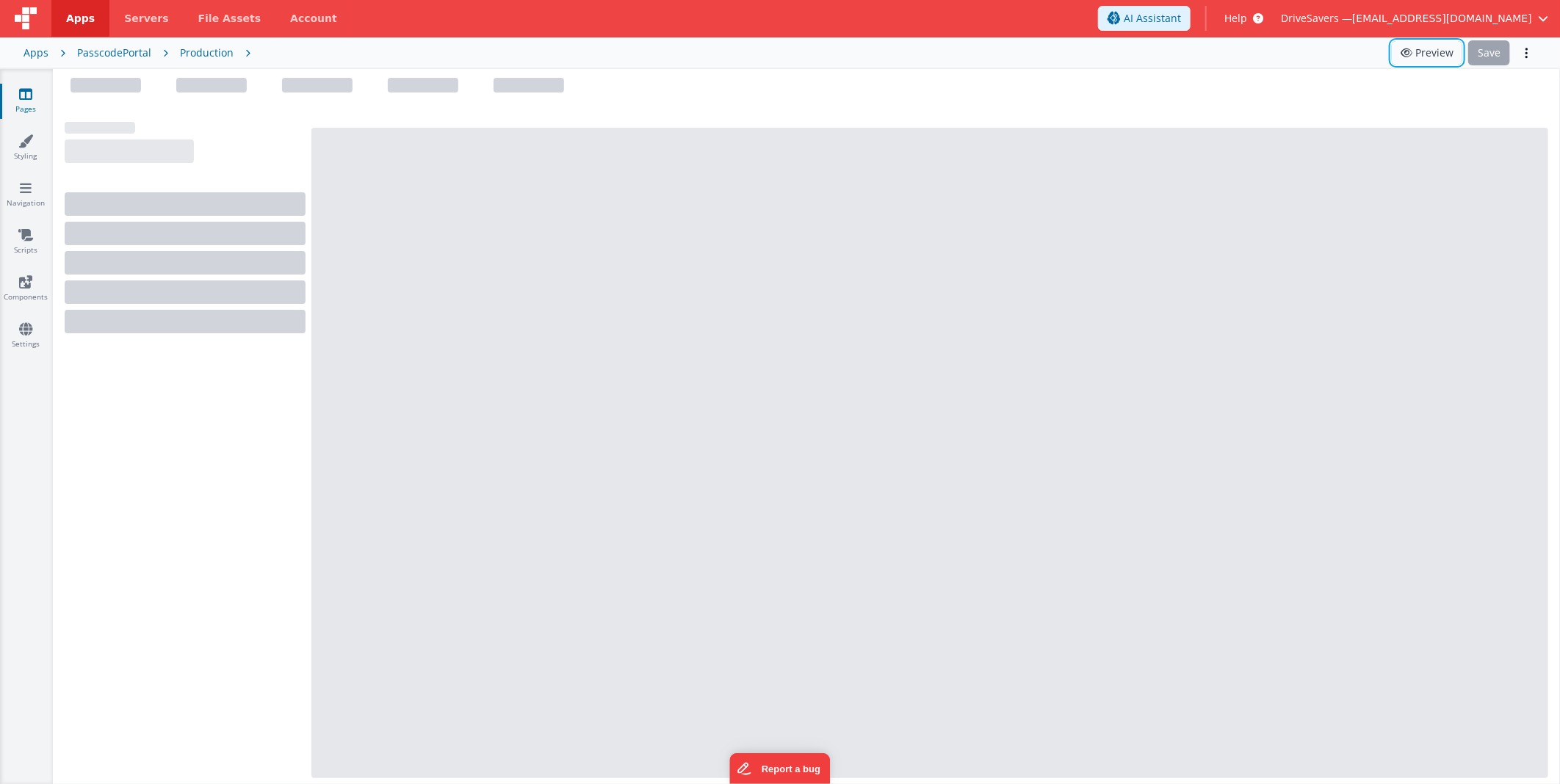
click at [1432, 56] on button "Preview" at bounding box center [1427, 53] width 70 height 23
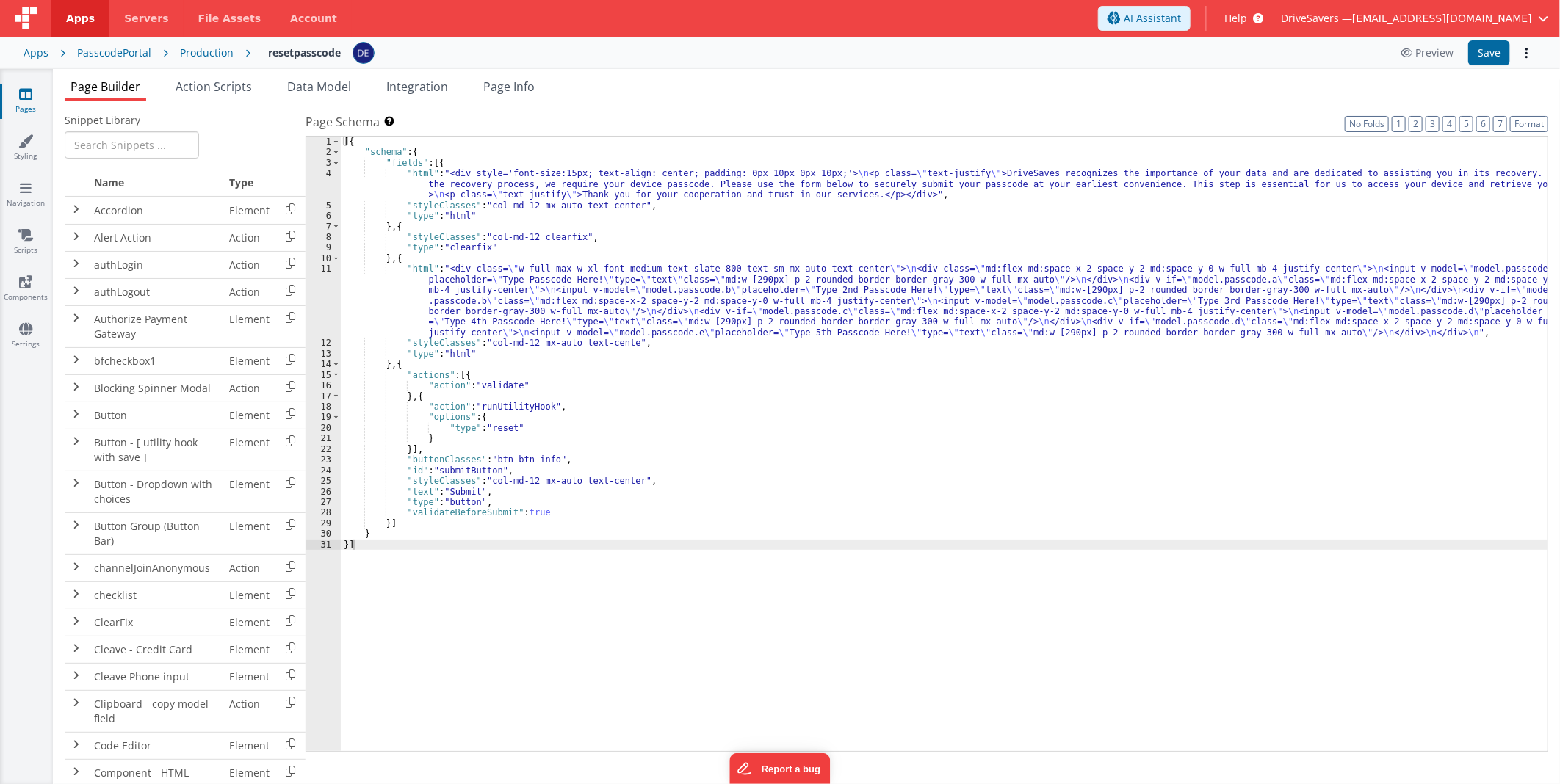
click at [525, 279] on div "[{ "schema" : { "fields" : [{ "html" : "<div style='font-size:15px; text-align:…" at bounding box center [944, 455] width 1206 height 637
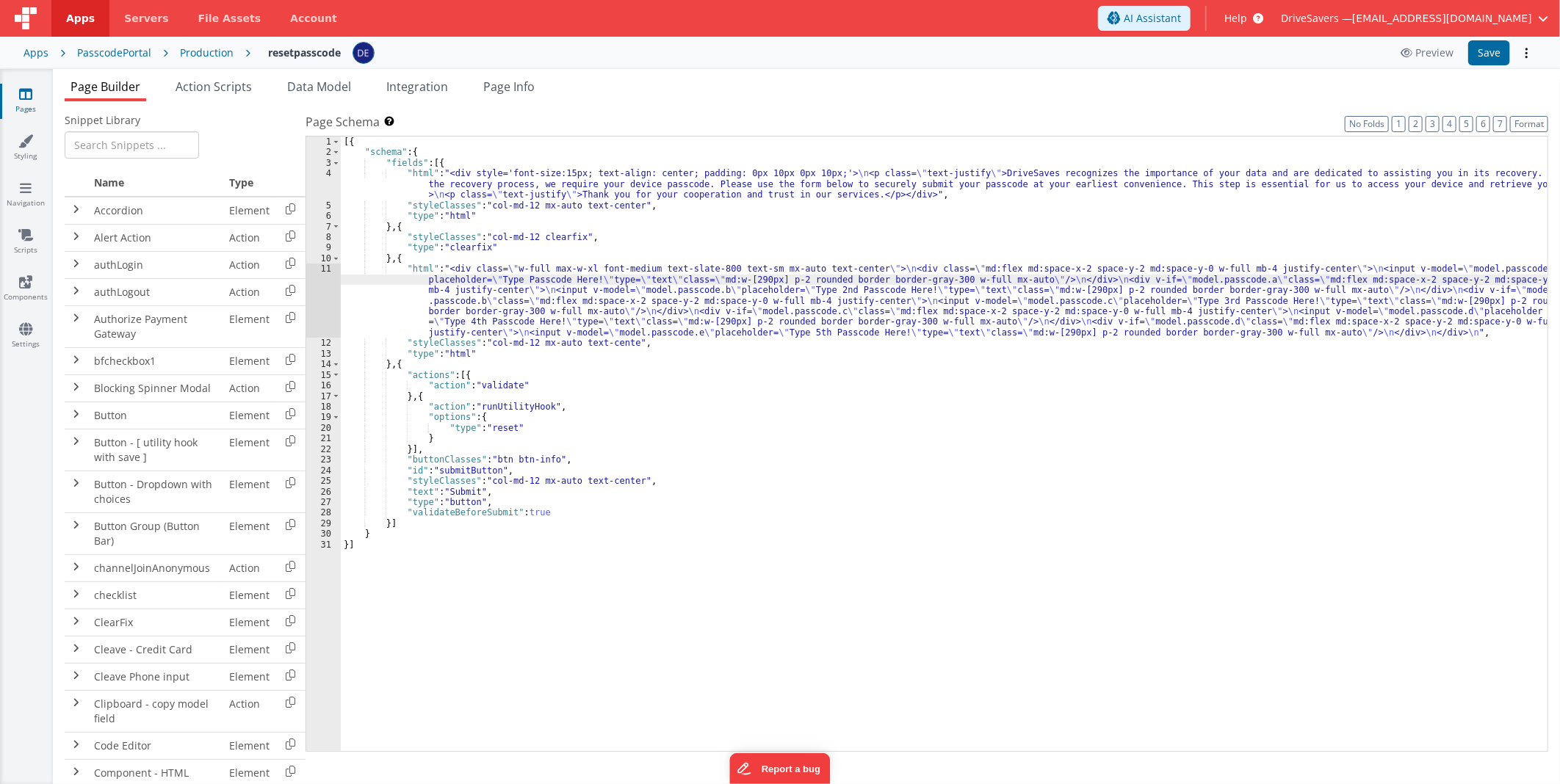
click at [329, 287] on div "11" at bounding box center [323, 300] width 34 height 74
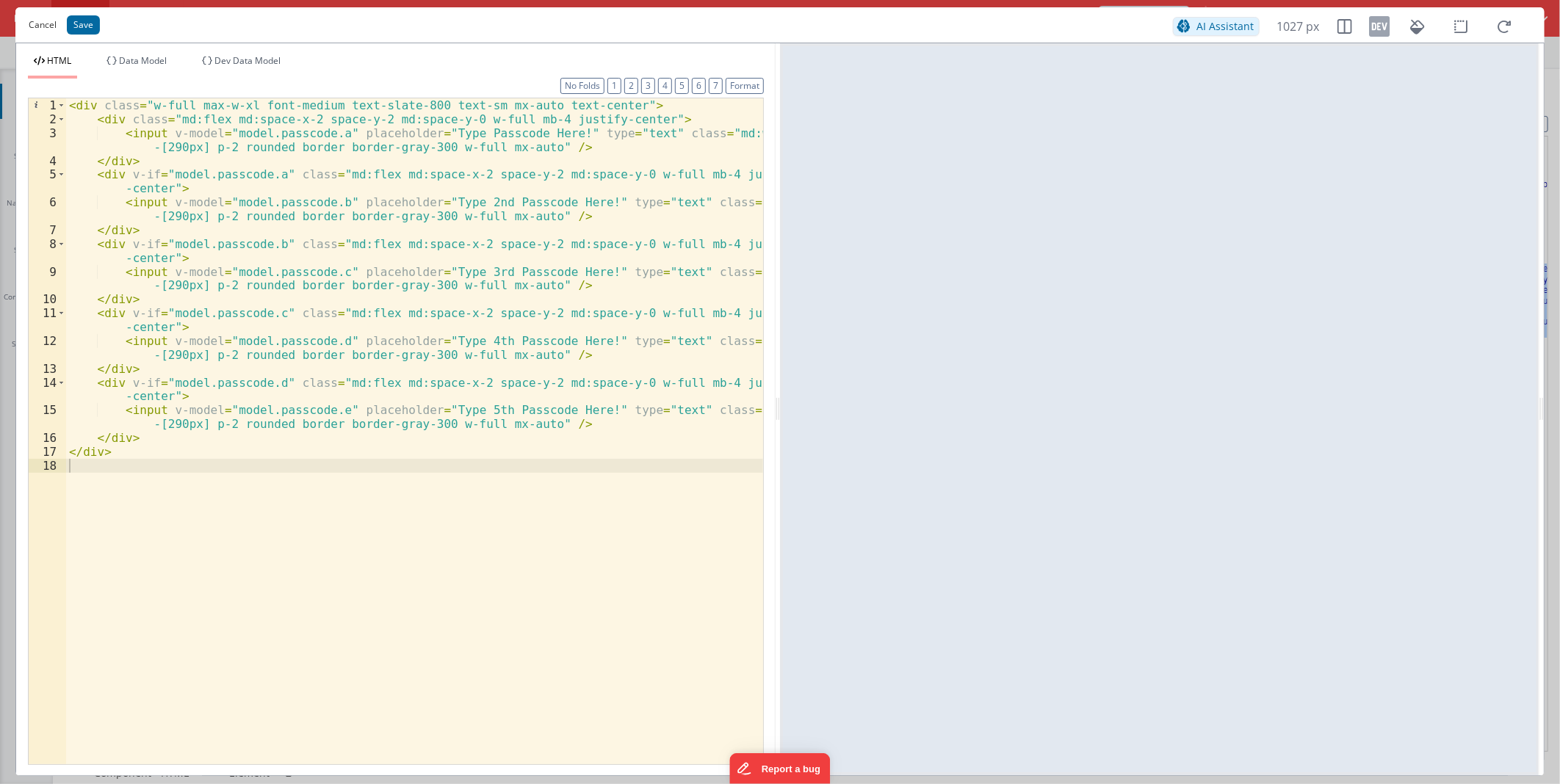
click at [44, 28] on button "Cancel" at bounding box center [42, 25] width 43 height 20
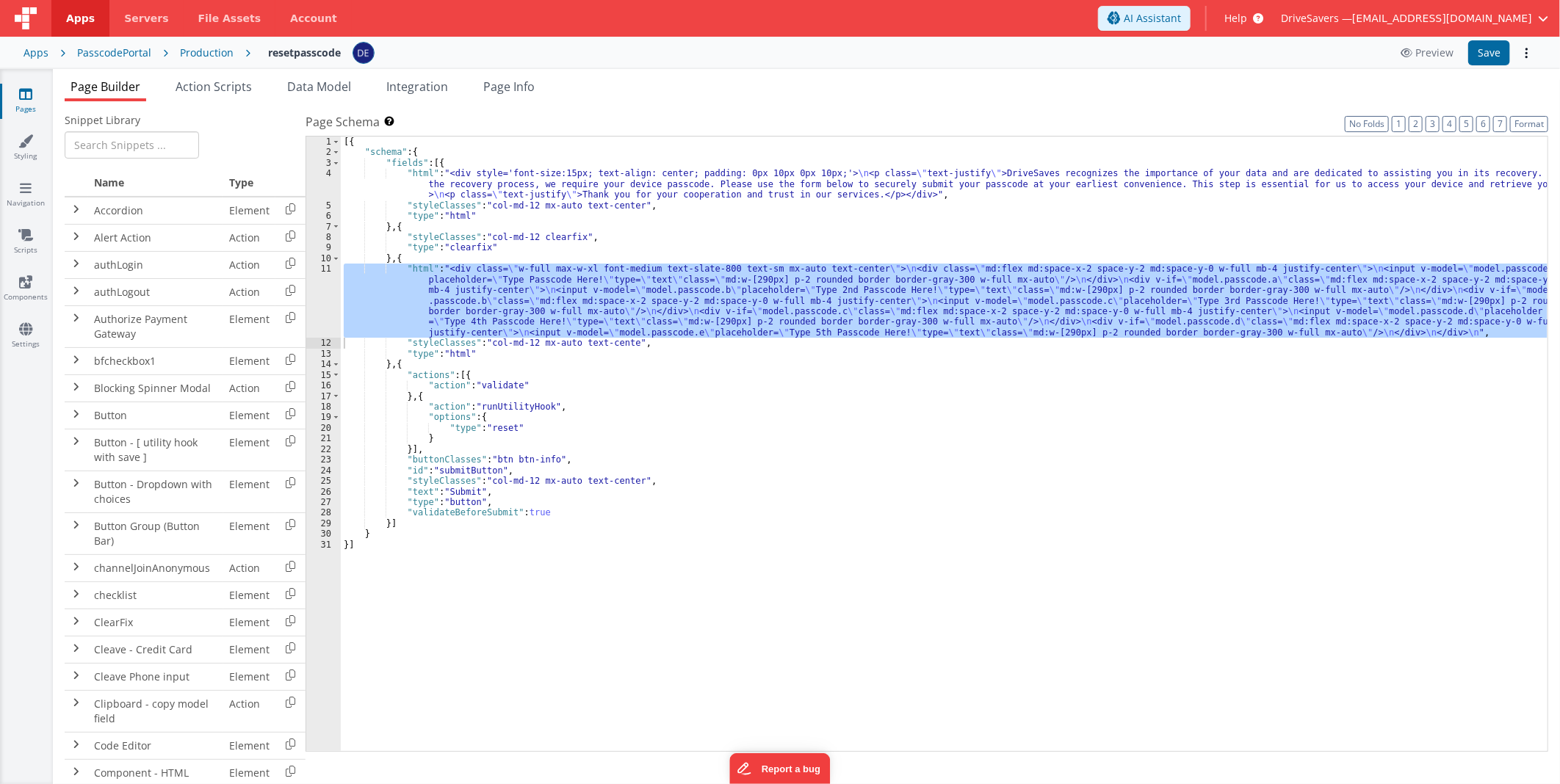
click at [126, 48] on div "PasscodePortal" at bounding box center [114, 52] width 74 height 15
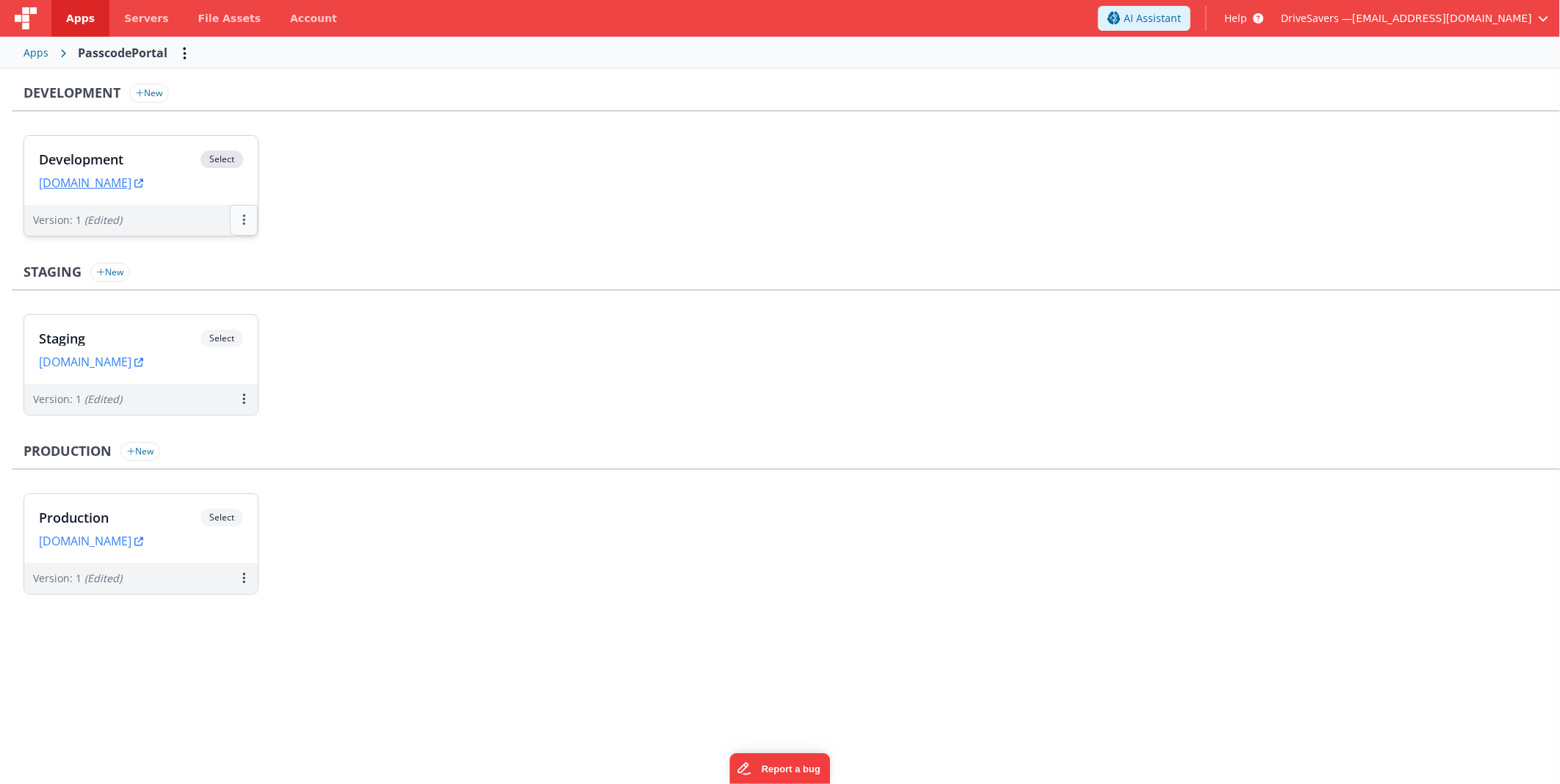
click at [240, 216] on button at bounding box center [244, 221] width 28 height 31
click at [214, 255] on link "Edit" at bounding box center [194, 254] width 130 height 27
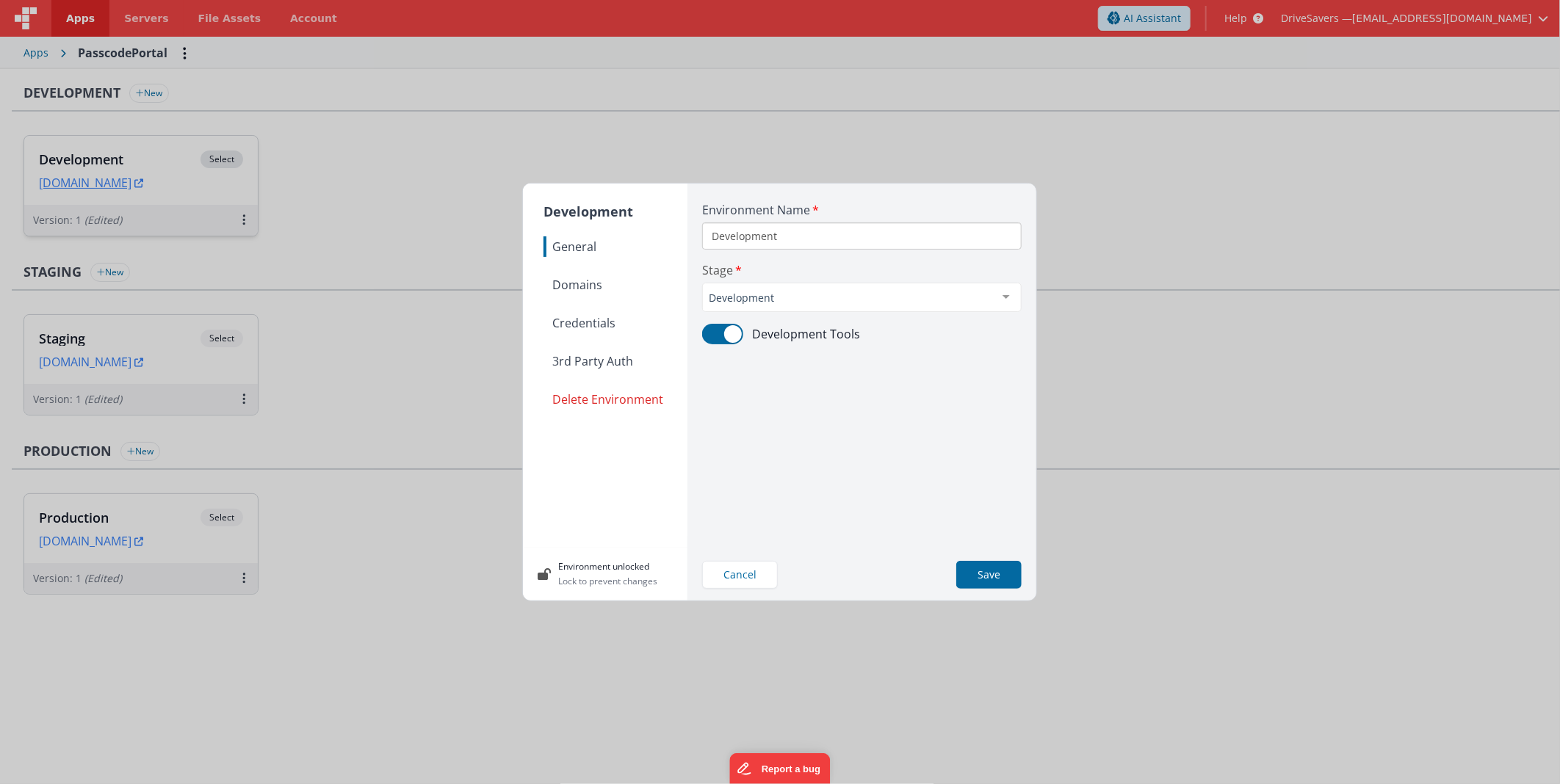
click at [575, 289] on span "Domains" at bounding box center [615, 285] width 144 height 20
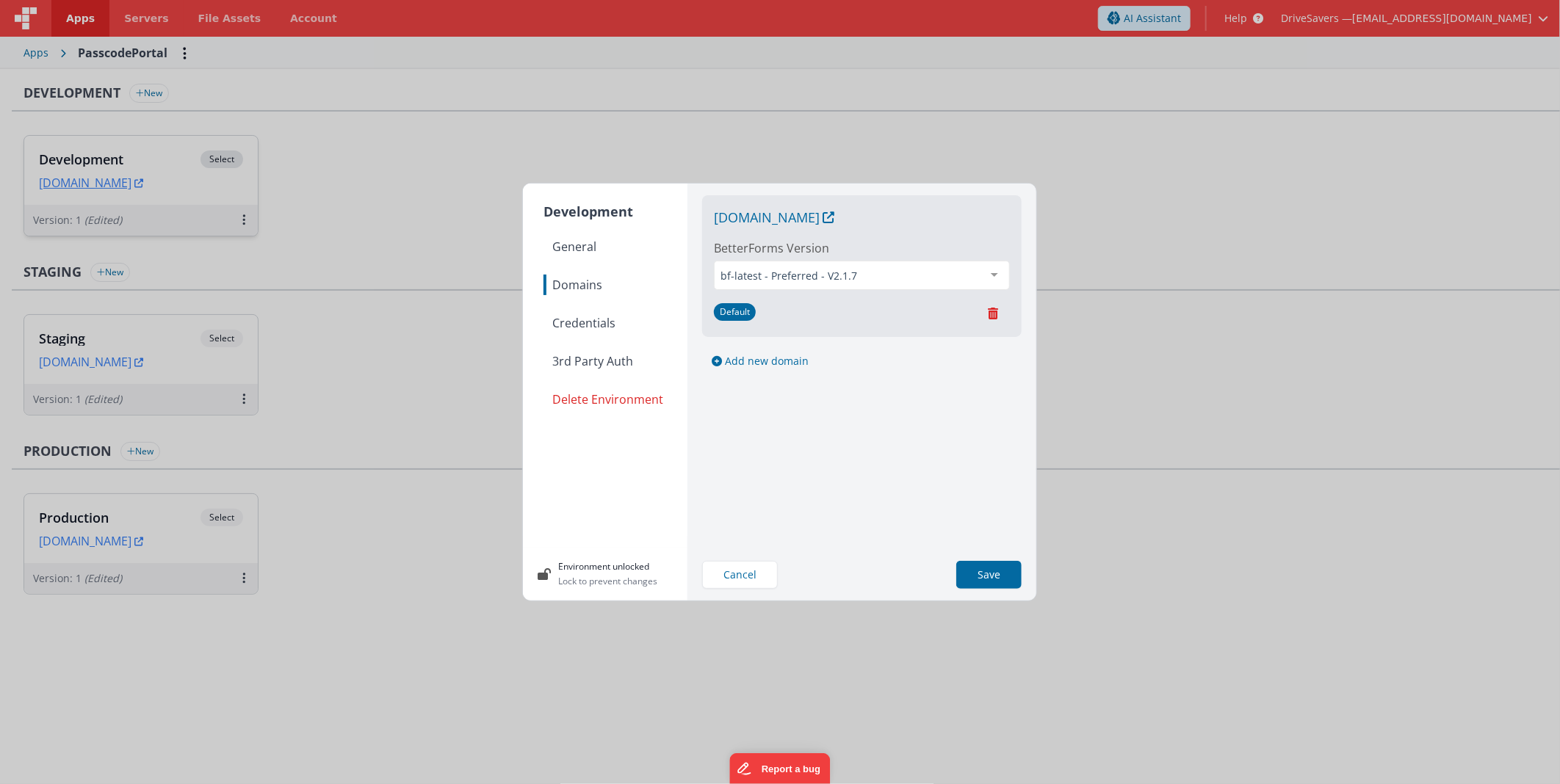
click at [609, 318] on span "Credentials" at bounding box center [615, 323] width 144 height 20
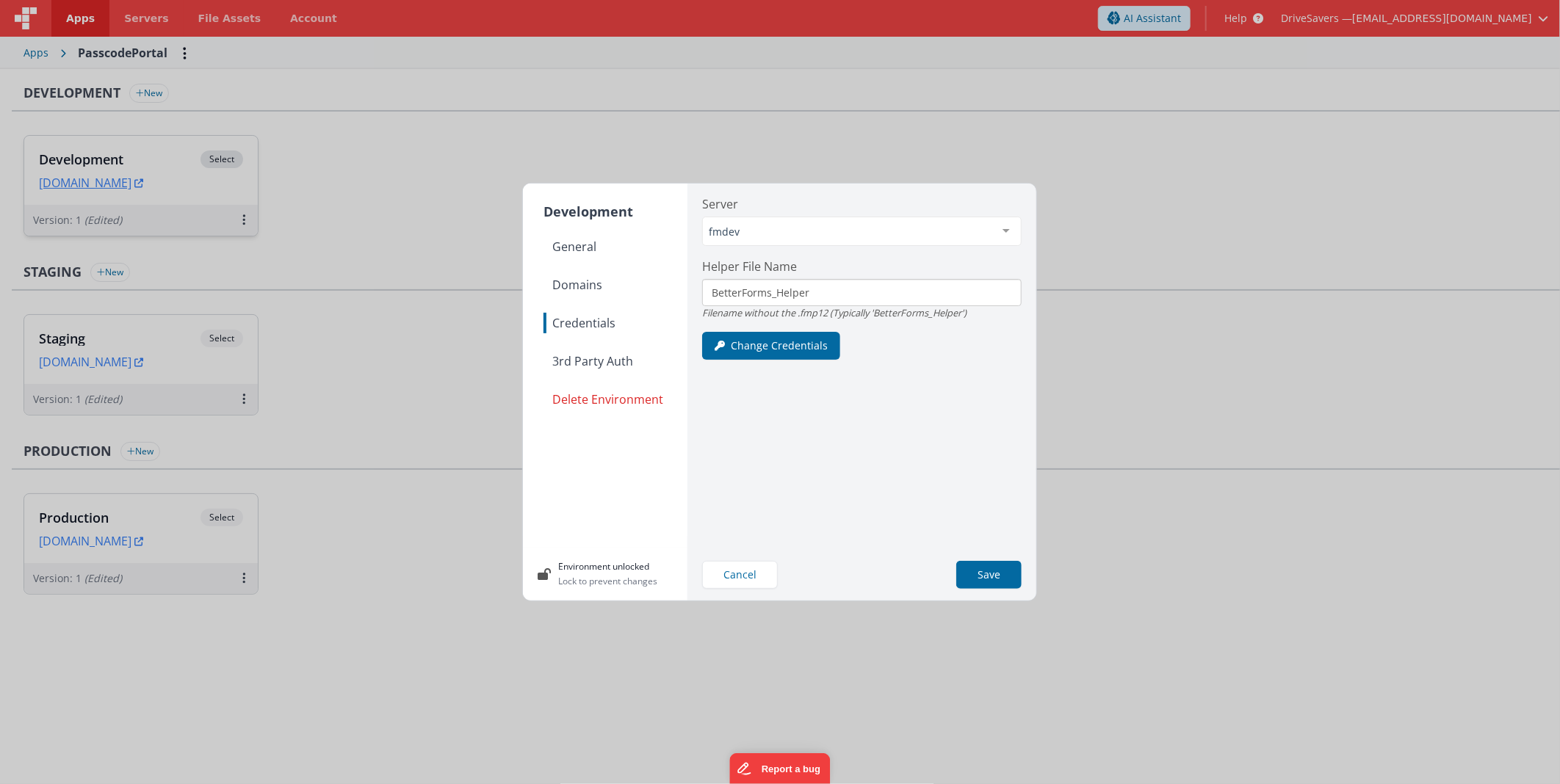
click at [607, 370] on span "3rd Party Auth" at bounding box center [615, 361] width 144 height 20
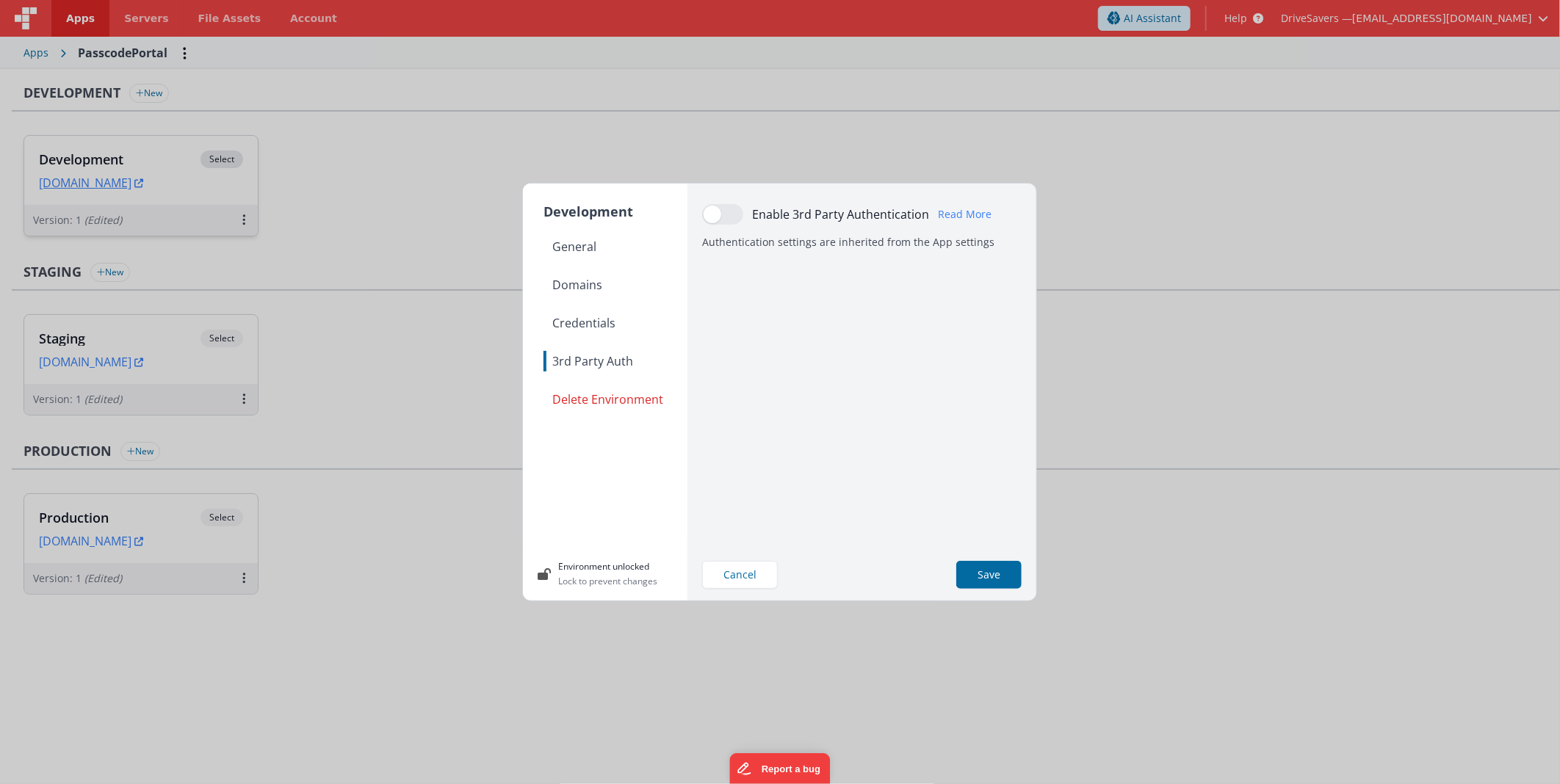
click at [599, 246] on span "General" at bounding box center [615, 247] width 144 height 20
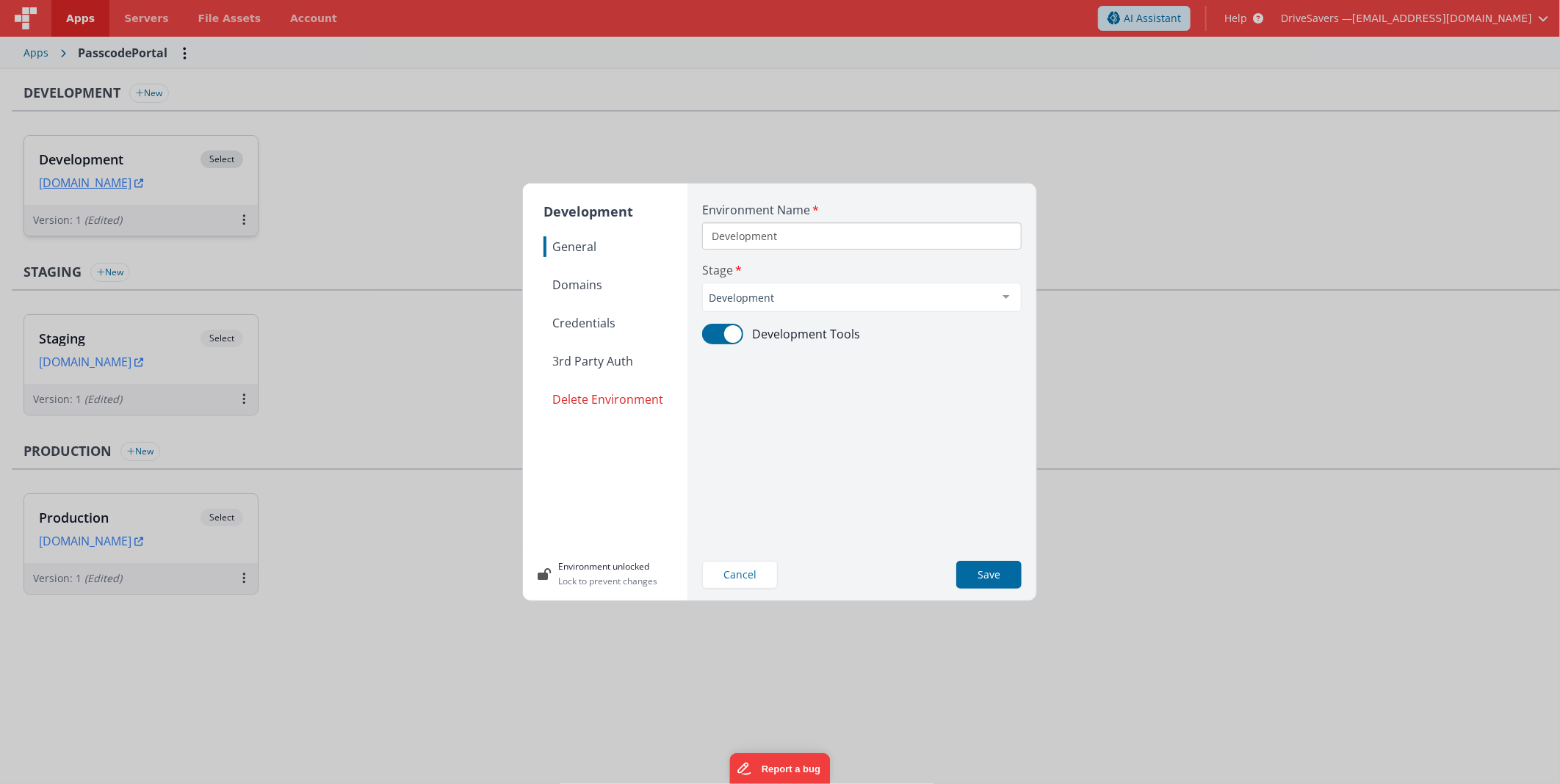
click at [599, 280] on span "Domains" at bounding box center [615, 285] width 144 height 20
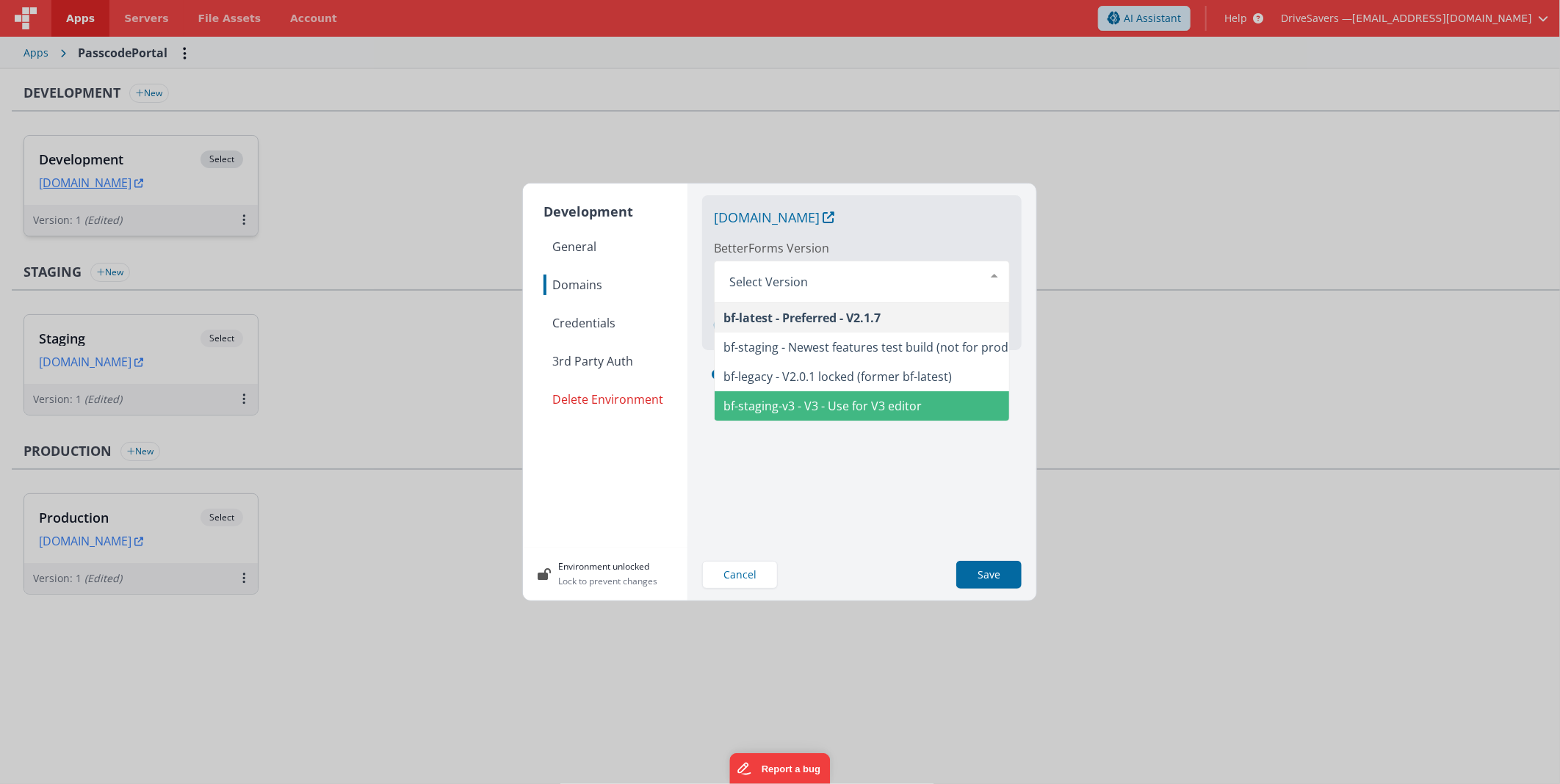
click at [811, 456] on div "[DOMAIN_NAME] BetterForms Version bf-latest - Preferred - V2.1.7 bf-staging - N…" at bounding box center [862, 366] width 343 height 366
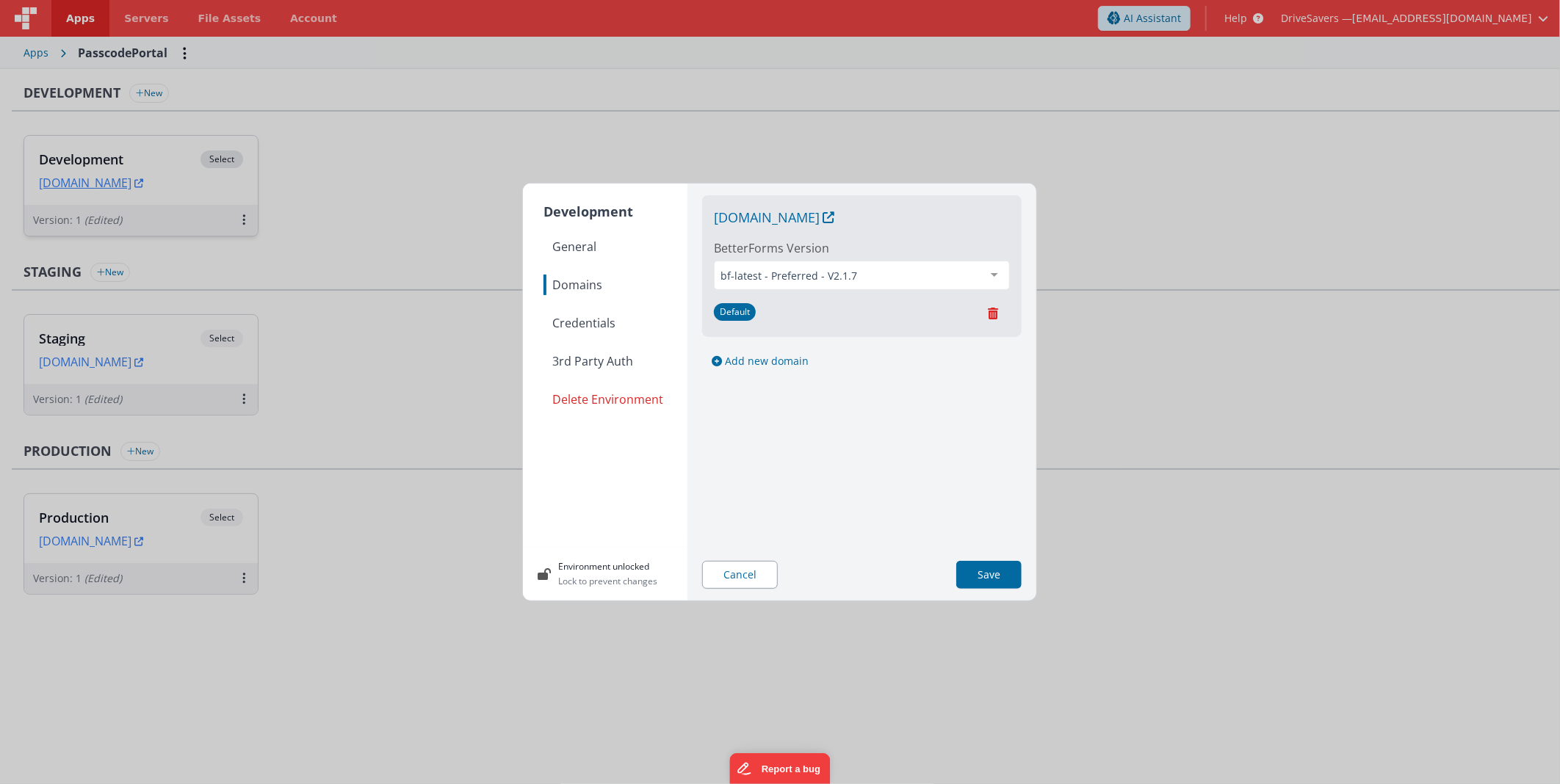
click at [748, 580] on button "Cancel" at bounding box center [740, 575] width 76 height 28
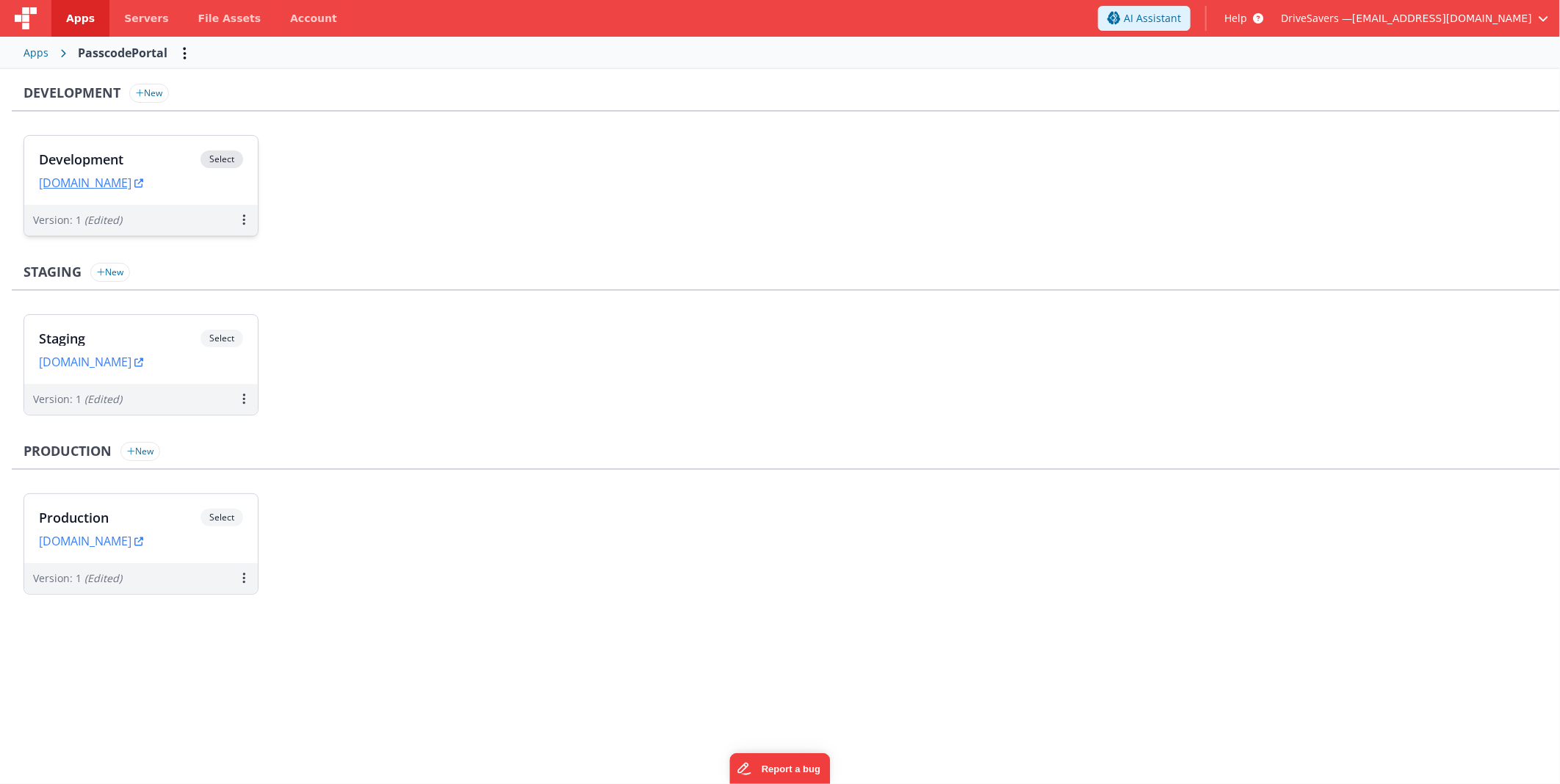
click at [183, 151] on div "Development Select" at bounding box center [141, 163] width 204 height 25
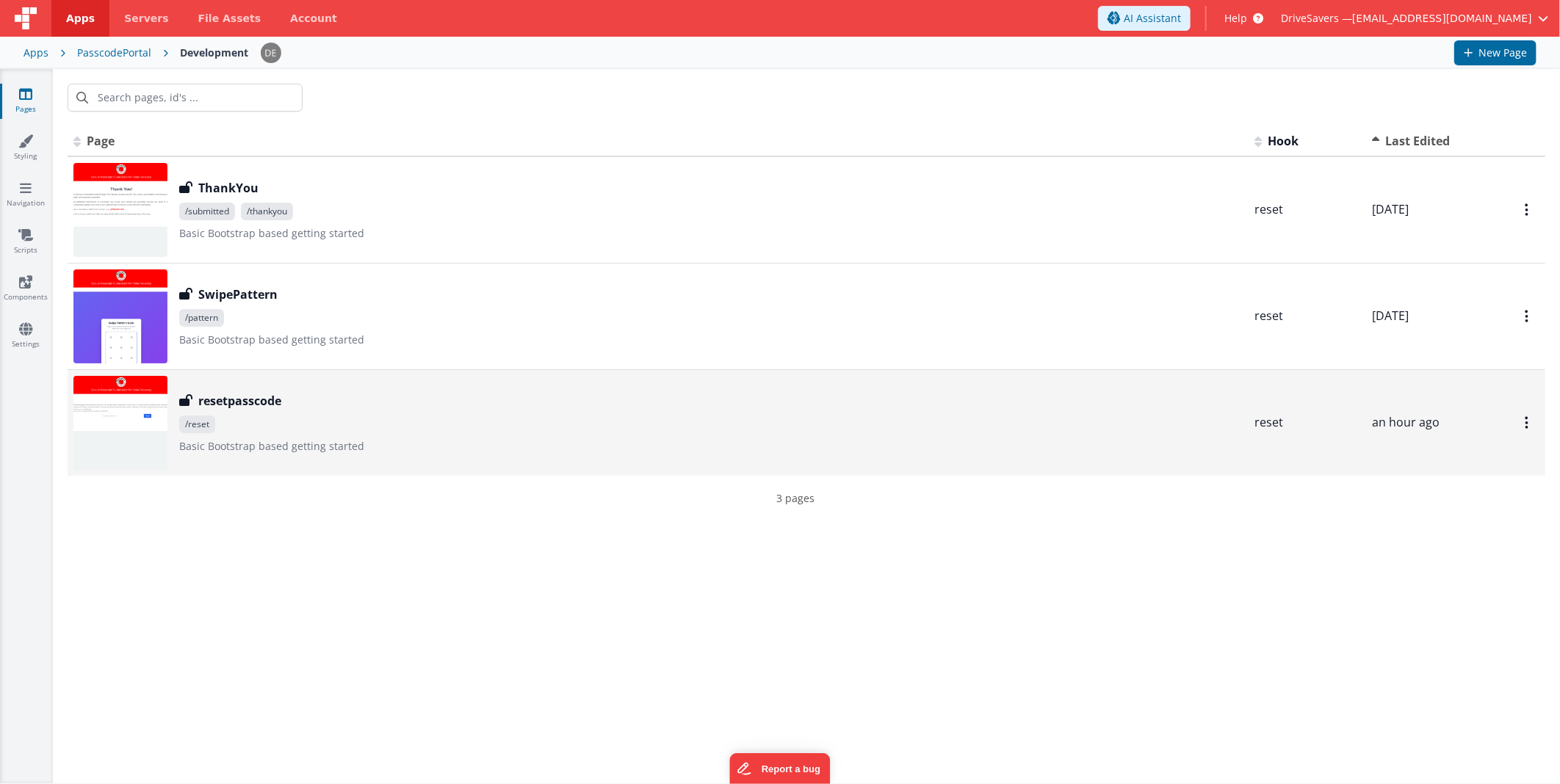
click at [210, 434] on div "resetpasscode resetpasscode /reset Basic Bootstrap based getting started" at bounding box center [711, 423] width 1064 height 62
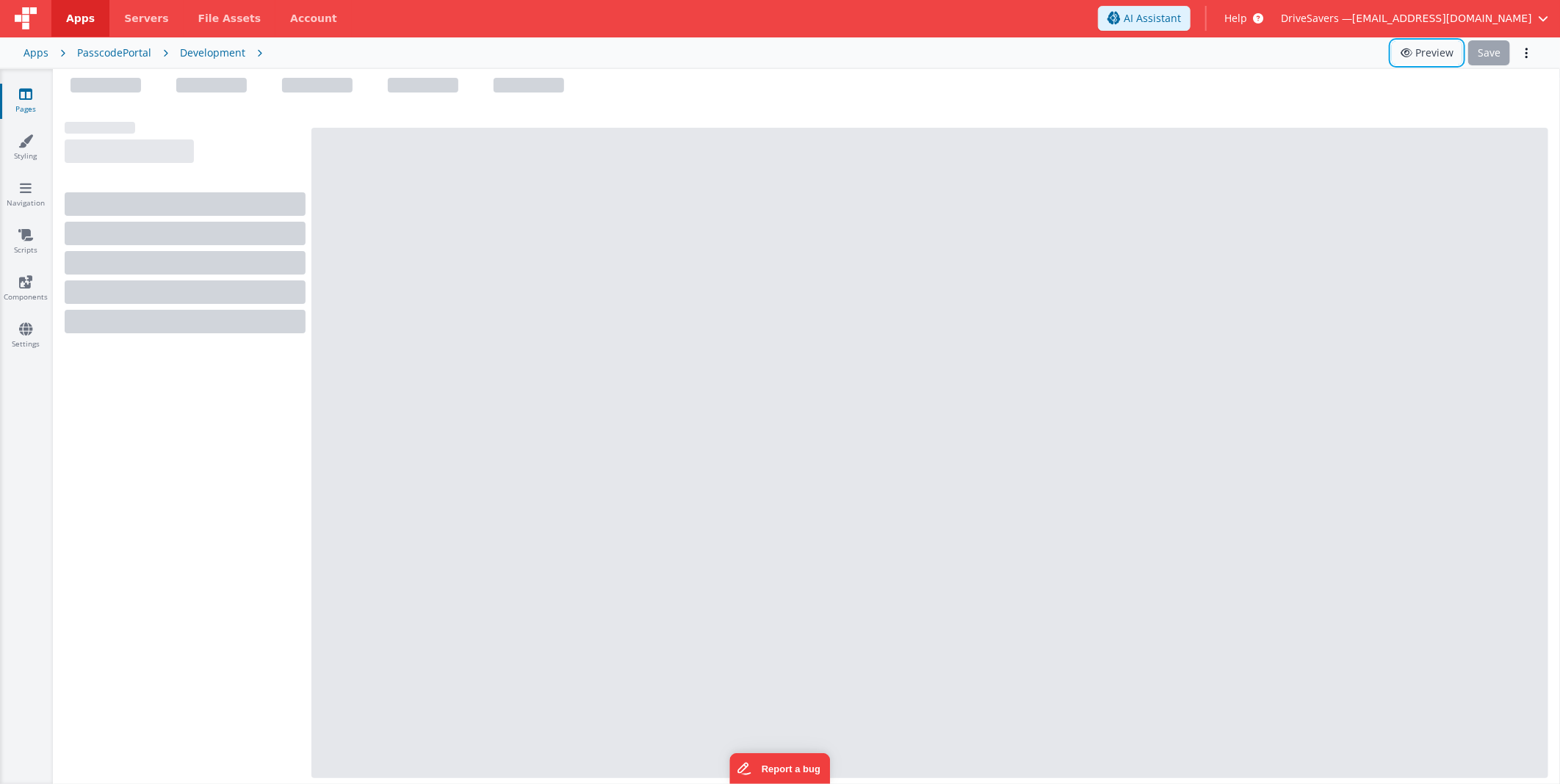
click at [1428, 53] on button "Preview" at bounding box center [1427, 53] width 70 height 23
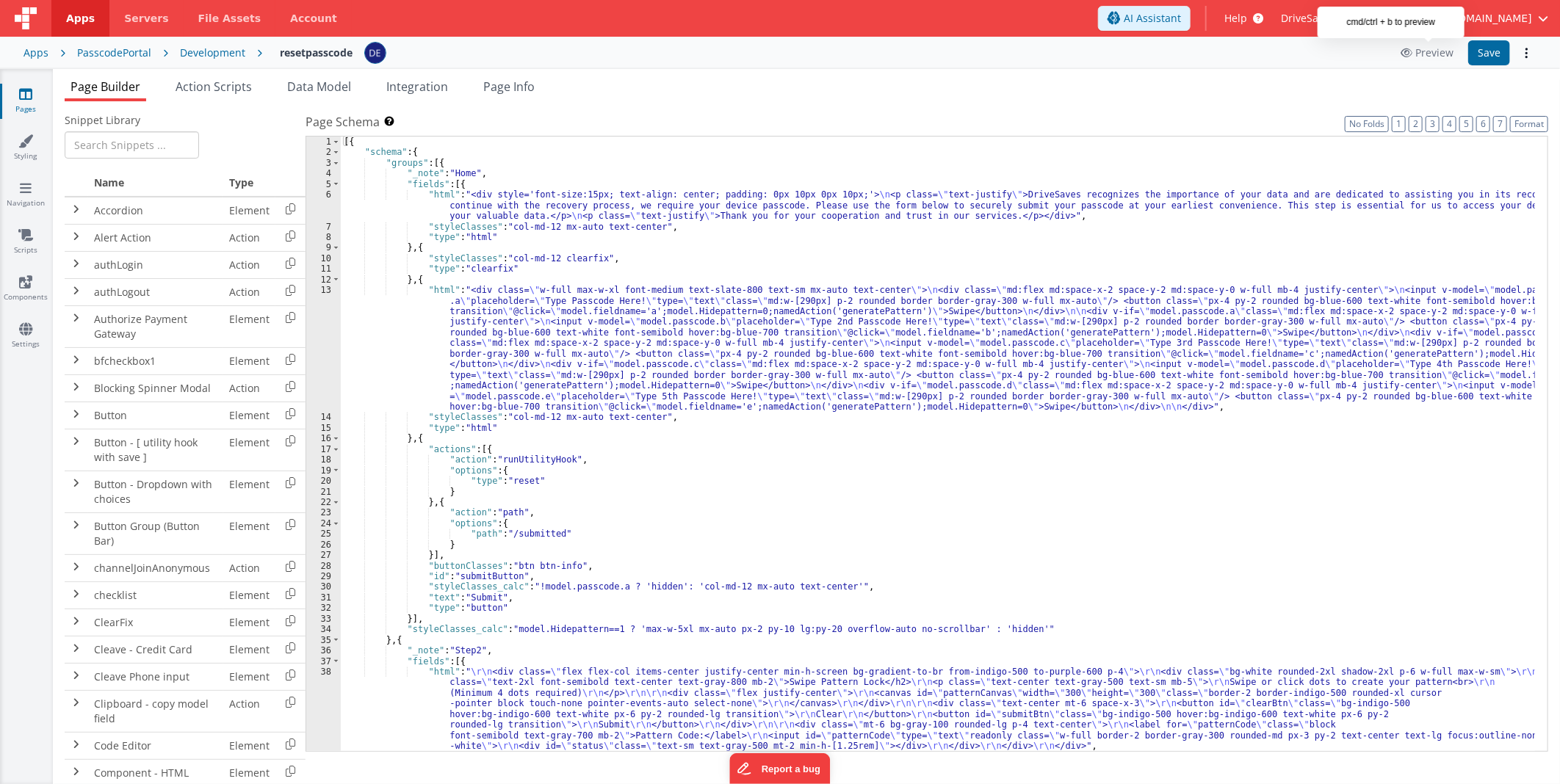
click at [449, 505] on div "[{ "schema" : { "groups" : [{ "_note" : "Home" , "fields" : [{ "html" : "<div s…" at bounding box center [938, 455] width 1194 height 637
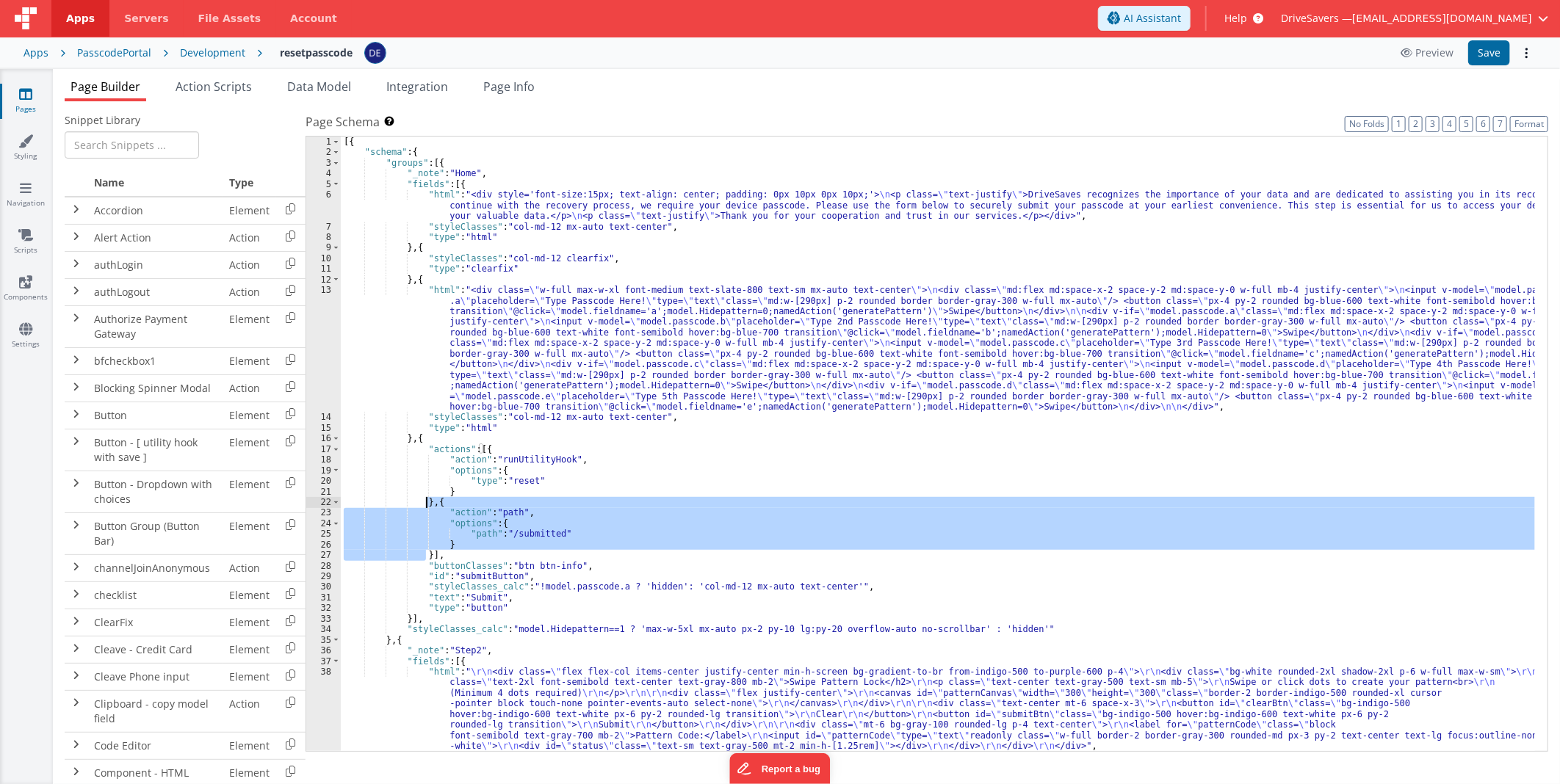
drag, startPoint x: 427, startPoint y: 554, endPoint x: 426, endPoint y: 502, distance: 52.0
click at [426, 502] on div "[{ "schema" : { "groups" : [{ "_note" : "Home" , "fields" : [{ "html" : "<div s…" at bounding box center [938, 455] width 1194 height 637
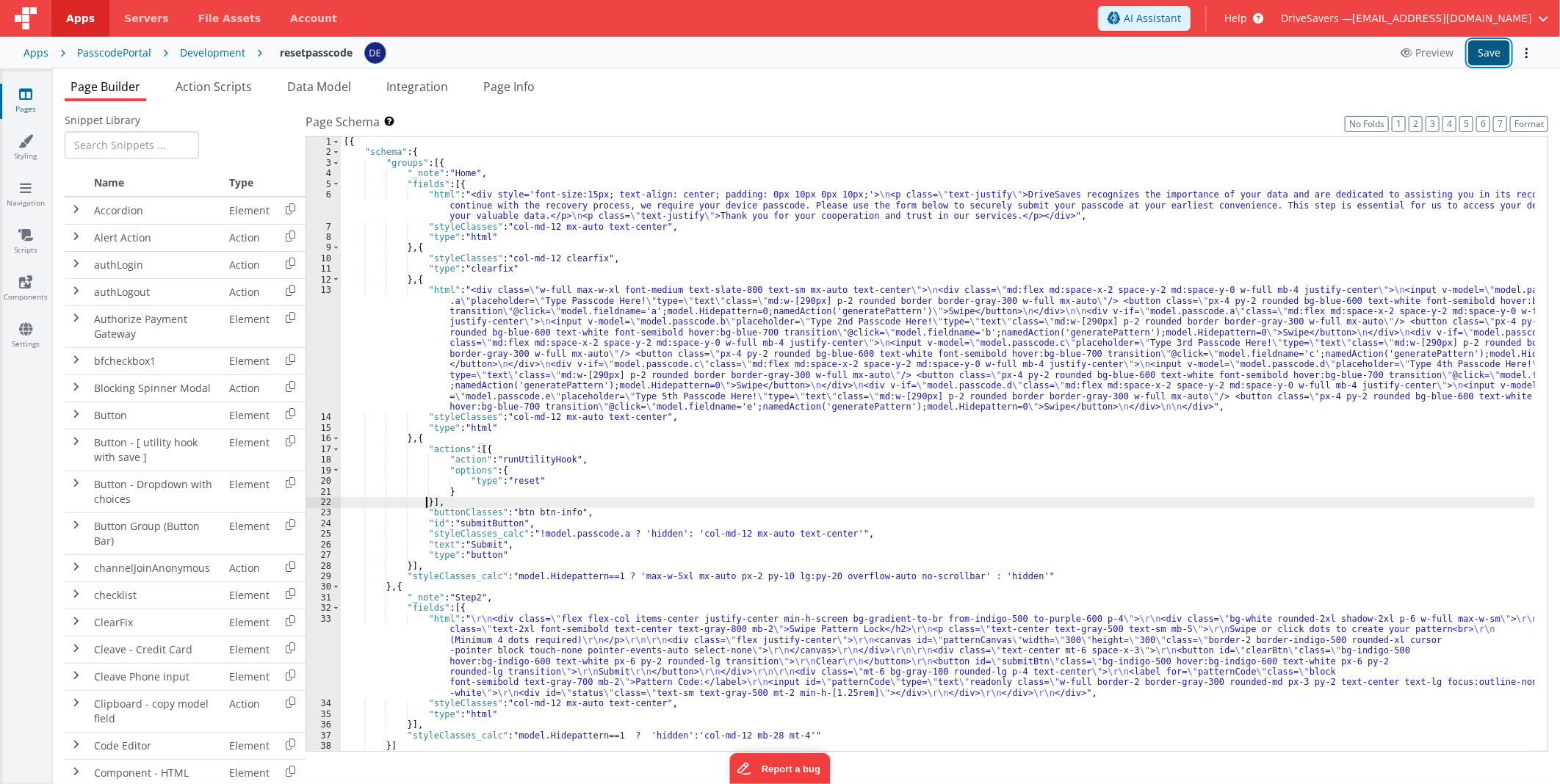
click at [1495, 60] on button "Save" at bounding box center [1489, 53] width 42 height 25
click at [180, 47] on div "Development" at bounding box center [213, 52] width 66 height 15
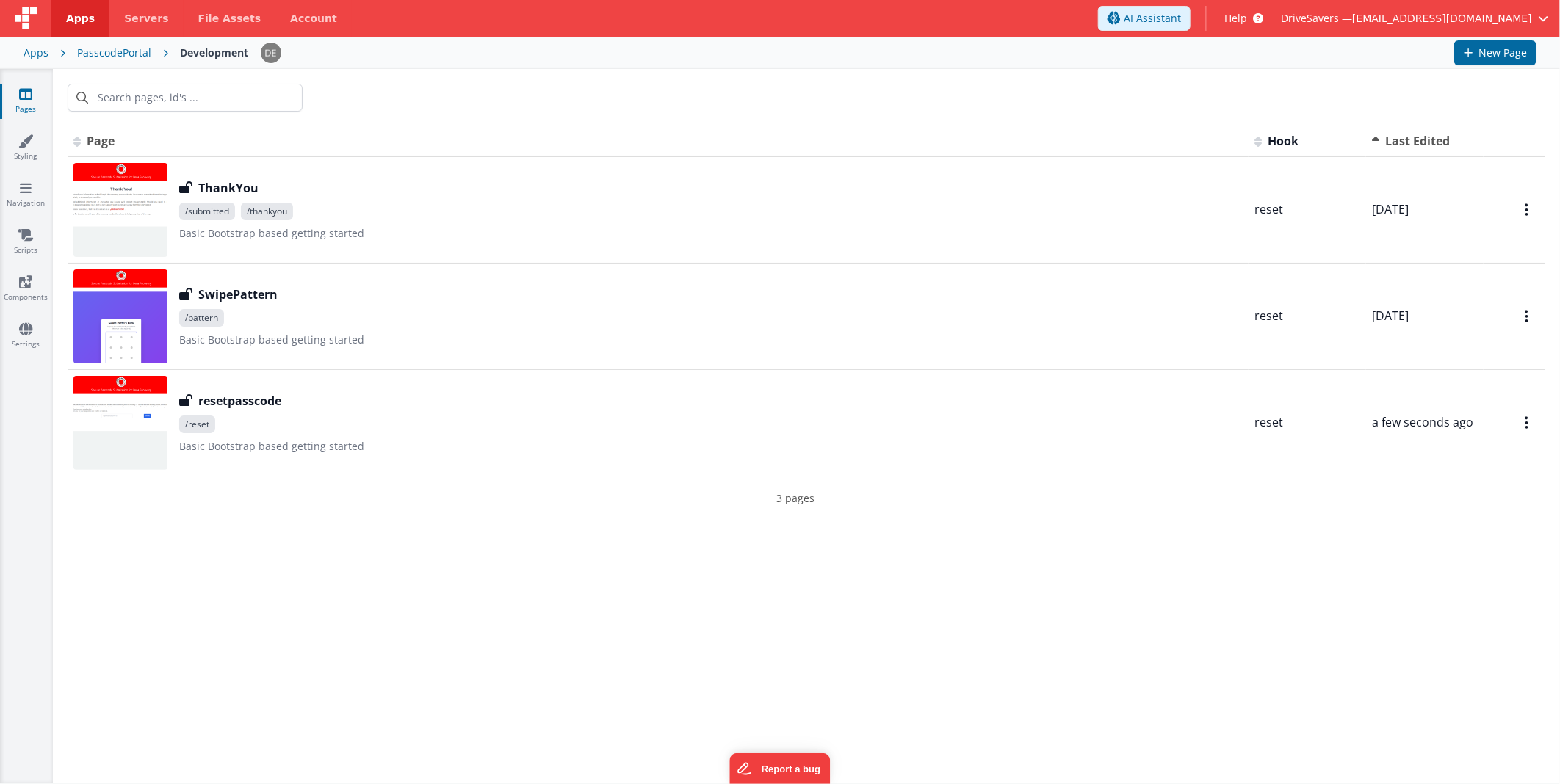
click at [144, 48] on div "PasscodePortal" at bounding box center [114, 52] width 74 height 15
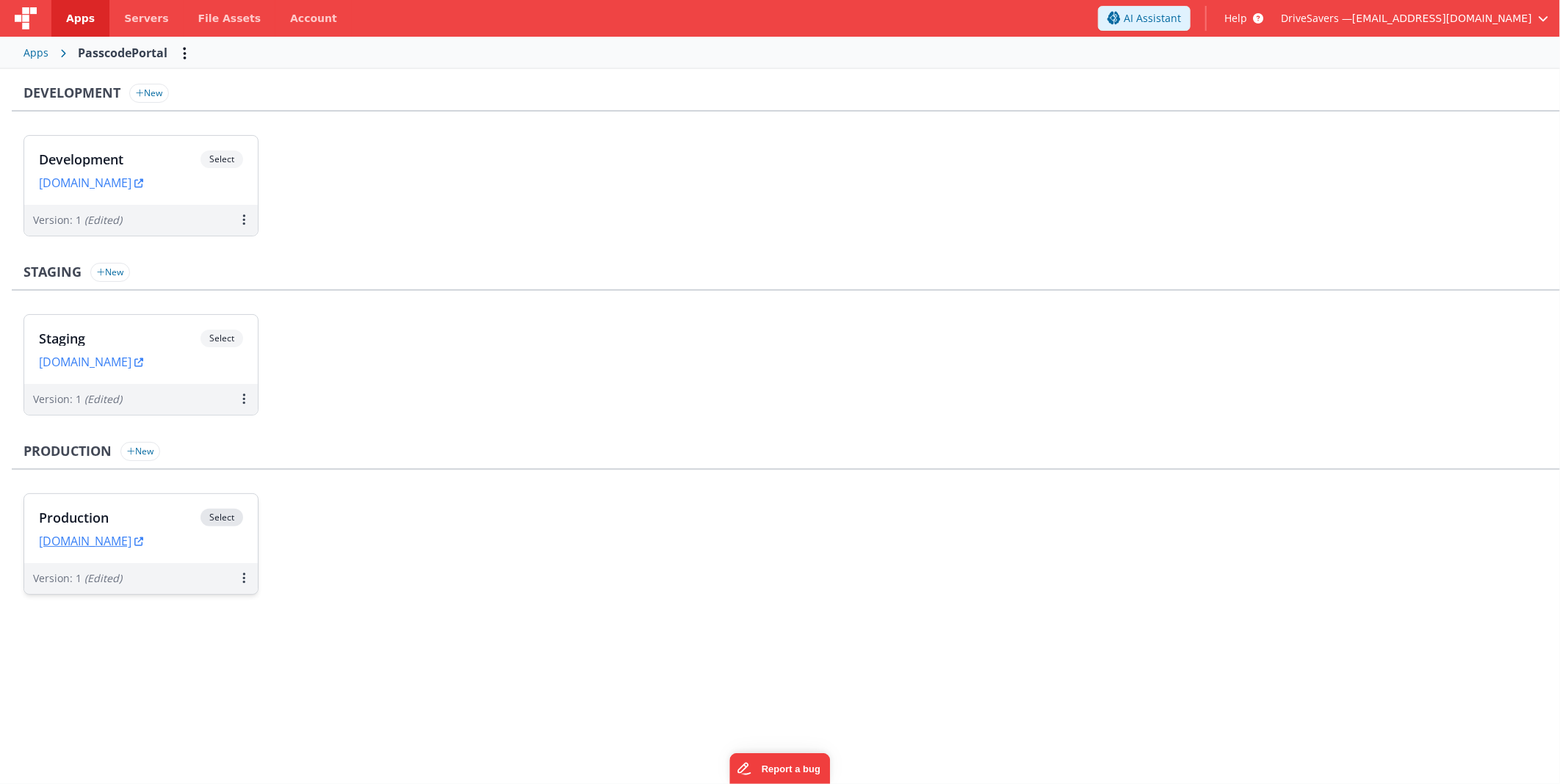
click at [134, 513] on h3 "Production" at bounding box center [119, 517] width 162 height 15
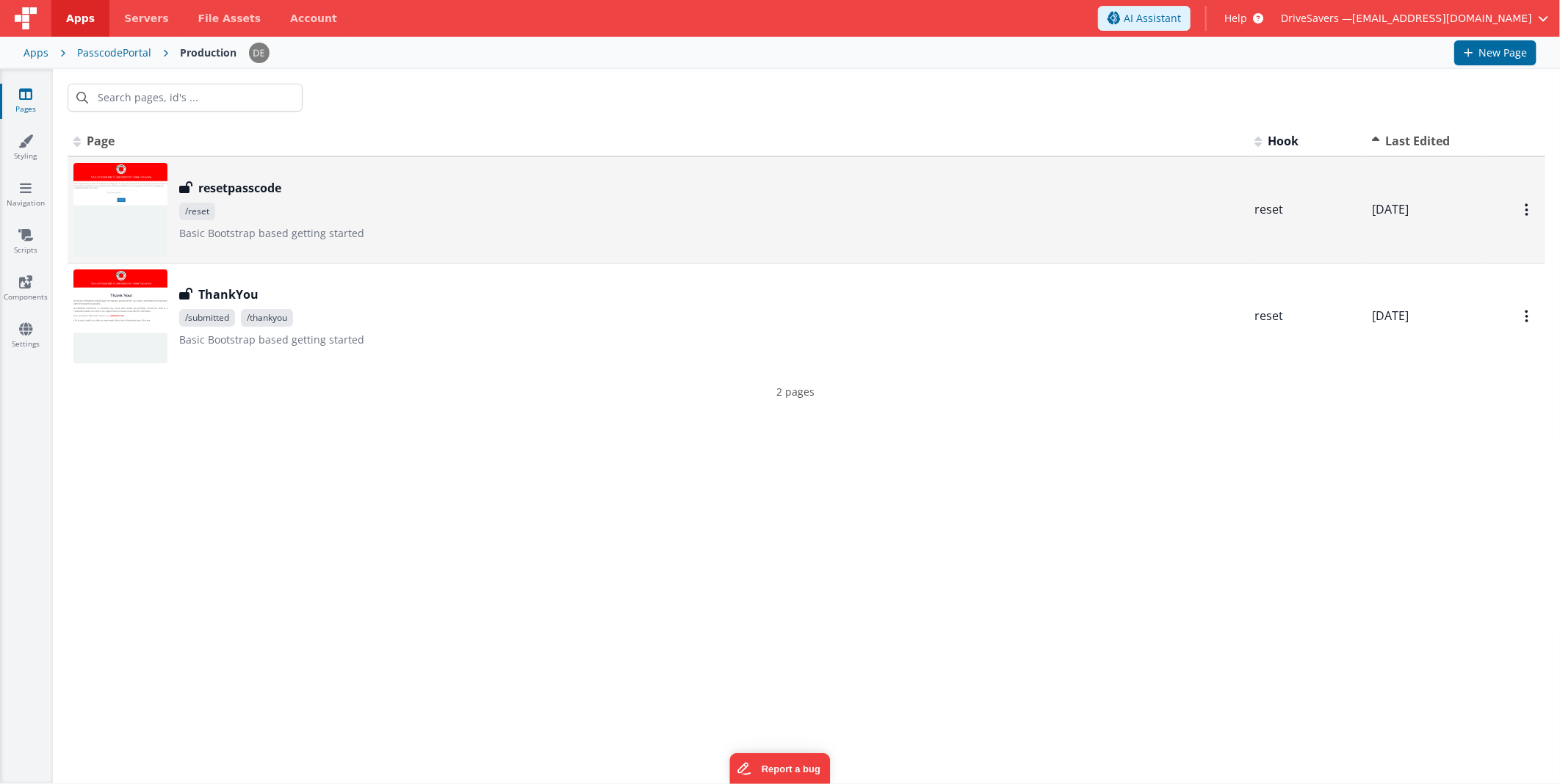
click at [316, 218] on span "/reset" at bounding box center [711, 211] width 1064 height 18
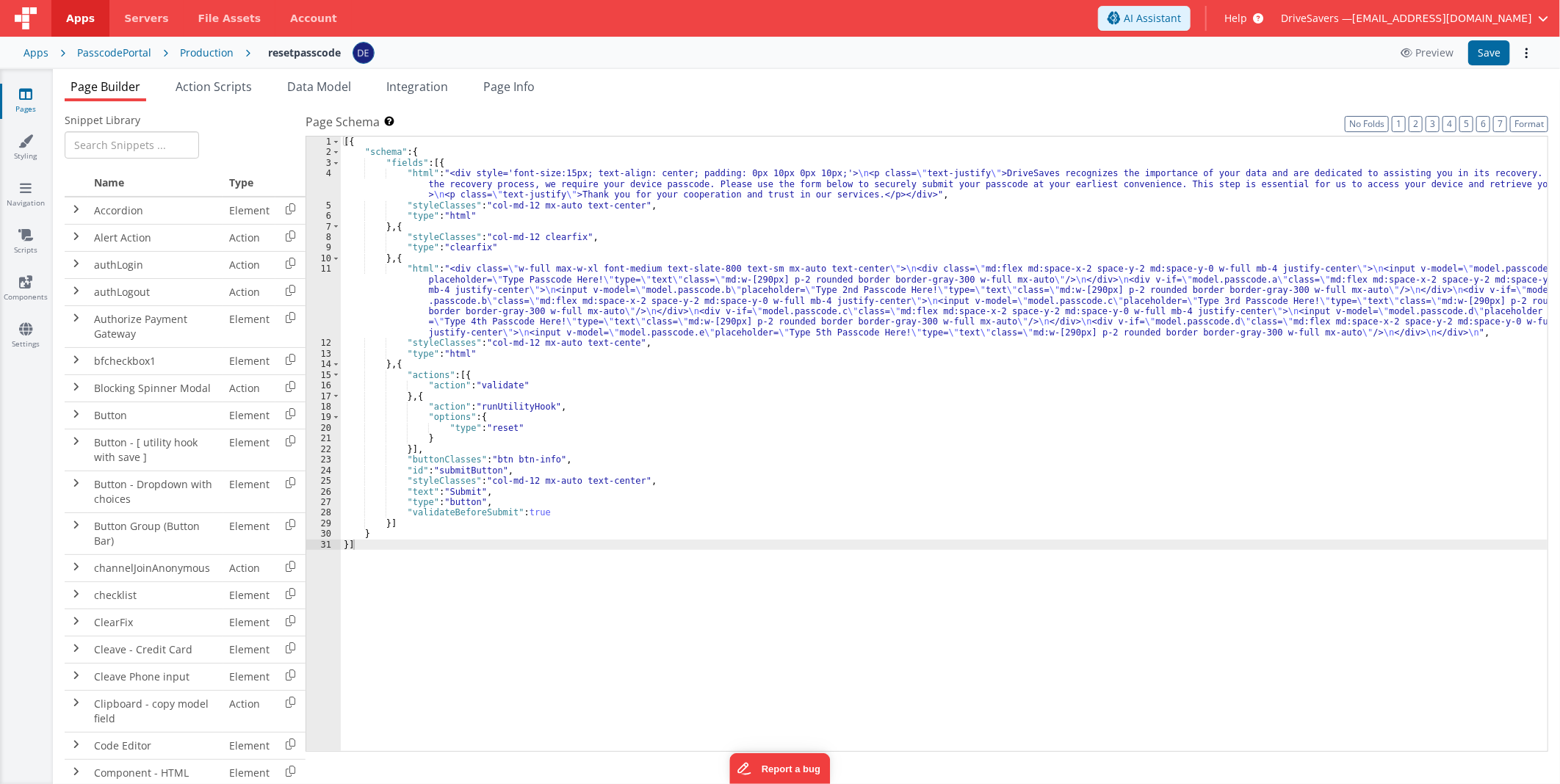
click at [211, 56] on div "Production" at bounding box center [207, 52] width 54 height 15
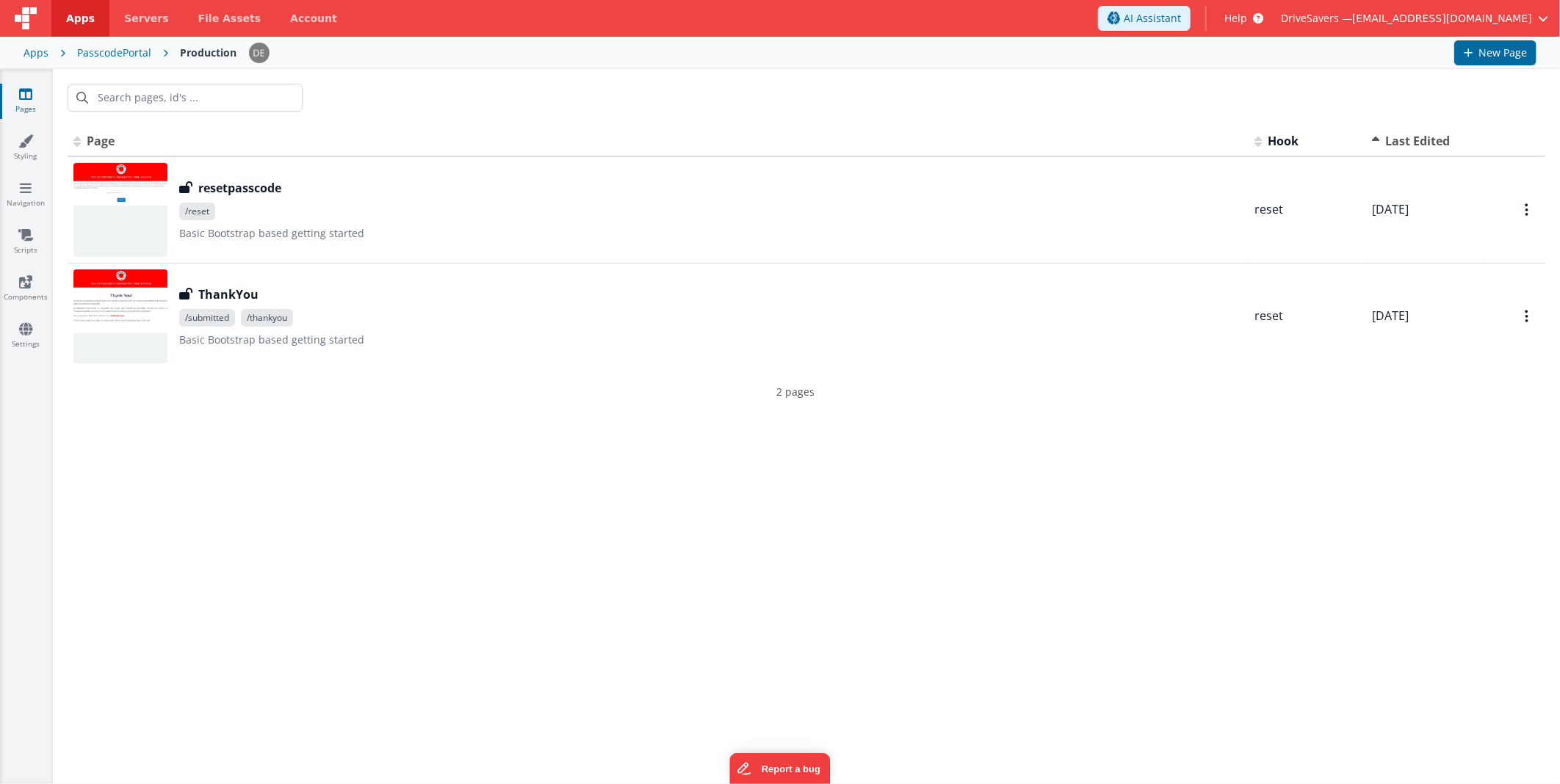
click at [781, 511] on div "Id Page Description Hook Last Edited FR_A2B22C84-77EE-024F-9725-FB1229D70F5C re…" at bounding box center [806, 455] width 1507 height 657
click at [497, 492] on div "Id Page Description Hook Last Edited FR_A2B22C84-77EE-024F-9725-FB1229D70F5C re…" at bounding box center [806, 455] width 1507 height 657
